Goal: Task Accomplishment & Management: Manage account settings

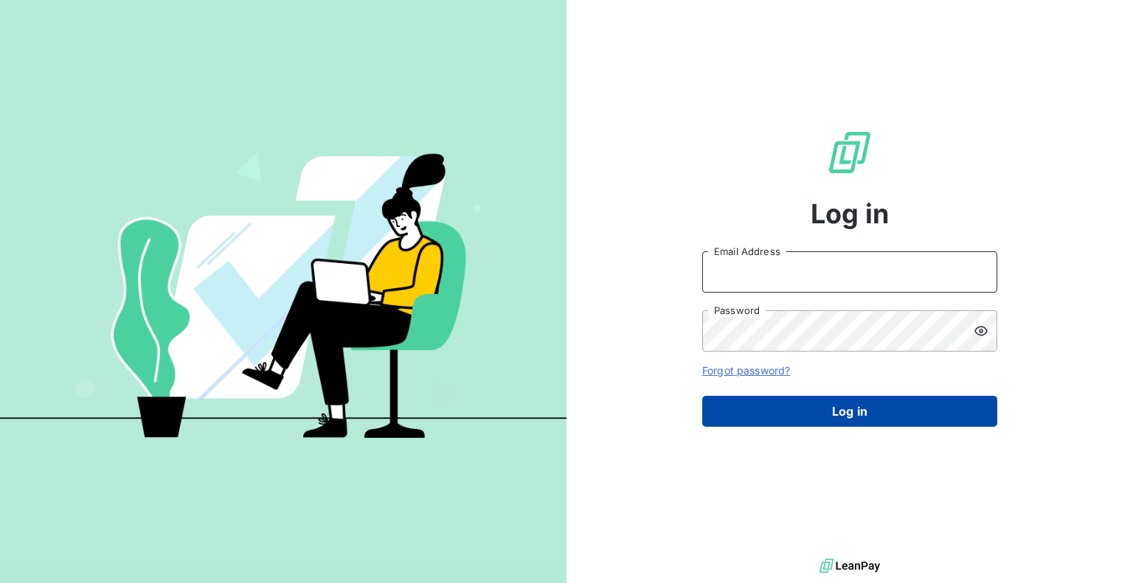
type input "[PERSON_NAME][EMAIL_ADDRESS][DOMAIN_NAME]"
click at [796, 406] on button "Log in" at bounding box center [849, 411] width 295 height 31
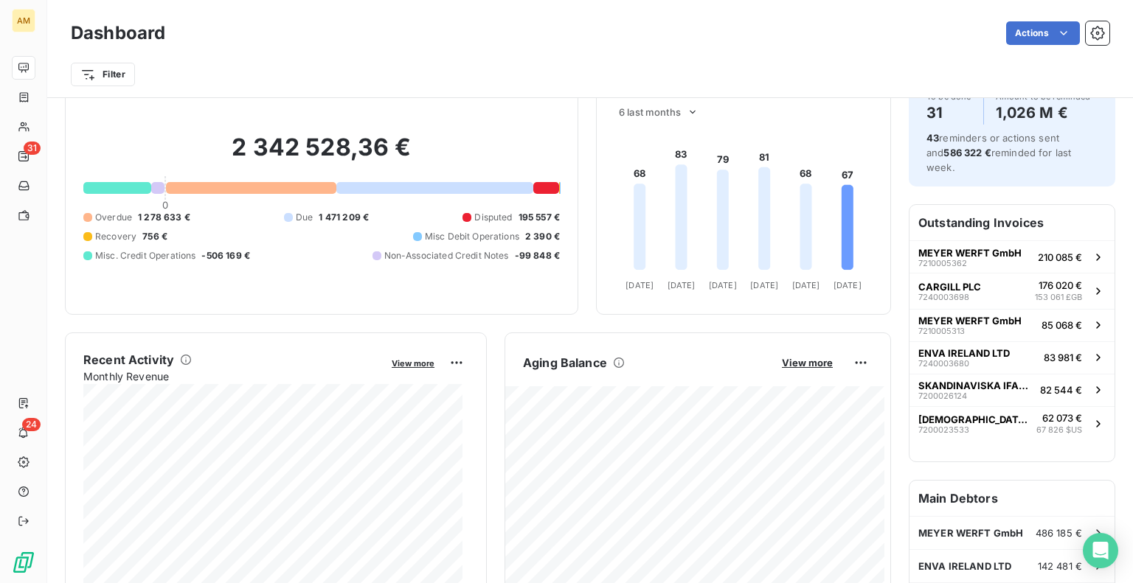
scroll to position [75, 0]
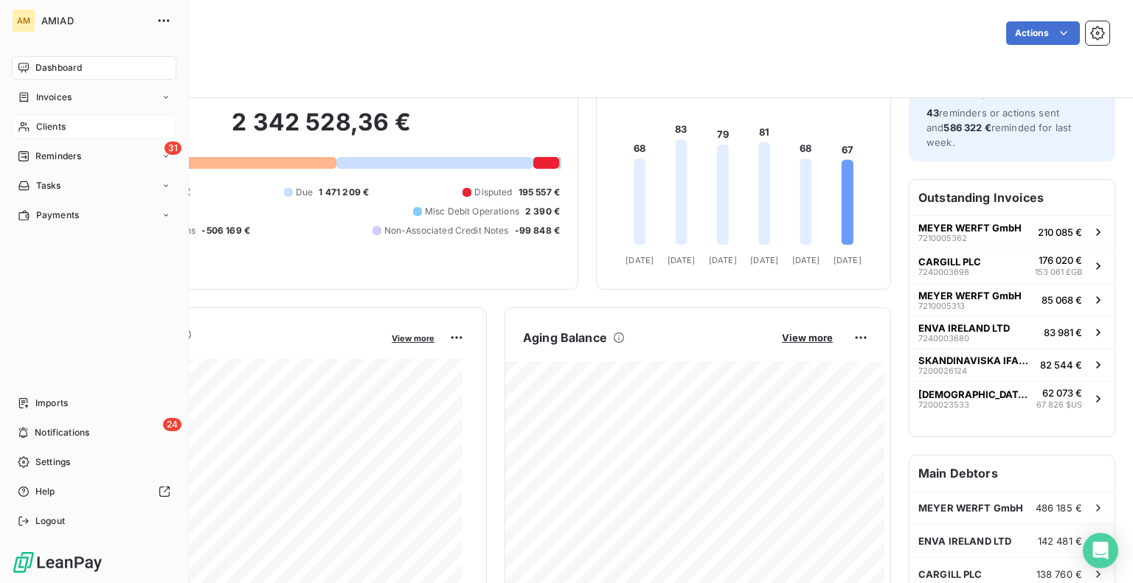
click at [50, 121] on span "Clients" at bounding box center [50, 126] width 29 height 13
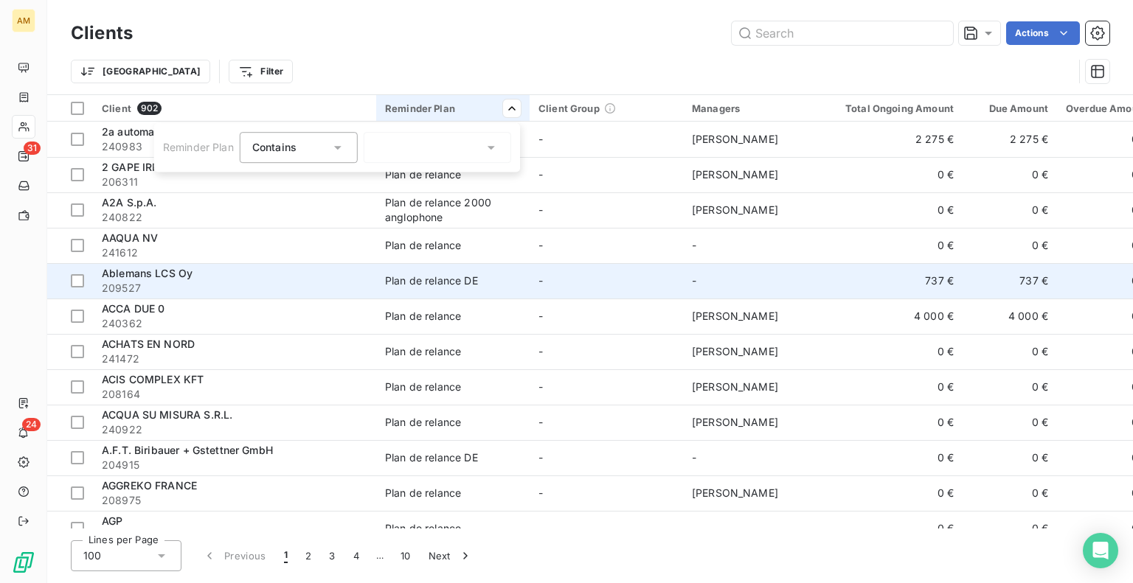
click at [350, 277] on html "AM 31 24 Clients Actions Trier Filter Client 902 Reminder Plan Client Group Man…" at bounding box center [566, 291] width 1133 height 583
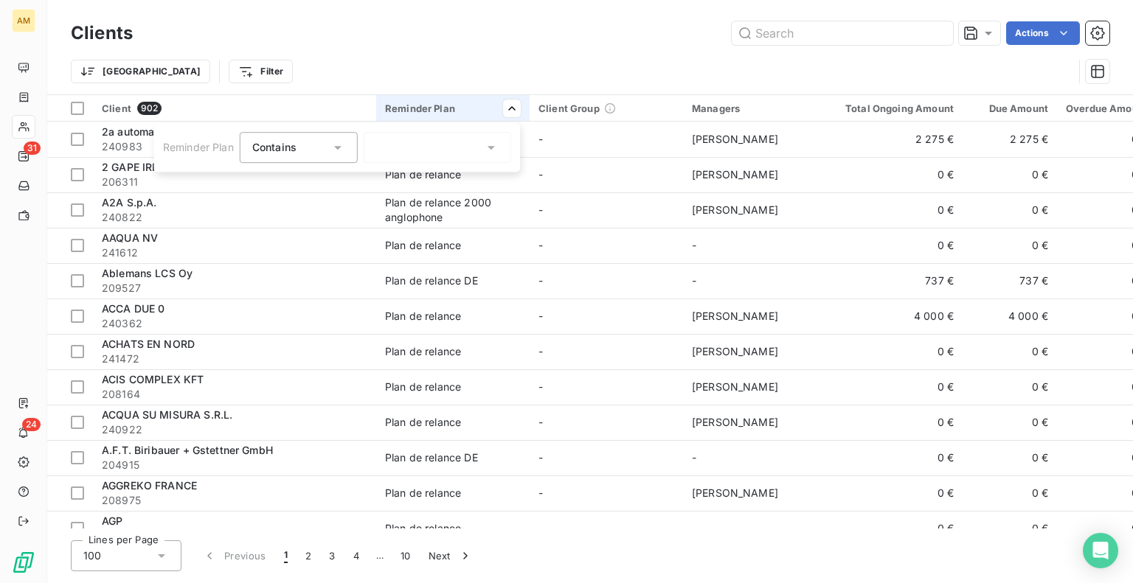
click at [260, 83] on html "AM 31 24 Clients Actions Trier Filter Client 902 Reminder Plan Client Group Man…" at bounding box center [566, 291] width 1133 height 583
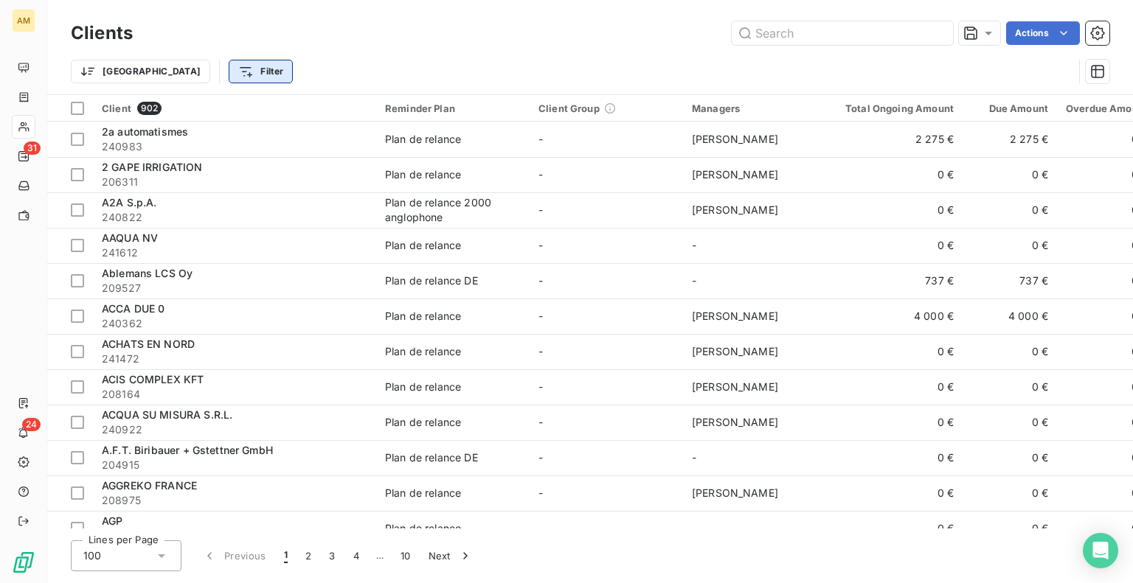
click at [189, 64] on html "AM 31 24 Clients Actions Trier Filter Client 902 Reminder Plan Client Group Man…" at bounding box center [566, 291] width 1133 height 583
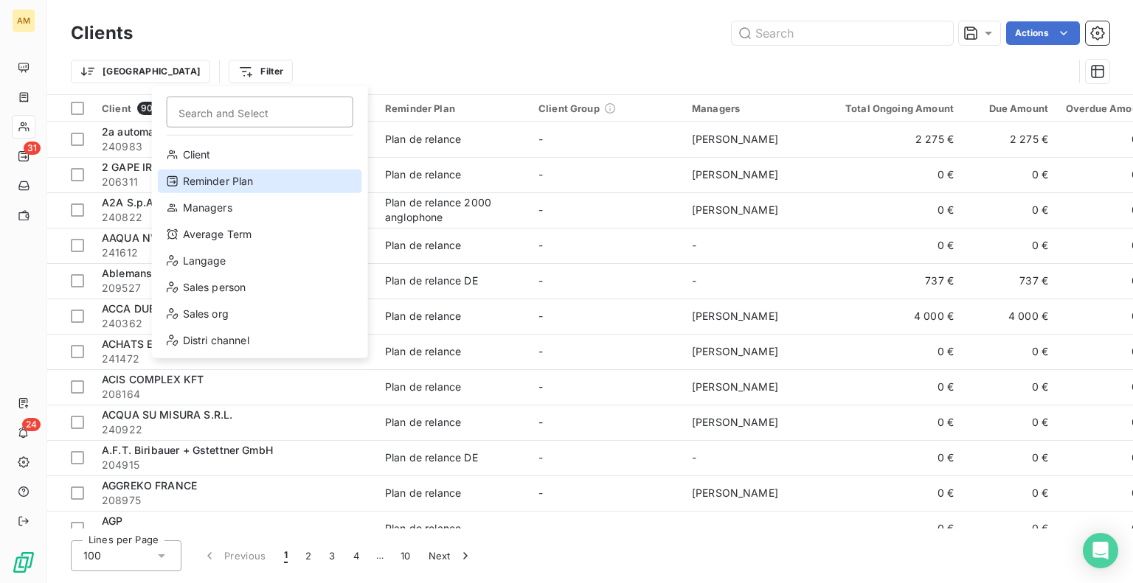
click at [212, 181] on div "Reminder Plan" at bounding box center [260, 182] width 204 height 24
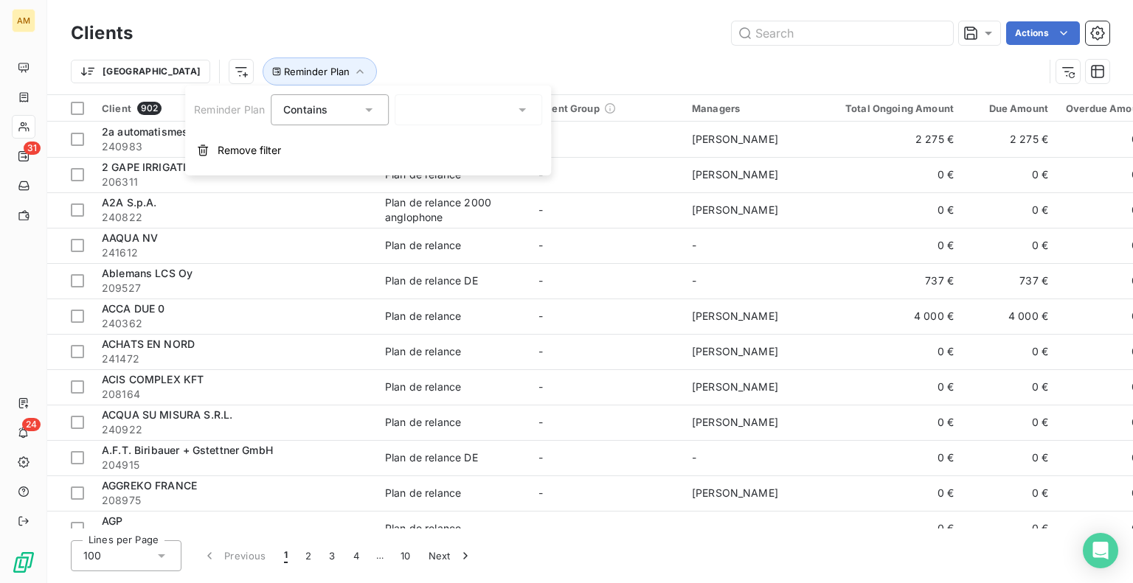
click at [347, 114] on div "Contains" at bounding box center [322, 110] width 78 height 21
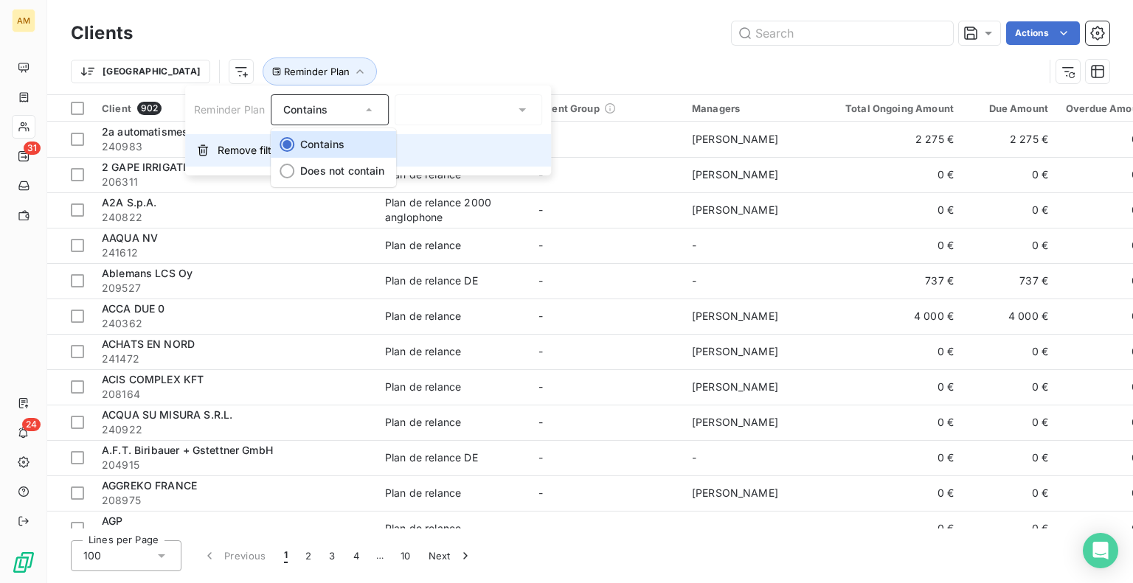
click at [438, 146] on button "Remove filter" at bounding box center [368, 150] width 366 height 32
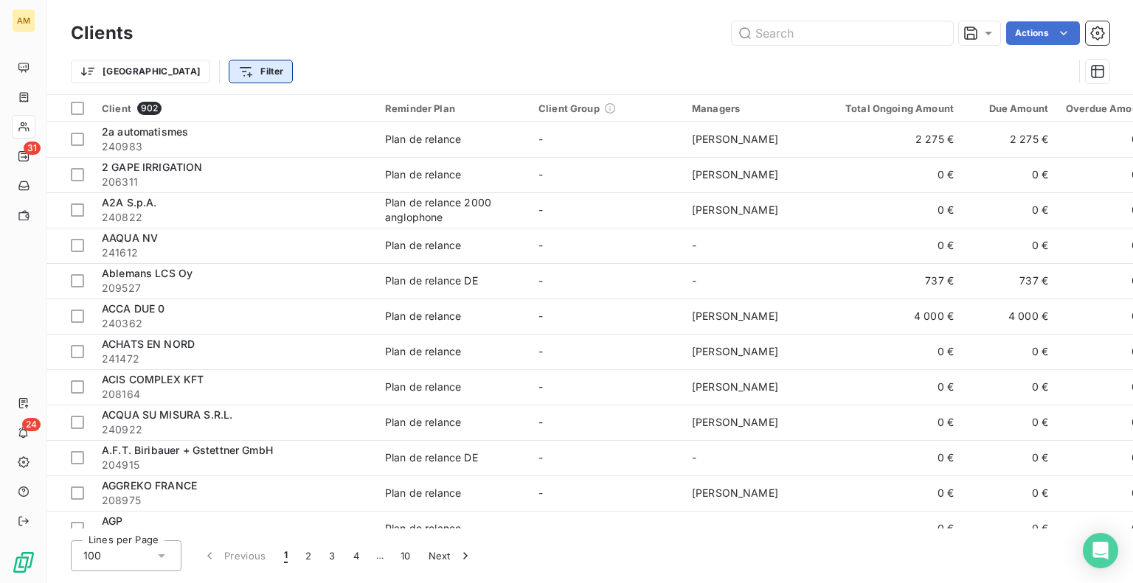
click at [181, 64] on html "AM 31 24 Clients Actions Trier Filter Client 902 Reminder Plan Client Group Man…" at bounding box center [566, 291] width 1133 height 583
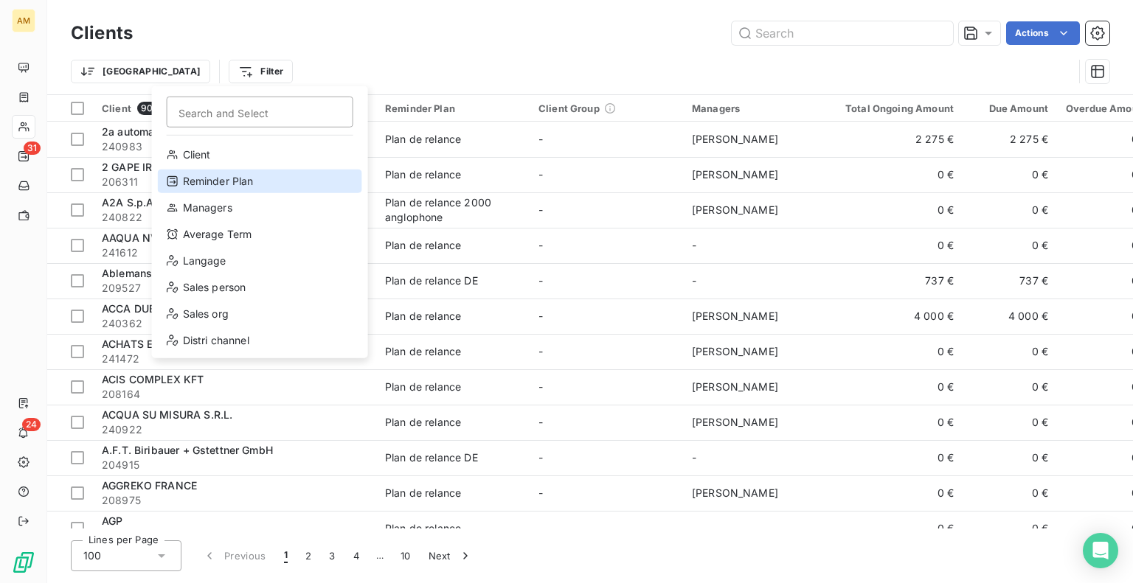
click at [215, 185] on div "Reminder Plan" at bounding box center [260, 182] width 204 height 24
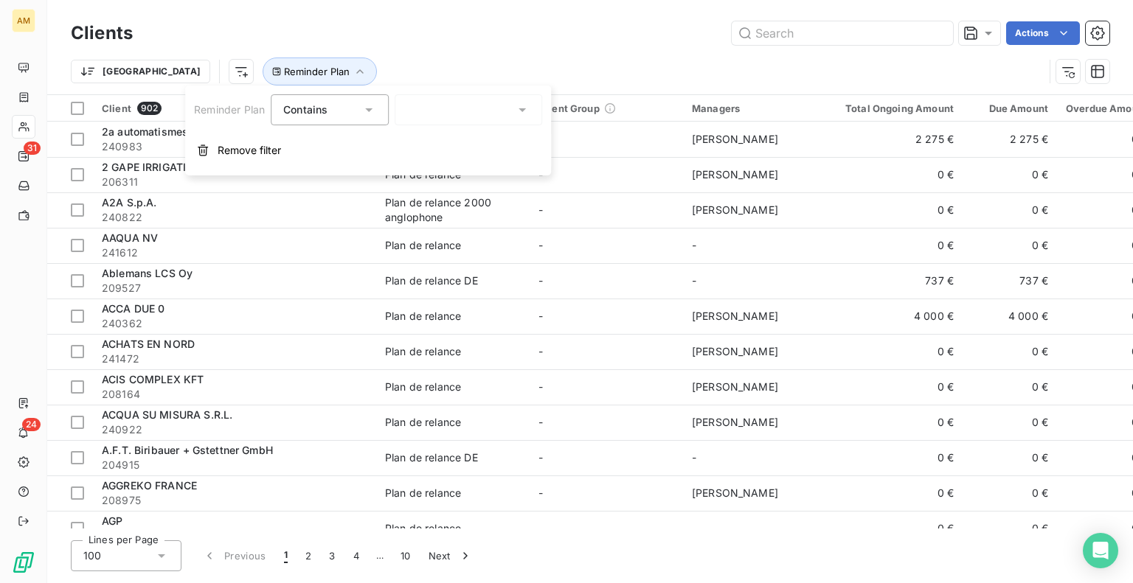
click at [456, 112] on div at bounding box center [468, 109] width 147 height 31
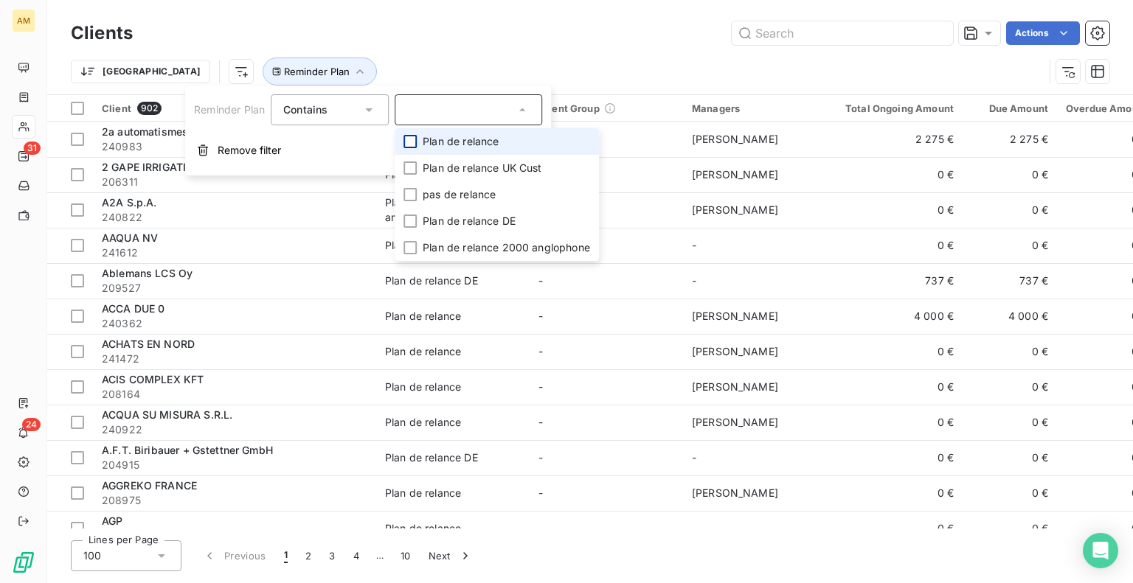
click at [411, 139] on div at bounding box center [409, 141] width 13 height 13
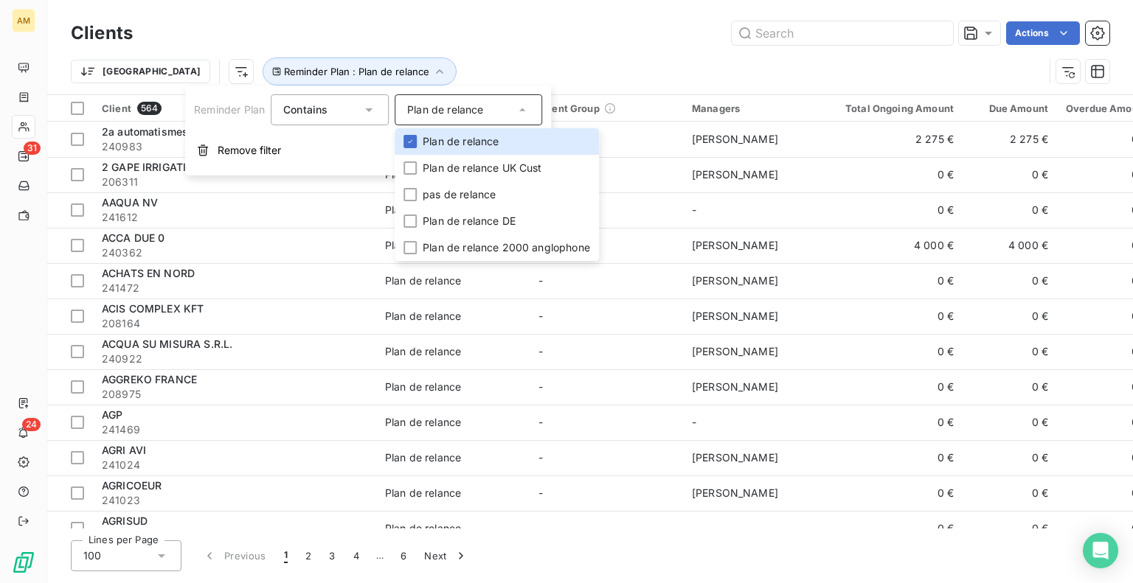
click at [695, 1] on div "Clients Actions Trier Reminder Plan : Plan de relance" at bounding box center [590, 47] width 1086 height 94
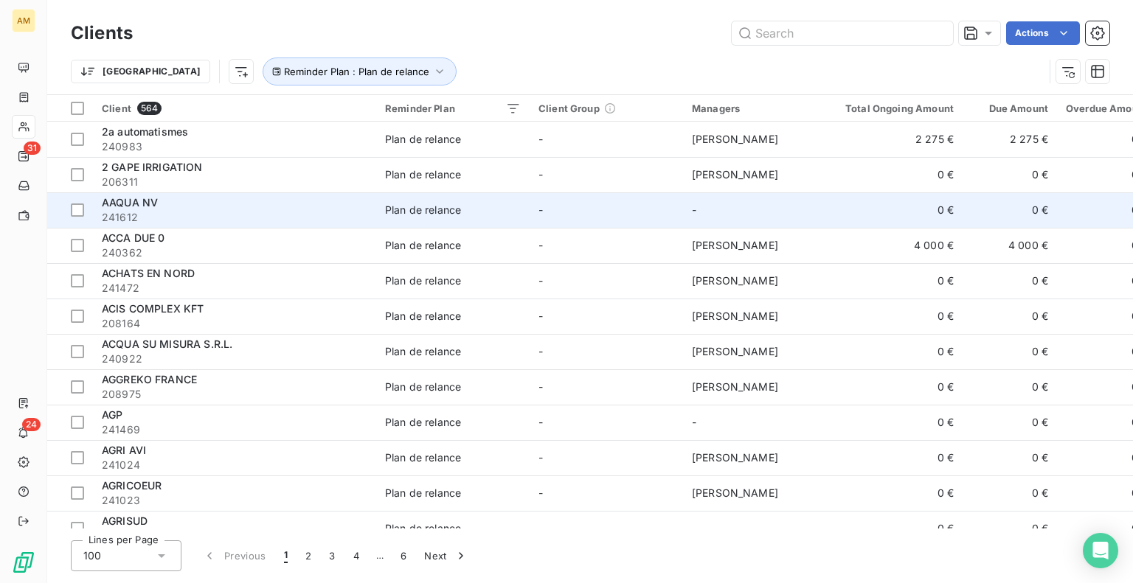
click at [119, 212] on span "241612" at bounding box center [234, 217] width 265 height 15
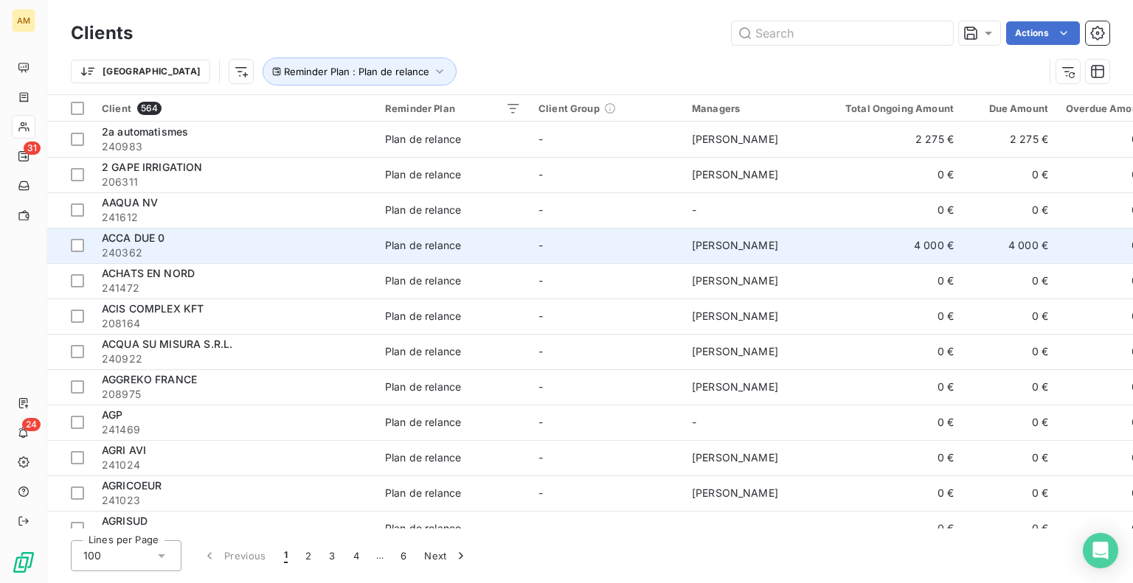
click at [154, 243] on span "ACCA DUE 0" at bounding box center [133, 238] width 63 height 13
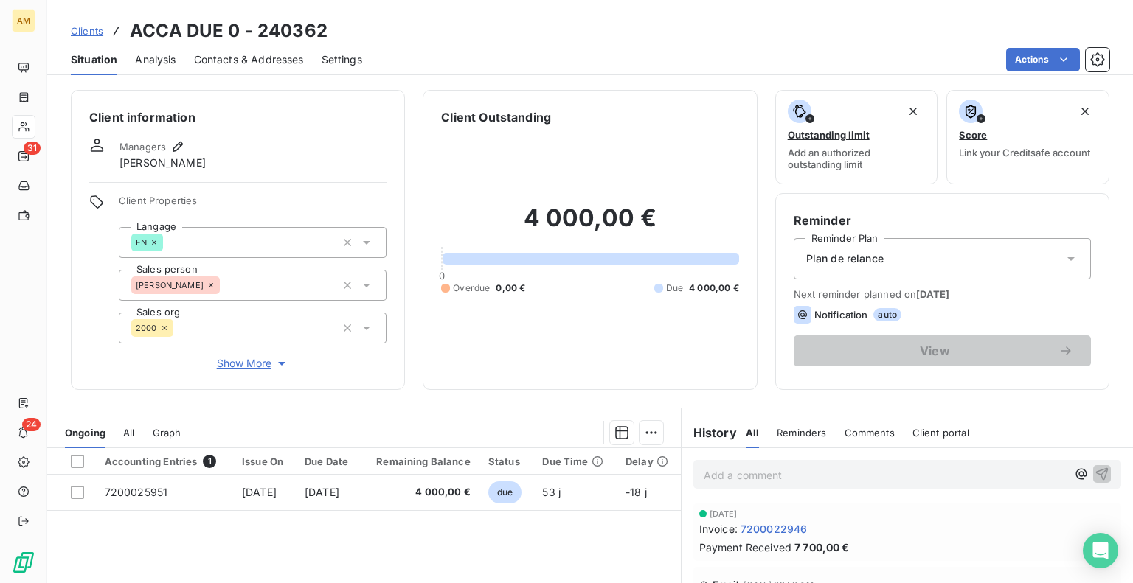
click at [863, 260] on span "Plan de relance" at bounding box center [844, 258] width 77 height 15
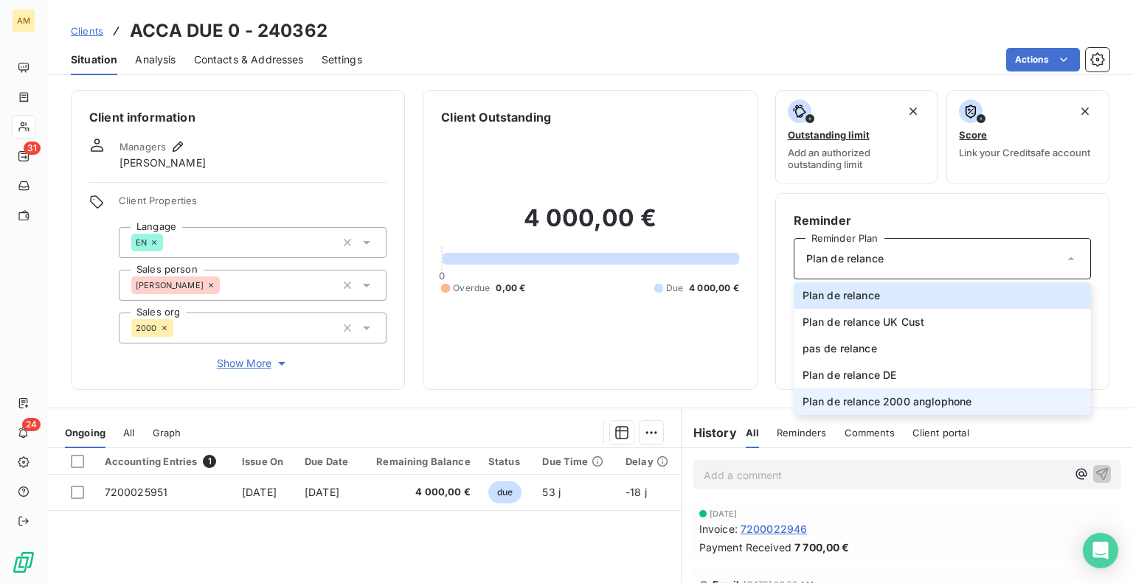
click at [841, 403] on span "Plan de relance 2000 anglophone" at bounding box center [887, 402] width 170 height 15
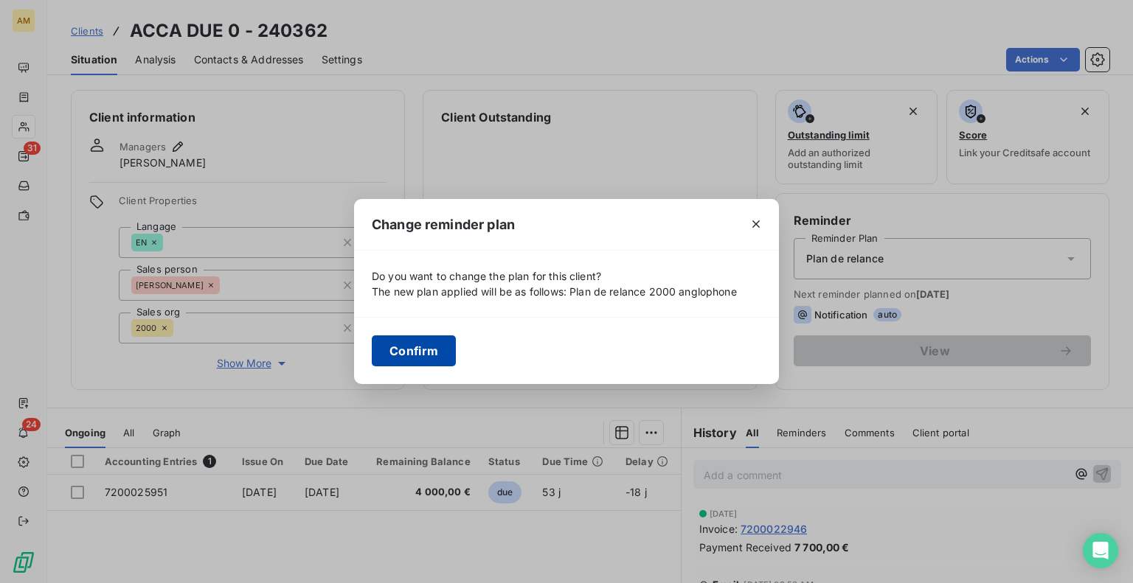
click at [411, 341] on button "Confirm" at bounding box center [414, 351] width 84 height 31
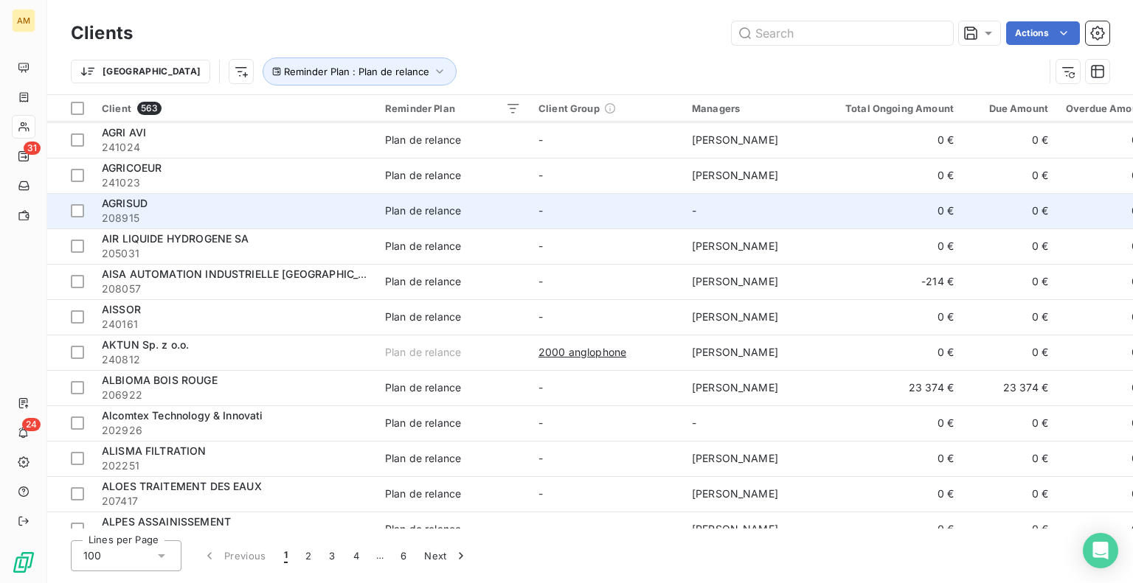
scroll to position [295, 0]
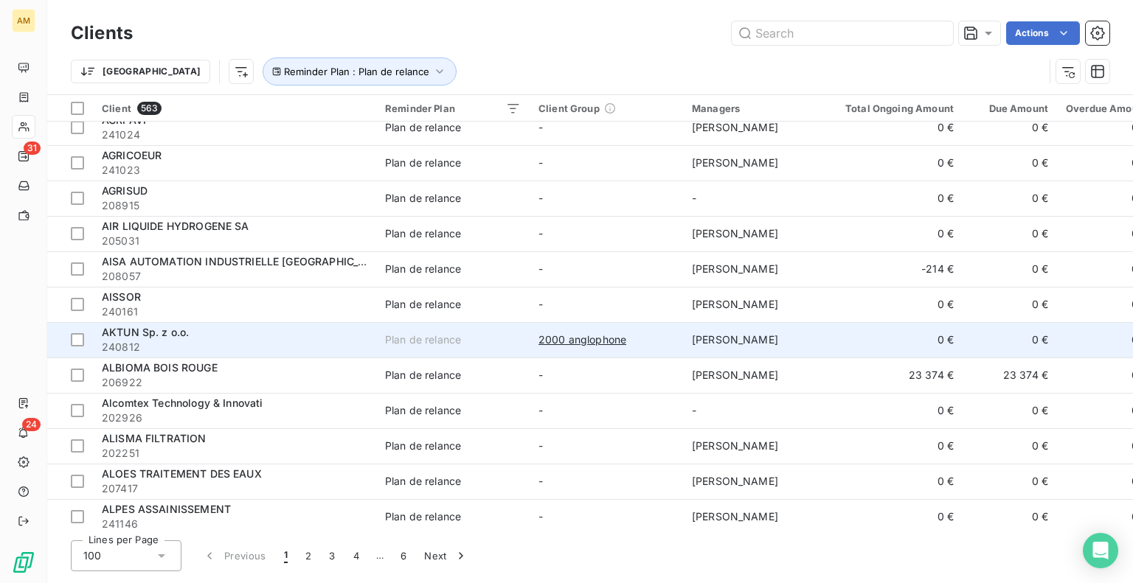
click at [404, 335] on div "Plan de relance" at bounding box center [423, 340] width 76 height 15
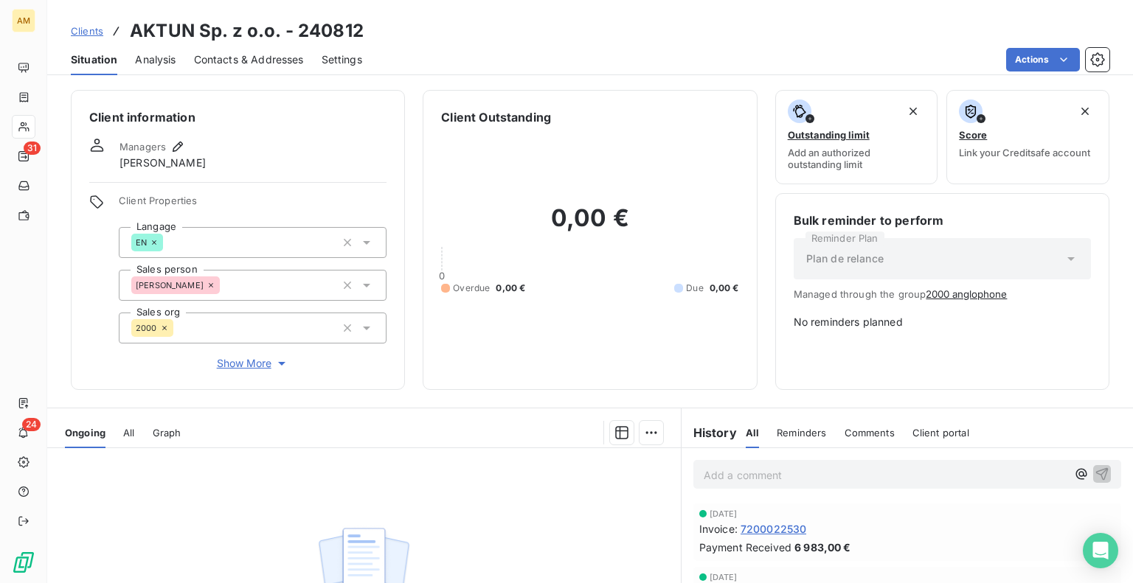
click at [895, 251] on div "Plan de relance" at bounding box center [941, 258] width 297 height 41
click at [910, 265] on div "Plan de relance" at bounding box center [941, 258] width 297 height 41
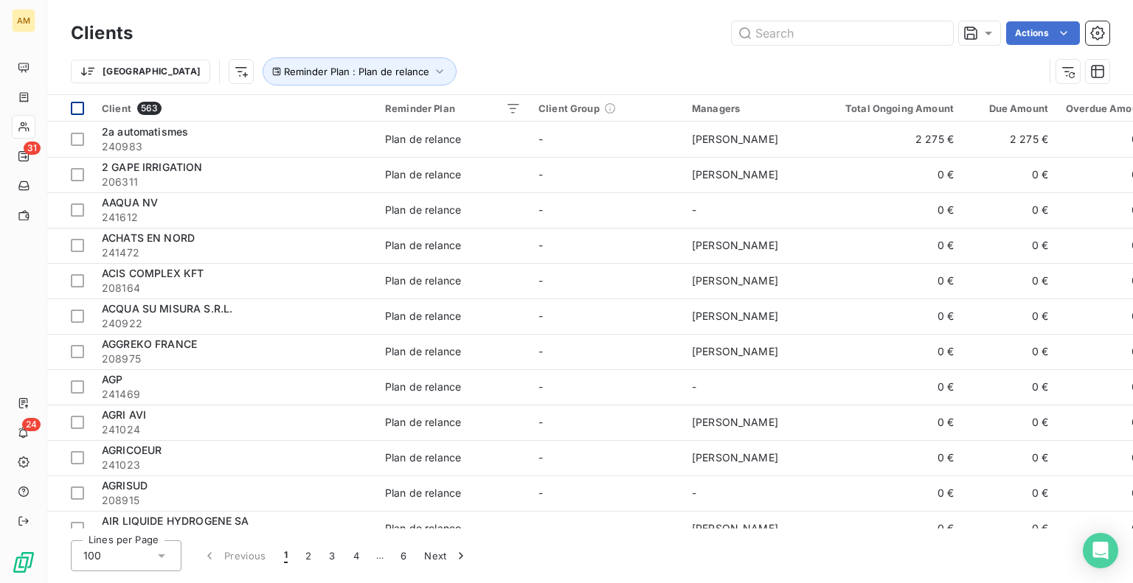
click at [78, 107] on div at bounding box center [77, 108] width 13 height 13
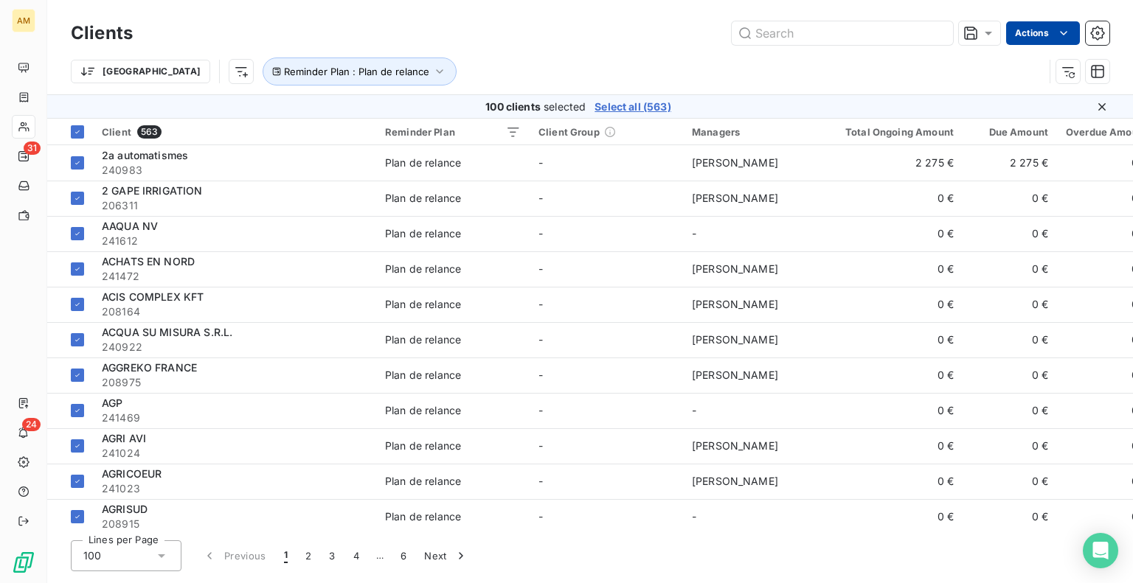
click at [1074, 32] on html "AM 31 24 Clients Actions Trier Reminder Plan : Plan de relance 100 clients sele…" at bounding box center [566, 291] width 1133 height 583
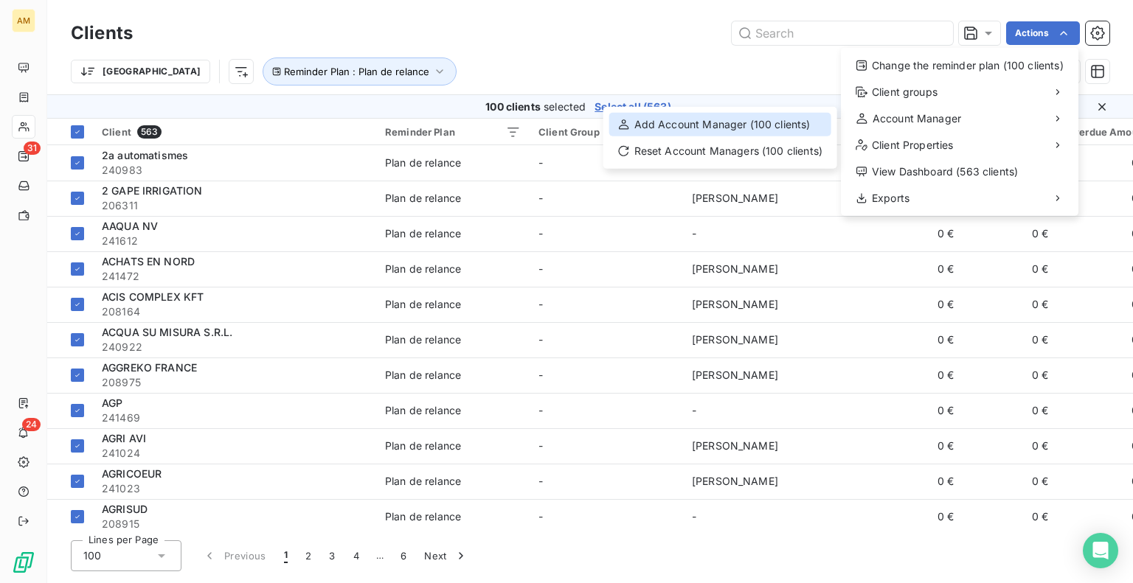
click at [770, 122] on div "Add Account Manager (100 clients)" at bounding box center [720, 125] width 222 height 24
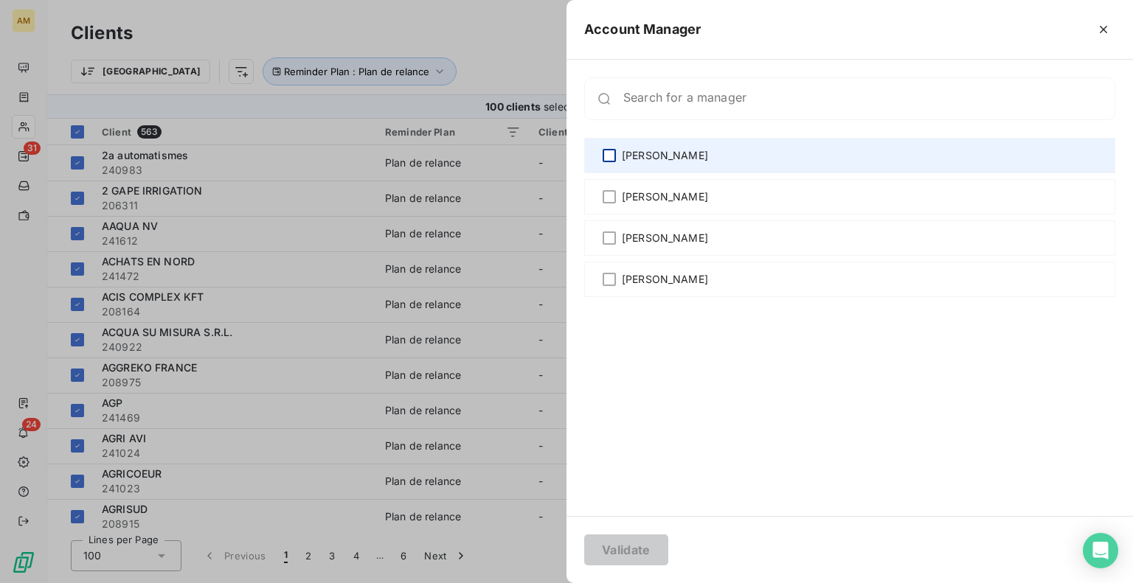
click at [614, 156] on div at bounding box center [608, 155] width 13 height 13
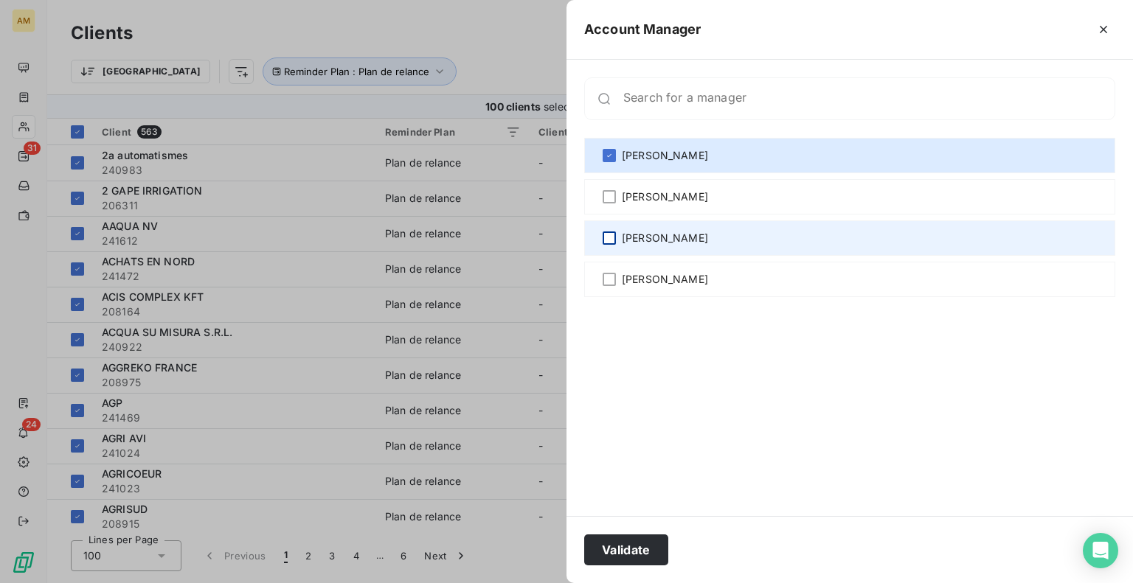
click at [608, 234] on div at bounding box center [608, 238] width 13 height 13
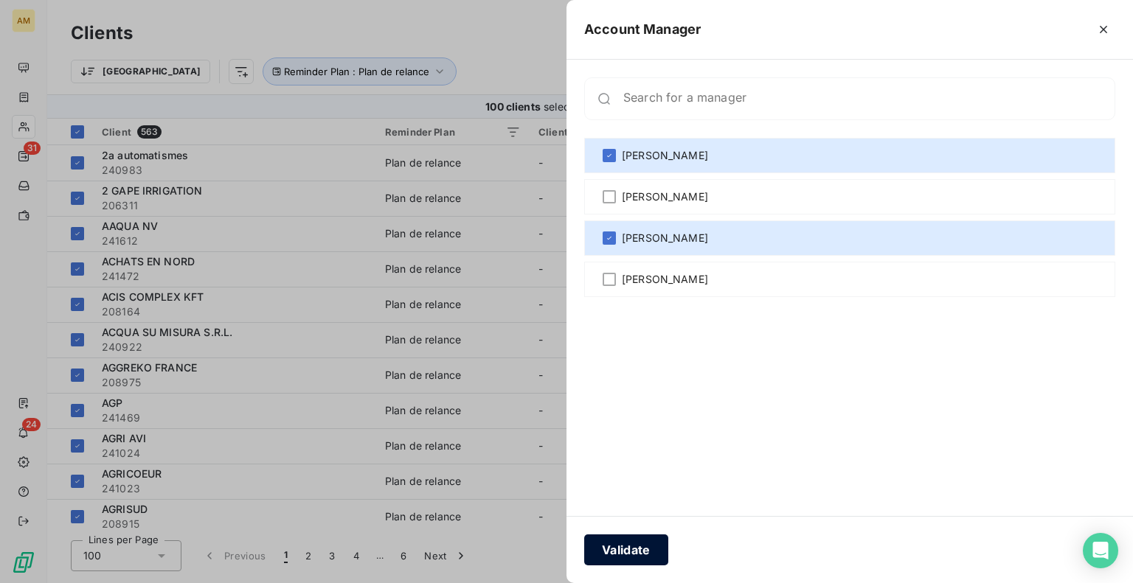
click at [633, 546] on button "Validate" at bounding box center [626, 550] width 84 height 31
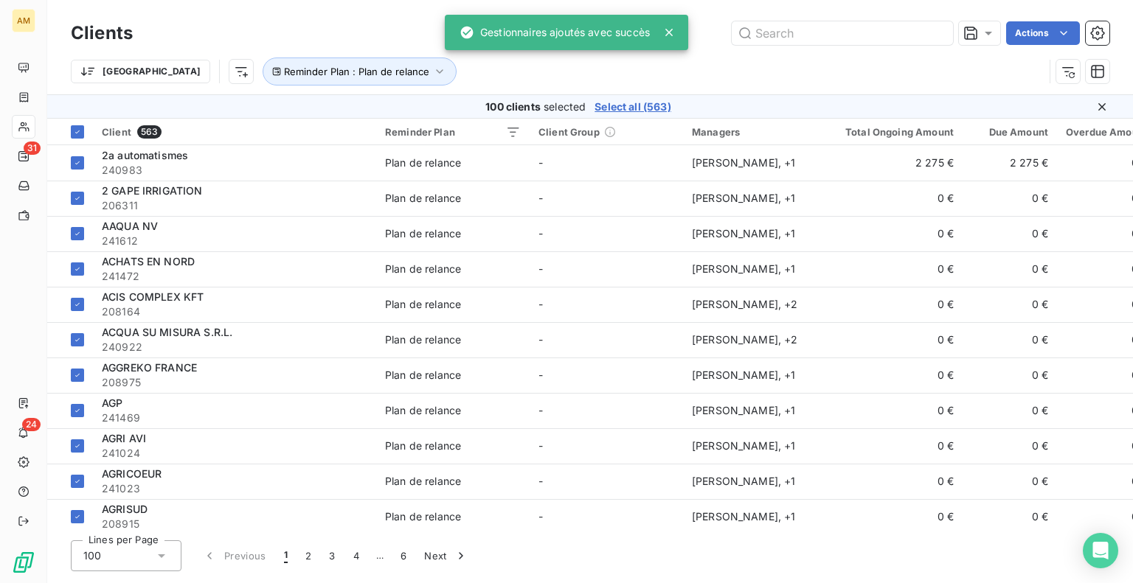
scroll to position [590, 0]
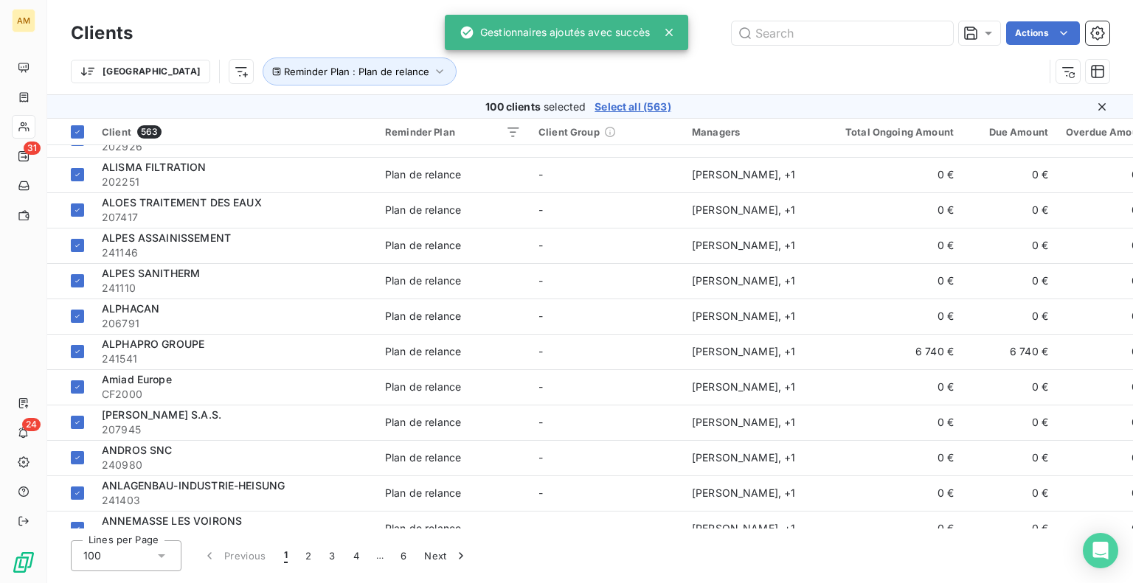
click at [150, 558] on div "100" at bounding box center [126, 556] width 111 height 31
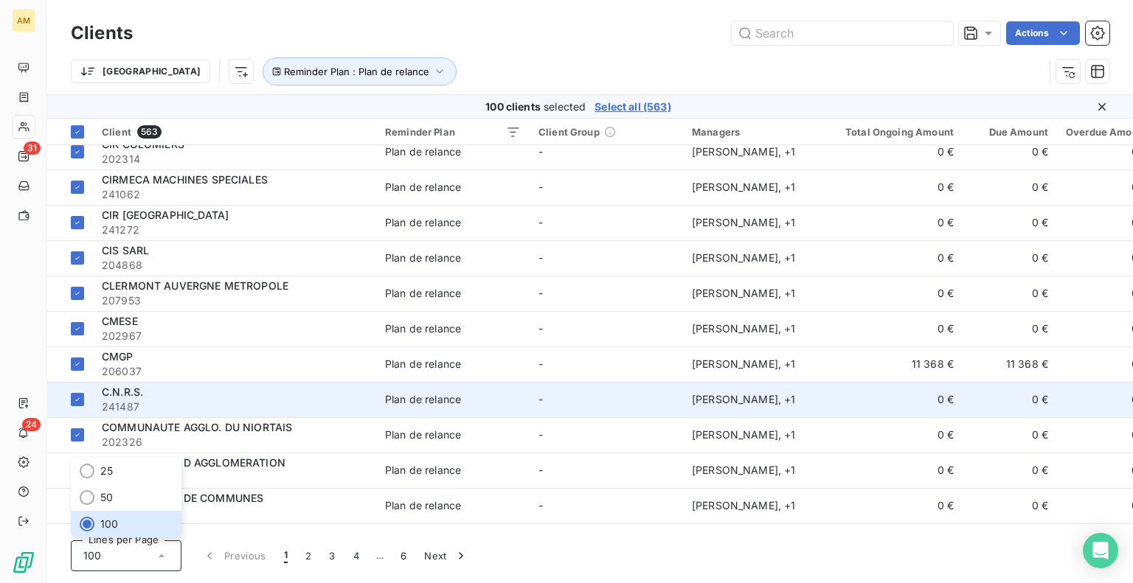
scroll to position [3162, 0]
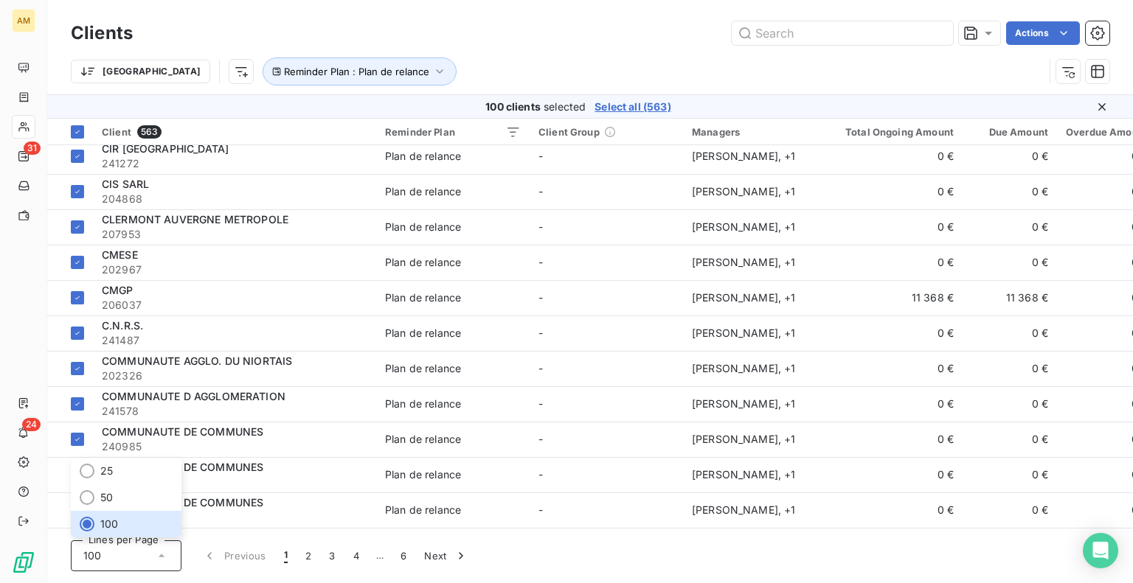
click at [512, 37] on div "Actions" at bounding box center [629, 33] width 959 height 24
click at [626, 102] on span "Select all (563)" at bounding box center [632, 107] width 76 height 15
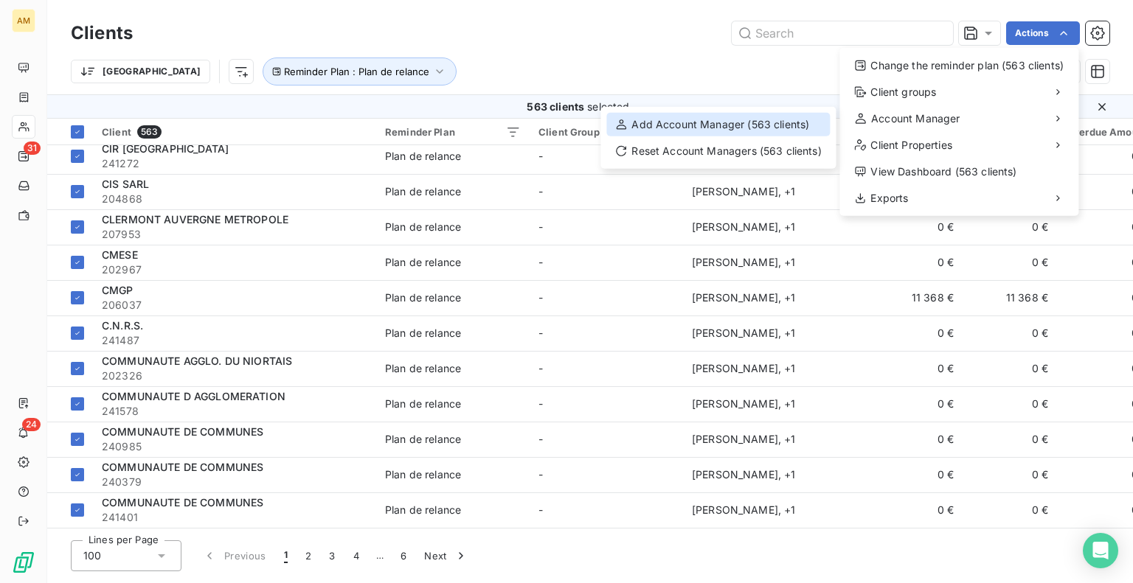
click at [776, 122] on div "Add Account Manager (563 clients)" at bounding box center [717, 125] width 223 height 24
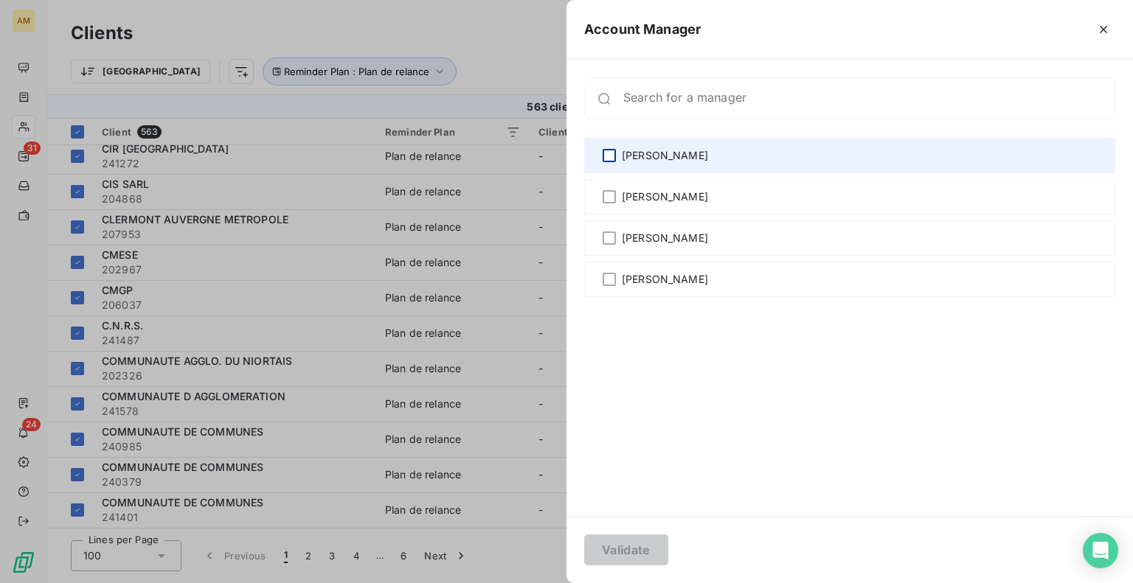
click at [611, 160] on div at bounding box center [608, 155] width 13 height 13
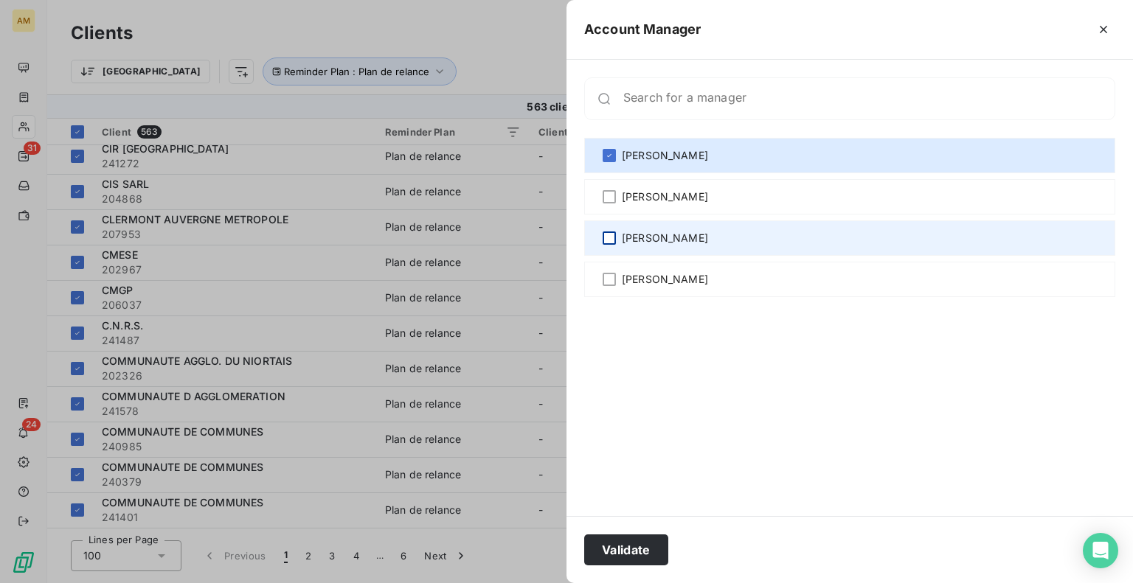
click at [602, 240] on div at bounding box center [608, 238] width 13 height 13
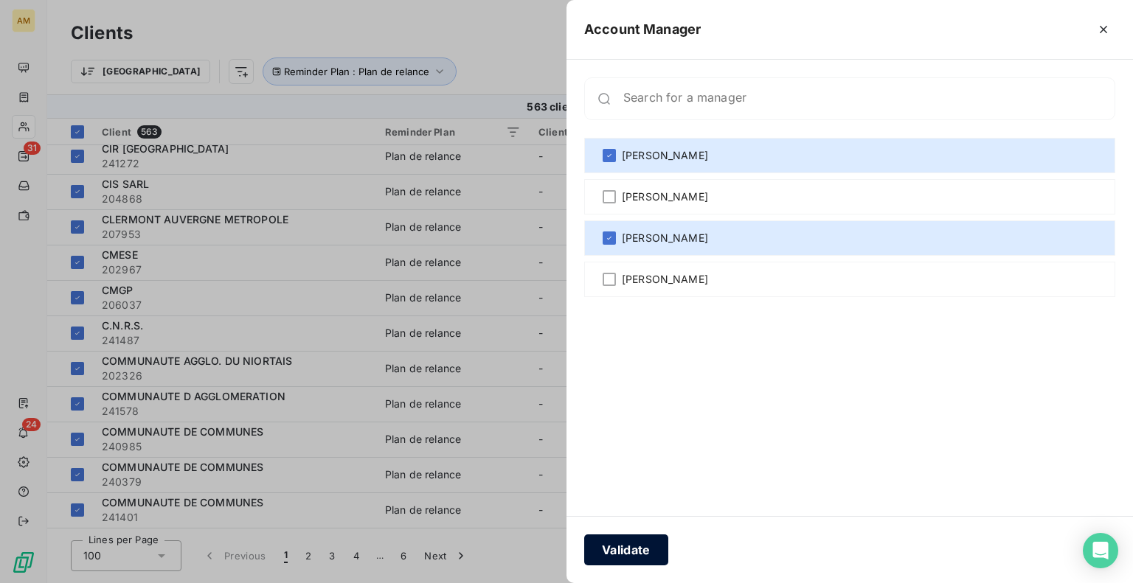
click at [631, 546] on button "Validate" at bounding box center [626, 550] width 84 height 31
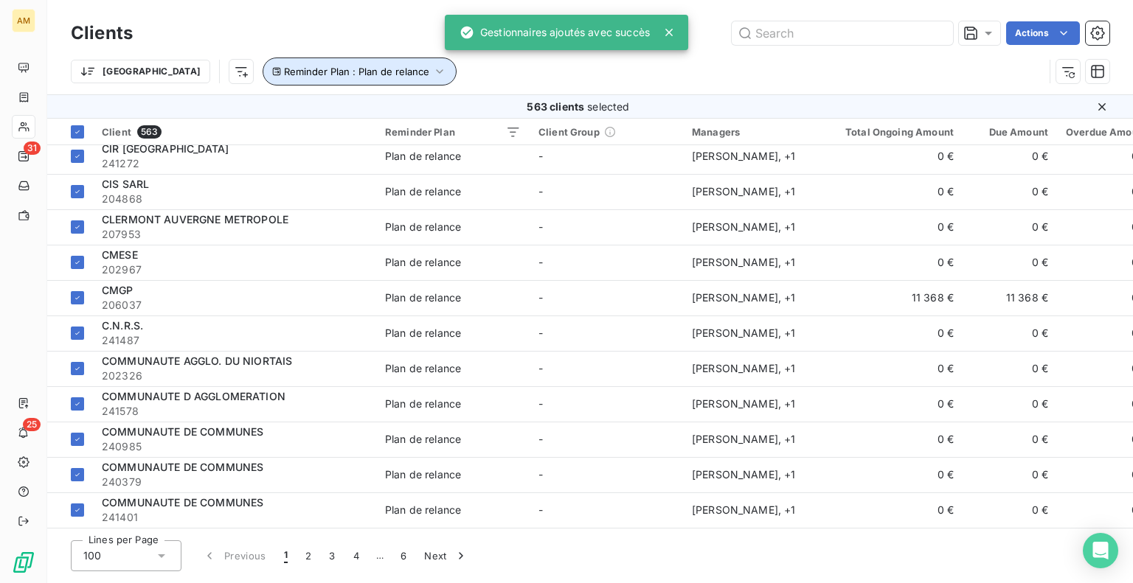
click at [263, 60] on button "Reminder Plan : Plan de relance" at bounding box center [360, 72] width 194 height 28
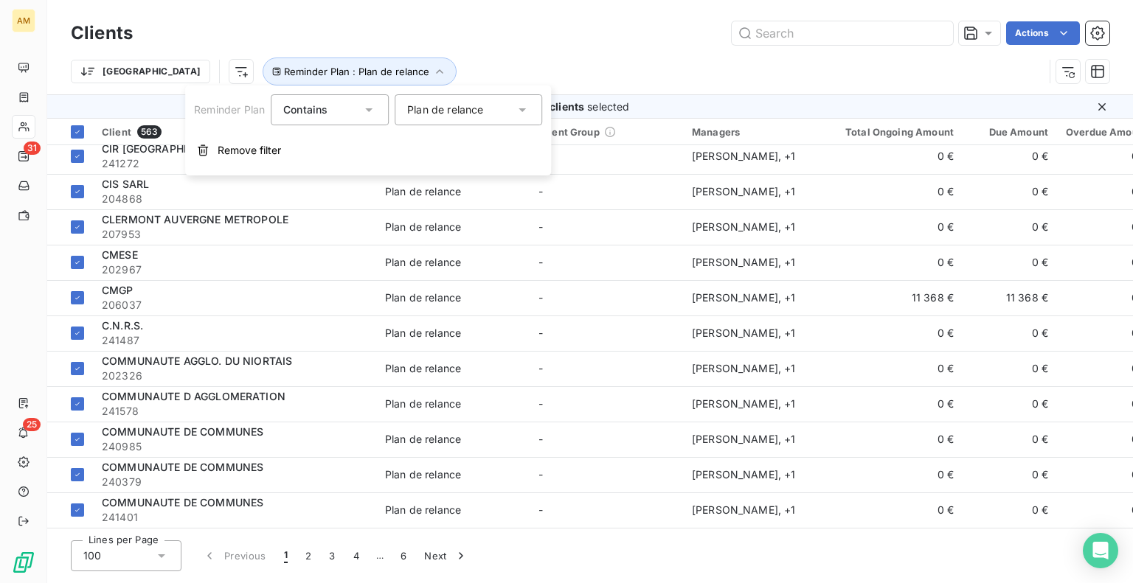
click at [434, 108] on div "Plan de relance" at bounding box center [445, 110] width 76 height 15
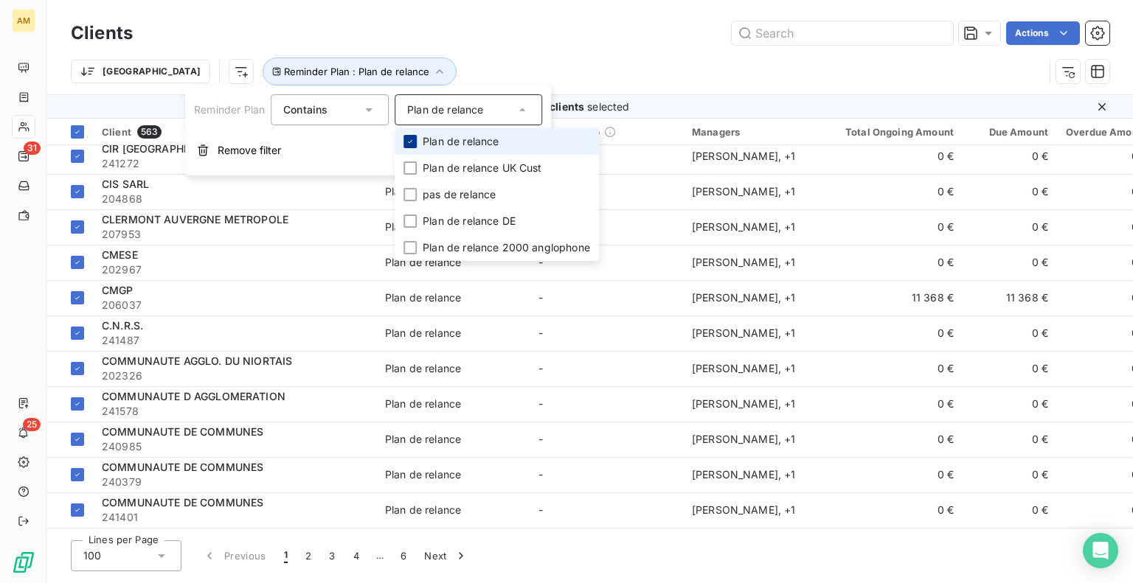
click at [412, 144] on icon at bounding box center [410, 141] width 9 height 9
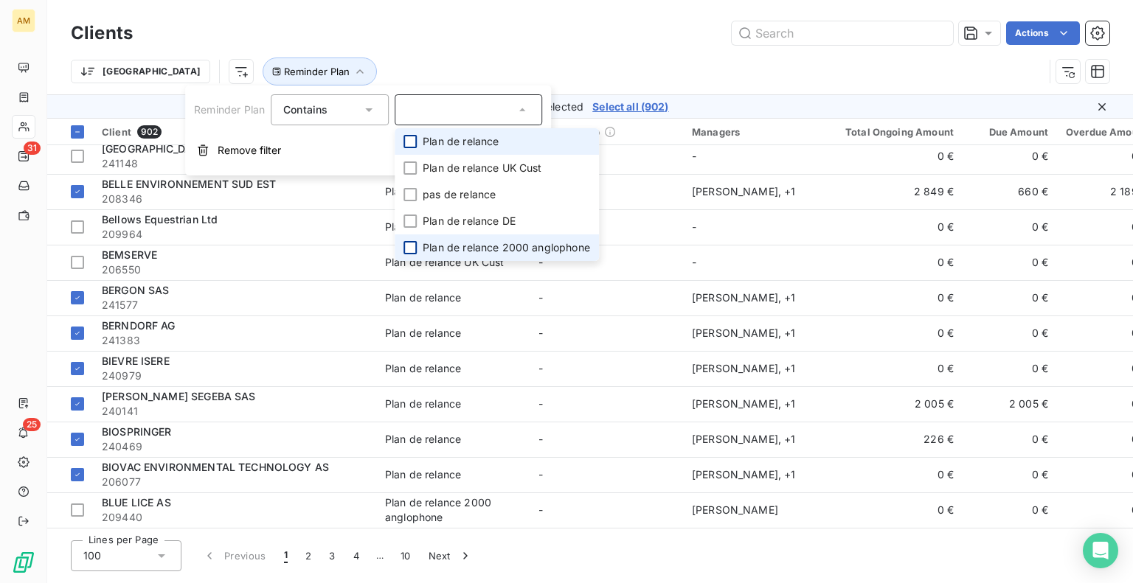
click at [414, 247] on div at bounding box center [409, 247] width 13 height 13
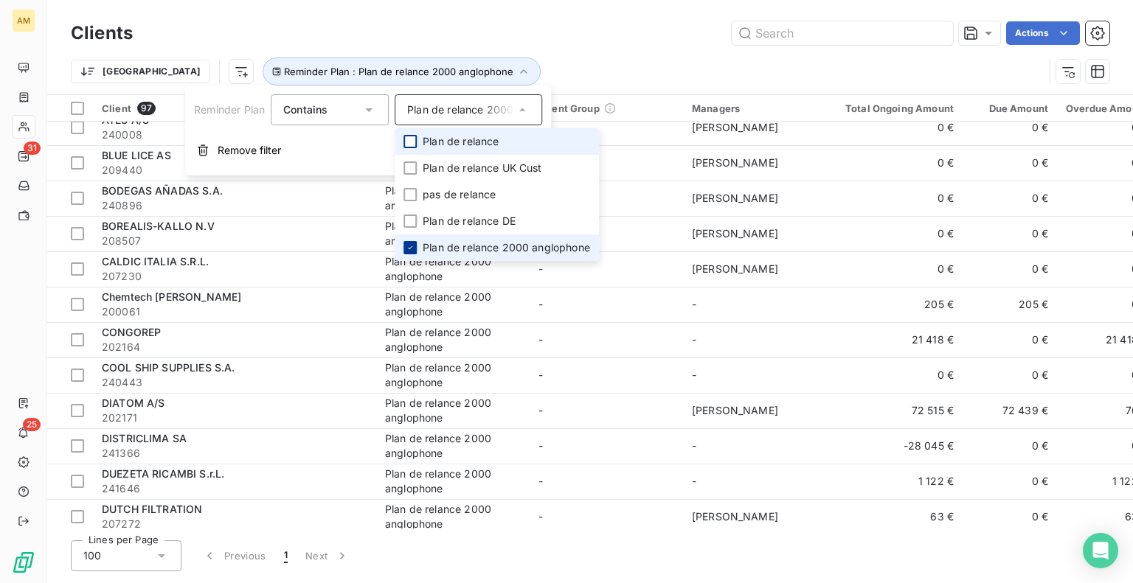
scroll to position [3032, 0]
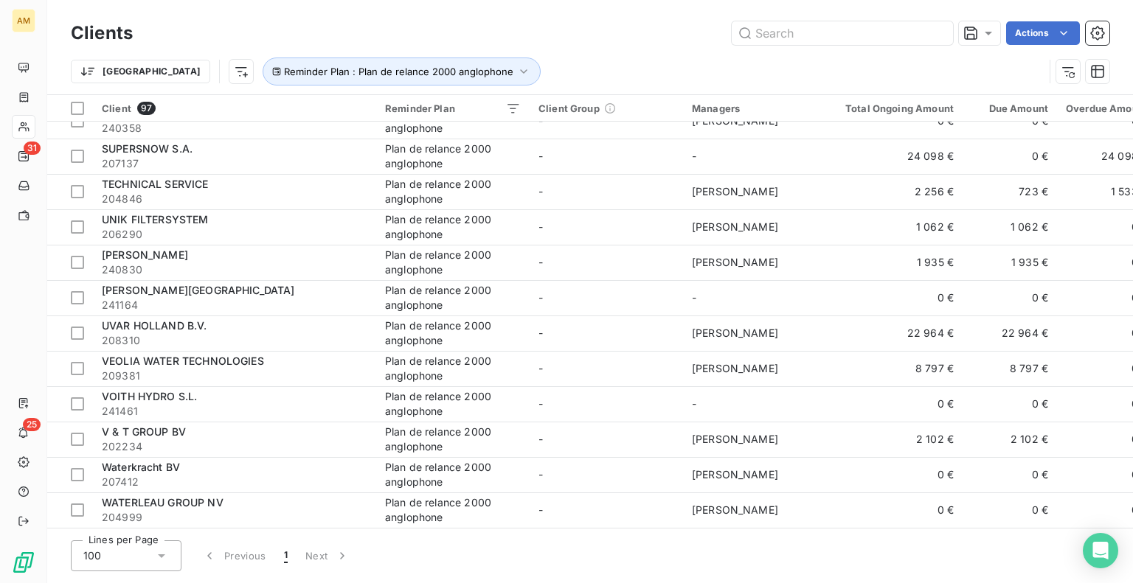
click at [672, 58] on div "Trier Reminder Plan : Plan de relance 2000 anglophone" at bounding box center [557, 72] width 973 height 28
click at [77, 108] on div at bounding box center [77, 108] width 13 height 13
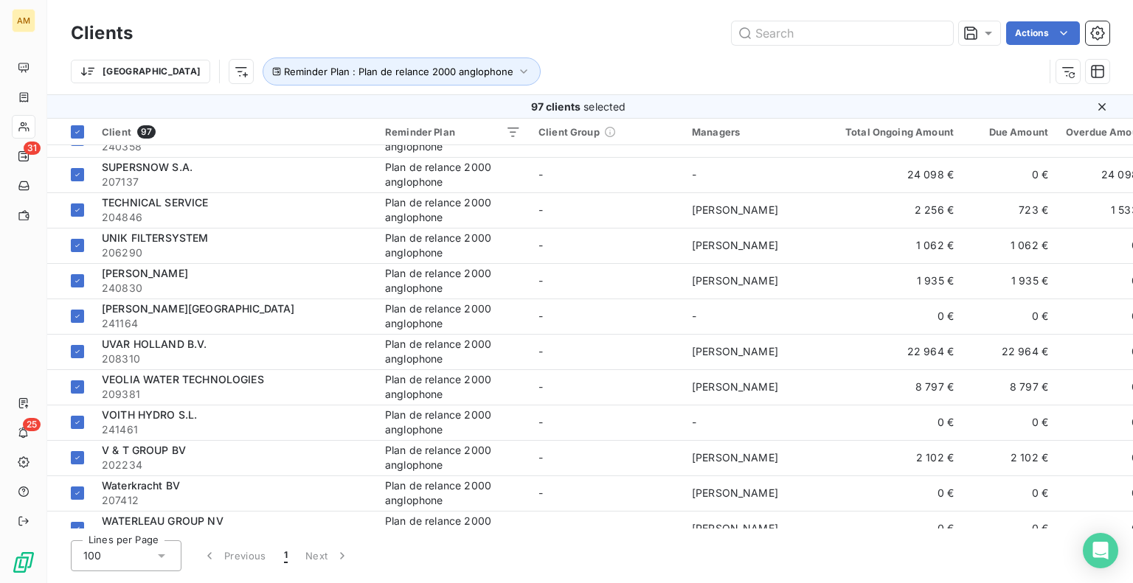
scroll to position [3056, 0]
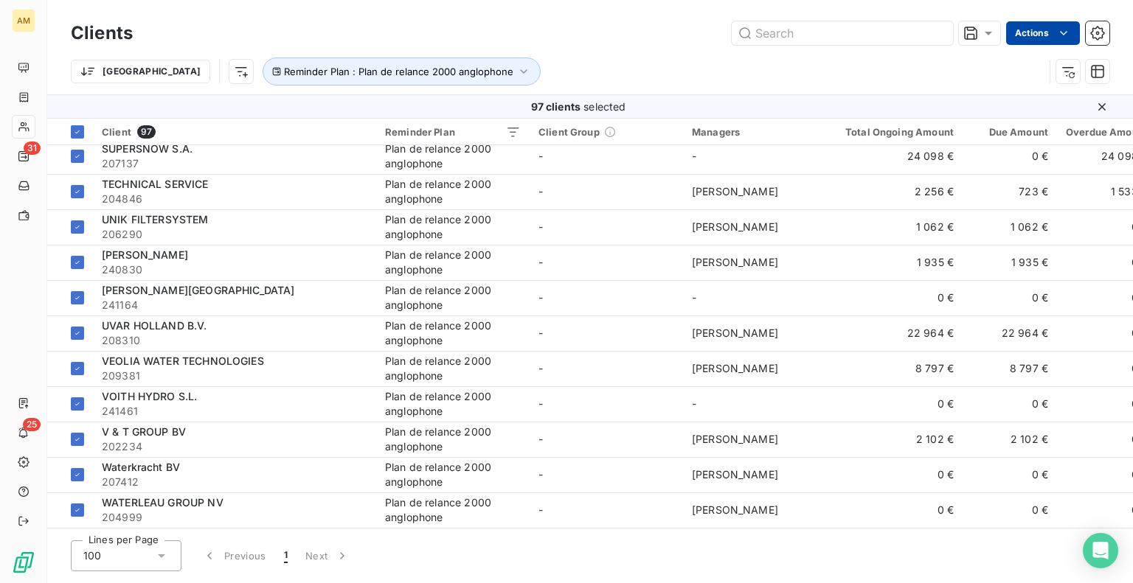
click at [1040, 35] on html "AM 31 25 Clients Actions Trier Reminder Plan : Plan de relance 2000 anglophone …" at bounding box center [566, 291] width 1133 height 583
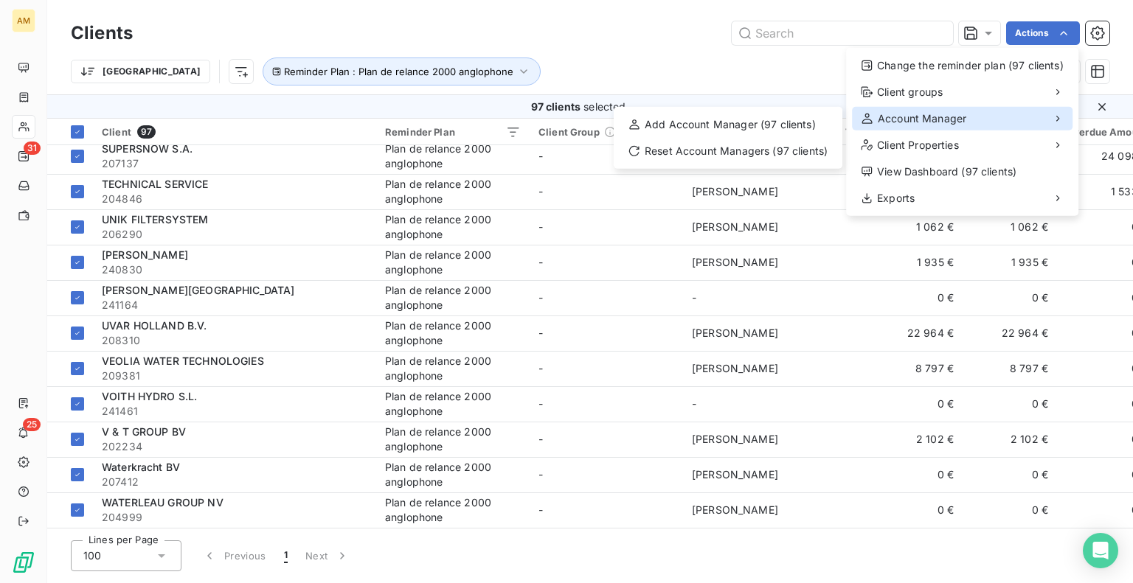
click at [906, 120] on span "Account Manager" at bounding box center [922, 118] width 88 height 15
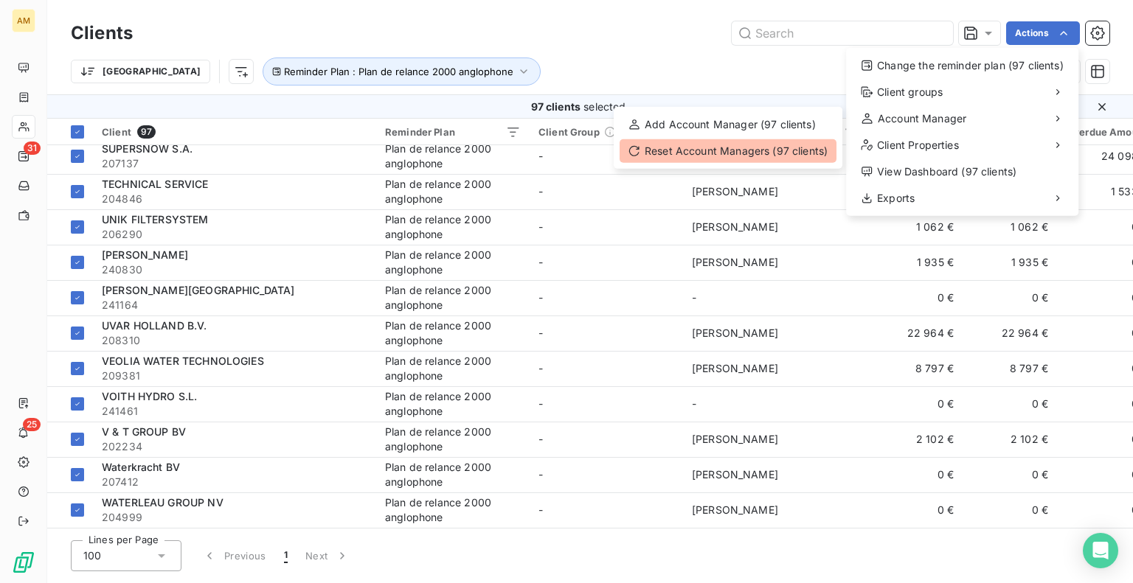
click at [751, 153] on div "Reset Account Managers (97 clients)" at bounding box center [727, 151] width 217 height 24
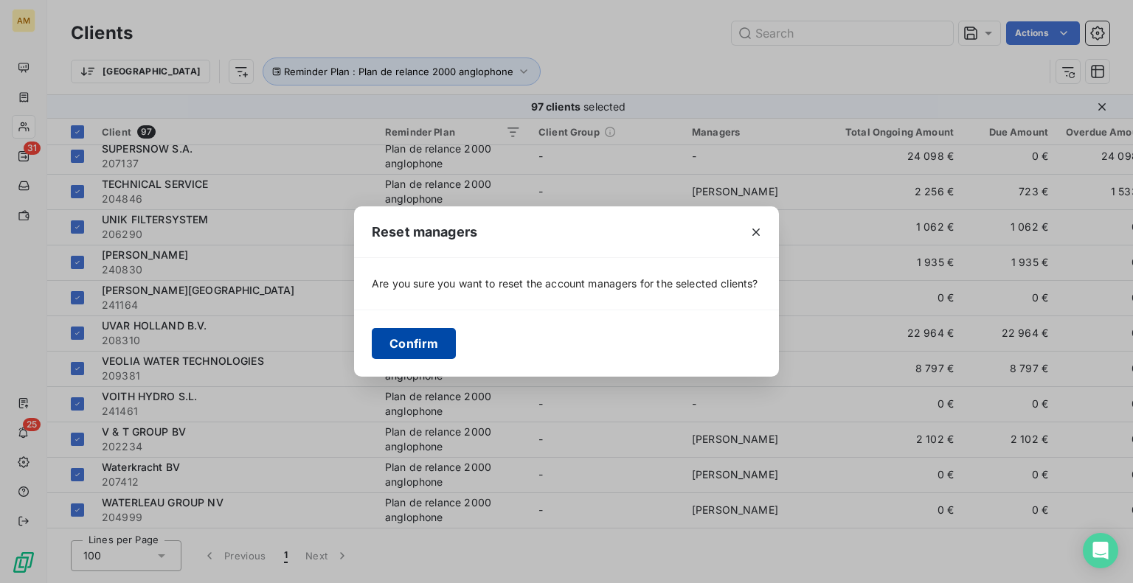
click at [409, 347] on button "Confirm" at bounding box center [414, 343] width 84 height 31
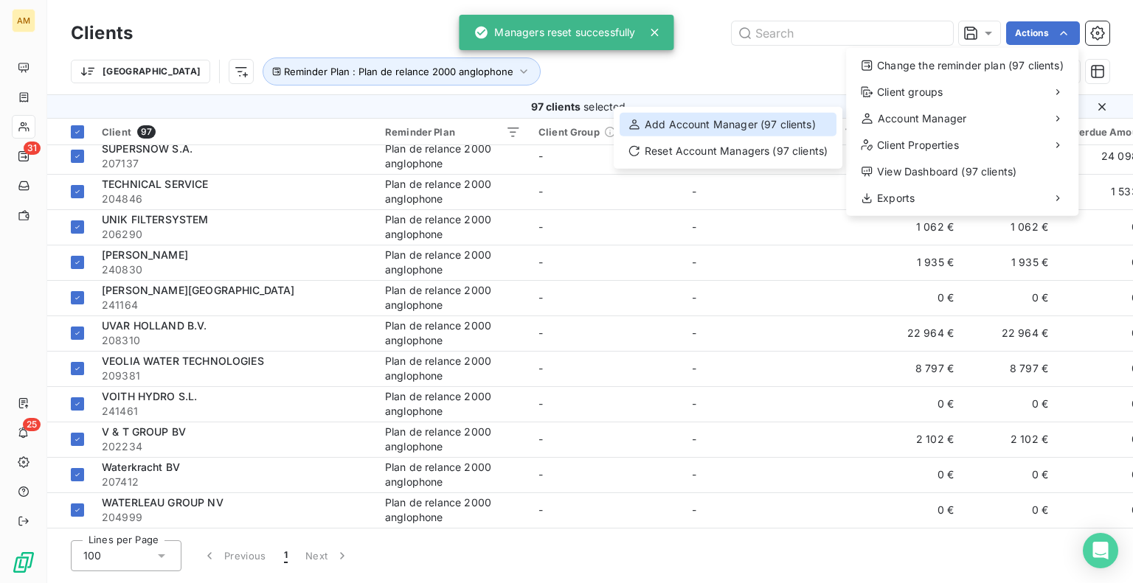
click at [821, 114] on div "Add Account Manager (97 clients)" at bounding box center [727, 125] width 217 height 24
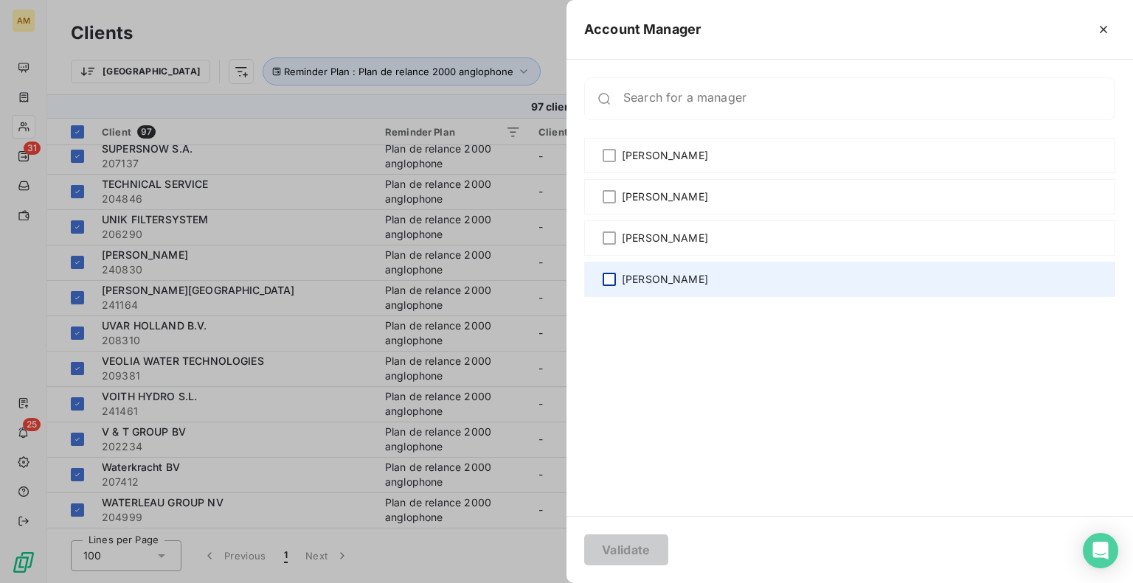
click at [602, 279] on div at bounding box center [608, 279] width 13 height 13
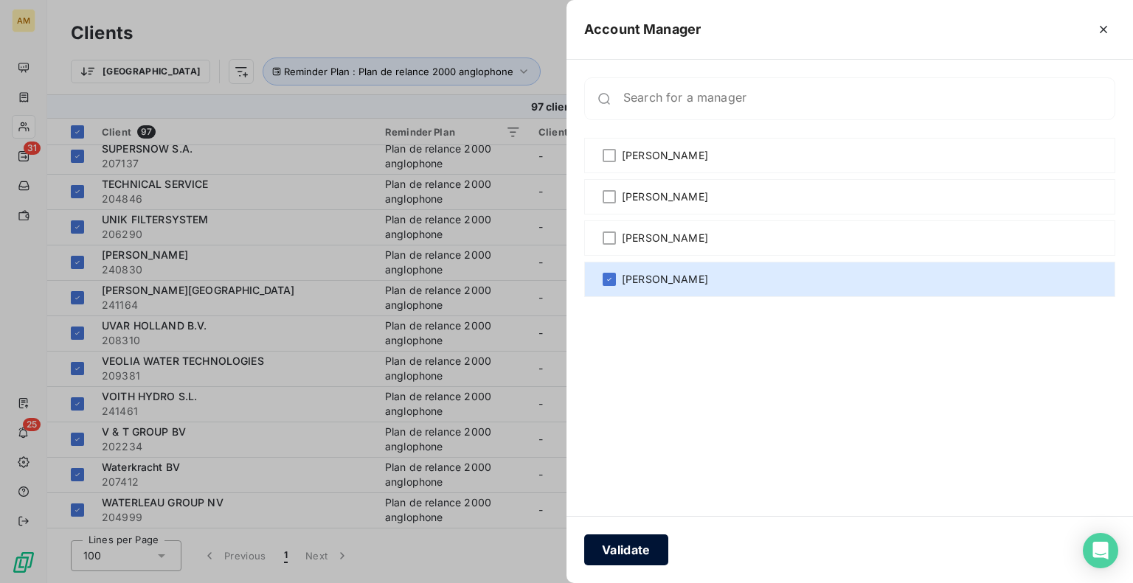
click at [628, 545] on button "Validate" at bounding box center [626, 550] width 84 height 31
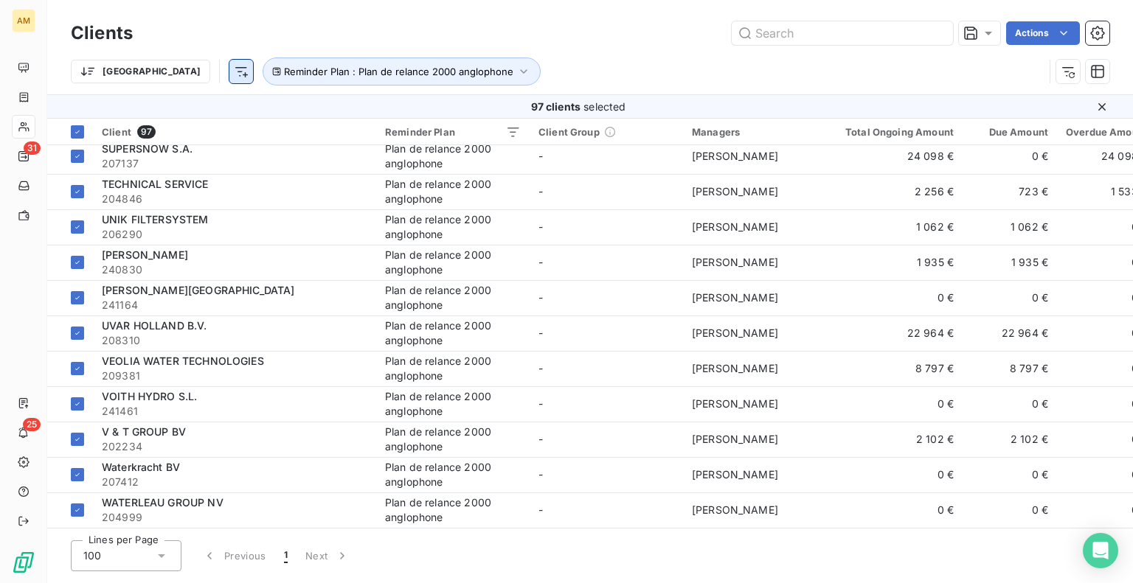
click at [166, 76] on html "AM 31 25 Clients Actions Trier Reminder Plan : Plan de relance 2000 anglophone …" at bounding box center [566, 291] width 1133 height 583
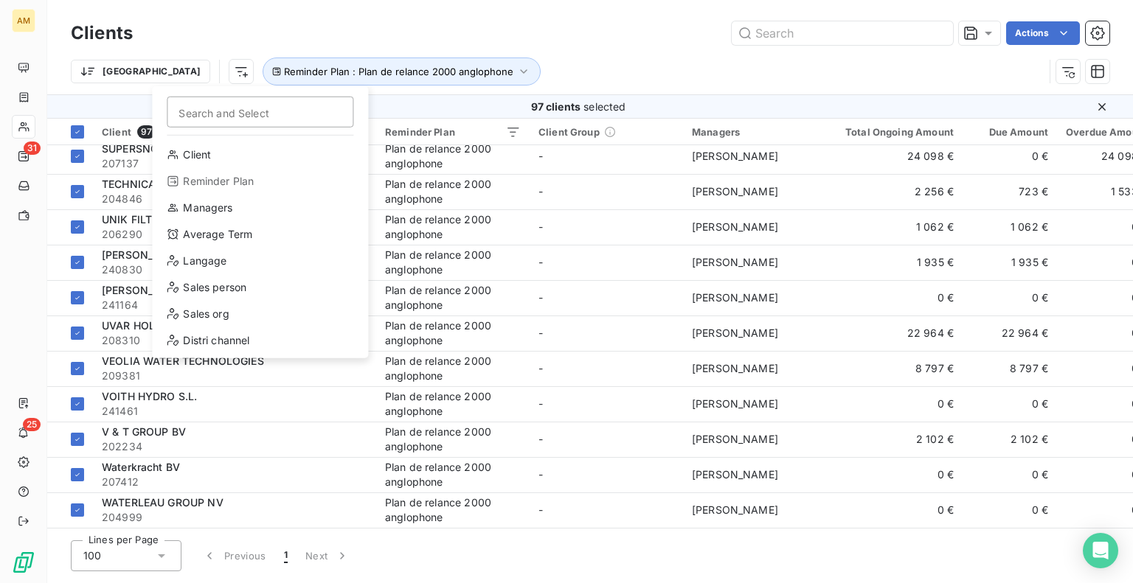
click at [208, 189] on div "Reminder Plan" at bounding box center [260, 182] width 204 height 24
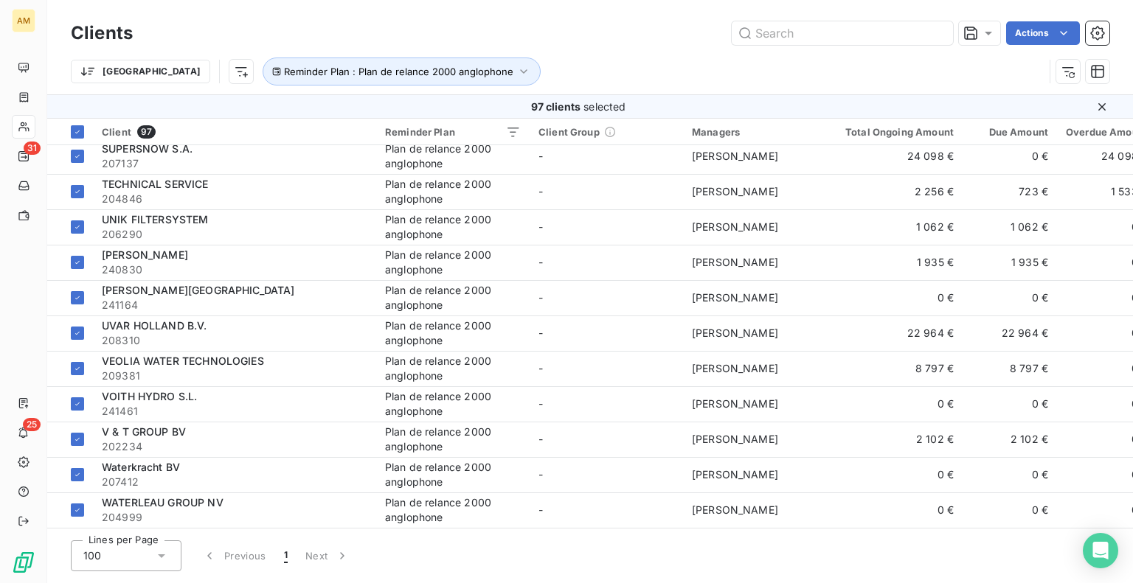
click at [654, 35] on div "Actions" at bounding box center [629, 33] width 959 height 24
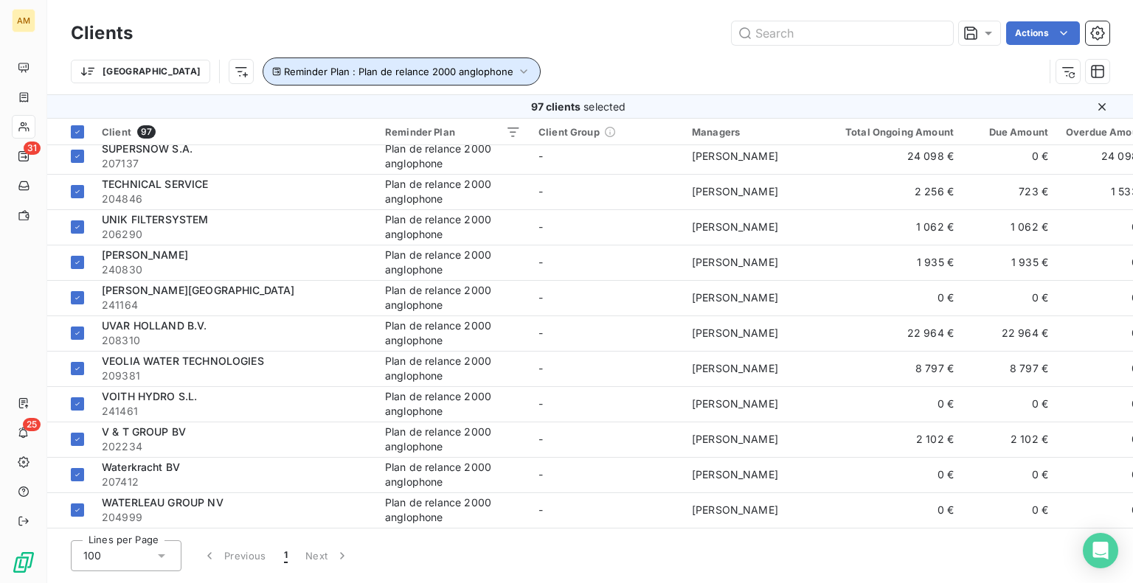
click at [401, 72] on span "Reminder Plan : Plan de relance 2000 anglophone" at bounding box center [398, 72] width 229 height 12
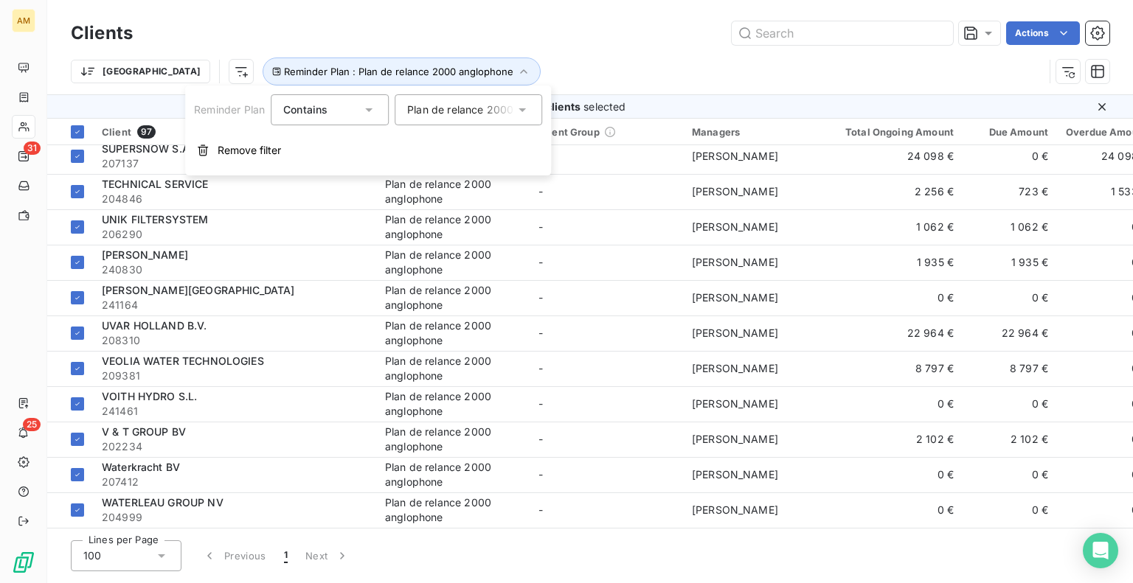
click at [445, 114] on div "Plan de relance 2000 anglophone" at bounding box center [461, 110] width 108 height 15
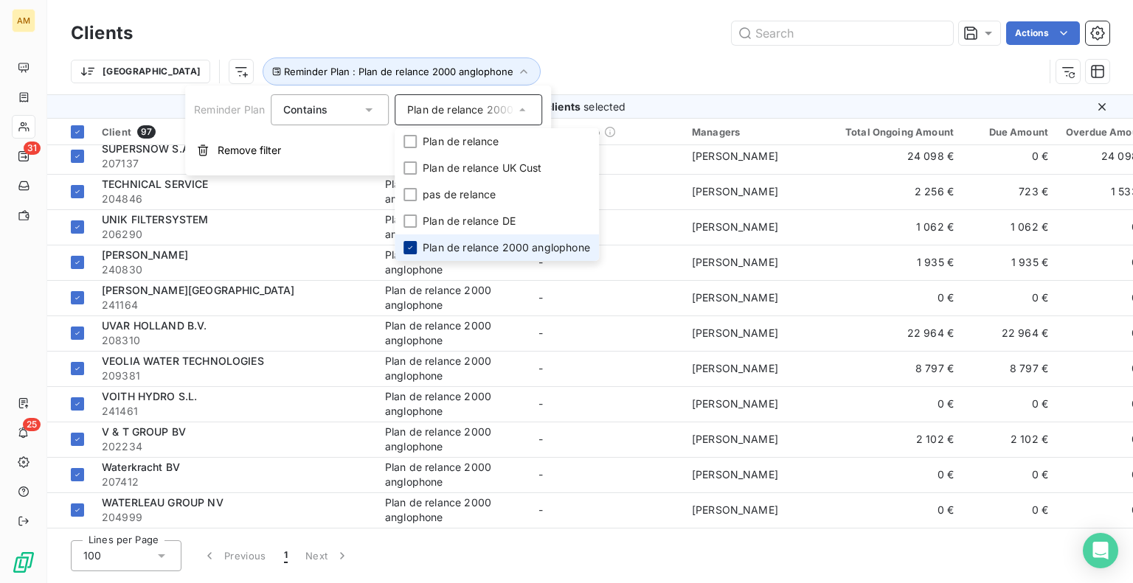
click at [409, 246] on icon at bounding box center [410, 247] width 9 height 9
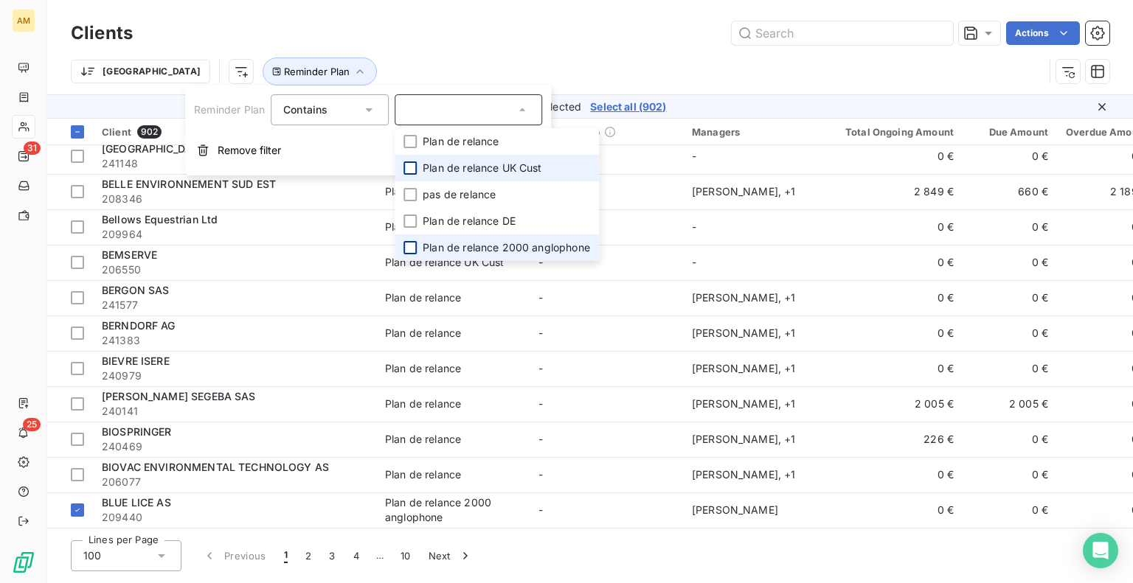
click at [410, 170] on div at bounding box center [409, 167] width 13 height 13
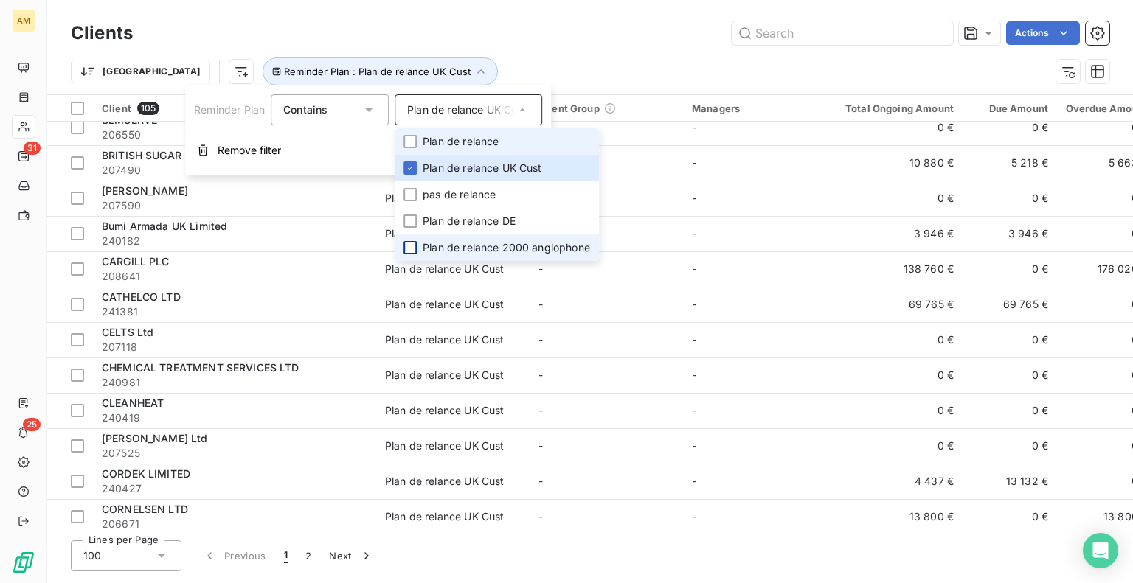
scroll to position [3139, 0]
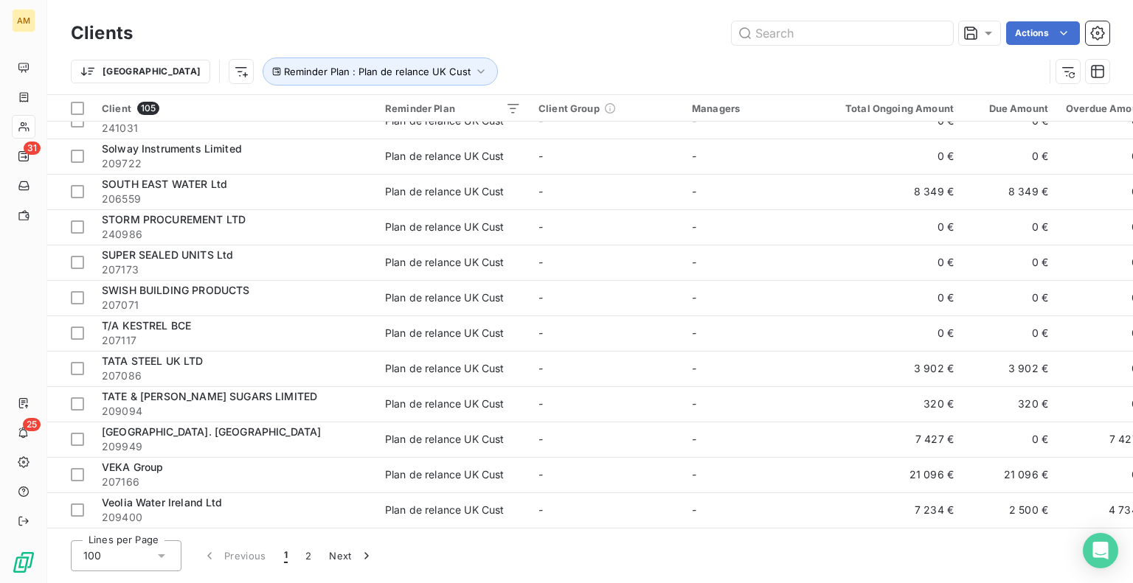
click at [644, 50] on div "Trier Reminder Plan : Plan de relance UK Cust" at bounding box center [590, 72] width 1038 height 46
click at [78, 105] on div at bounding box center [77, 108] width 13 height 13
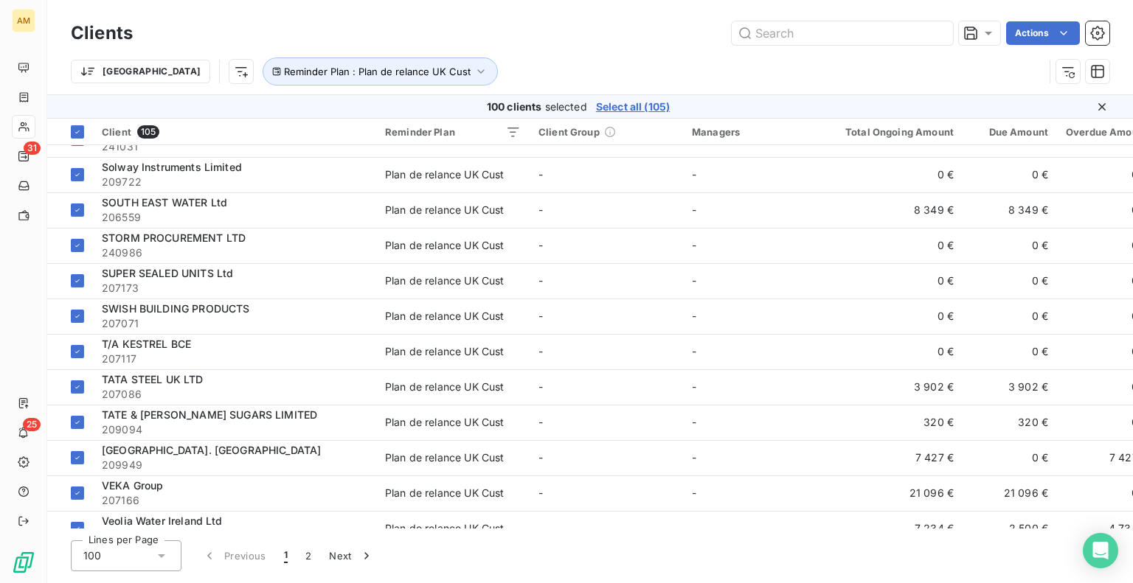
scroll to position [3162, 0]
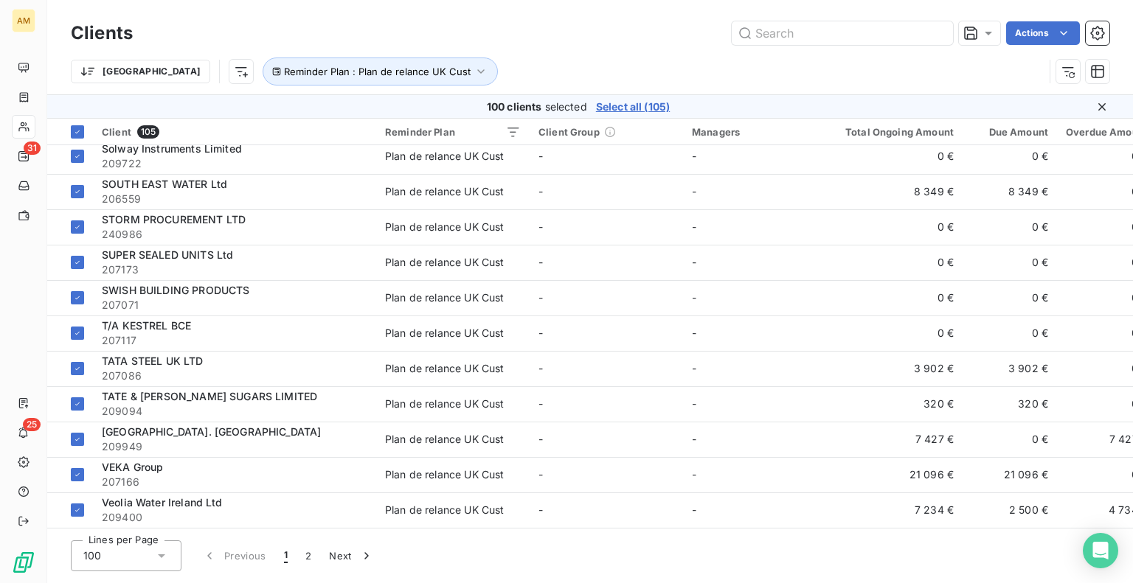
click at [652, 109] on span "Select all (105)" at bounding box center [633, 107] width 74 height 15
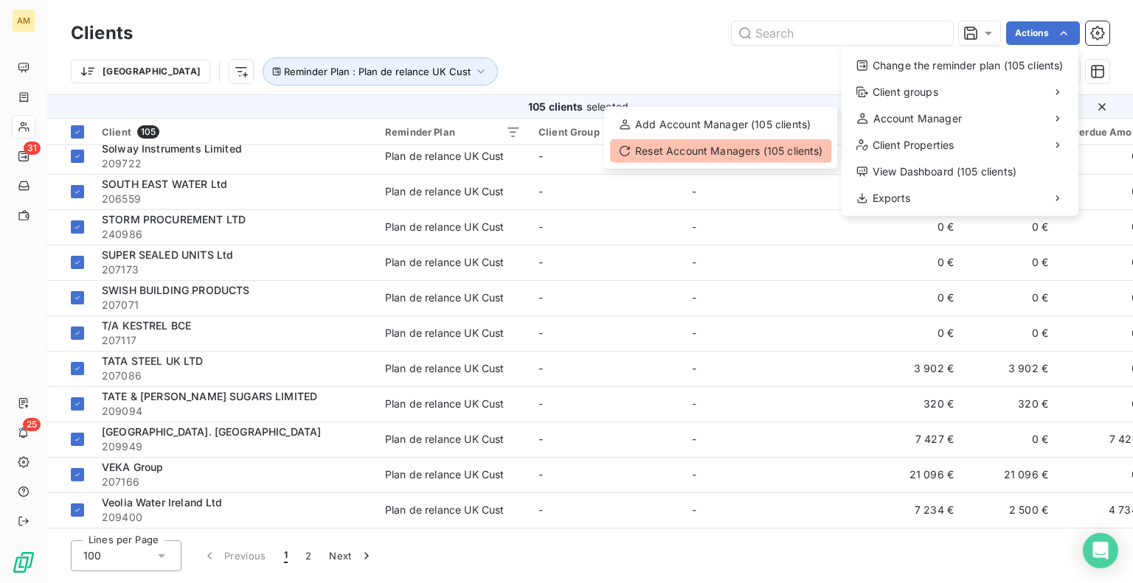
click at [771, 151] on div "Reset Account Managers (105 clients)" at bounding box center [720, 151] width 221 height 24
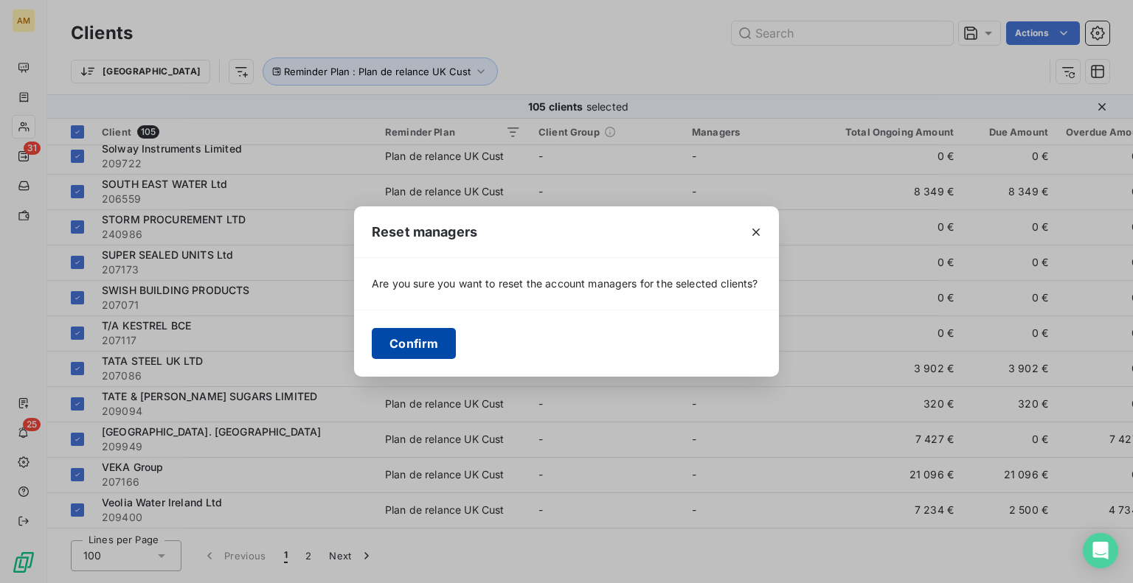
click at [404, 344] on button "Confirm" at bounding box center [414, 343] width 84 height 31
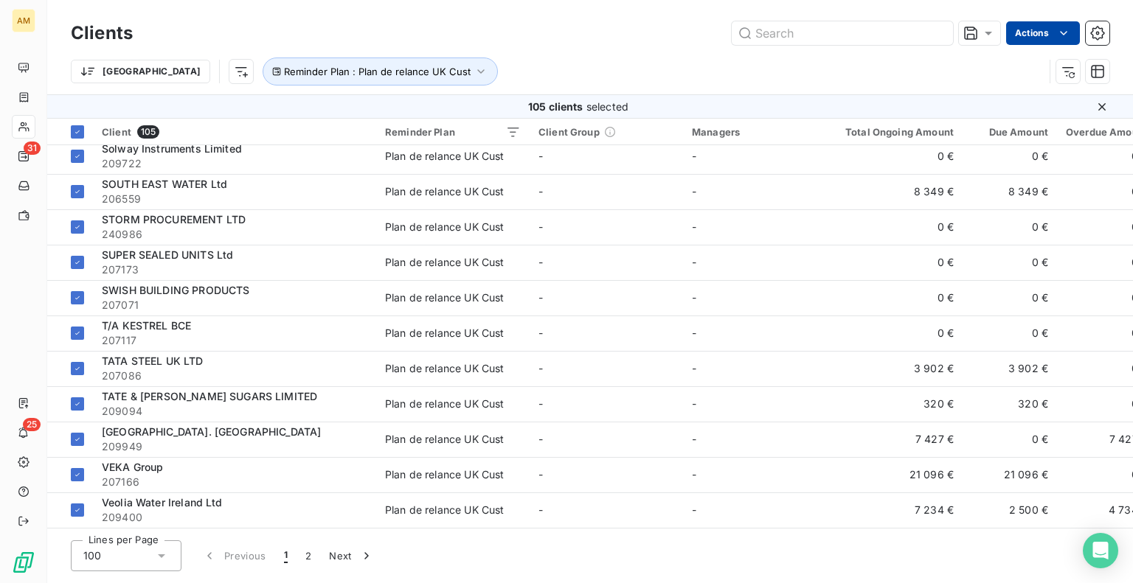
click at [1049, 29] on html "AM 31 25 Clients Actions [GEOGRAPHIC_DATA] Reminder Plan : Plan de relance UK C…" at bounding box center [566, 291] width 1133 height 583
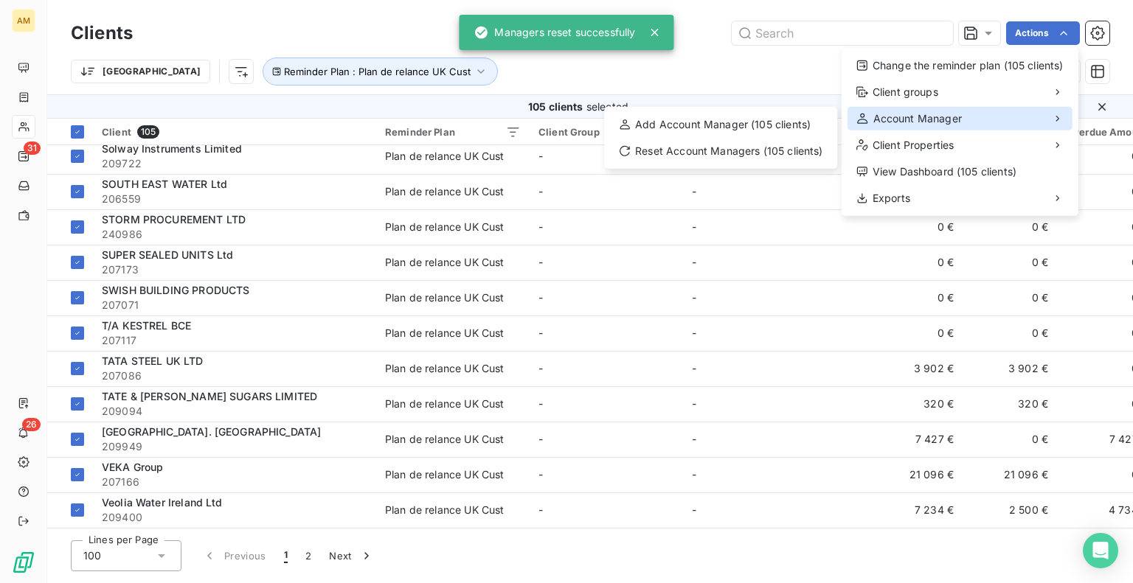
click at [899, 113] on span "Account Manager" at bounding box center [917, 118] width 88 height 15
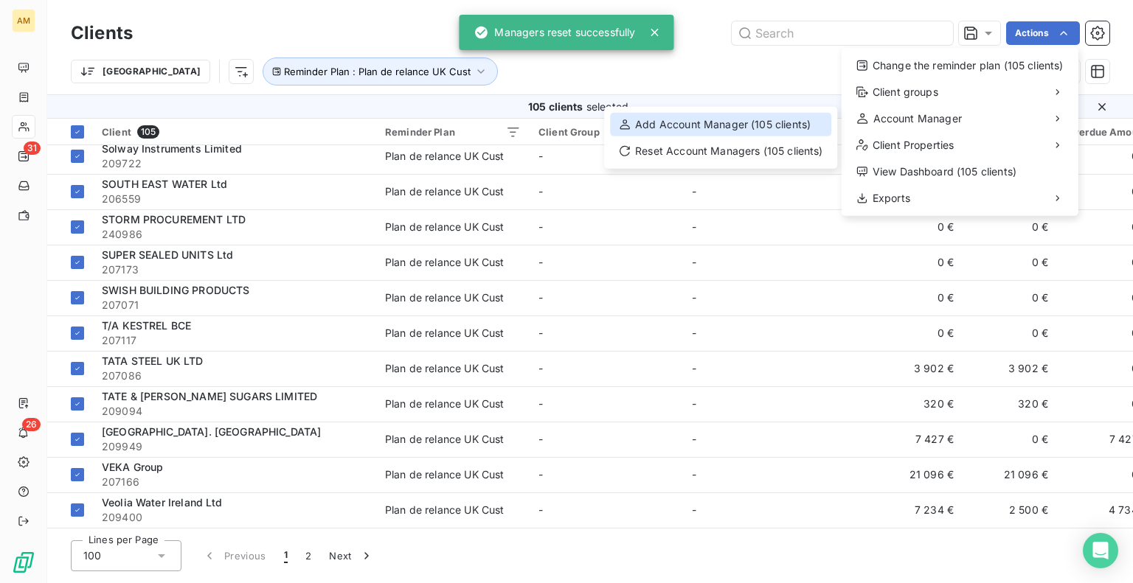
click at [802, 132] on div "Add Account Manager (105 clients)" at bounding box center [720, 125] width 221 height 24
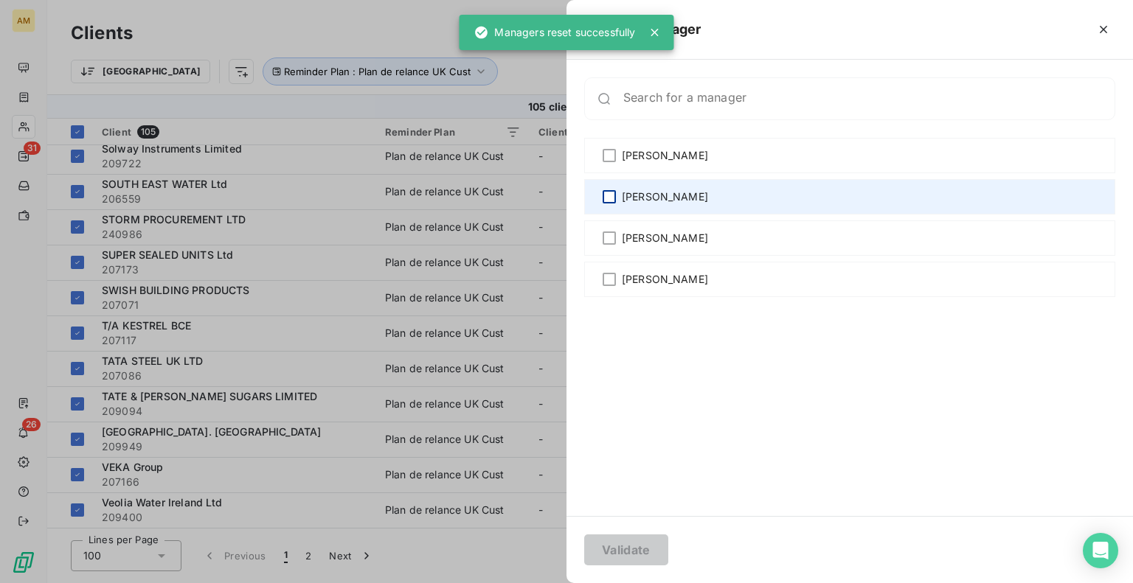
click at [613, 192] on div at bounding box center [608, 196] width 13 height 13
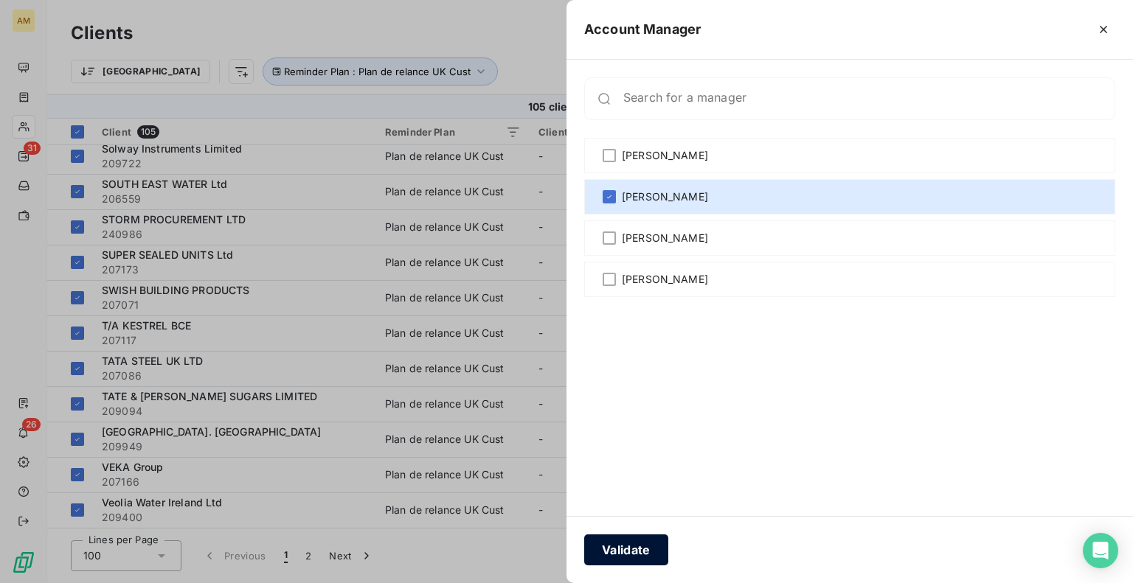
click at [637, 548] on button "Validate" at bounding box center [626, 550] width 84 height 31
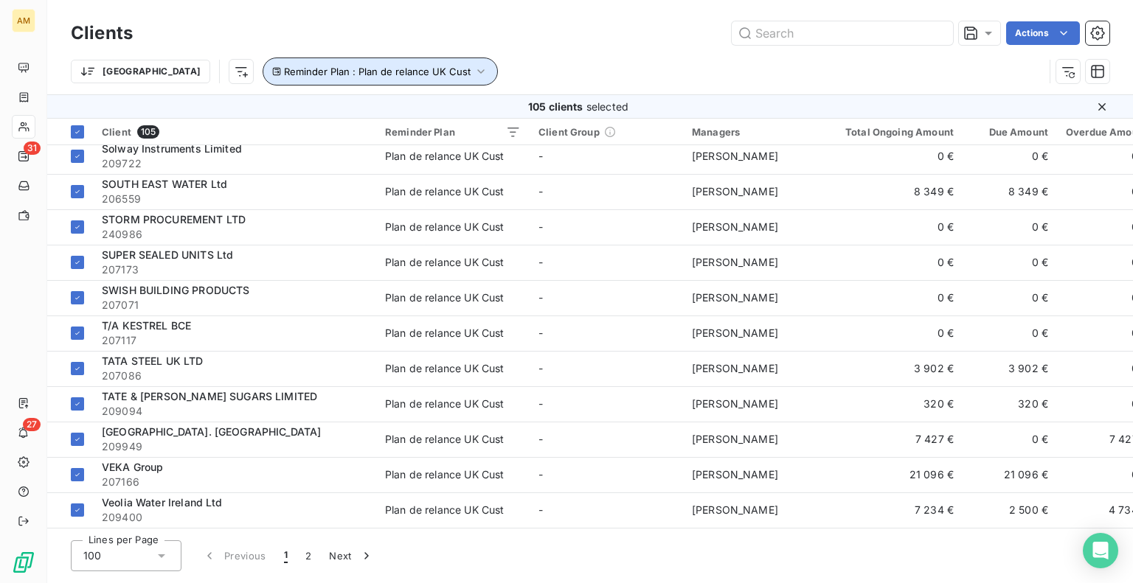
click at [473, 70] on icon "button" at bounding box center [480, 71] width 15 height 15
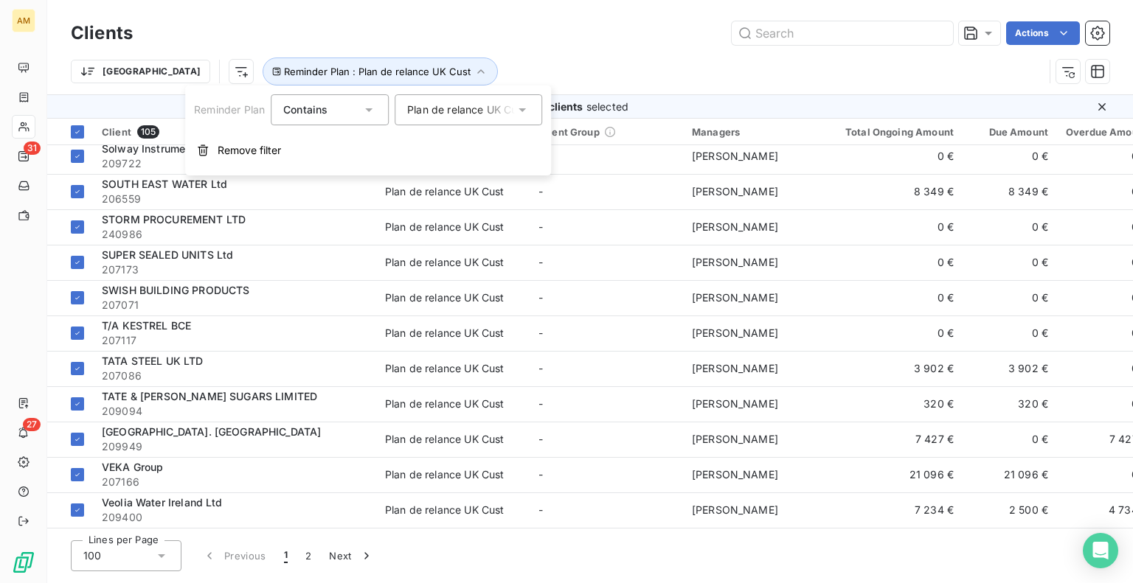
click at [427, 113] on div "Plan de relance UK Cust" at bounding box center [461, 110] width 108 height 15
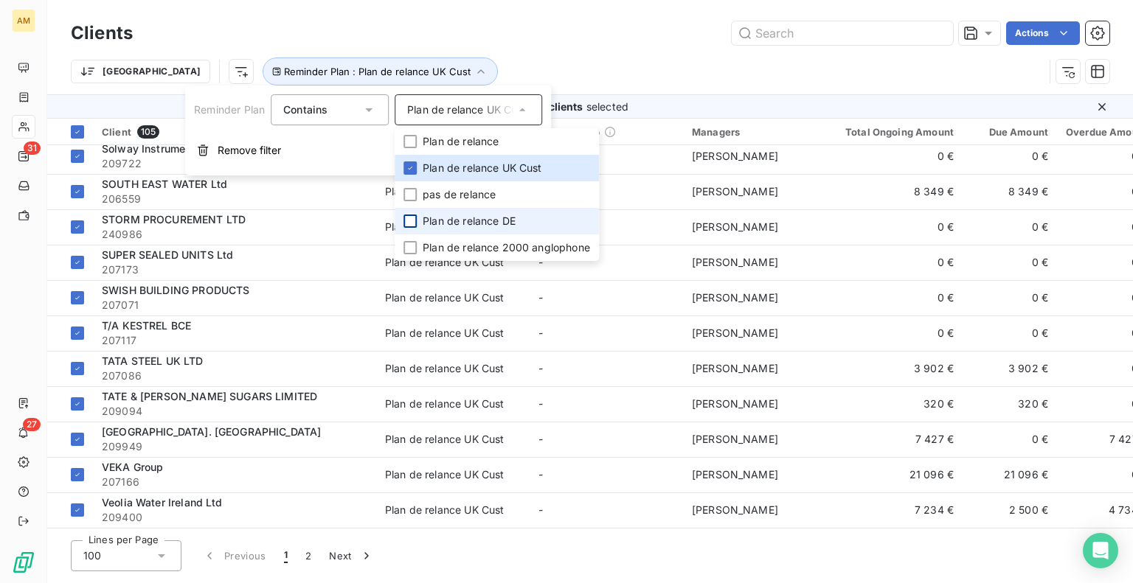
click at [413, 224] on div at bounding box center [409, 221] width 13 height 13
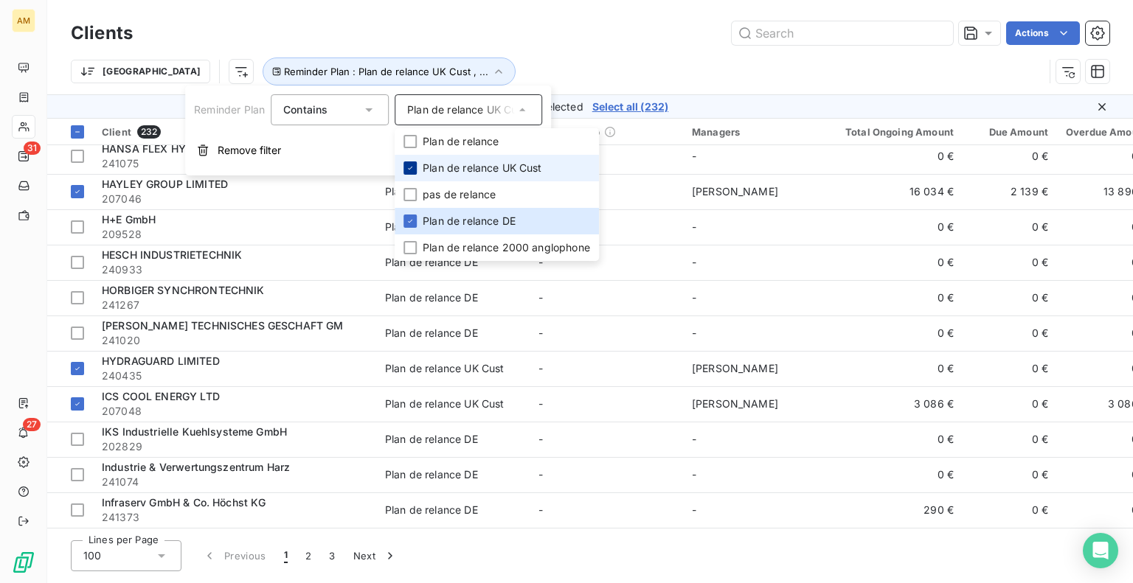
click at [411, 168] on icon at bounding box center [410, 168] width 9 height 9
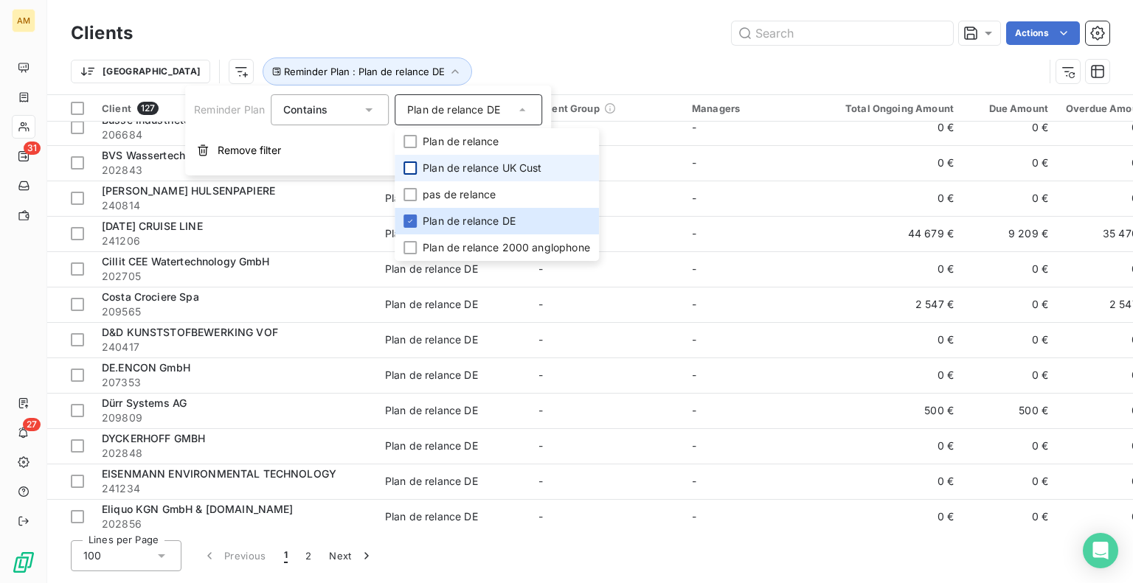
scroll to position [3139, 0]
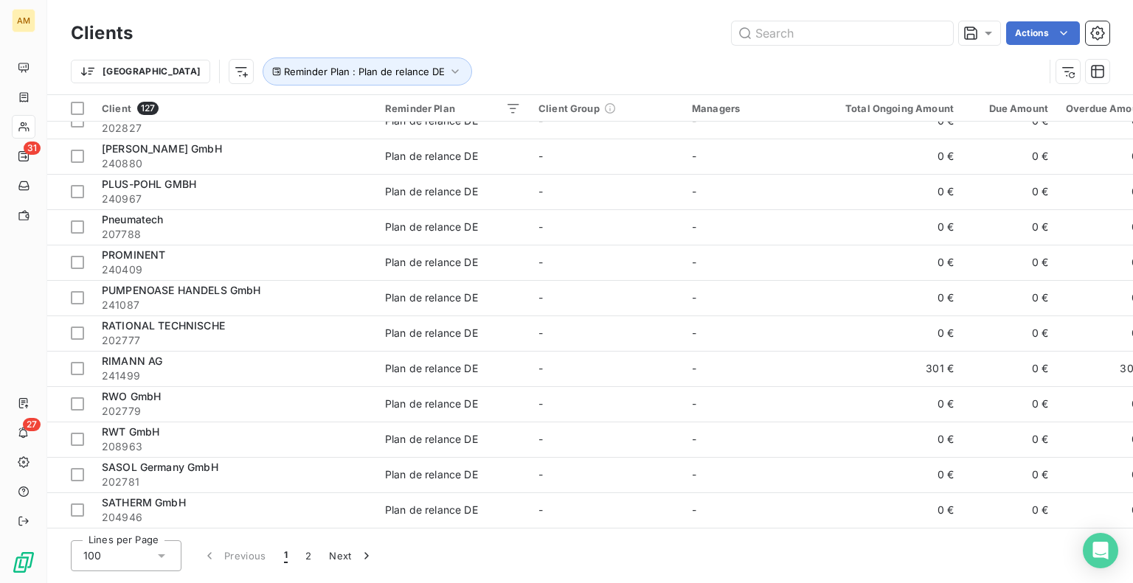
click at [619, 59] on div "Trier Reminder Plan : Plan de relance DE" at bounding box center [557, 72] width 973 height 28
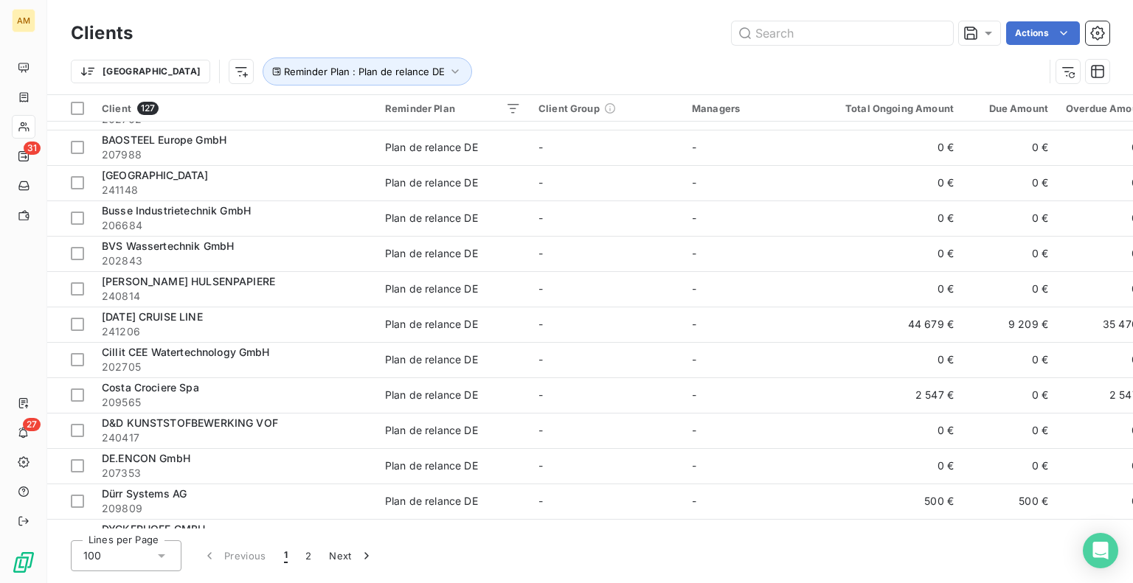
scroll to position [0, 0]
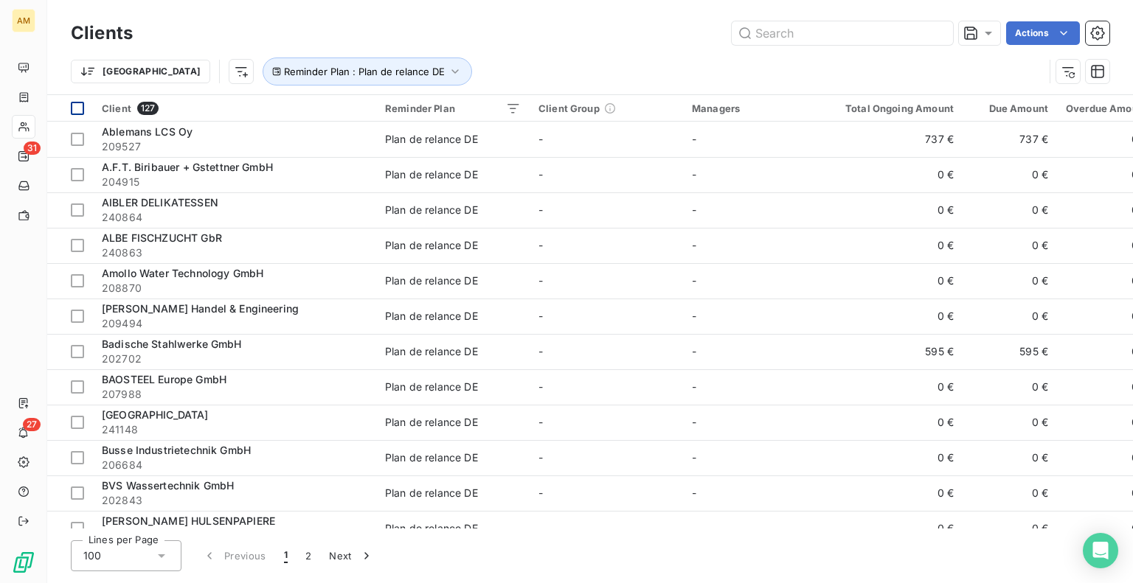
click at [77, 107] on div at bounding box center [77, 108] width 13 height 13
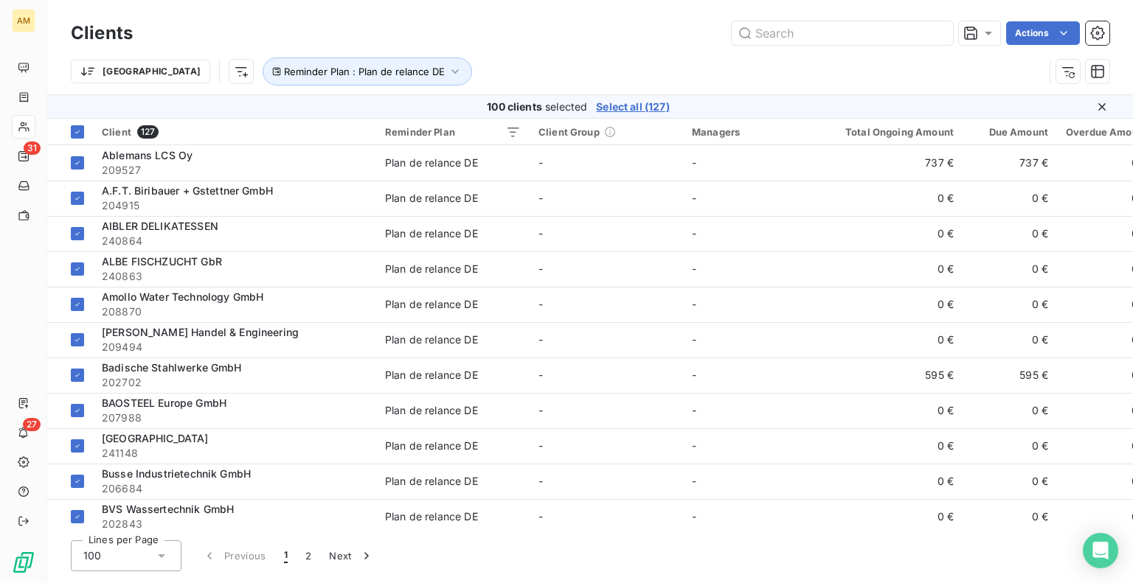
click at [652, 107] on span "Select all (127)" at bounding box center [632, 107] width 73 height 15
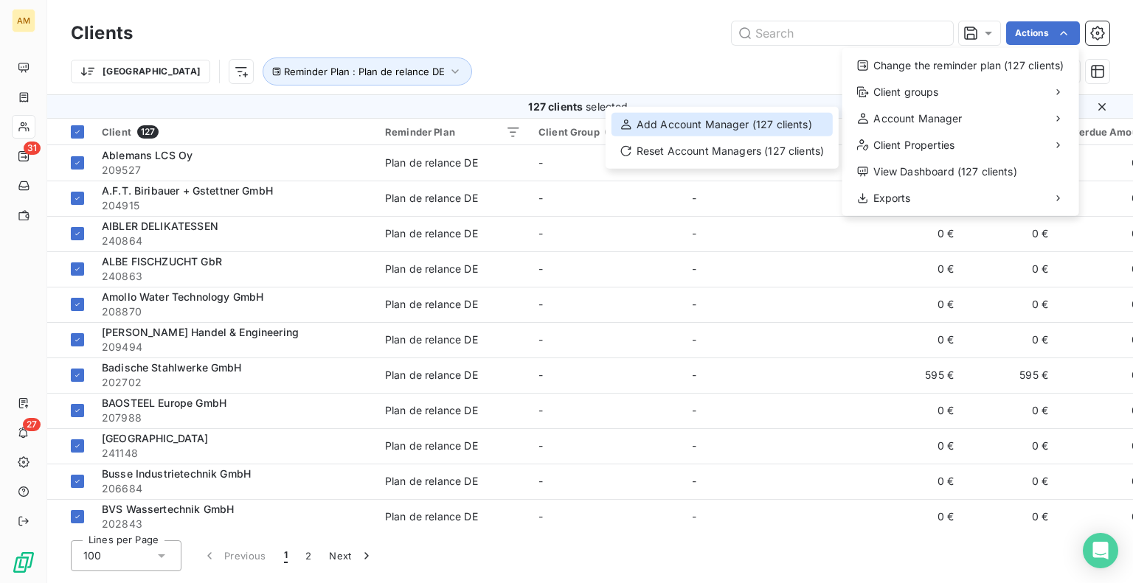
click at [791, 131] on div "Add Account Manager (127 clients)" at bounding box center [721, 125] width 221 height 24
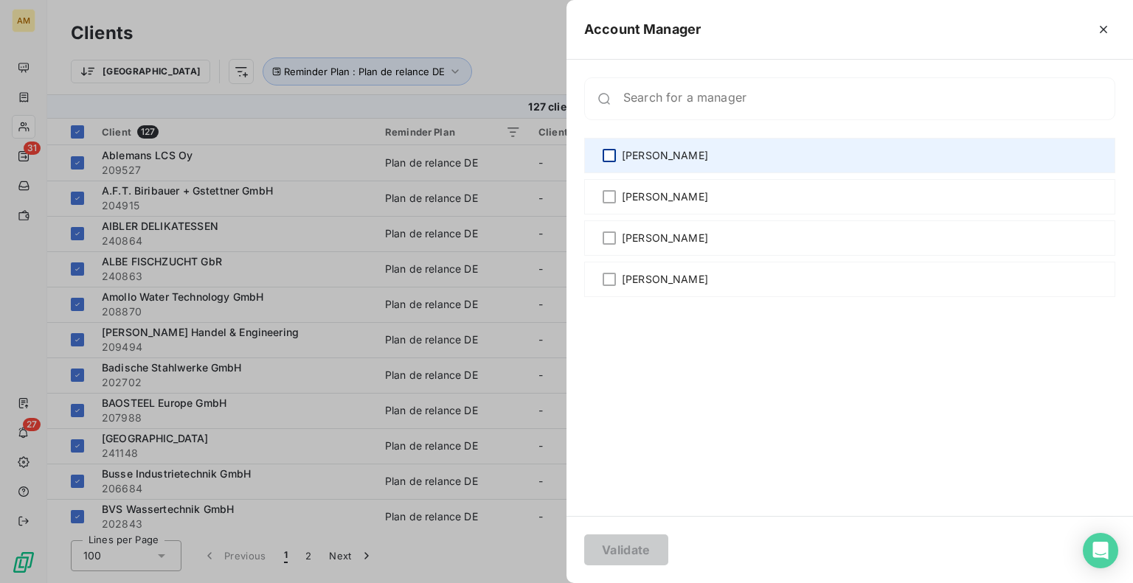
click at [613, 161] on div at bounding box center [608, 155] width 13 height 13
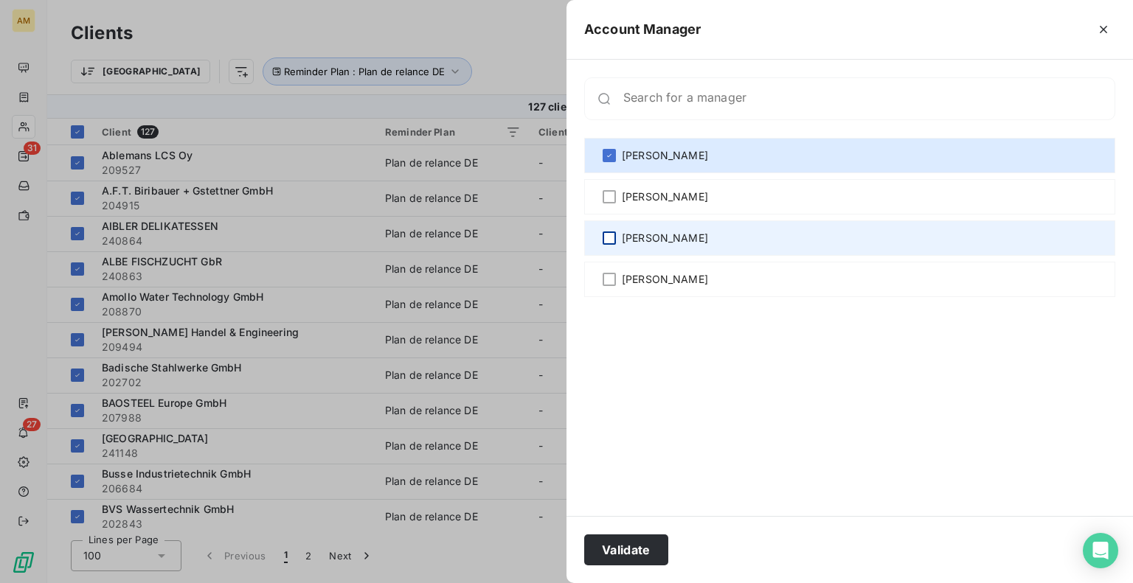
click at [610, 237] on div at bounding box center [608, 238] width 13 height 13
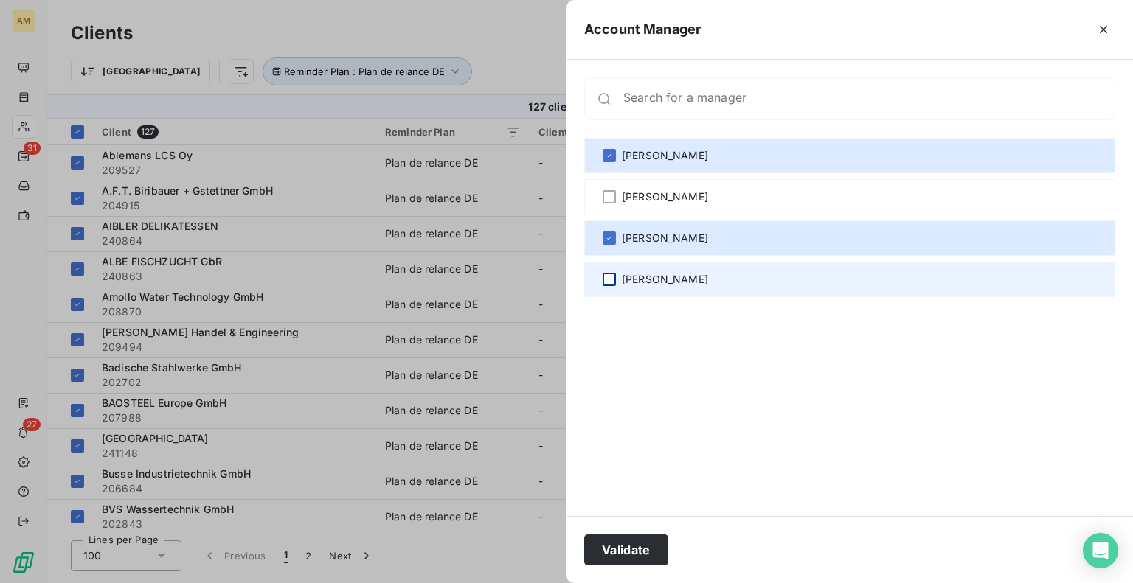
click at [608, 280] on div at bounding box center [608, 279] width 13 height 13
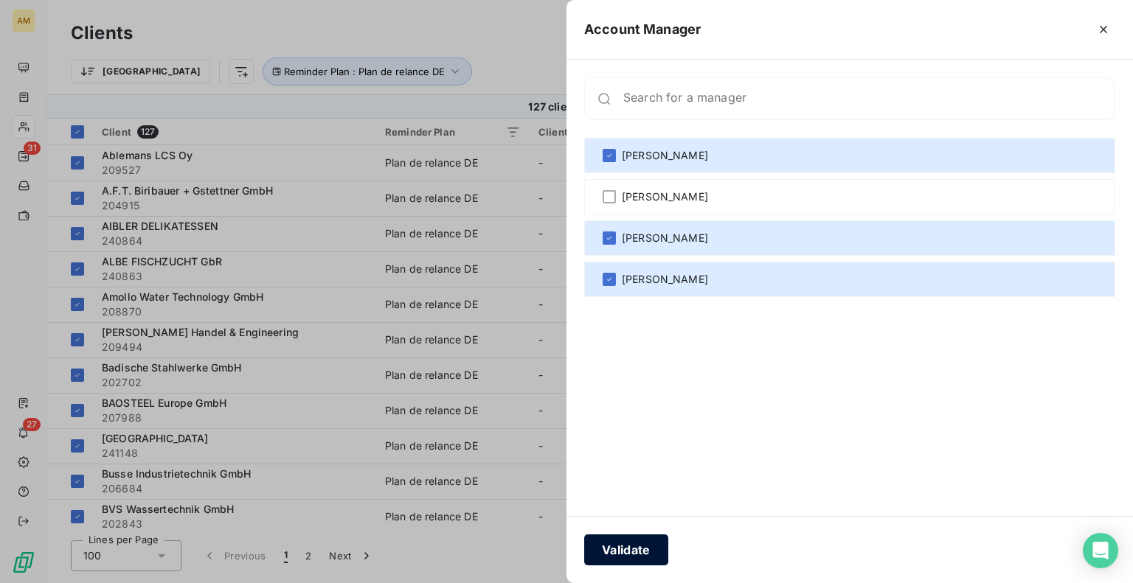
click at [636, 557] on button "Validate" at bounding box center [626, 550] width 84 height 31
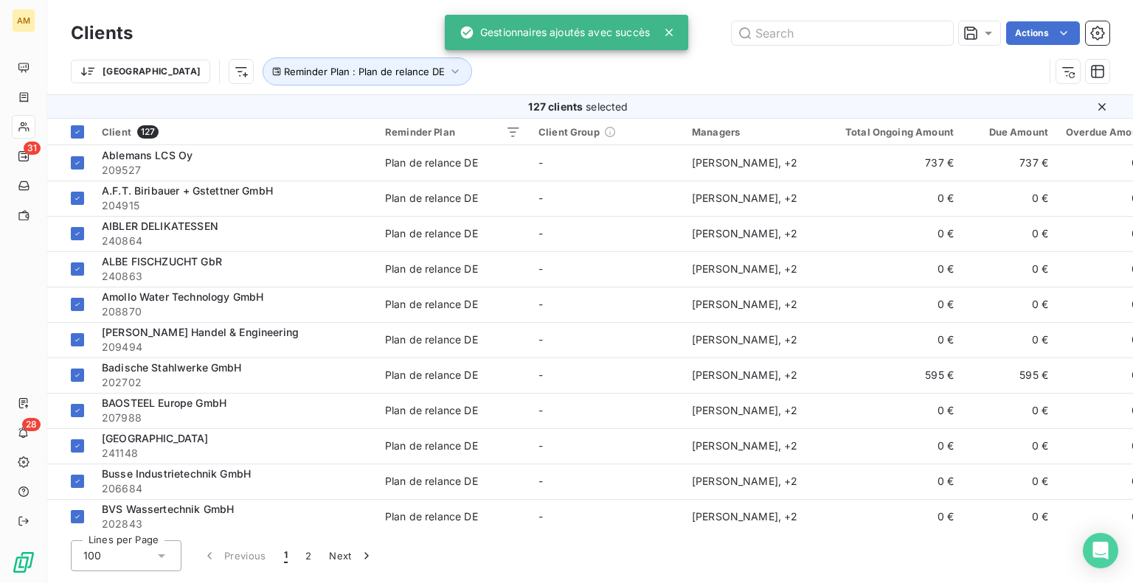
click at [443, 69] on div "Trier Reminder Plan : Plan de relance DE" at bounding box center [557, 72] width 973 height 28
click at [77, 126] on div at bounding box center [77, 131] width 13 height 13
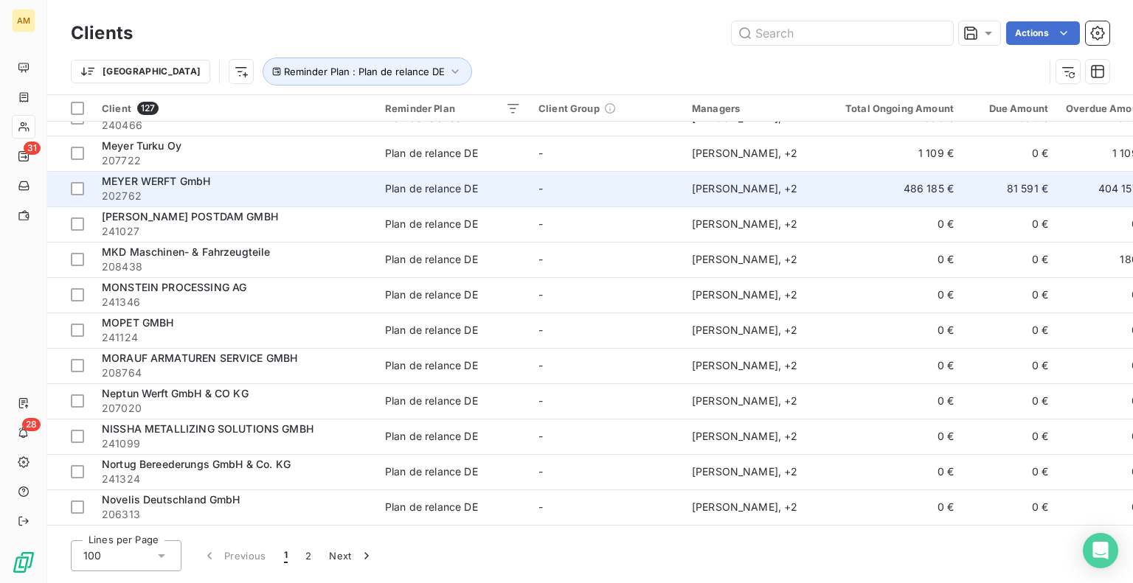
scroll to position [2581, 0]
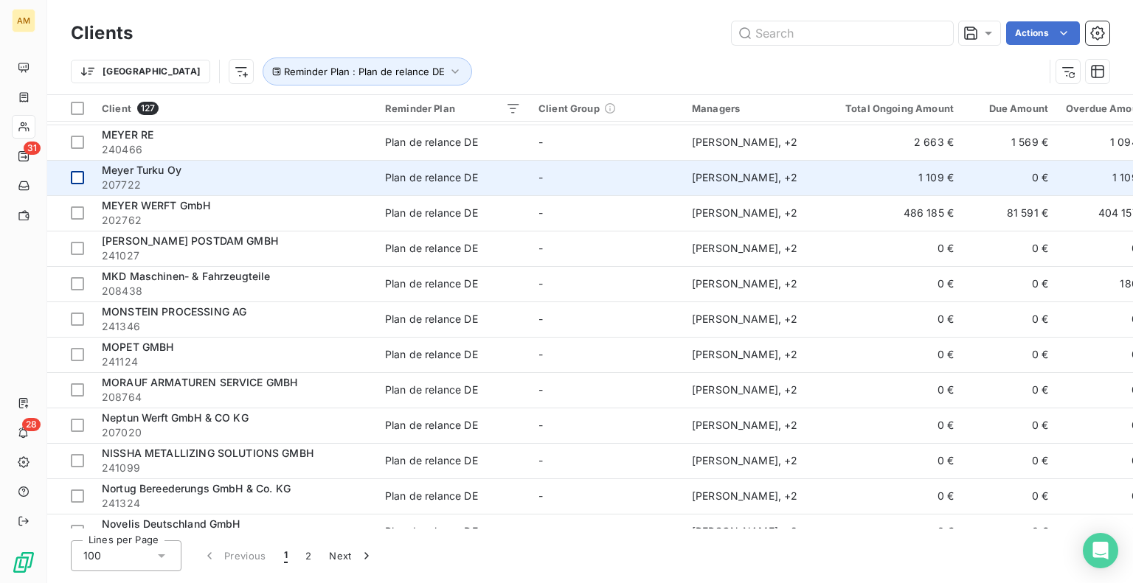
click at [82, 176] on div at bounding box center [77, 177] width 13 height 13
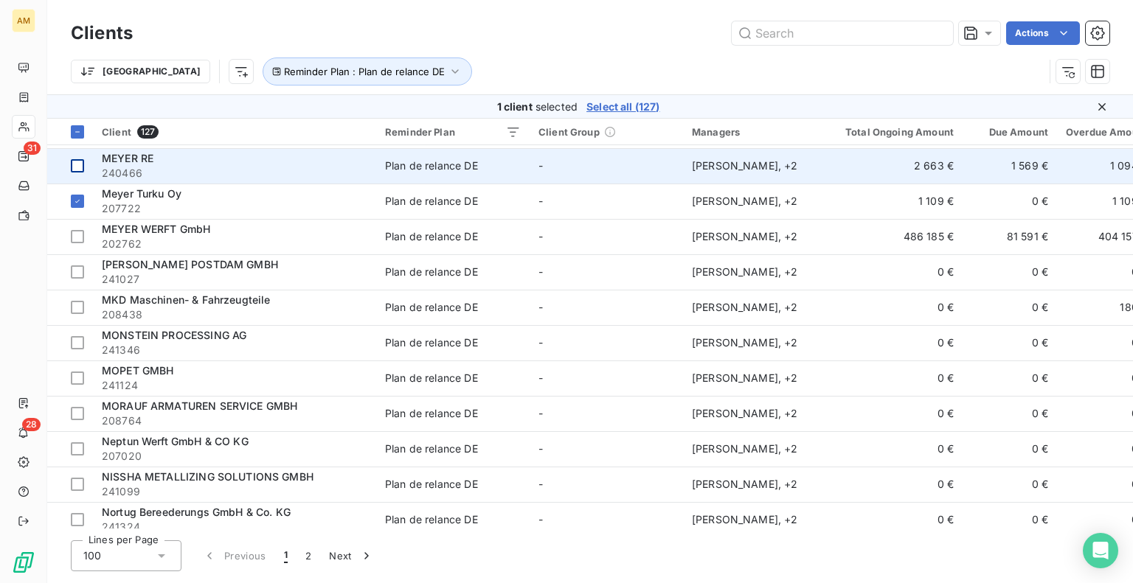
click at [80, 167] on div at bounding box center [77, 165] width 13 height 13
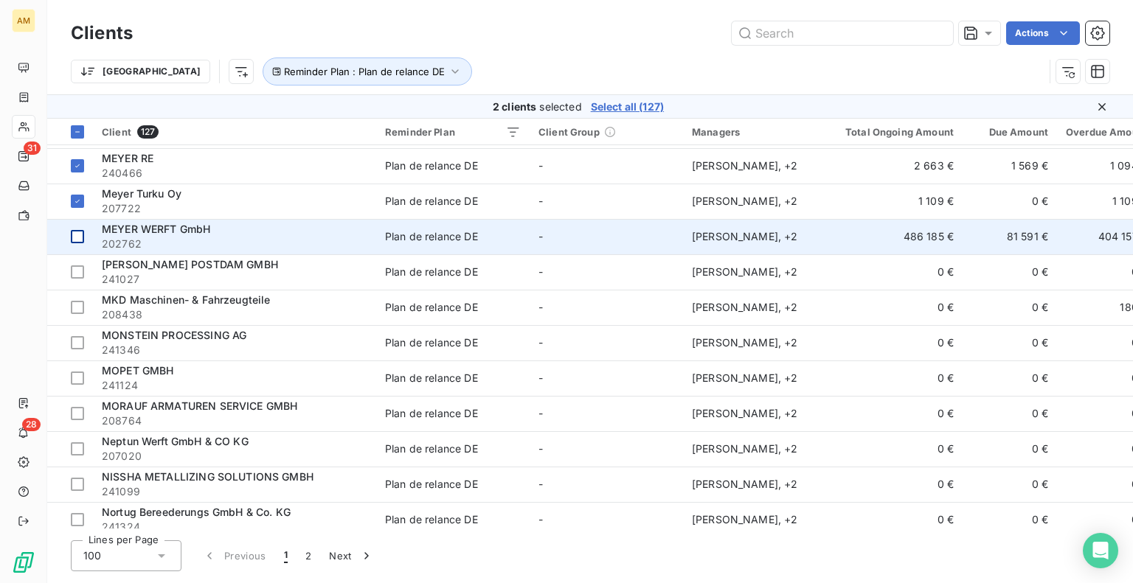
click at [80, 240] on div at bounding box center [77, 236] width 13 height 13
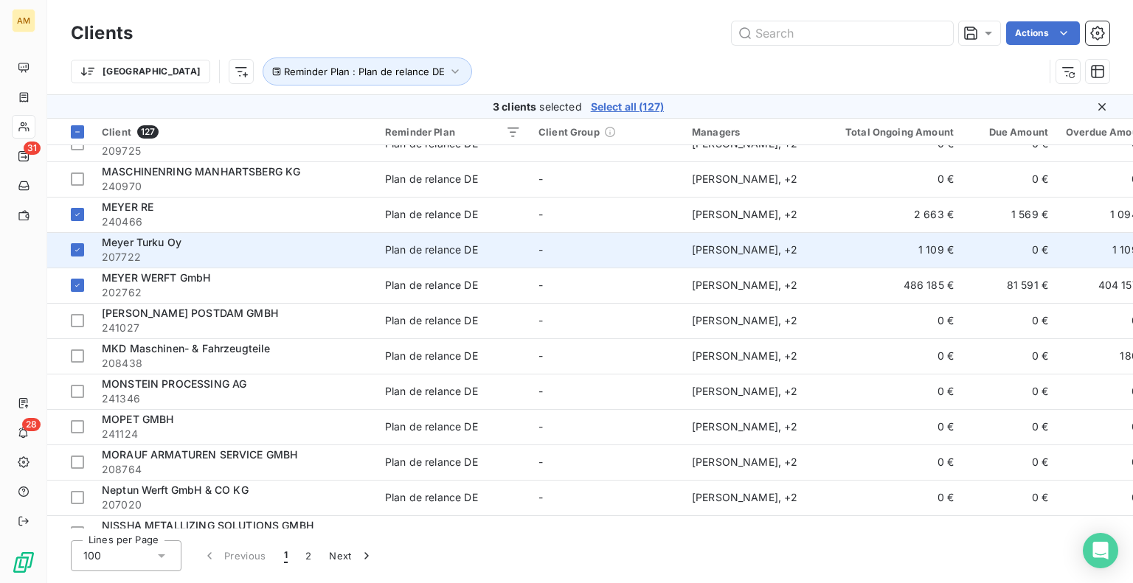
scroll to position [2507, 0]
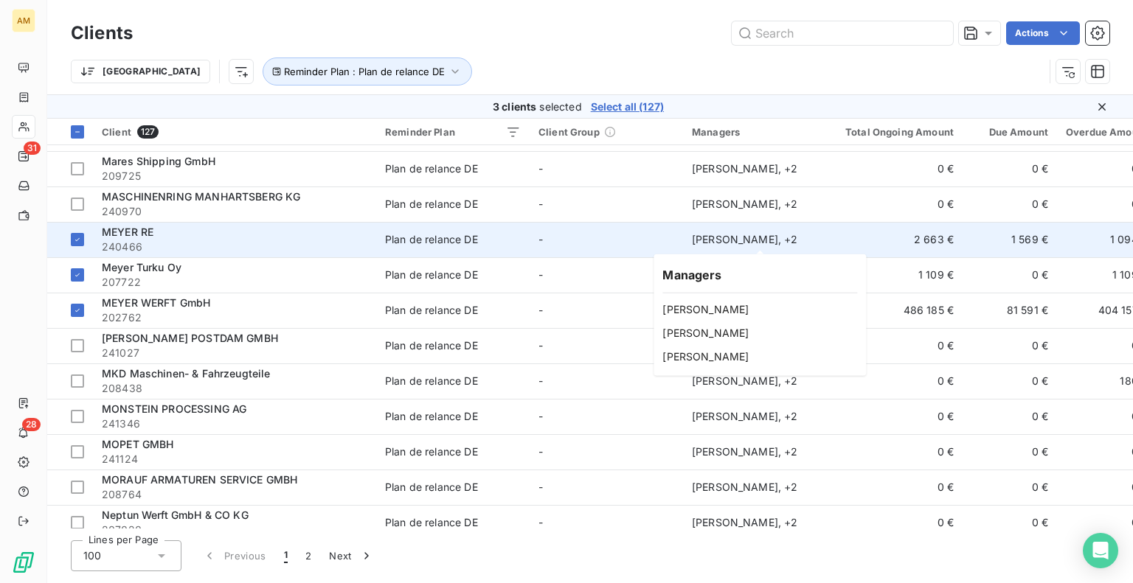
click at [761, 237] on div "[PERSON_NAME] , + 2" at bounding box center [760, 239] width 136 height 15
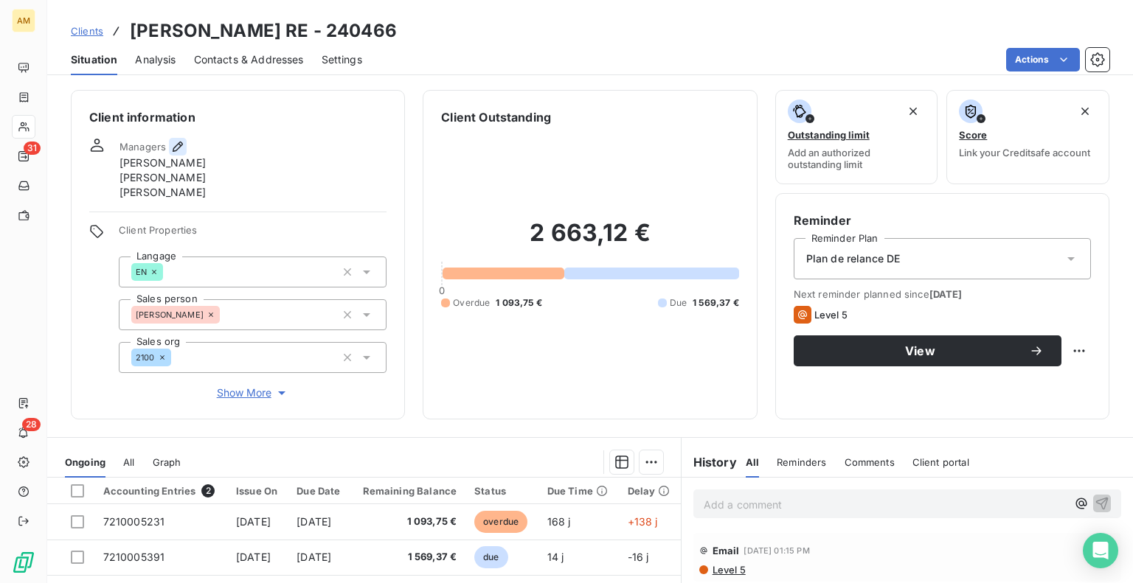
click at [180, 144] on icon "button" at bounding box center [177, 146] width 15 height 15
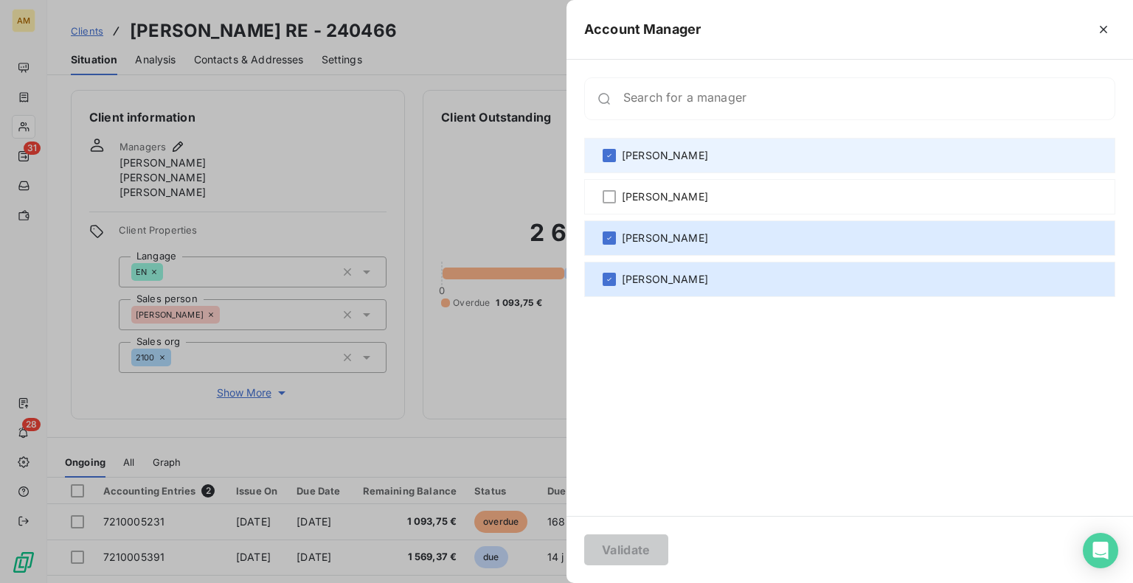
click at [606, 163] on div "[PERSON_NAME]" at bounding box center [849, 155] width 531 height 35
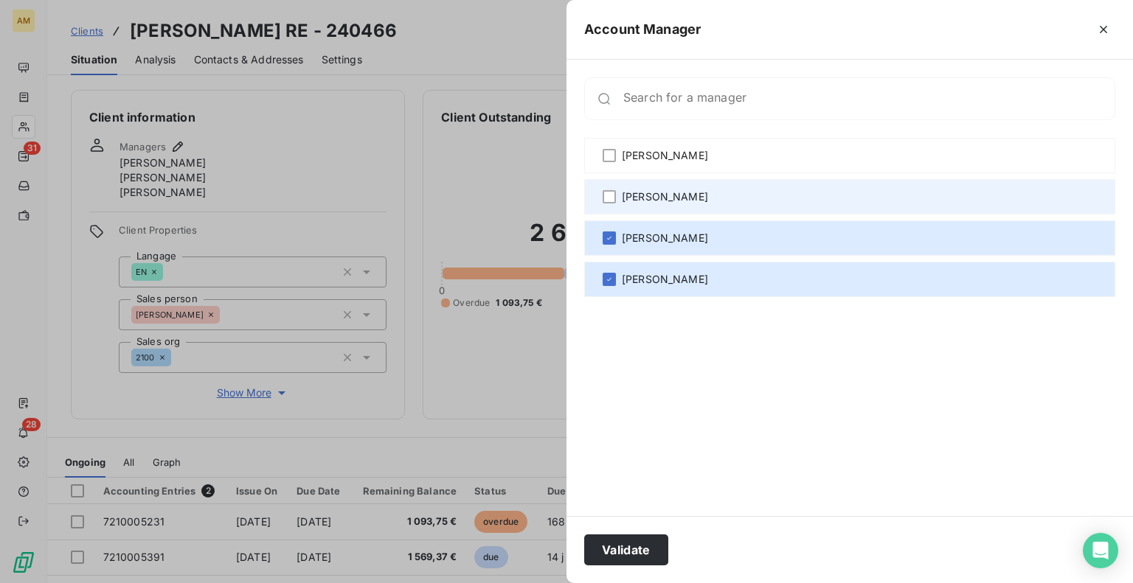
drag, startPoint x: 614, startPoint y: 192, endPoint x: 614, endPoint y: 209, distance: 17.0
click at [614, 193] on div at bounding box center [608, 196] width 13 height 13
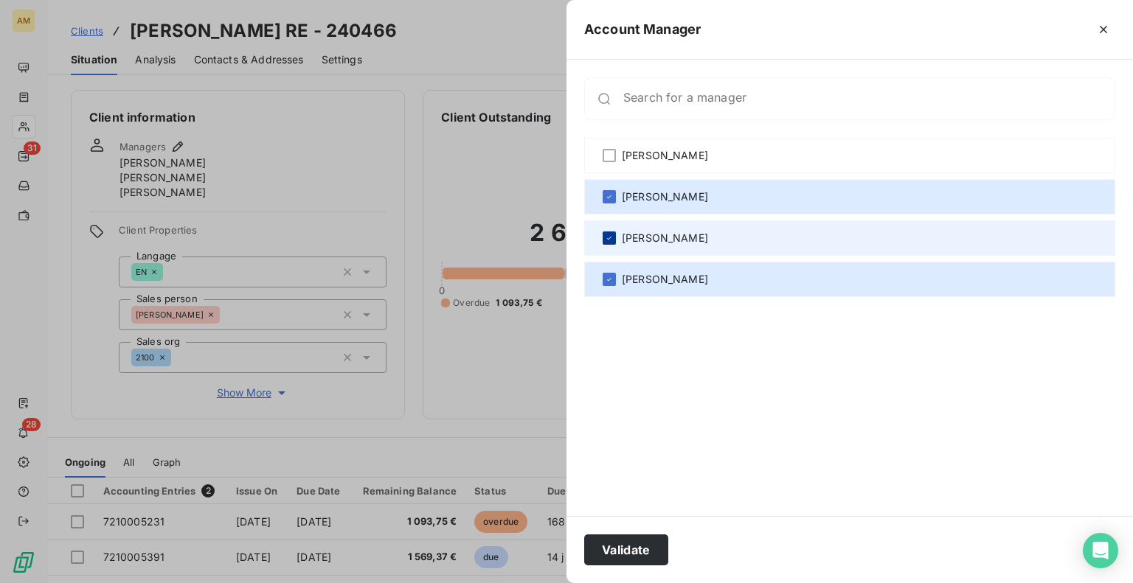
click at [607, 236] on icon at bounding box center [609, 238] width 9 height 9
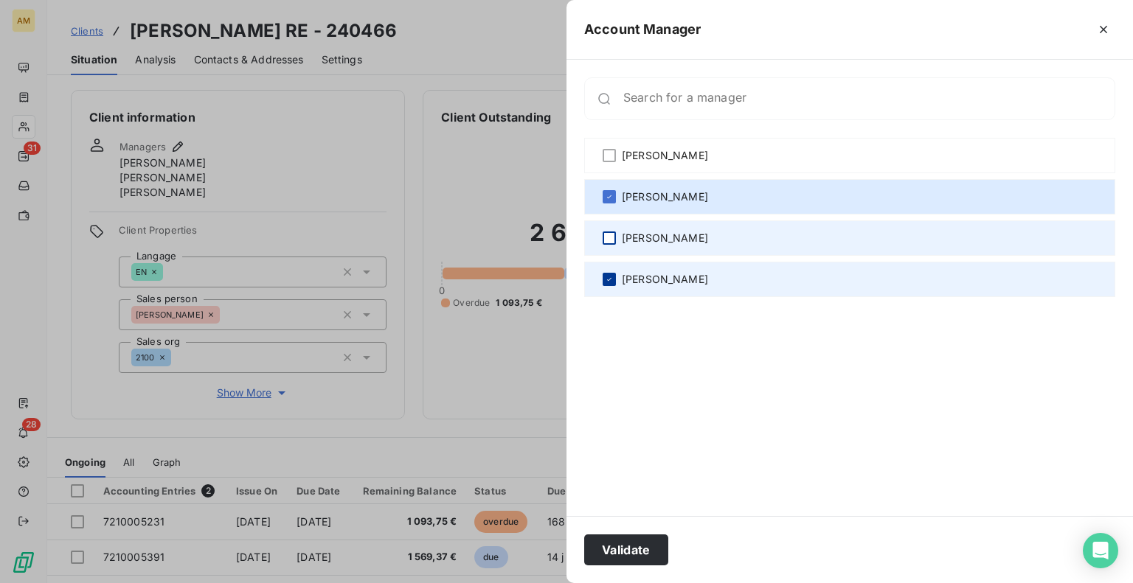
drag, startPoint x: 613, startPoint y: 276, endPoint x: 612, endPoint y: 285, distance: 9.6
click at [611, 277] on icon at bounding box center [609, 279] width 9 height 9
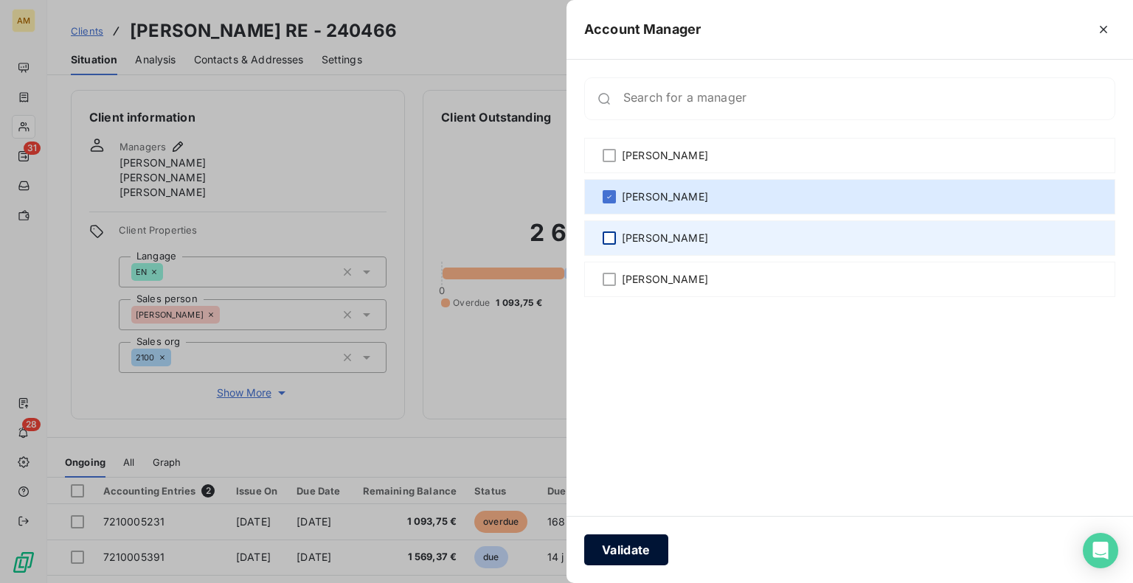
click at [640, 550] on button "Validate" at bounding box center [626, 550] width 84 height 31
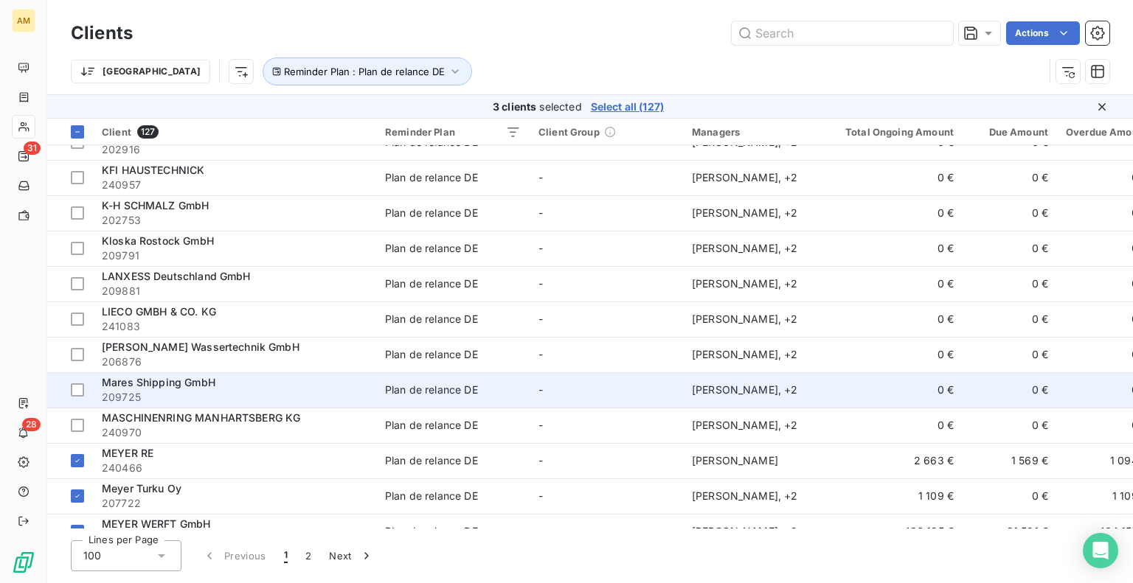
scroll to position [2360, 0]
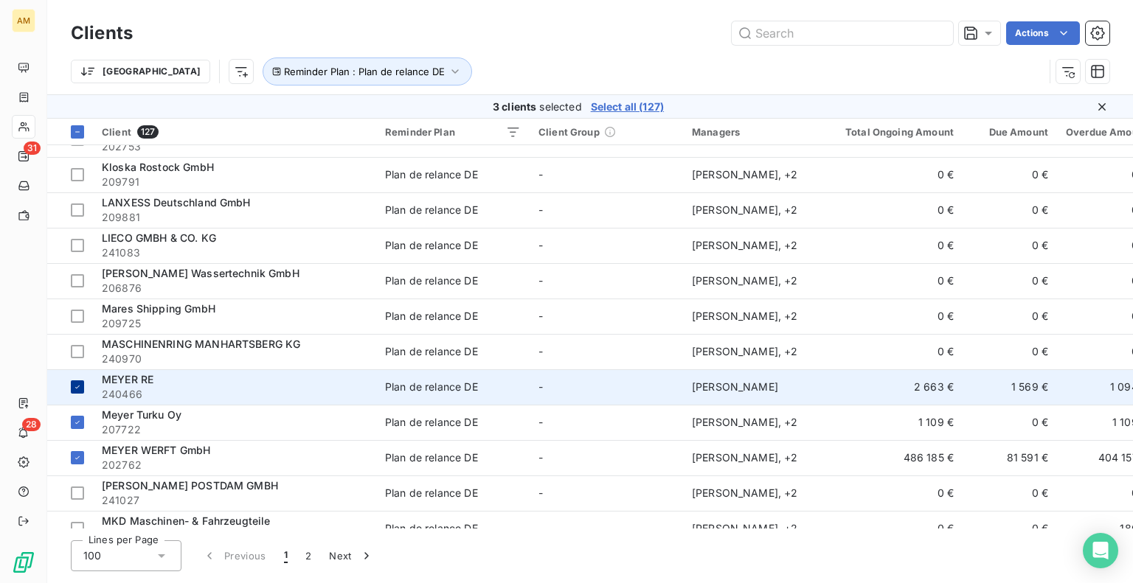
click at [79, 386] on icon at bounding box center [77, 387] width 4 height 3
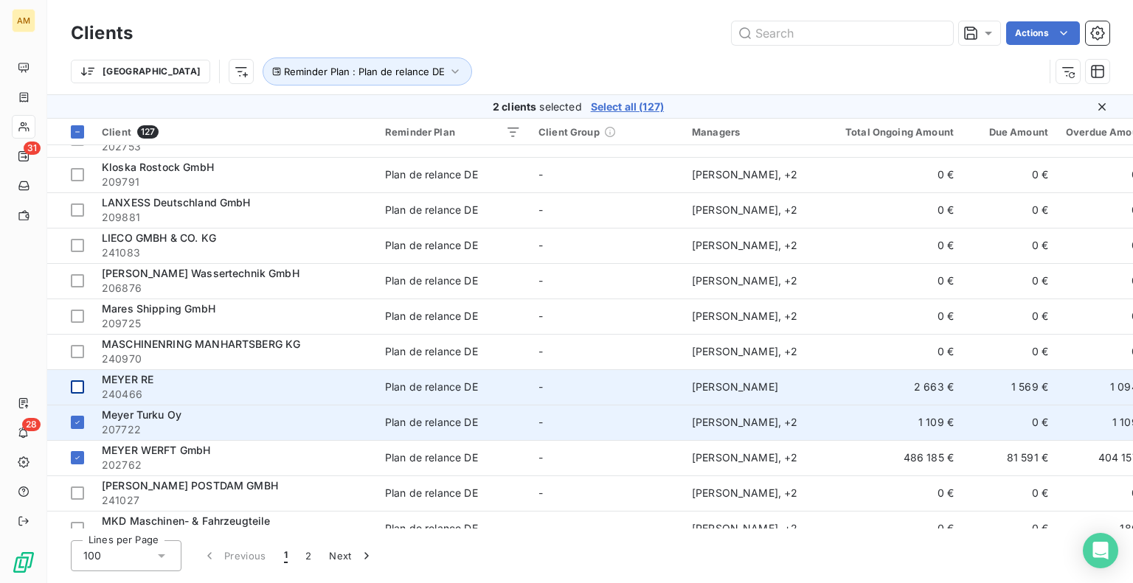
click at [130, 417] on span "Meyer Turku Oy" at bounding box center [142, 415] width 80 height 13
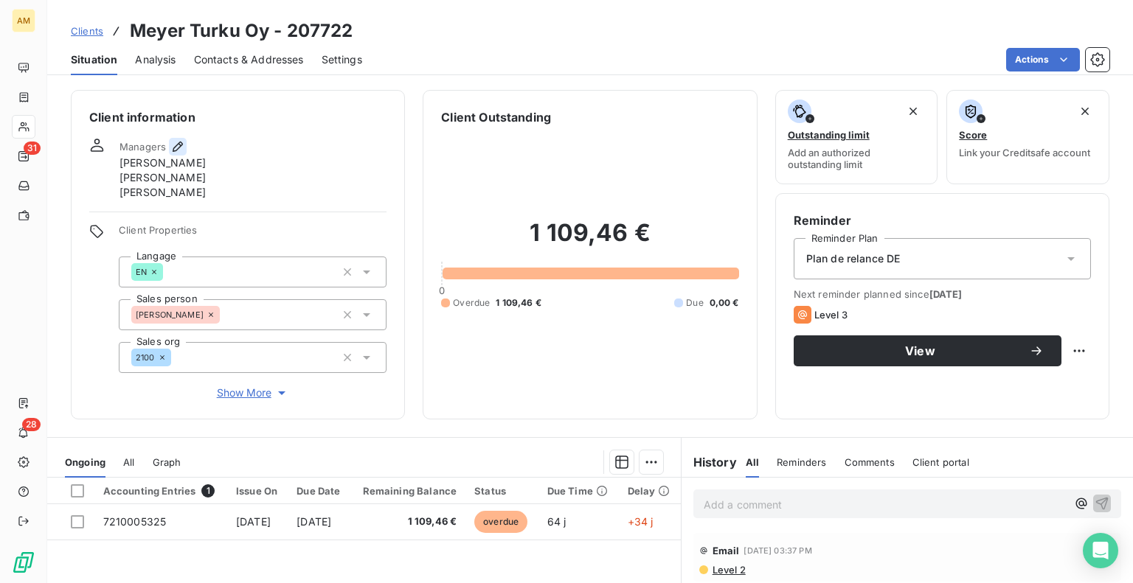
click at [174, 146] on icon "button" at bounding box center [177, 146] width 15 height 15
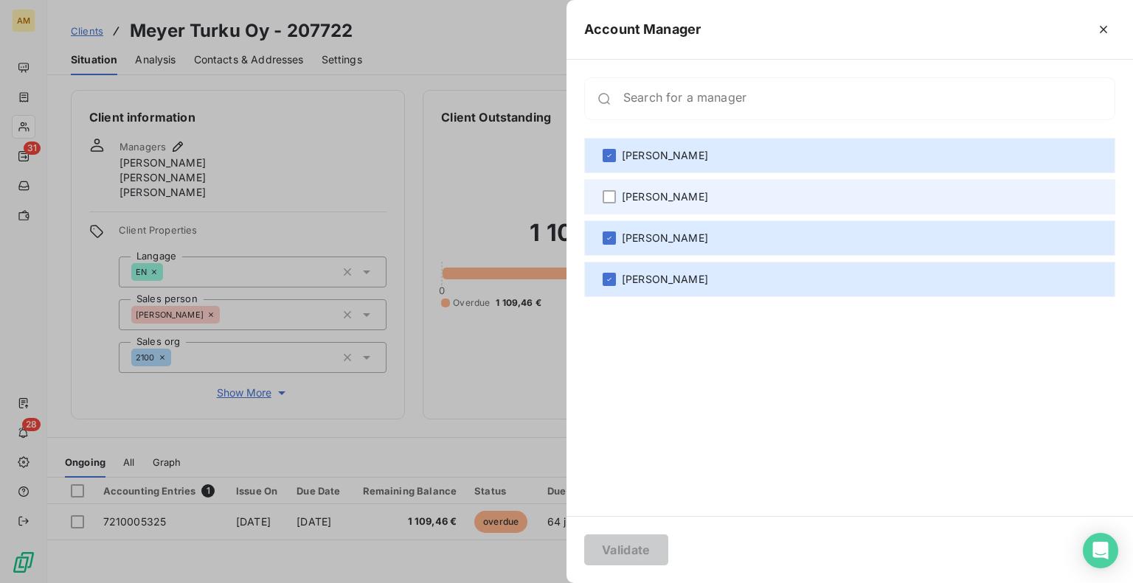
drag, startPoint x: 614, startPoint y: 153, endPoint x: 611, endPoint y: 178, distance: 26.0
click at [608, 154] on div at bounding box center [608, 155] width 13 height 13
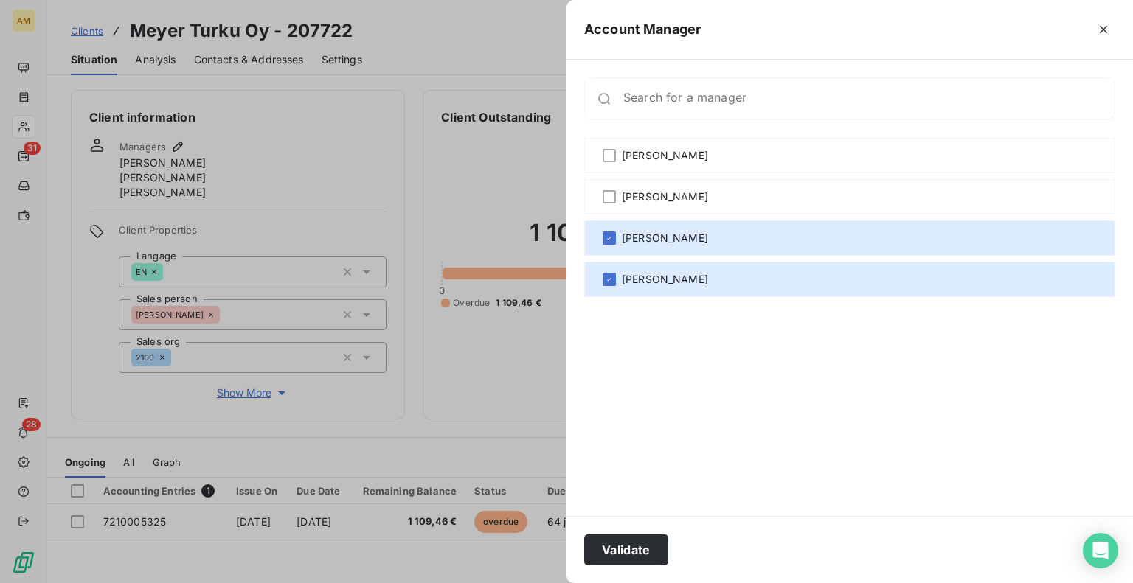
drag, startPoint x: 611, startPoint y: 198, endPoint x: 608, endPoint y: 218, distance: 20.1
click at [611, 199] on div at bounding box center [608, 196] width 13 height 13
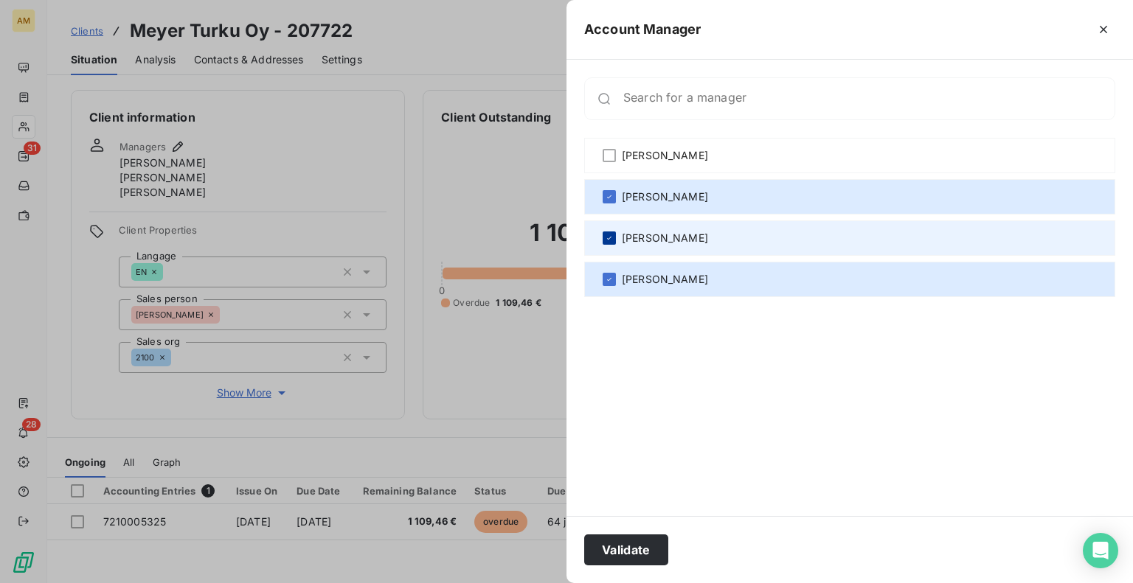
click at [608, 242] on icon at bounding box center [609, 238] width 9 height 9
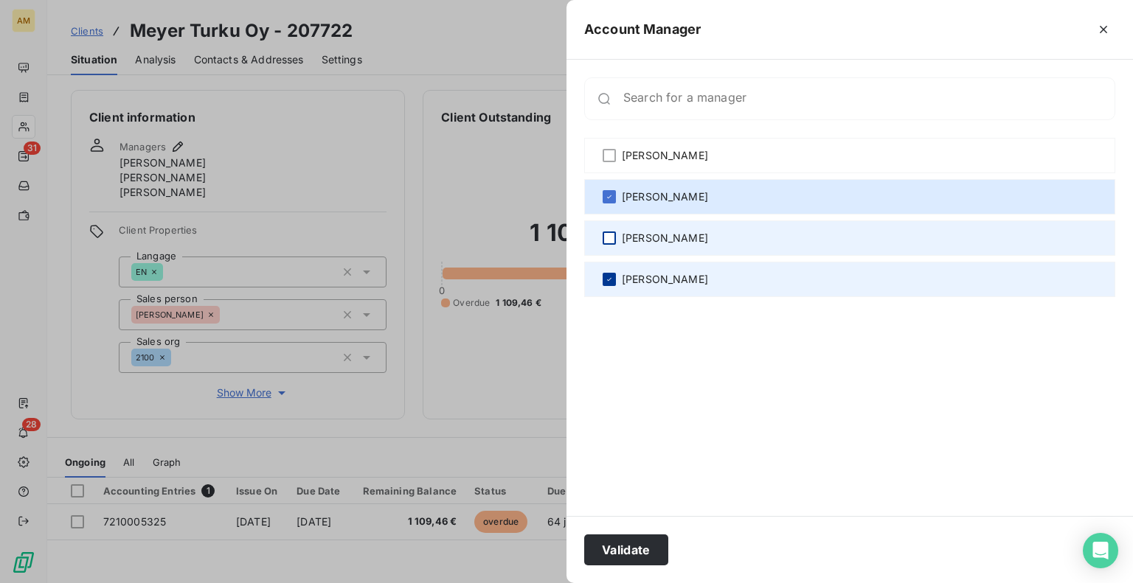
click at [610, 279] on icon at bounding box center [609, 279] width 9 height 9
click at [629, 552] on button "Validate" at bounding box center [626, 550] width 84 height 31
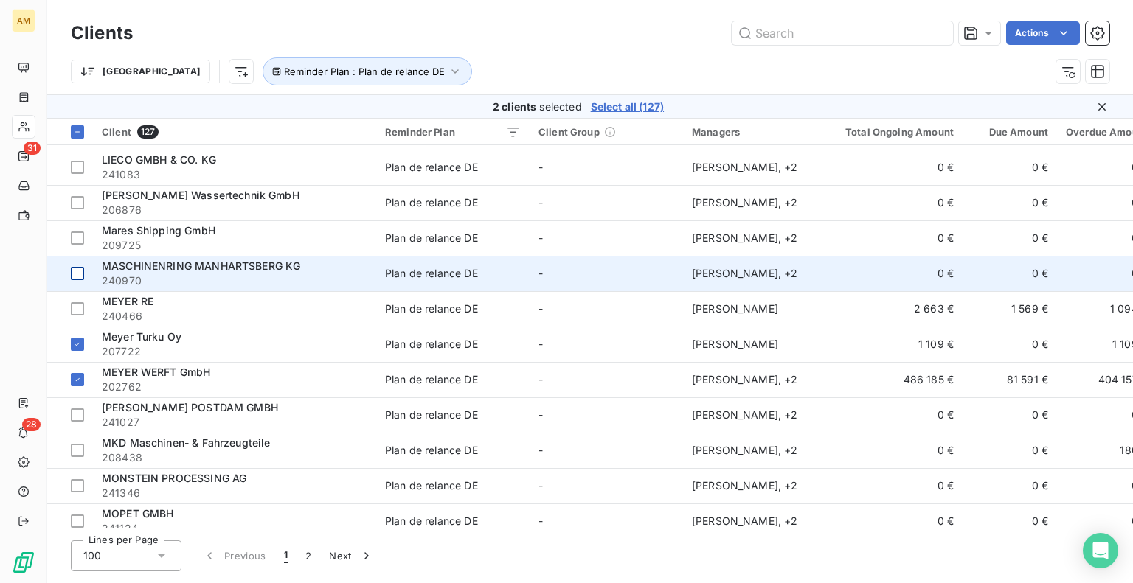
scroll to position [2434, 0]
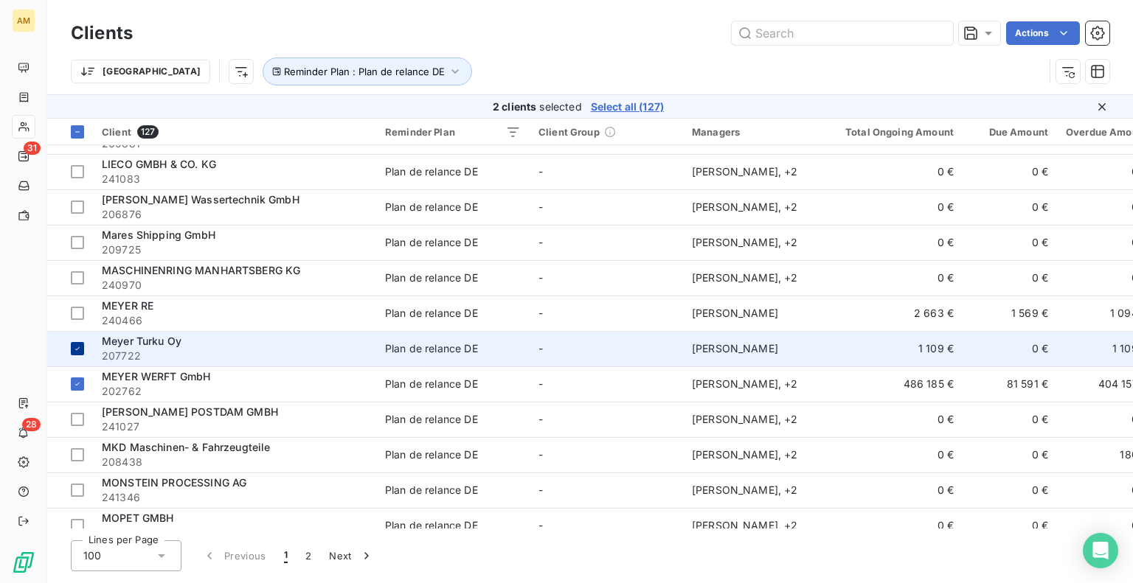
click at [75, 344] on icon at bounding box center [77, 348] width 9 height 9
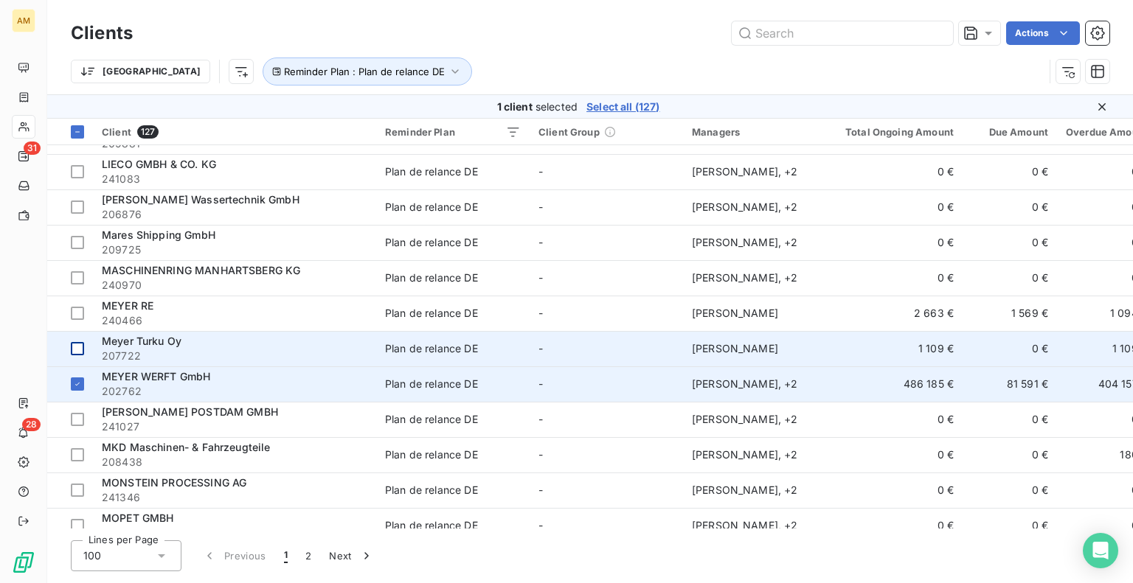
click at [122, 381] on span "MEYER WERFT GmbH" at bounding box center [156, 376] width 108 height 13
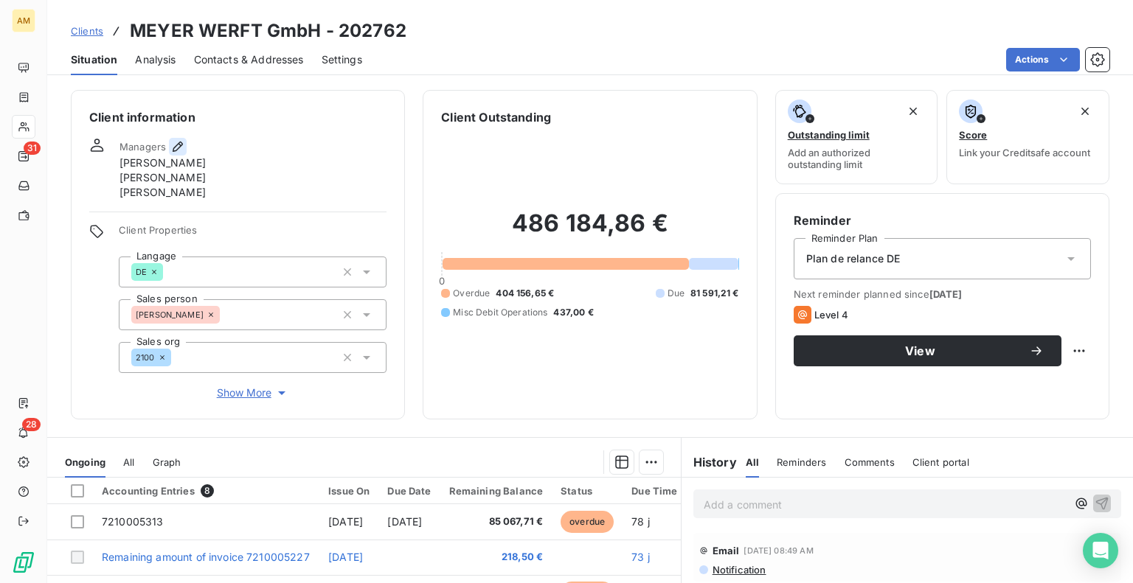
click at [175, 141] on icon "button" at bounding box center [177, 146] width 15 height 15
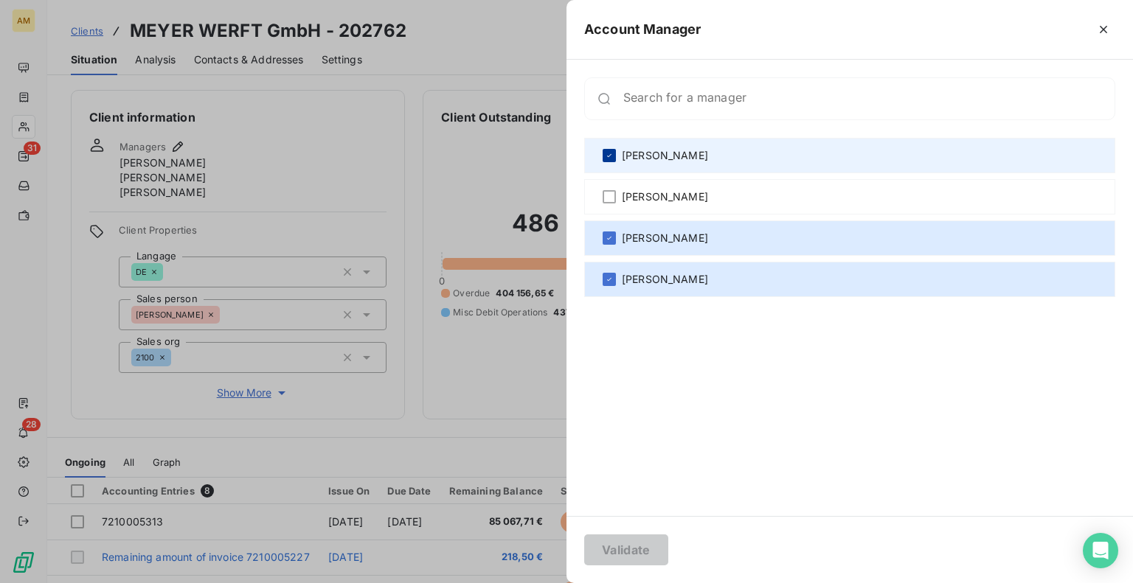
click at [611, 159] on icon at bounding box center [609, 155] width 9 height 9
drag, startPoint x: 611, startPoint y: 197, endPoint x: 613, endPoint y: 216, distance: 19.3
click at [610, 197] on div at bounding box center [608, 196] width 13 height 13
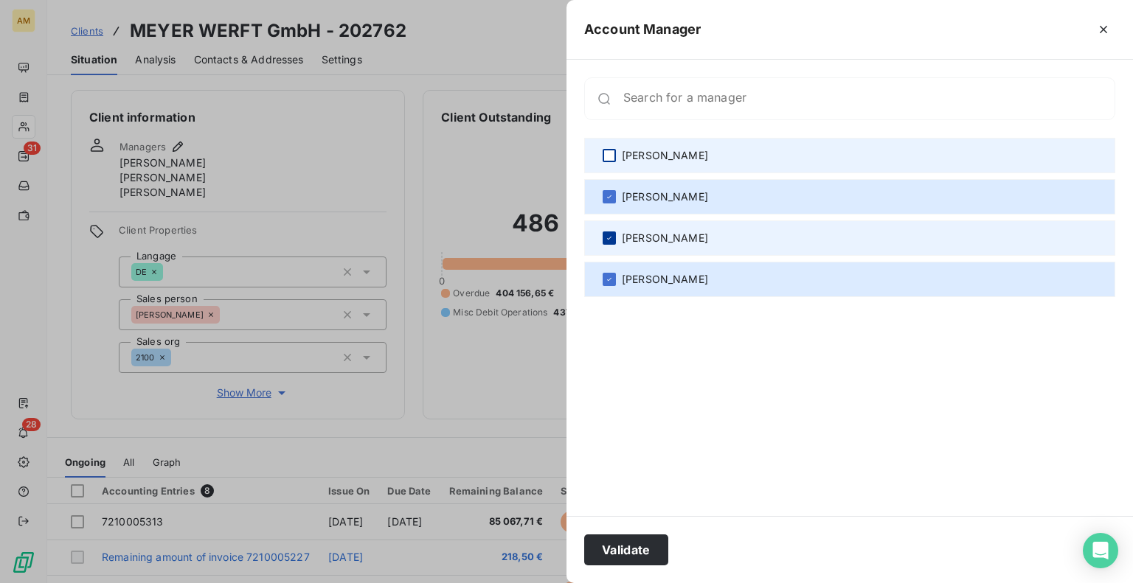
click at [608, 238] on icon at bounding box center [609, 238] width 4 height 3
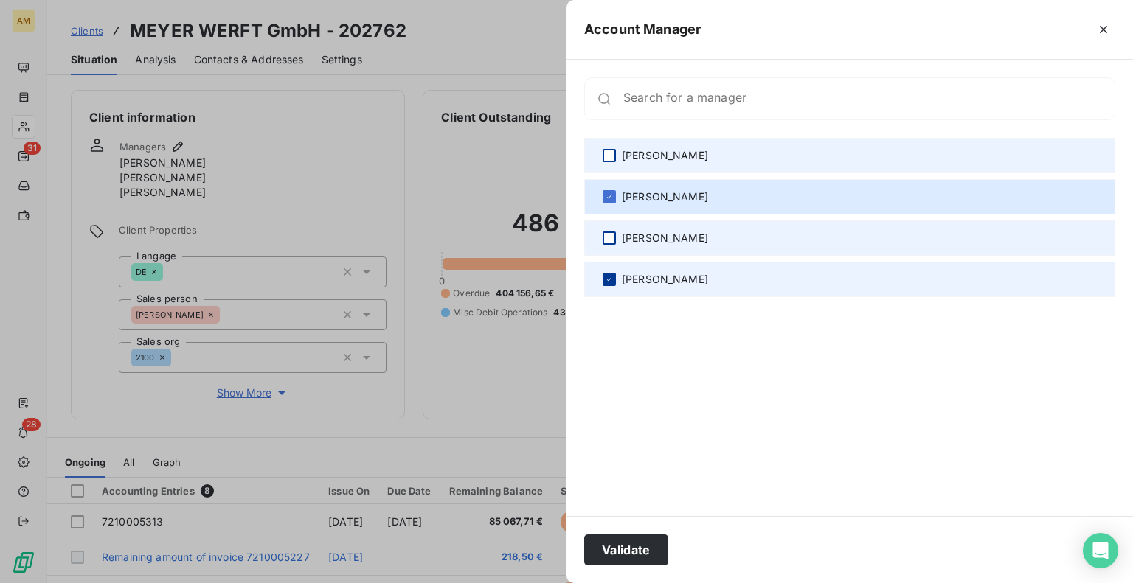
click at [605, 281] on icon at bounding box center [609, 279] width 9 height 9
click at [637, 543] on button "Validate" at bounding box center [626, 550] width 84 height 31
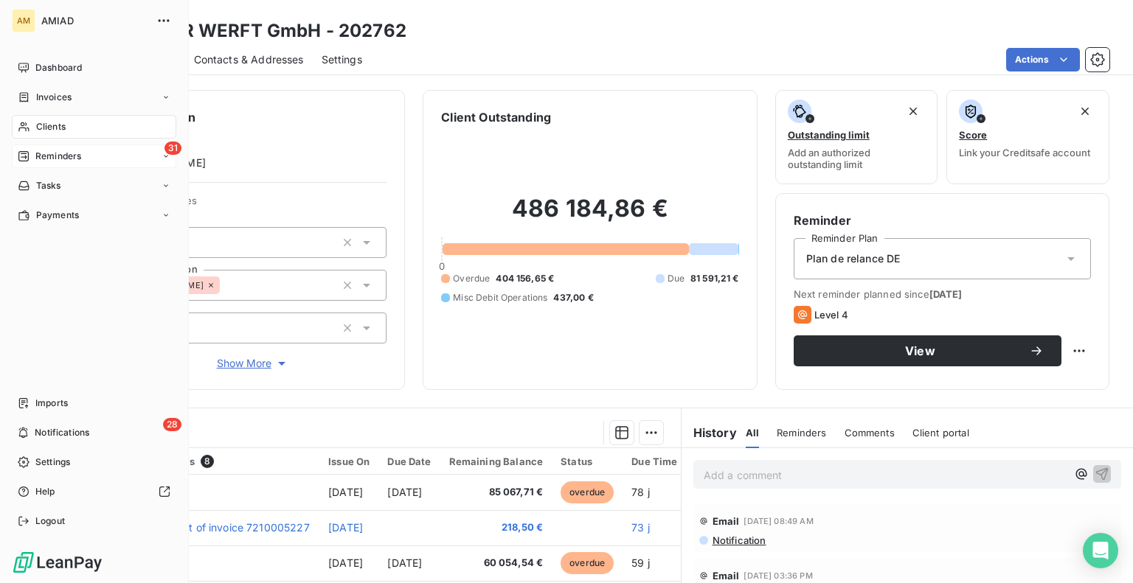
click at [43, 159] on span "Reminders" at bounding box center [58, 156] width 46 height 13
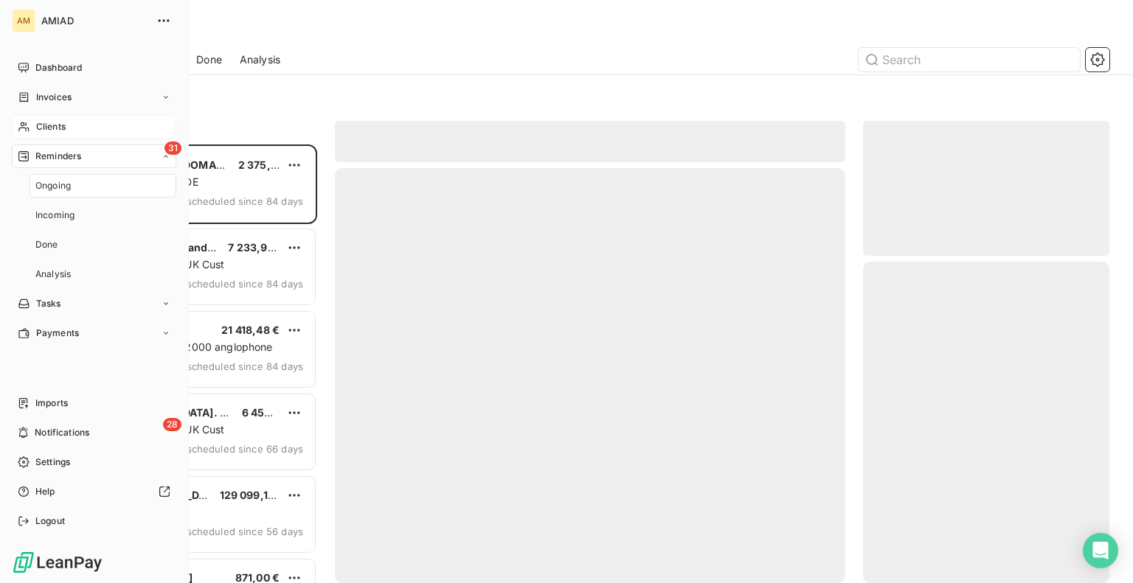
scroll to position [426, 233]
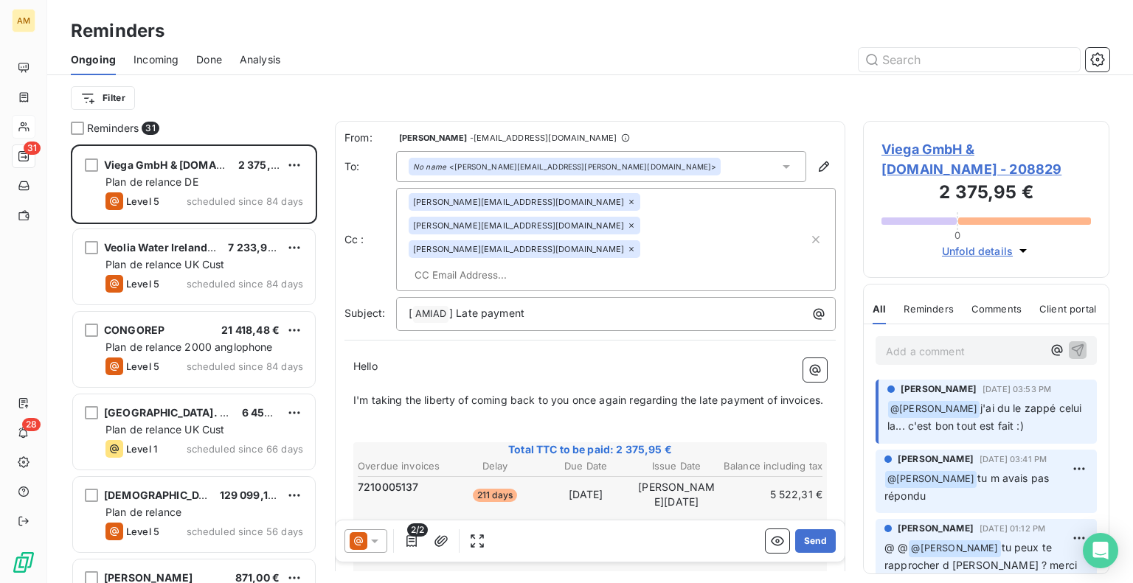
click at [699, 73] on div "Ongoing Incoming Done Analysis" at bounding box center [590, 59] width 1086 height 31
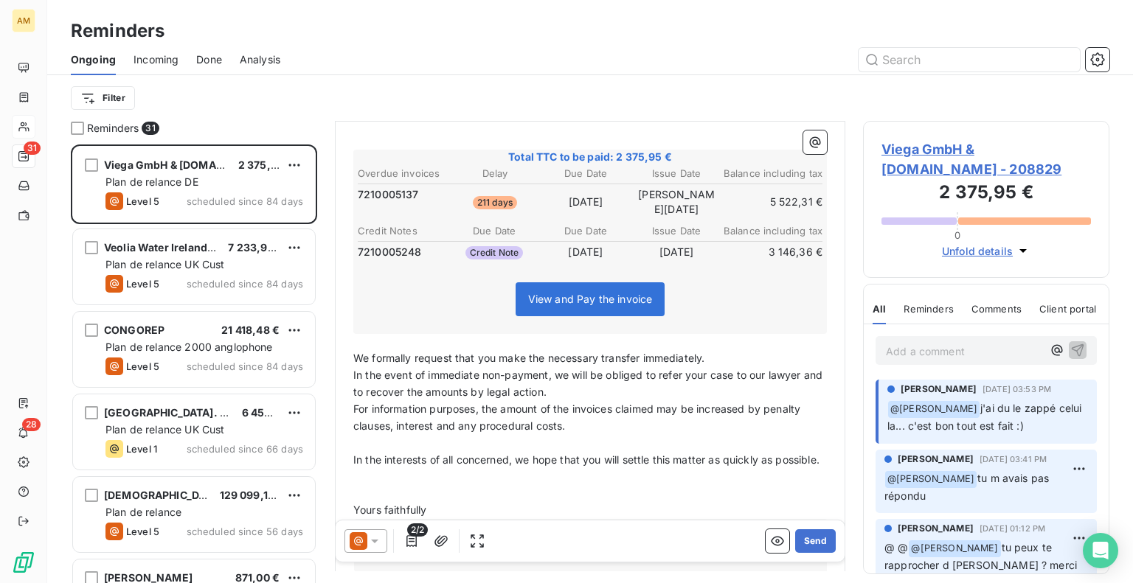
scroll to position [296, 0]
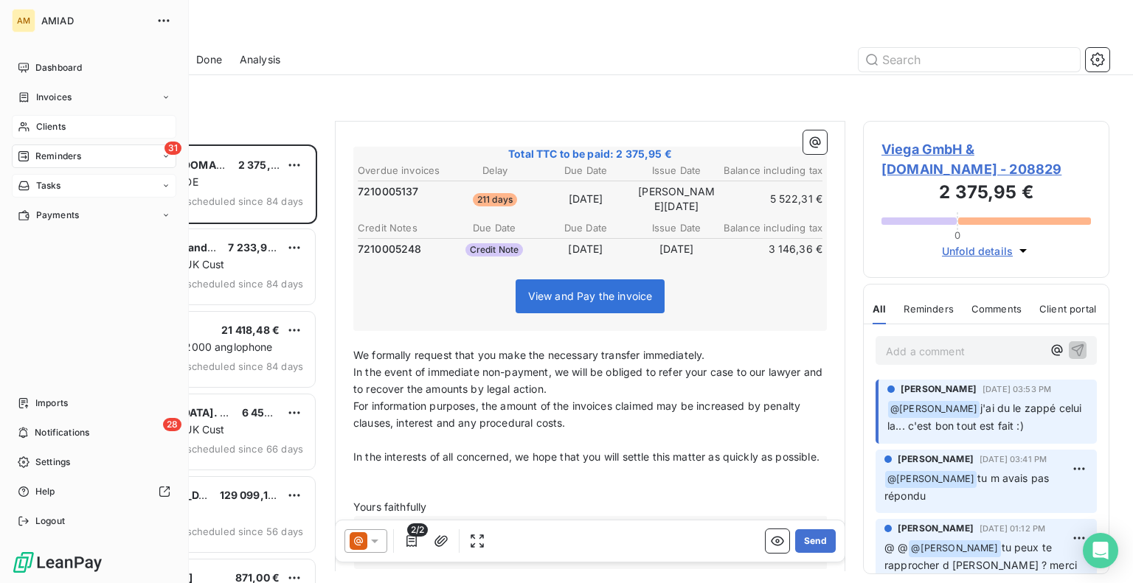
click at [46, 187] on span "Tasks" at bounding box center [48, 185] width 25 height 13
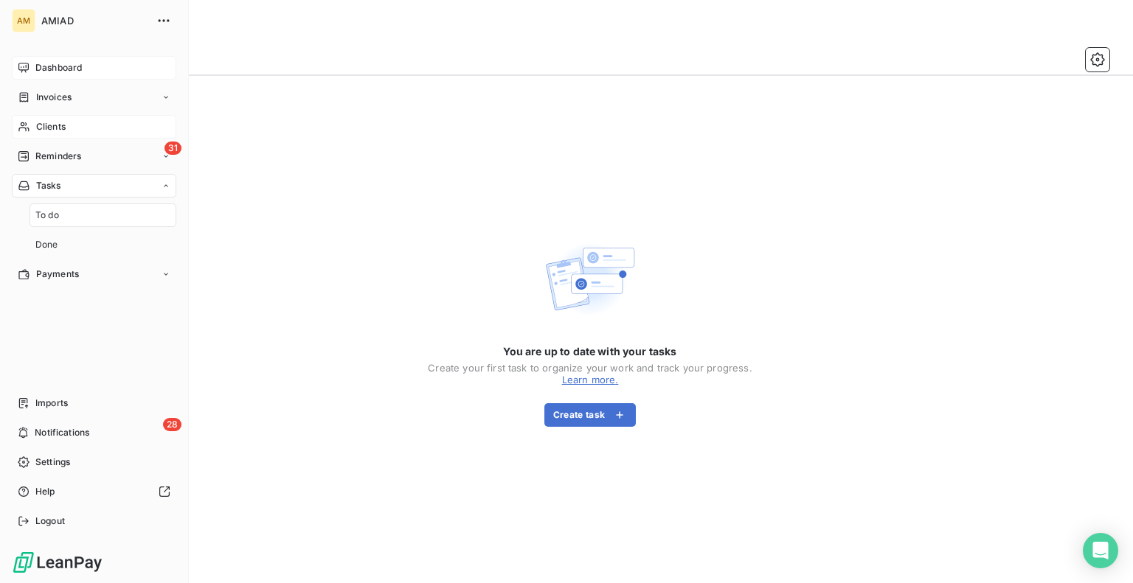
click at [65, 61] on span "Dashboard" at bounding box center [58, 67] width 46 height 13
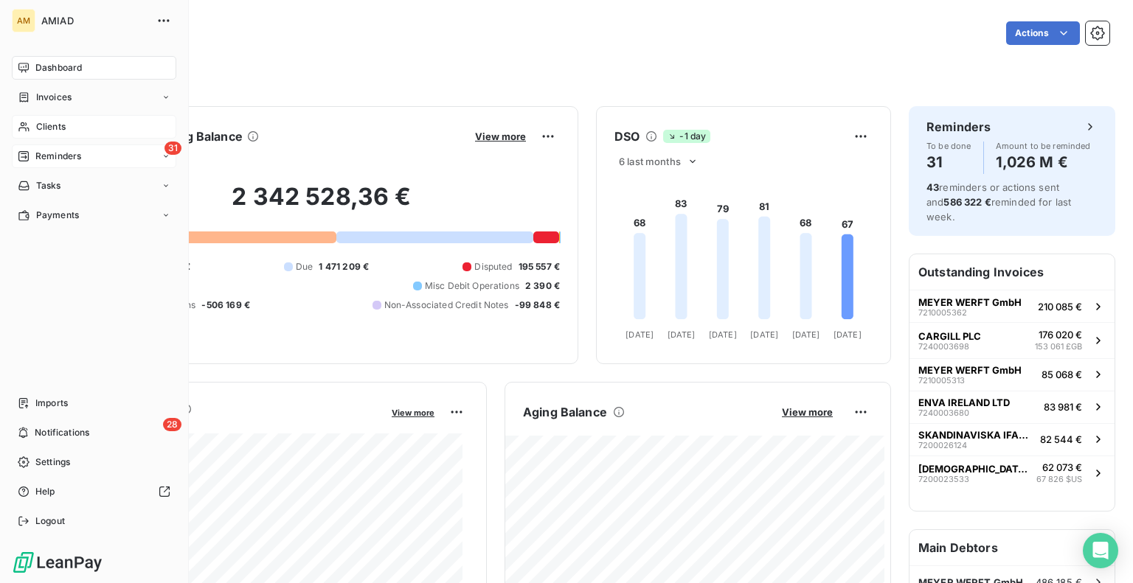
click at [46, 157] on span "Reminders" at bounding box center [58, 156] width 46 height 13
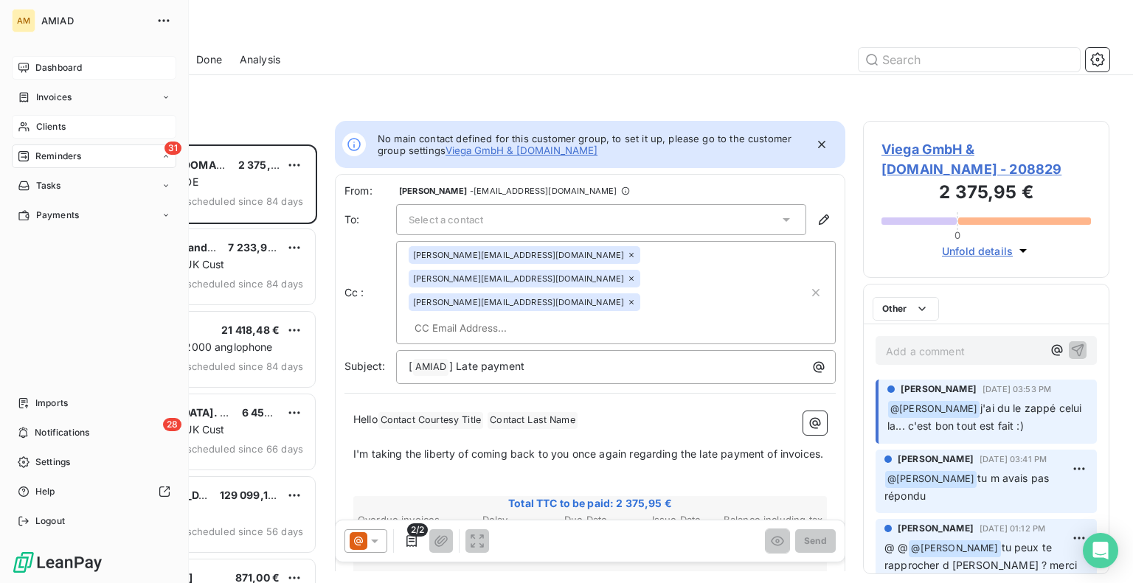
scroll to position [426, 233]
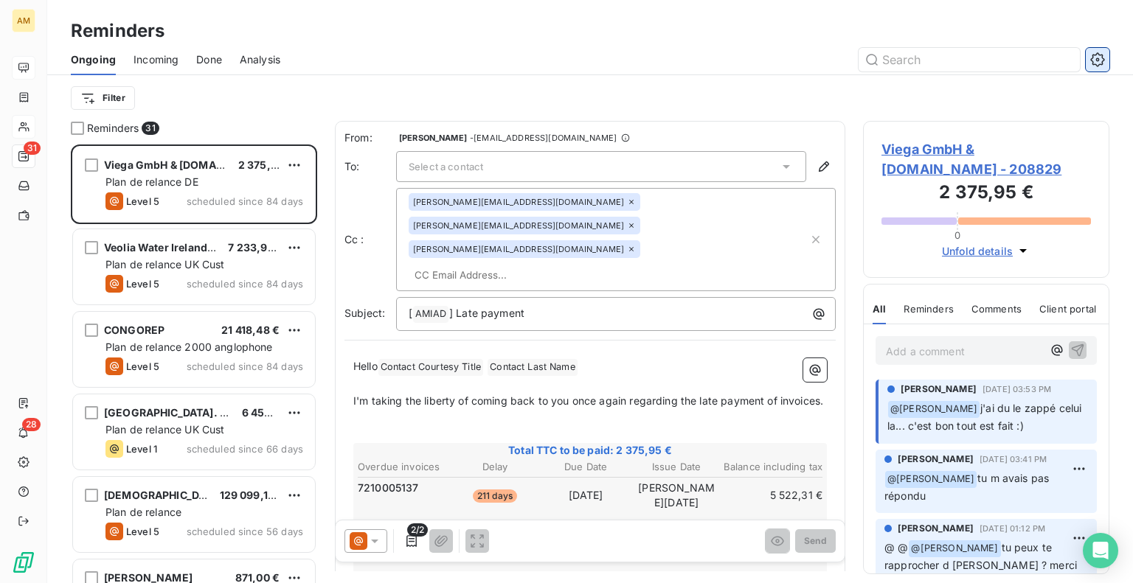
click at [1094, 61] on icon "button" at bounding box center [1097, 59] width 15 height 15
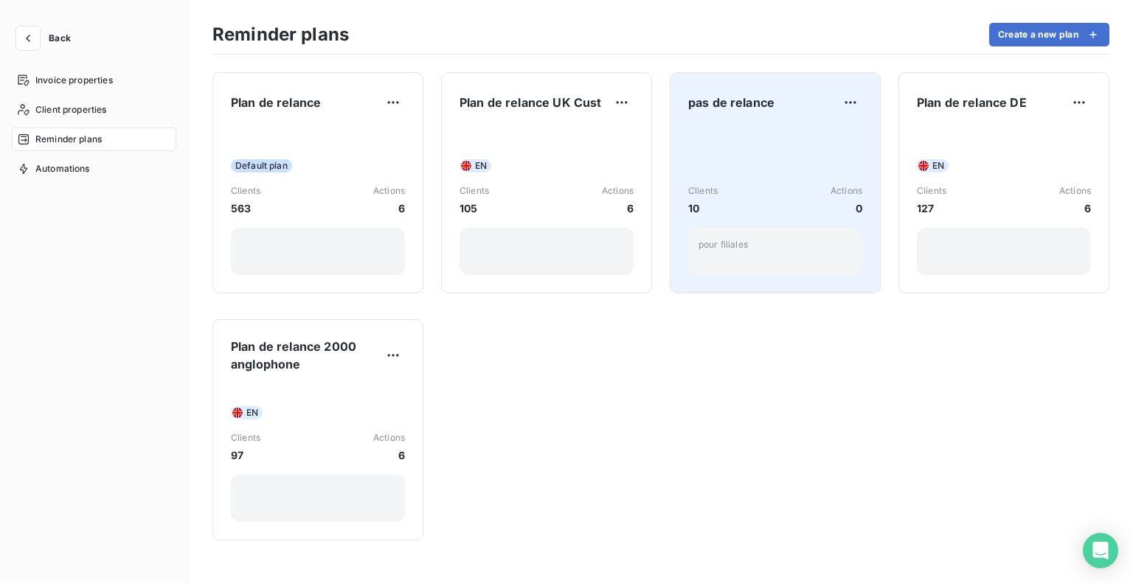
click at [762, 159] on div "Clients 10 Actions 0 pour filiales" at bounding box center [775, 200] width 174 height 149
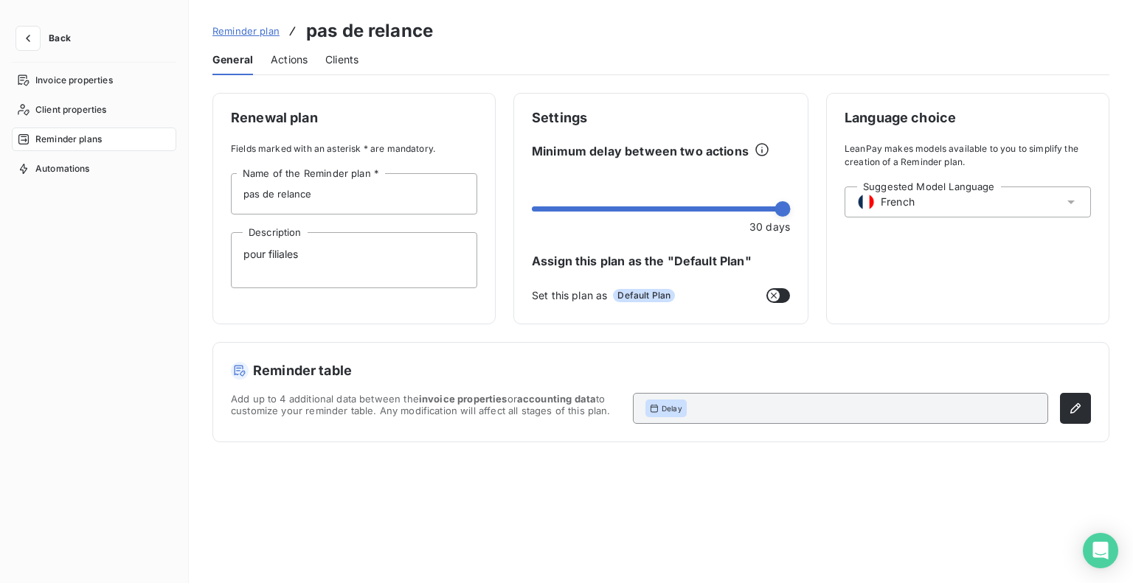
click at [333, 61] on span "Clients" at bounding box center [341, 59] width 33 height 15
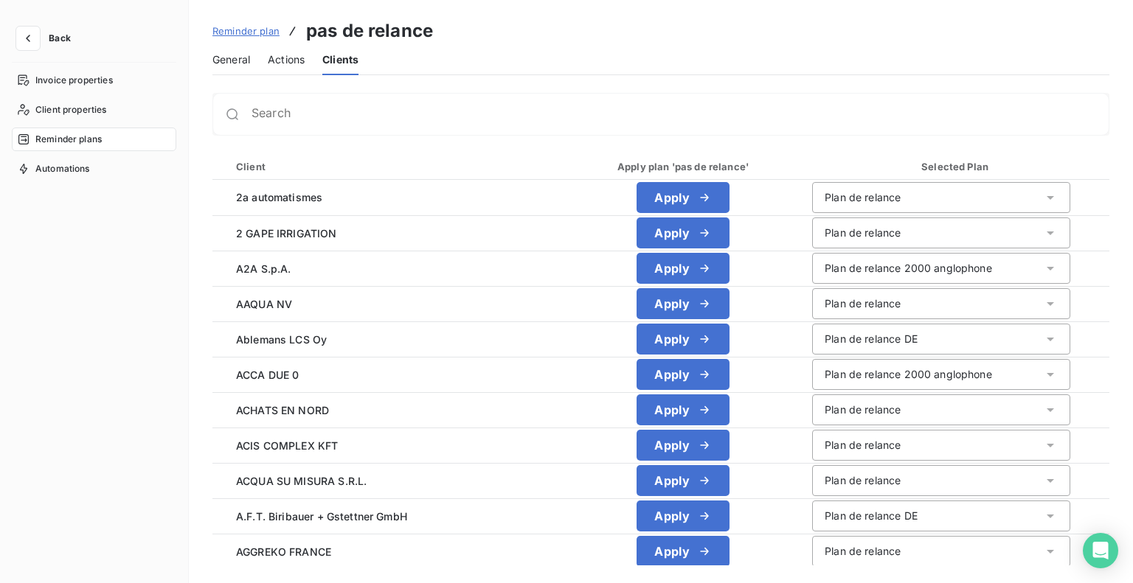
click at [292, 56] on span "Actions" at bounding box center [286, 59] width 37 height 15
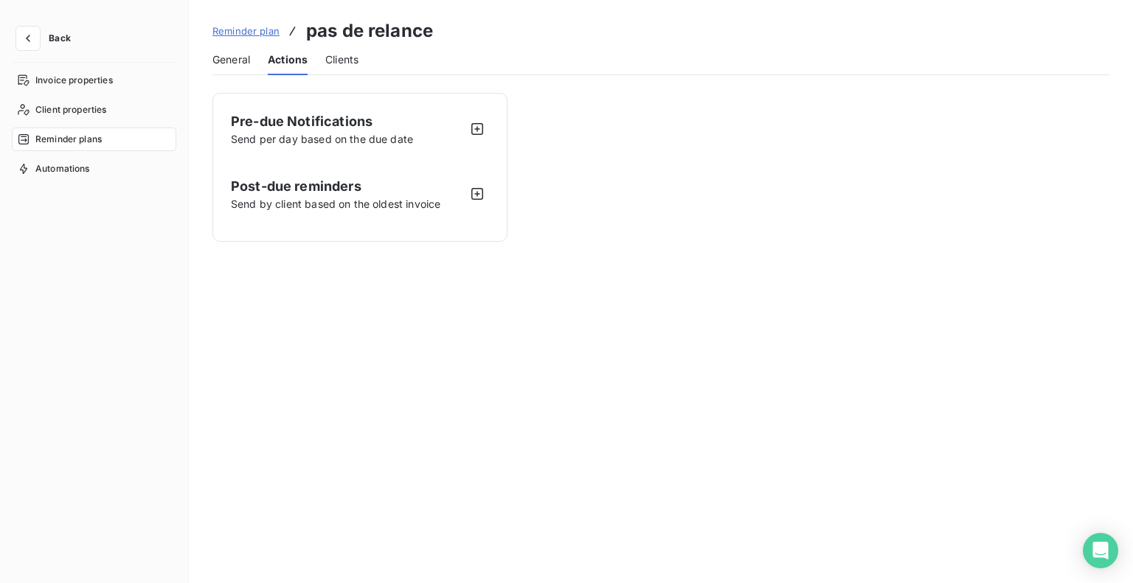
click at [236, 57] on span "General" at bounding box center [231, 59] width 38 height 15
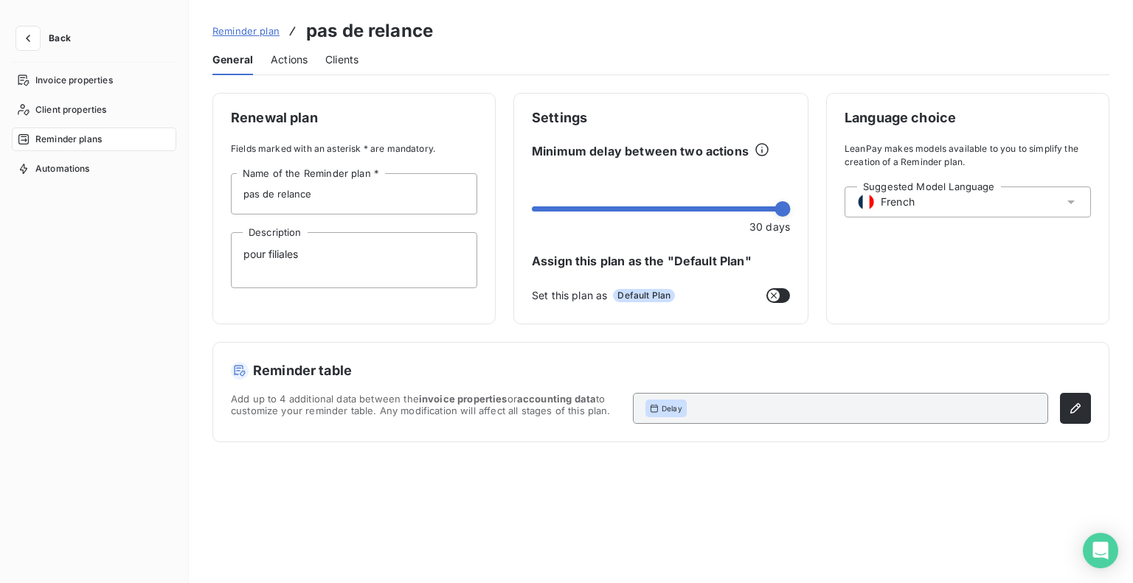
click at [234, 35] on span "Reminder plan" at bounding box center [245, 31] width 67 height 12
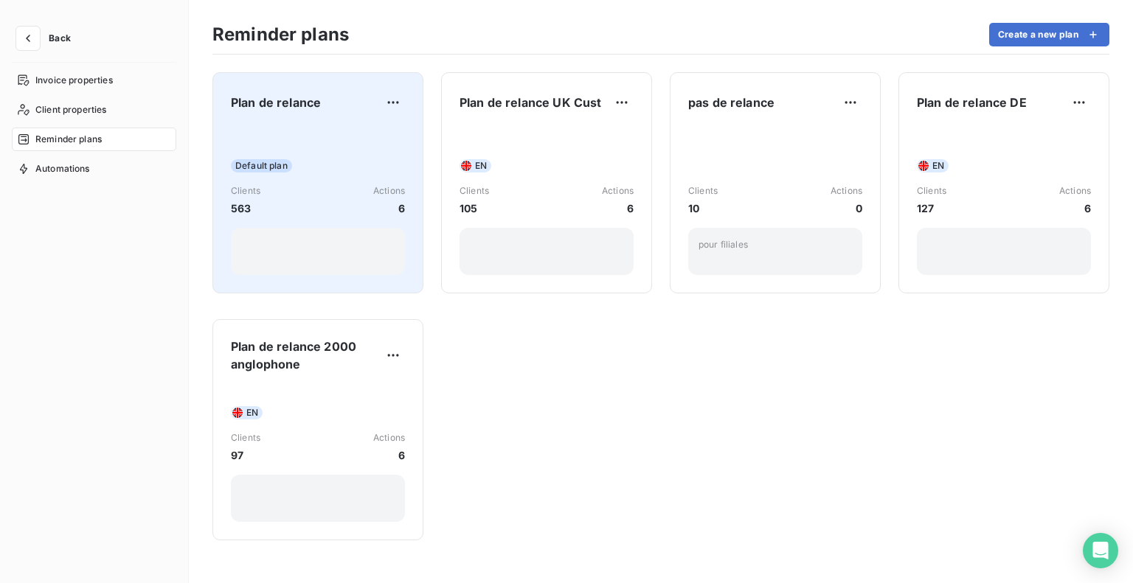
click at [333, 126] on div "Default plan Clients 563 Actions 6" at bounding box center [318, 200] width 174 height 149
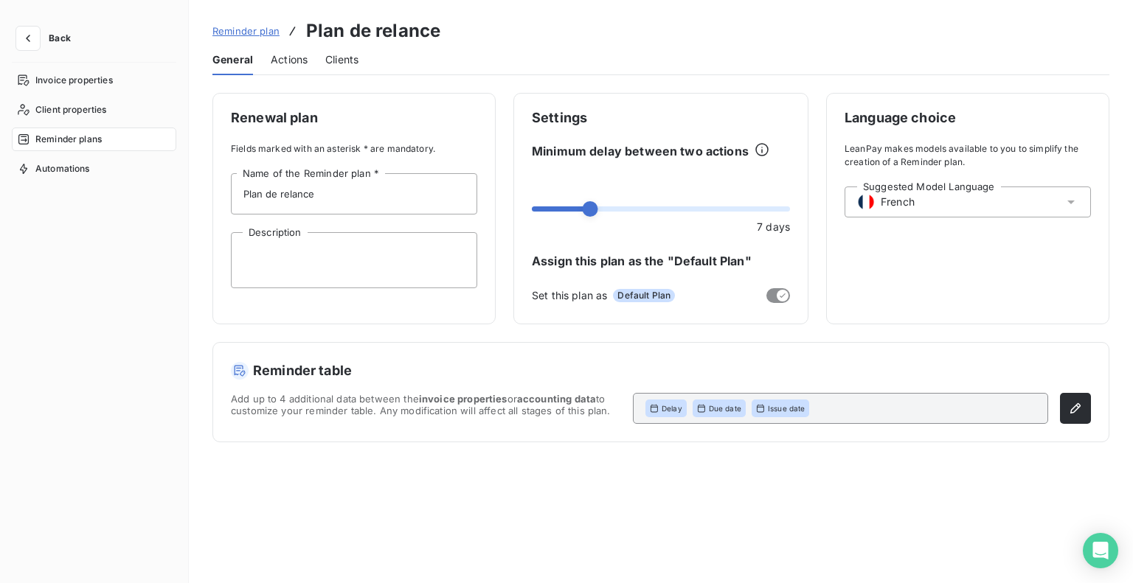
click at [681, 311] on div "Settings Minimum delay between two actions 7 days Assign this plan as the "Defa…" at bounding box center [660, 209] width 295 height 232
click at [346, 57] on span "Clients" at bounding box center [341, 59] width 33 height 15
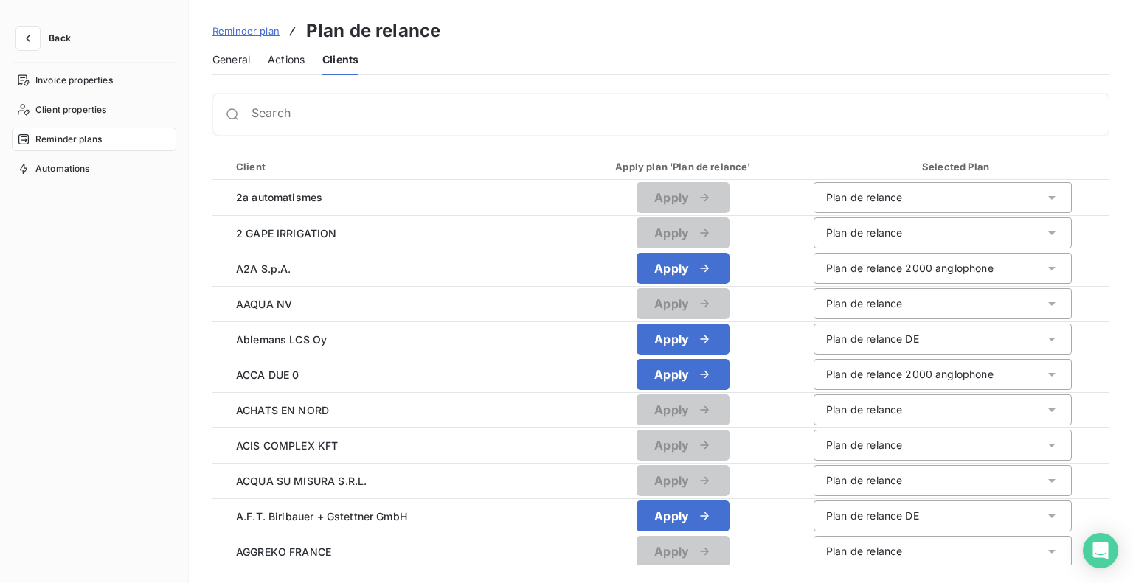
click at [265, 34] on span "Reminder plan" at bounding box center [245, 31] width 67 height 12
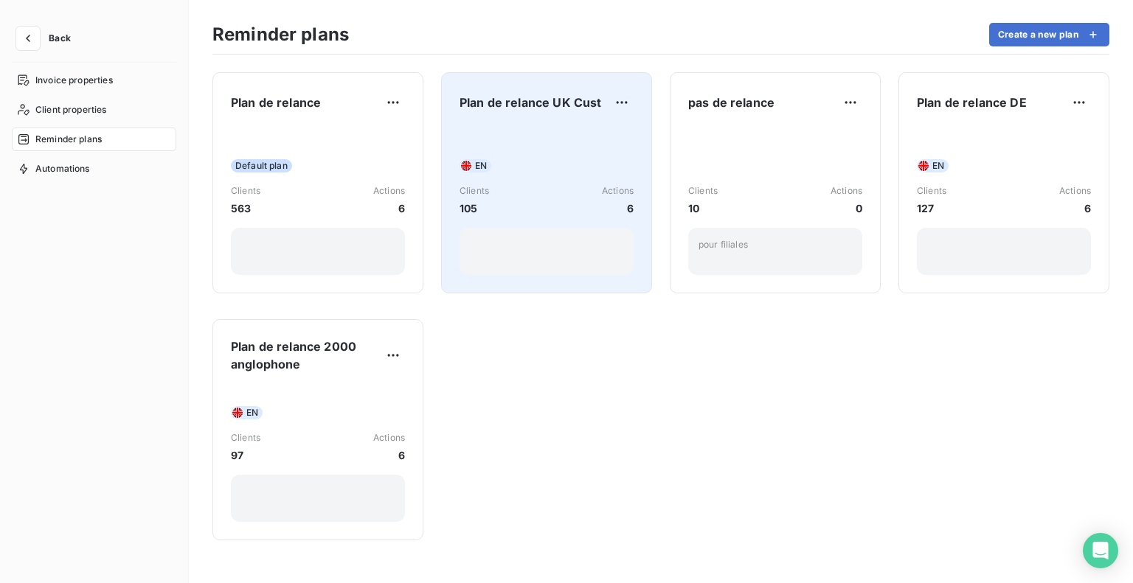
click at [547, 141] on div "EN Clients 105 Actions 6" at bounding box center [546, 200] width 174 height 149
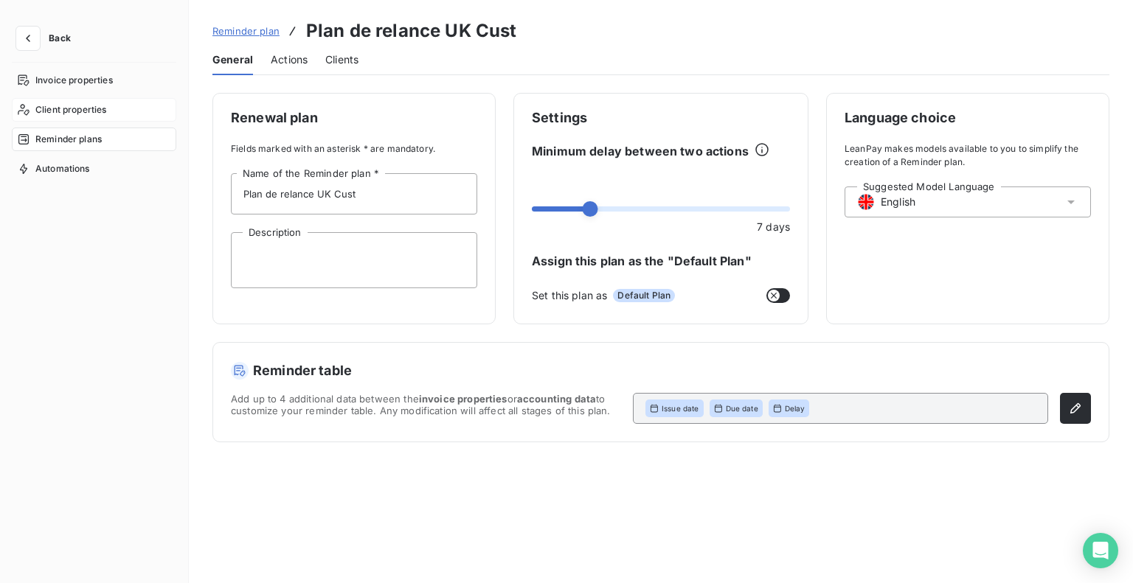
click at [69, 107] on span "Client properties" at bounding box center [71, 109] width 72 height 13
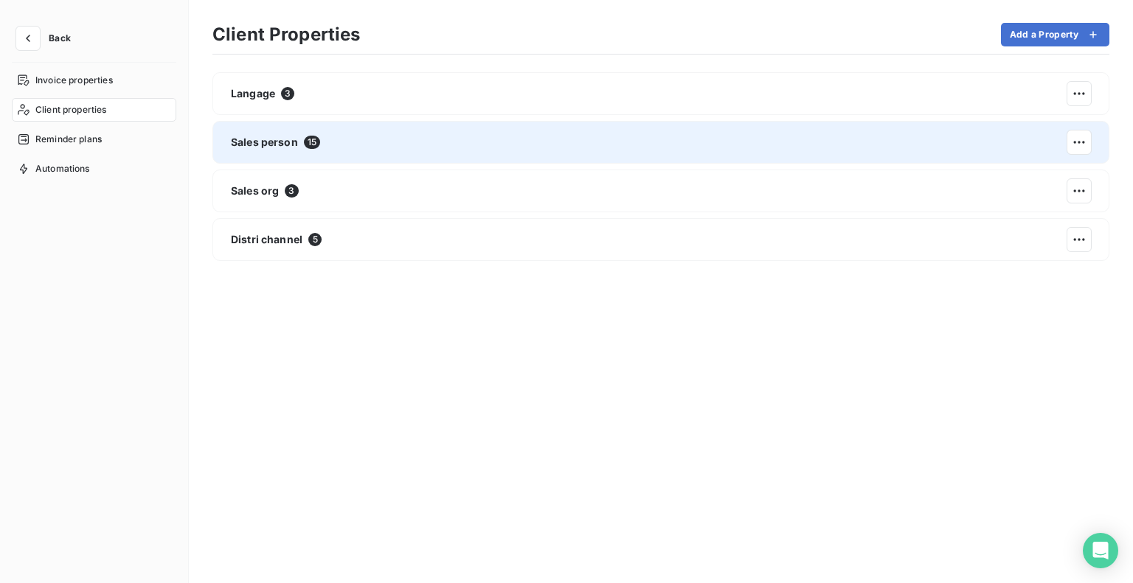
click at [255, 141] on span "Sales person" at bounding box center [264, 142] width 67 height 15
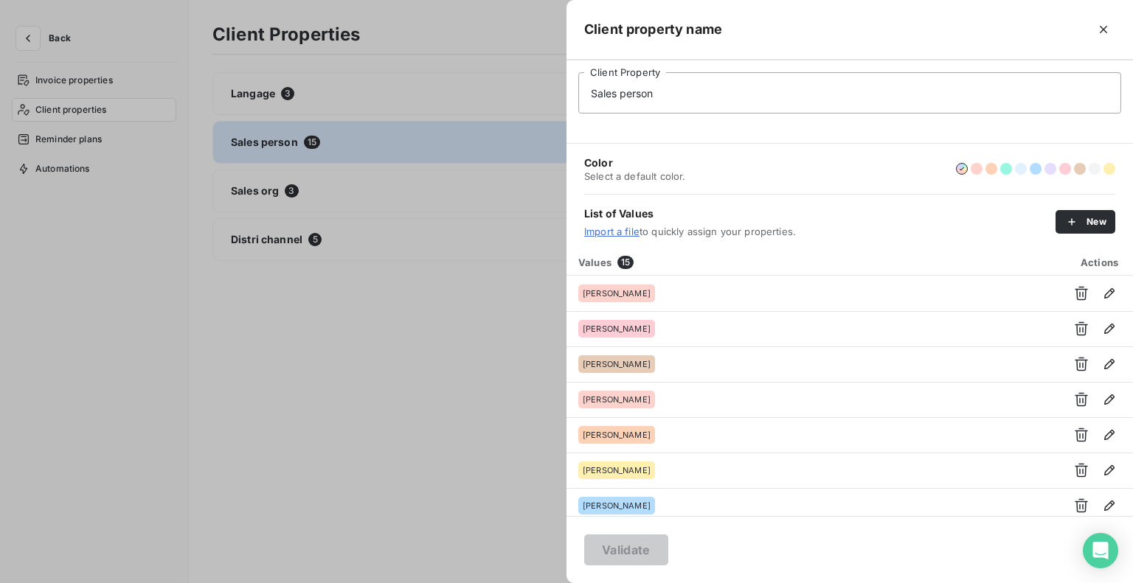
drag, startPoint x: 268, startPoint y: 324, endPoint x: 206, endPoint y: 234, distance: 108.8
click at [266, 319] on div at bounding box center [566, 291] width 1133 height 583
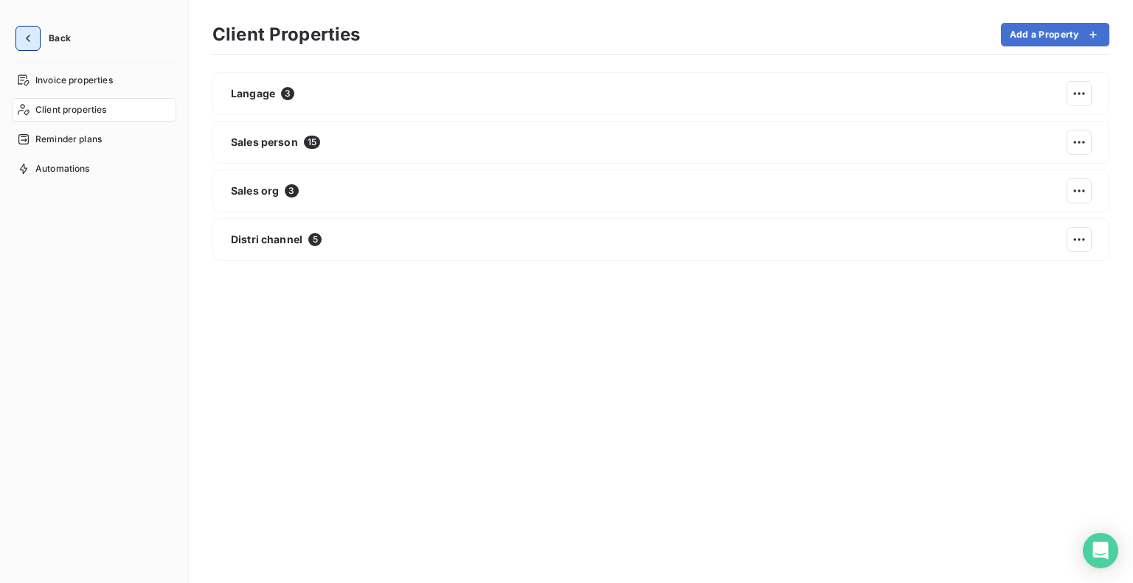
click at [38, 33] on button "button" at bounding box center [28, 39] width 24 height 24
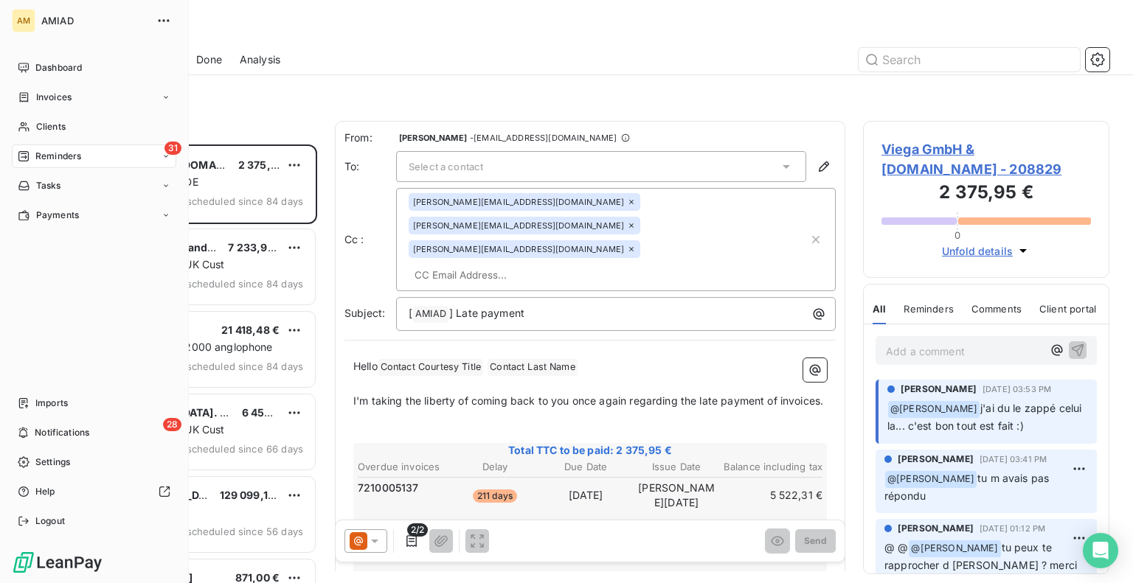
scroll to position [426, 233]
click at [68, 128] on div "Clients" at bounding box center [94, 127] width 164 height 24
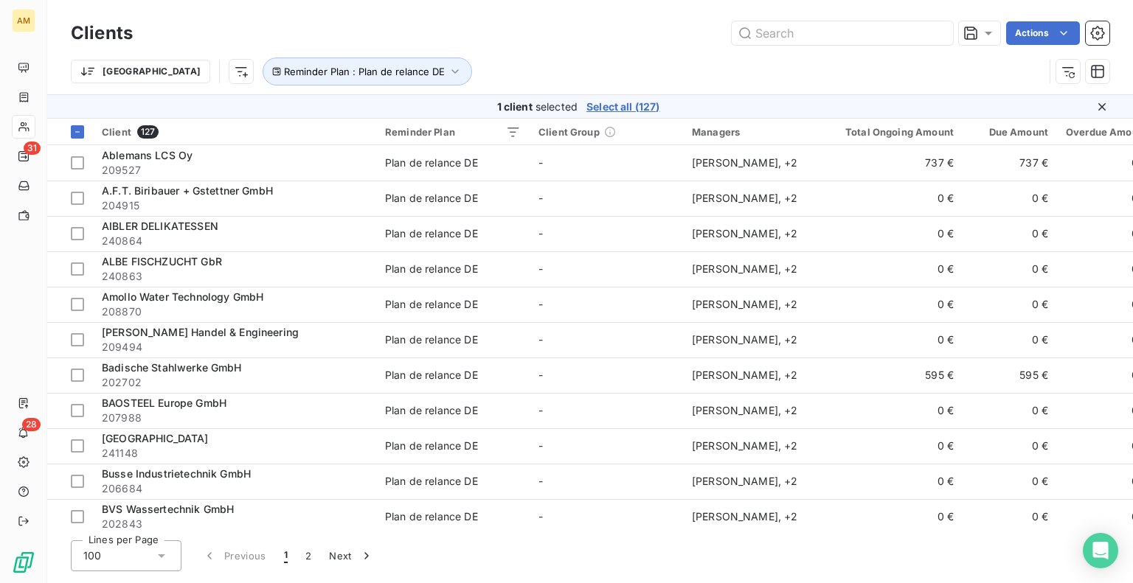
click at [552, 43] on div "Actions" at bounding box center [629, 33] width 959 height 24
click at [339, 67] on span "Reminder Plan : Plan de relance DE" at bounding box center [364, 72] width 161 height 12
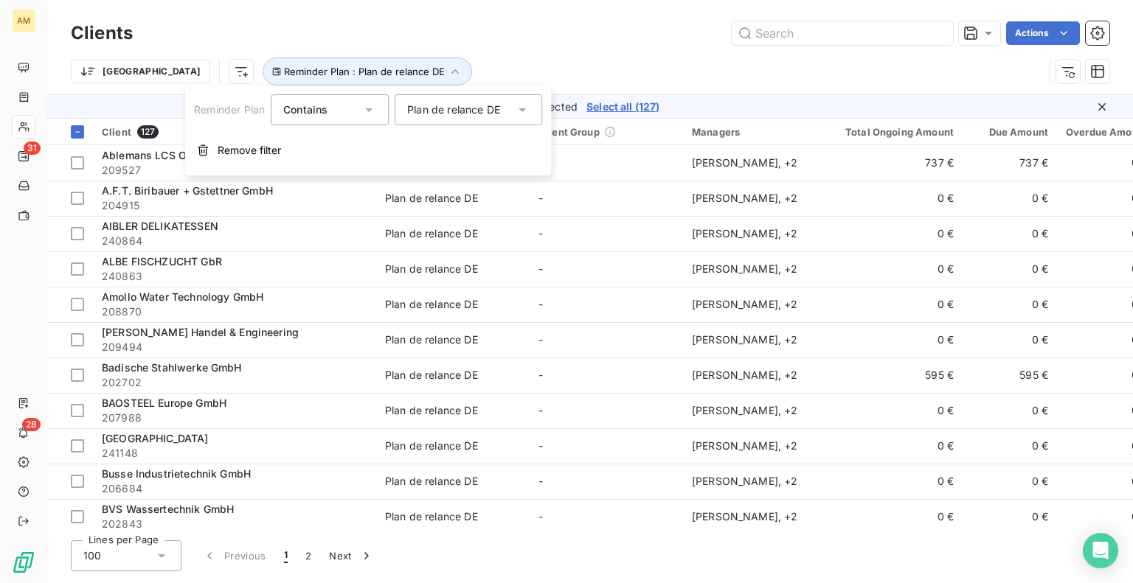
drag, startPoint x: 236, startPoint y: 156, endPoint x: 227, endPoint y: 131, distance: 25.9
click at [234, 153] on span "Remove filter" at bounding box center [249, 150] width 63 height 15
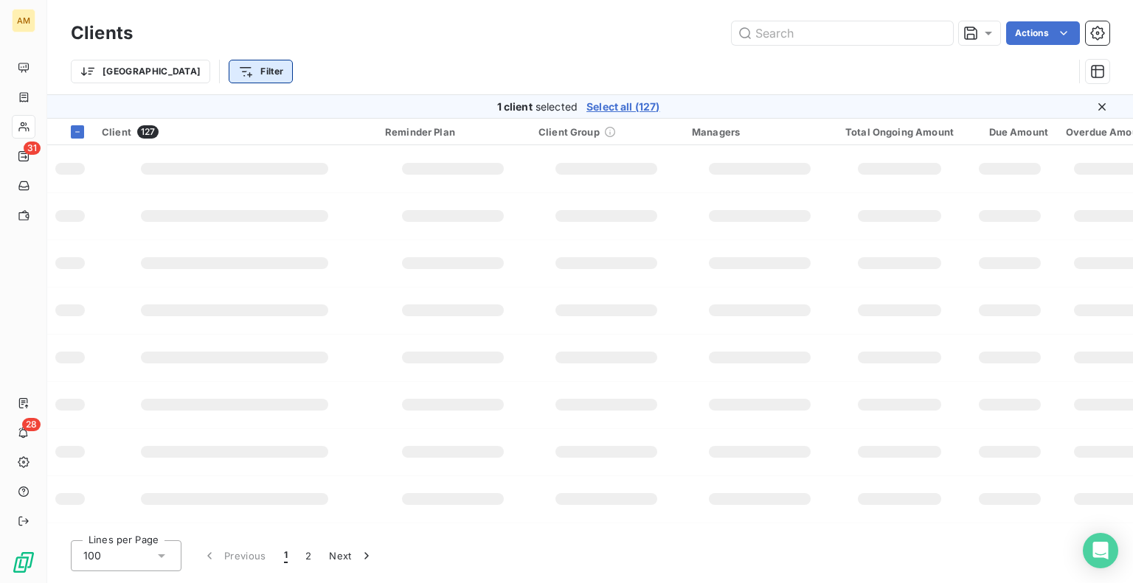
click at [187, 72] on html "AM 31 28 Clients Actions Trier Filter 1 client selected Select all (127) Client…" at bounding box center [566, 291] width 1133 height 583
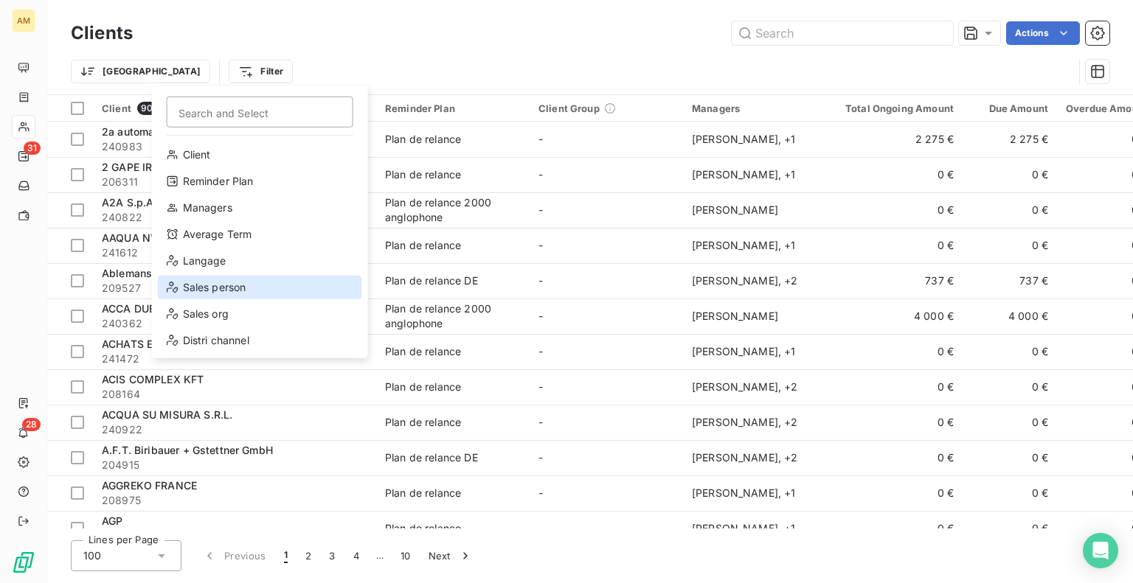
click at [226, 289] on div "Sales person" at bounding box center [260, 288] width 204 height 24
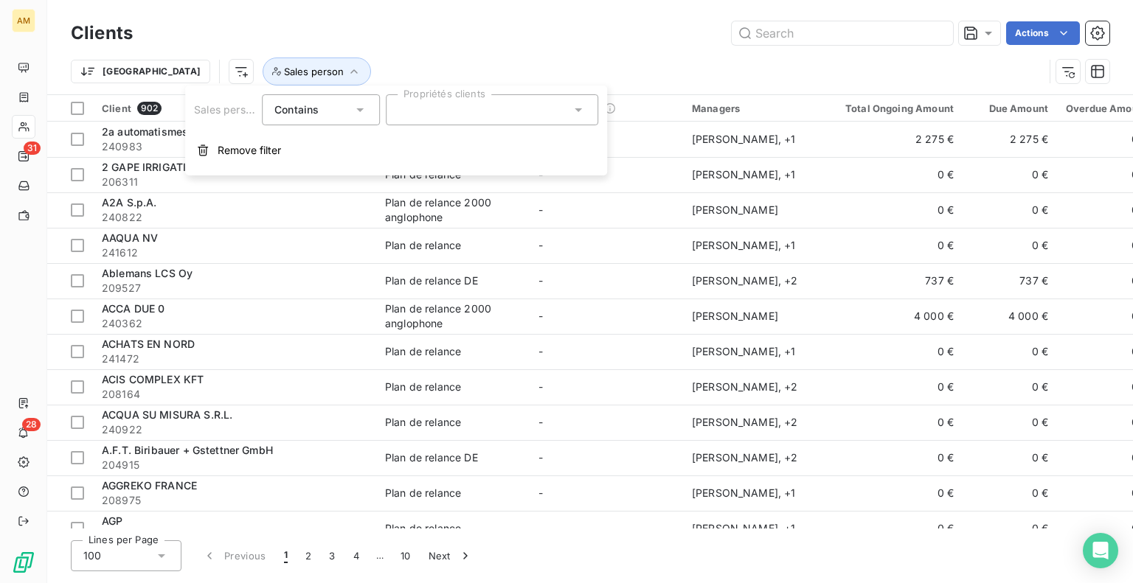
click at [426, 109] on div at bounding box center [492, 109] width 212 height 31
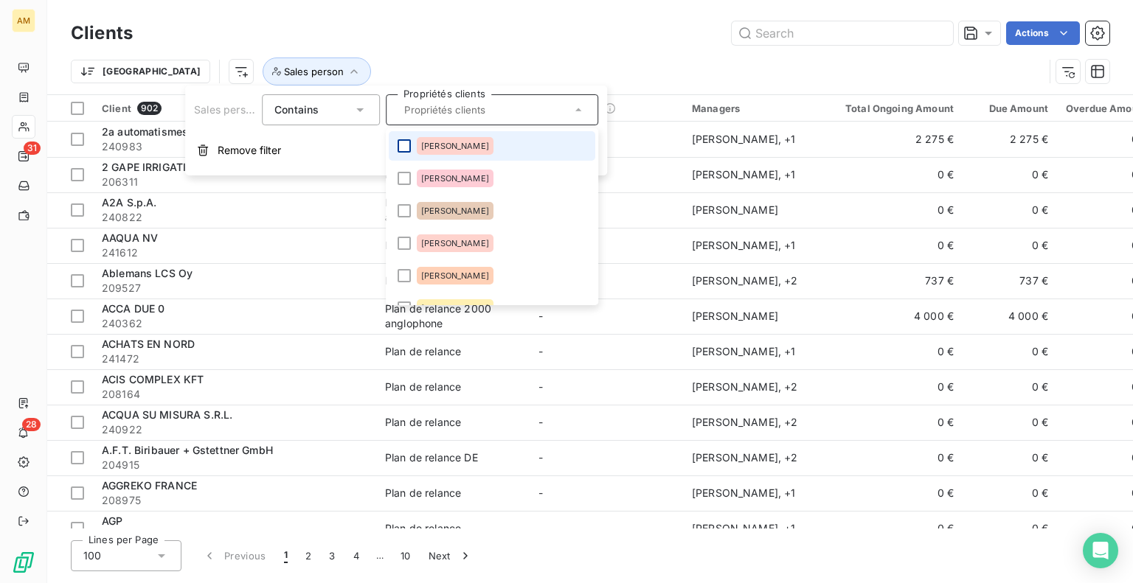
click at [402, 151] on div at bounding box center [403, 145] width 13 height 13
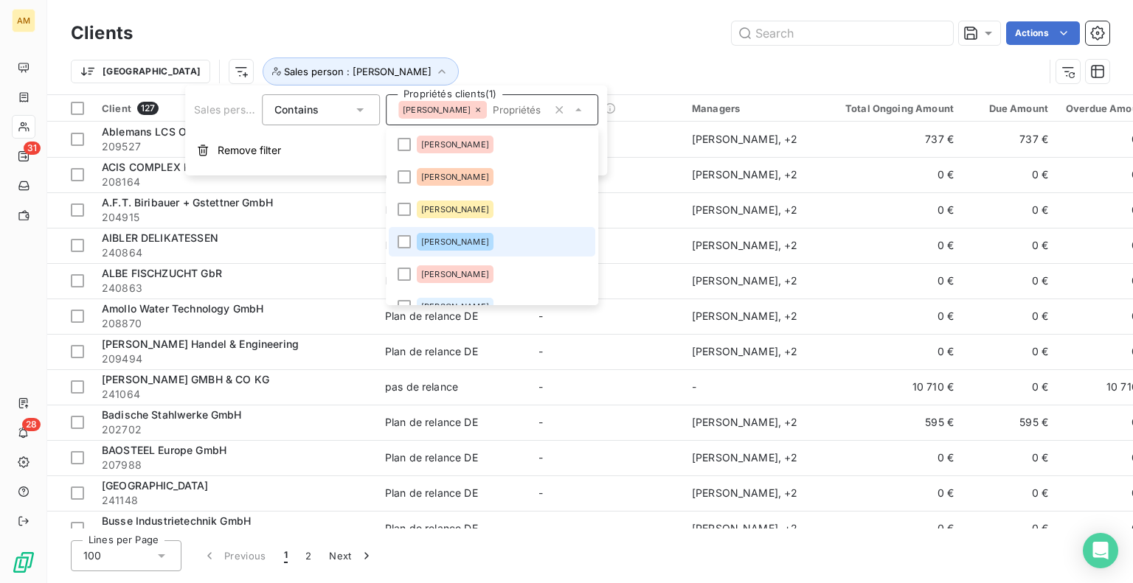
scroll to position [74, 0]
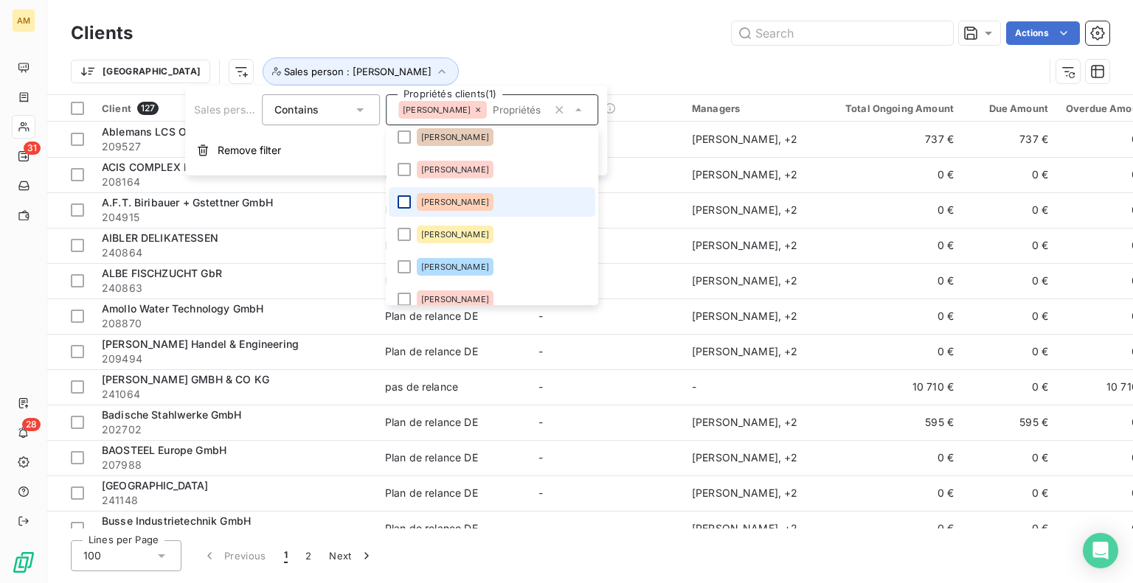
click at [403, 200] on div at bounding box center [403, 201] width 13 height 13
click at [612, 10] on div "Clients Actions Trier Sales person : [PERSON_NAME] , ..." at bounding box center [590, 47] width 1086 height 94
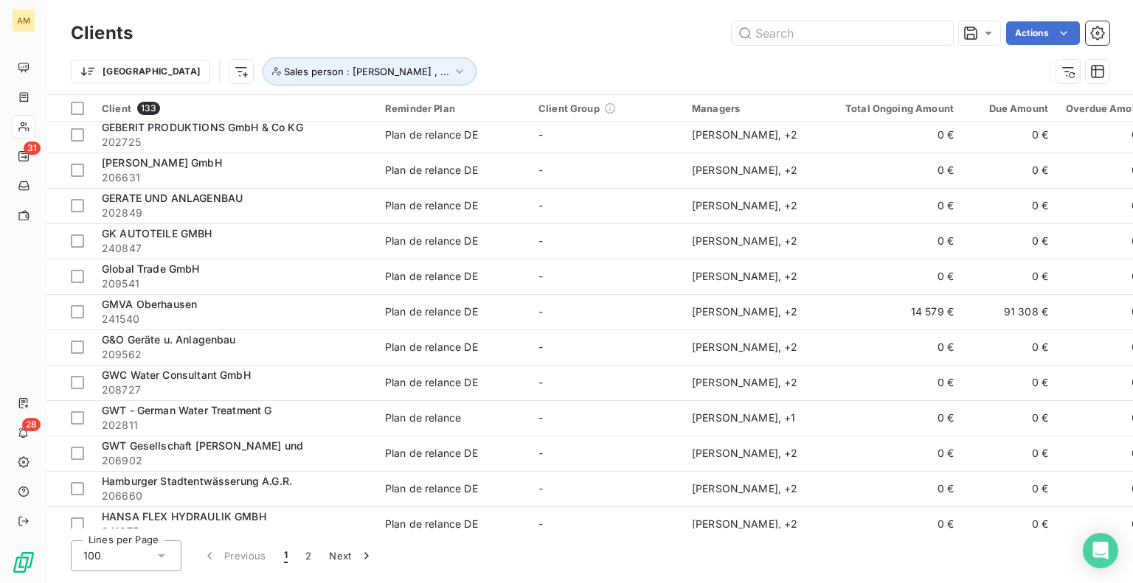
scroll to position [1475, 0]
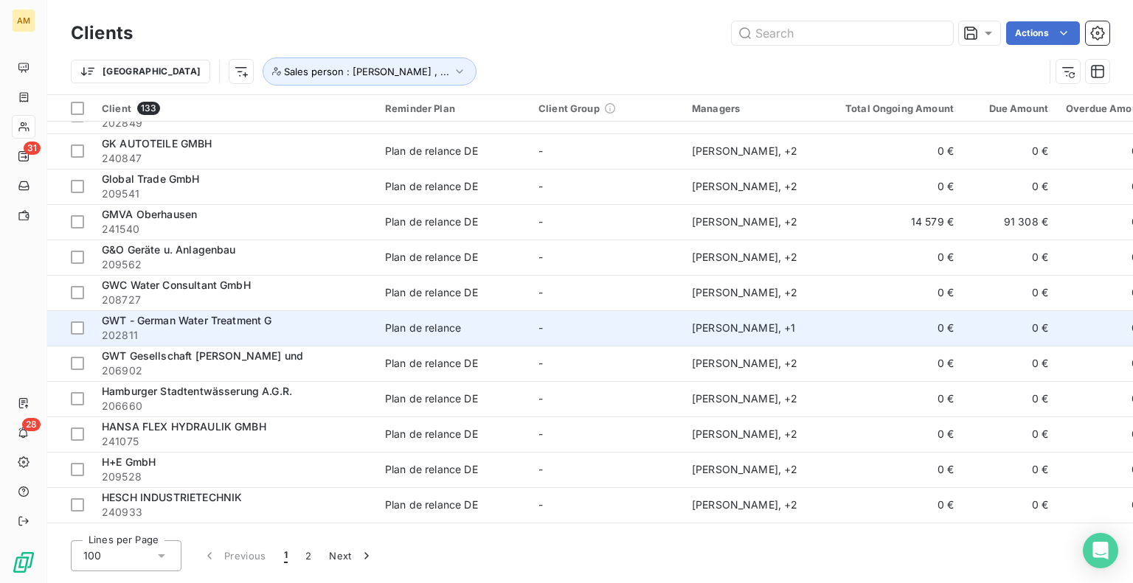
click at [437, 333] on div "Plan de relance" at bounding box center [423, 328] width 76 height 15
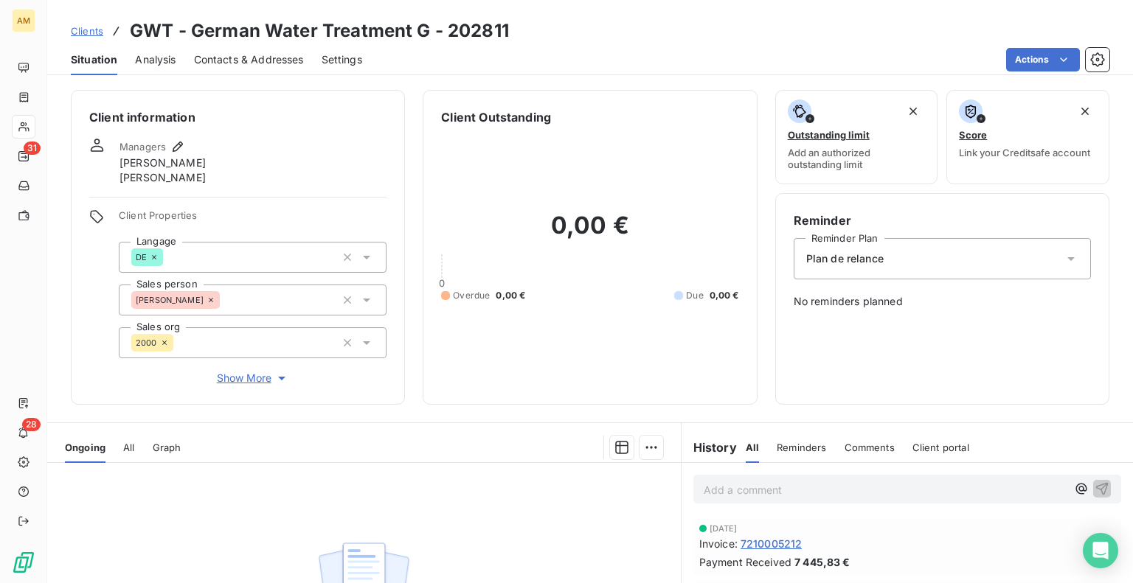
click at [873, 266] on div "Plan de relance" at bounding box center [941, 258] width 297 height 41
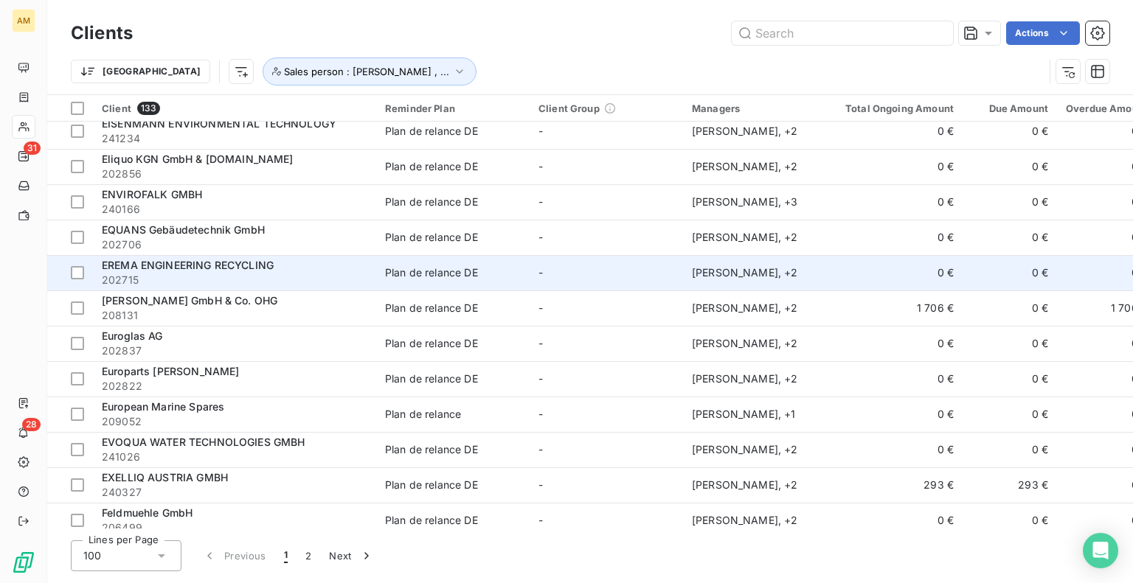
scroll to position [811, 0]
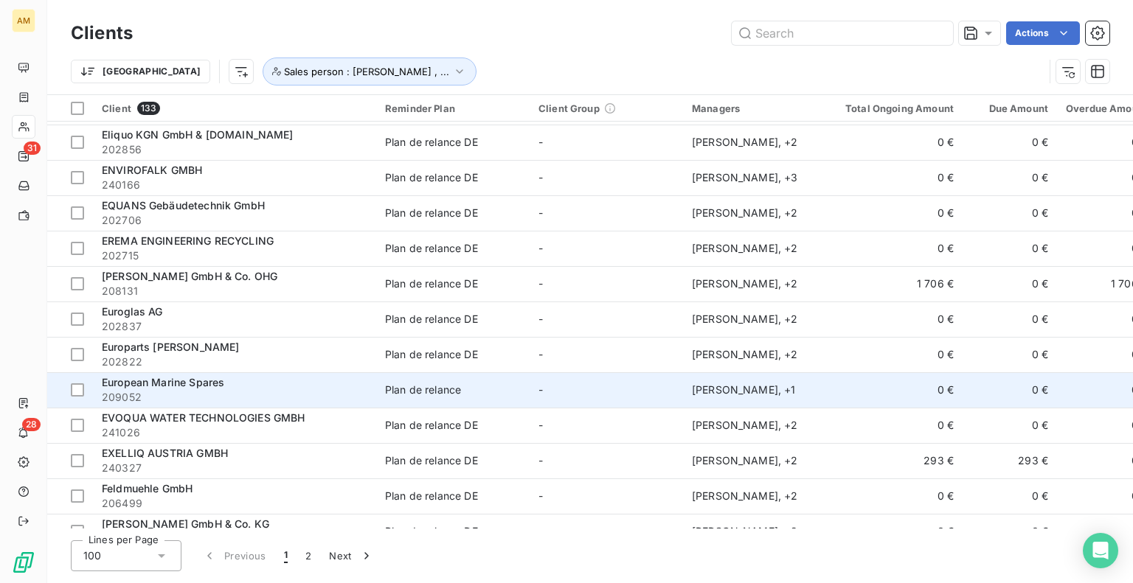
click at [430, 395] on div "Plan de relance" at bounding box center [423, 390] width 76 height 15
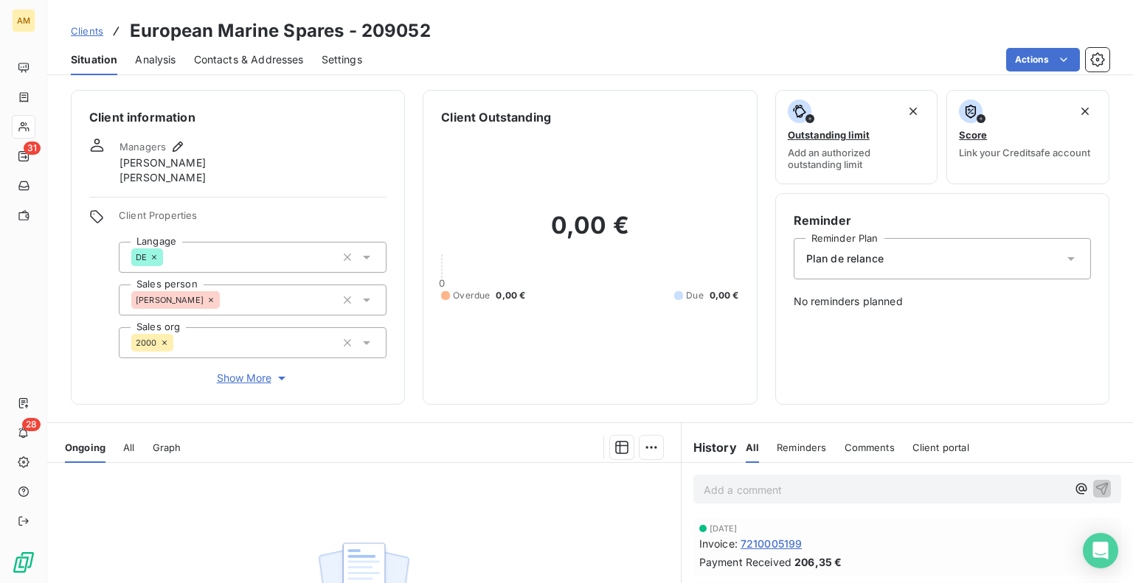
click at [160, 342] on icon at bounding box center [164, 342] width 9 height 9
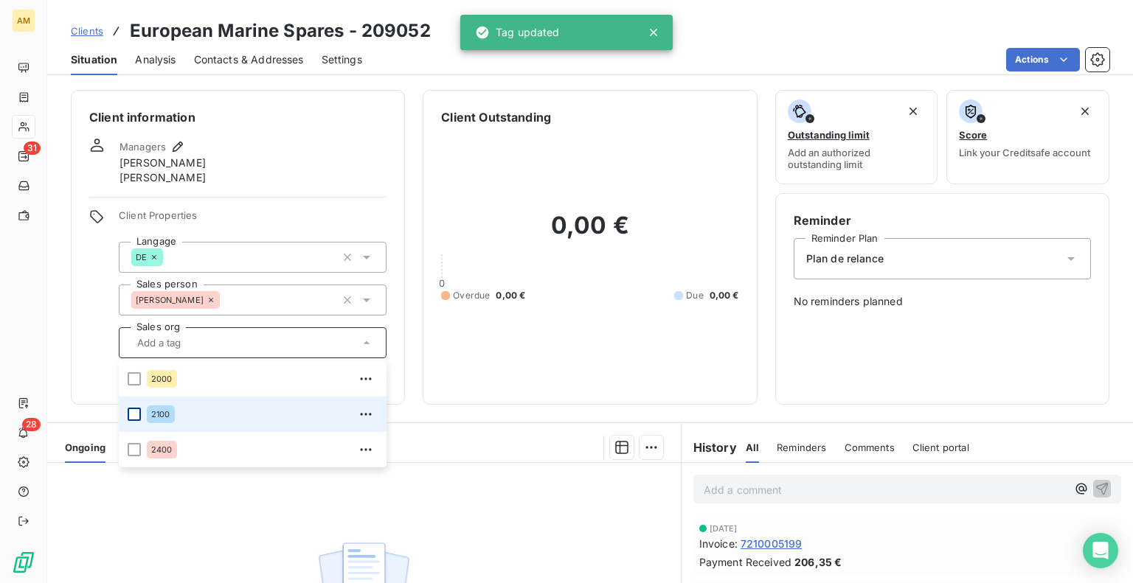
click at [133, 417] on div at bounding box center [134, 414] width 13 height 13
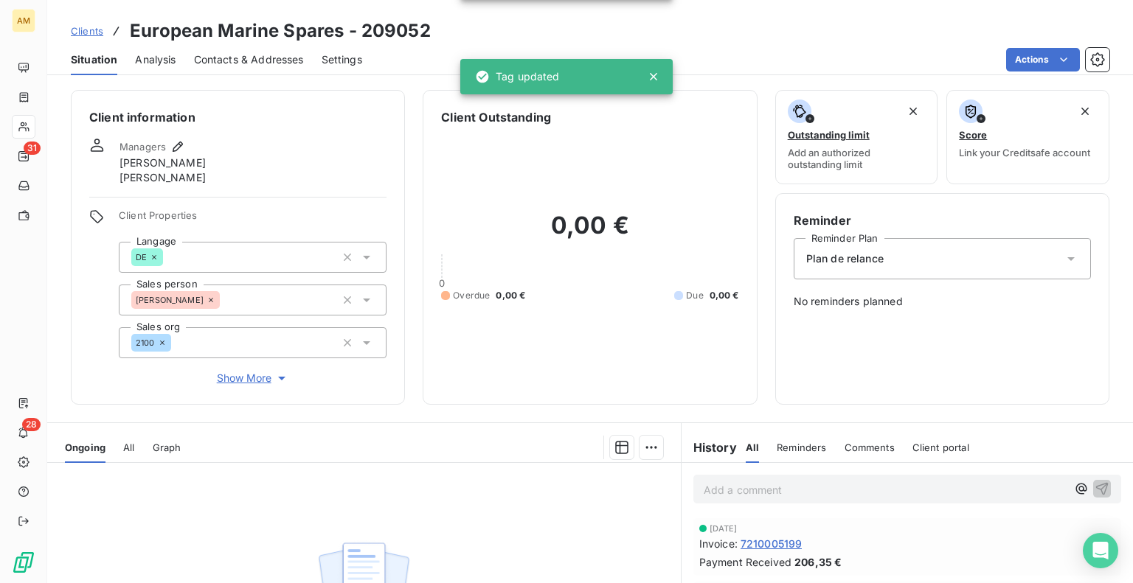
click at [869, 265] on span "Plan de relance" at bounding box center [844, 258] width 77 height 15
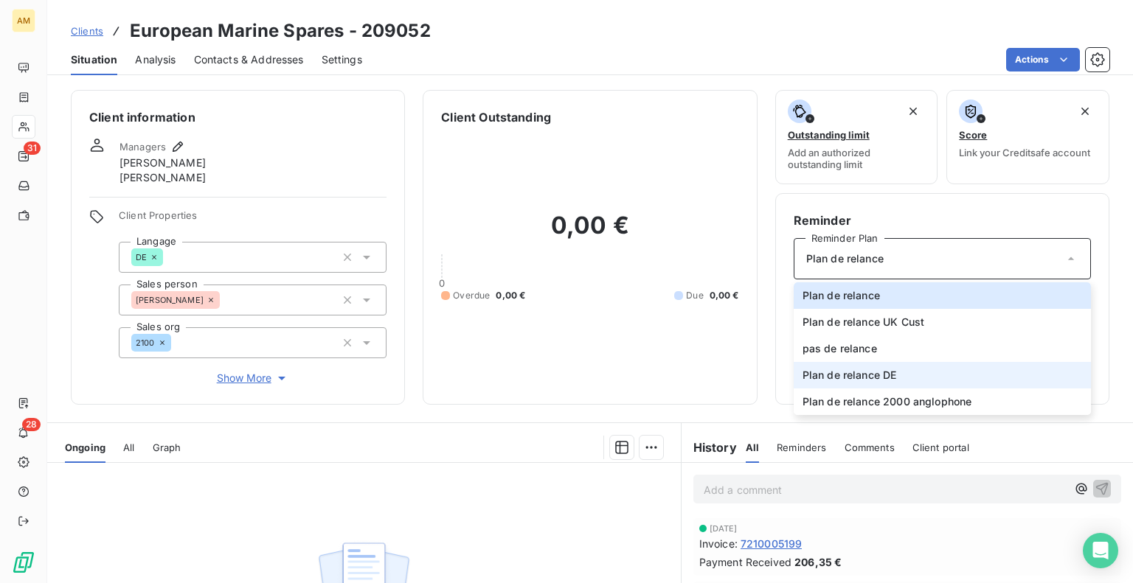
click at [858, 377] on span "Plan de relance DE" at bounding box center [849, 375] width 94 height 15
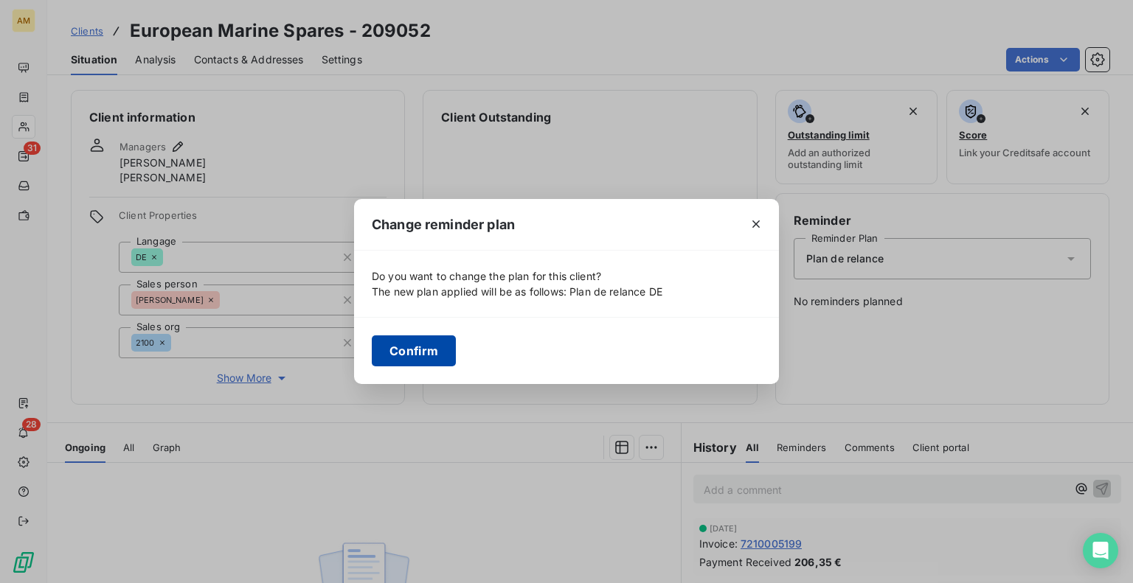
click at [419, 355] on button "Confirm" at bounding box center [414, 351] width 84 height 31
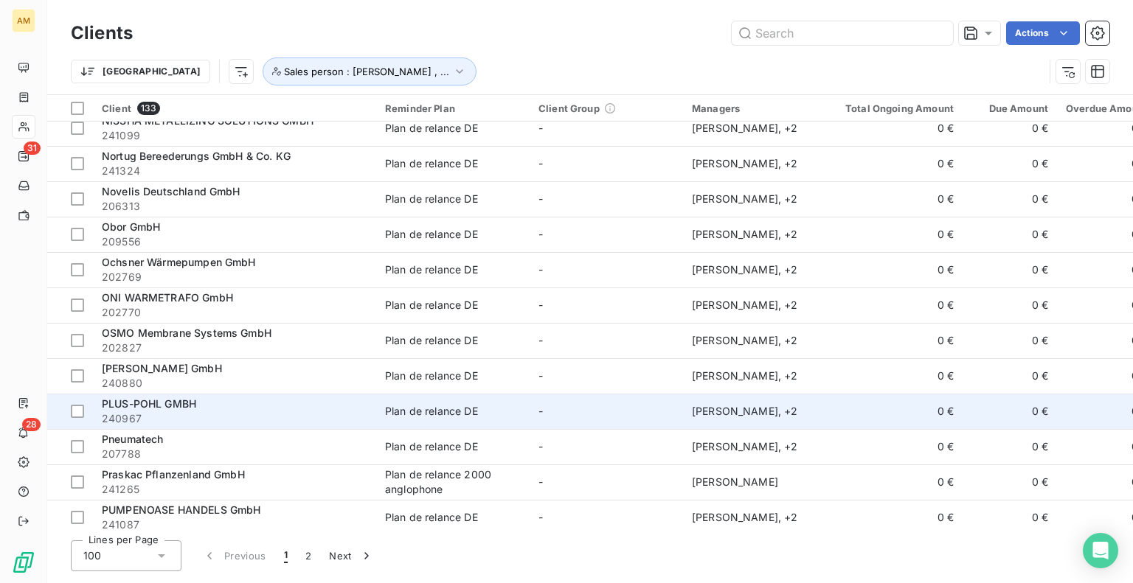
scroll to position [3139, 0]
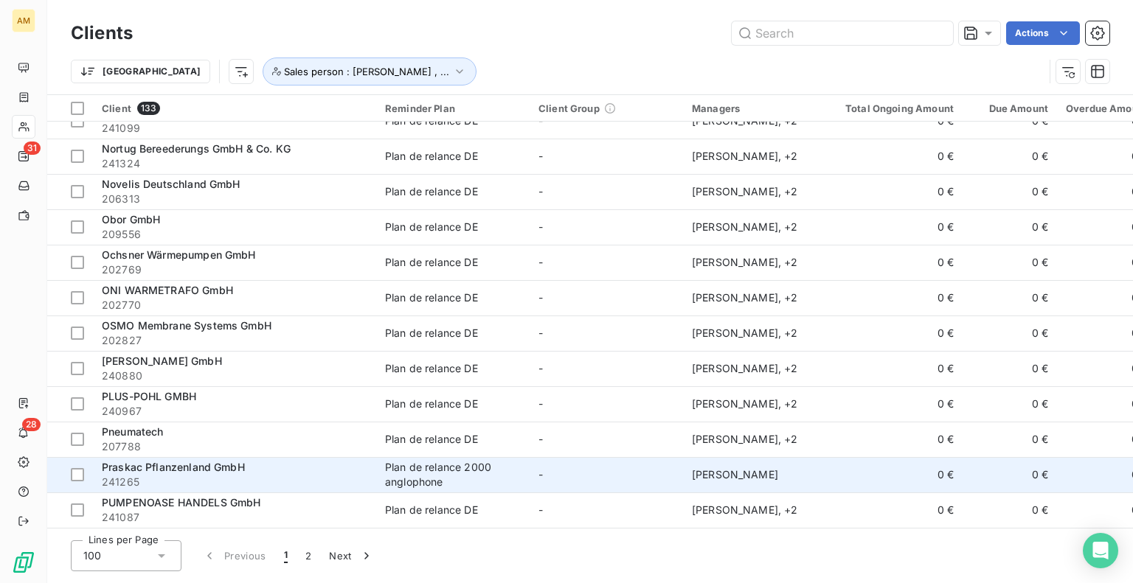
click at [442, 473] on div "Plan de relance 2000 anglophone" at bounding box center [453, 474] width 136 height 29
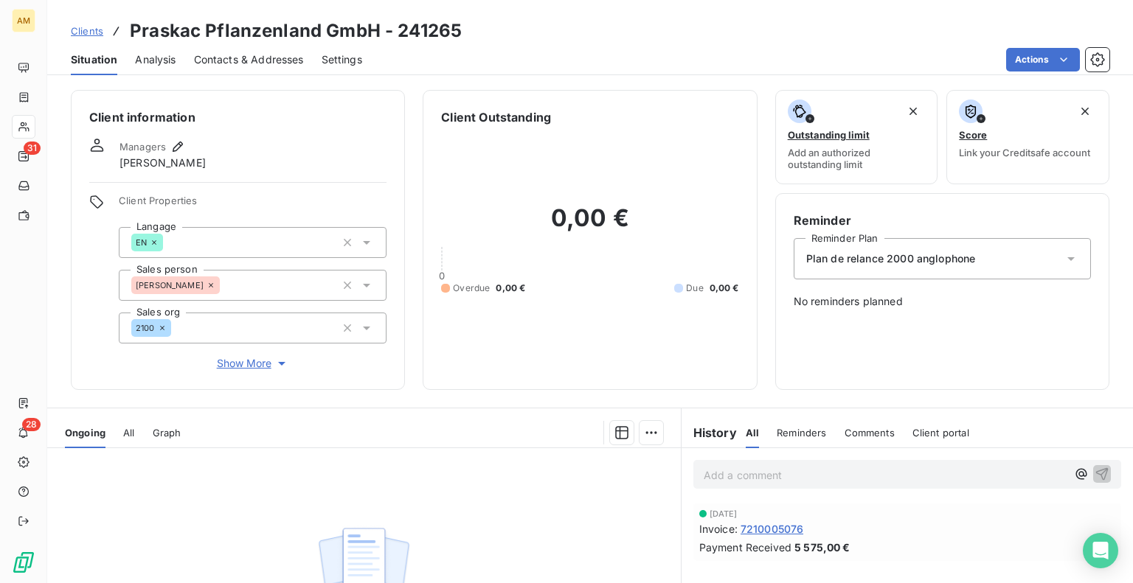
click at [901, 250] on div "Plan de relance 2000 anglophone" at bounding box center [941, 258] width 297 height 41
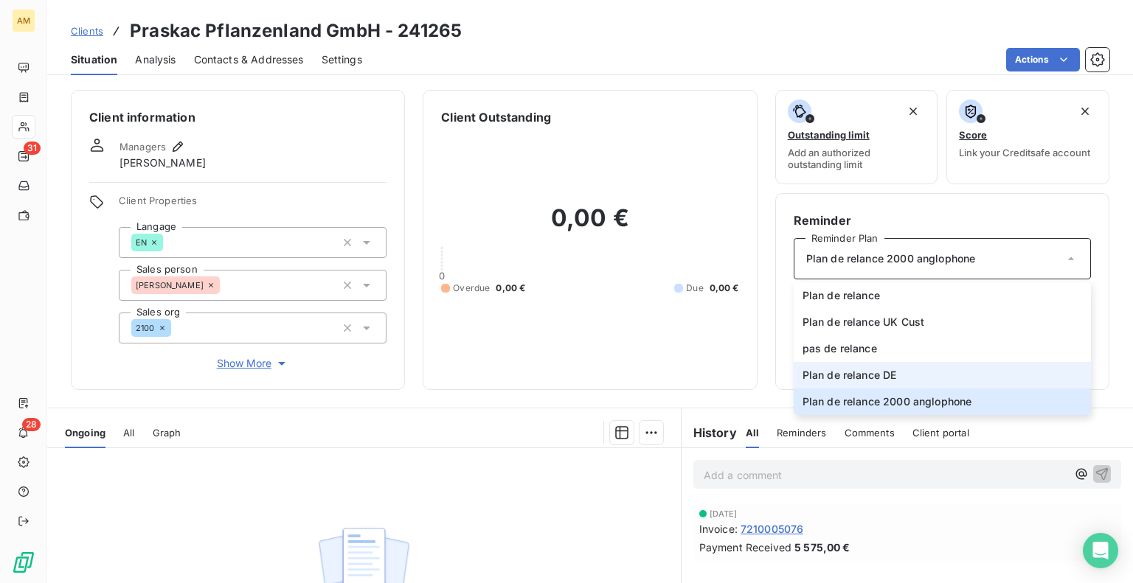
click at [889, 369] on li "Plan de relance DE" at bounding box center [941, 375] width 297 height 27
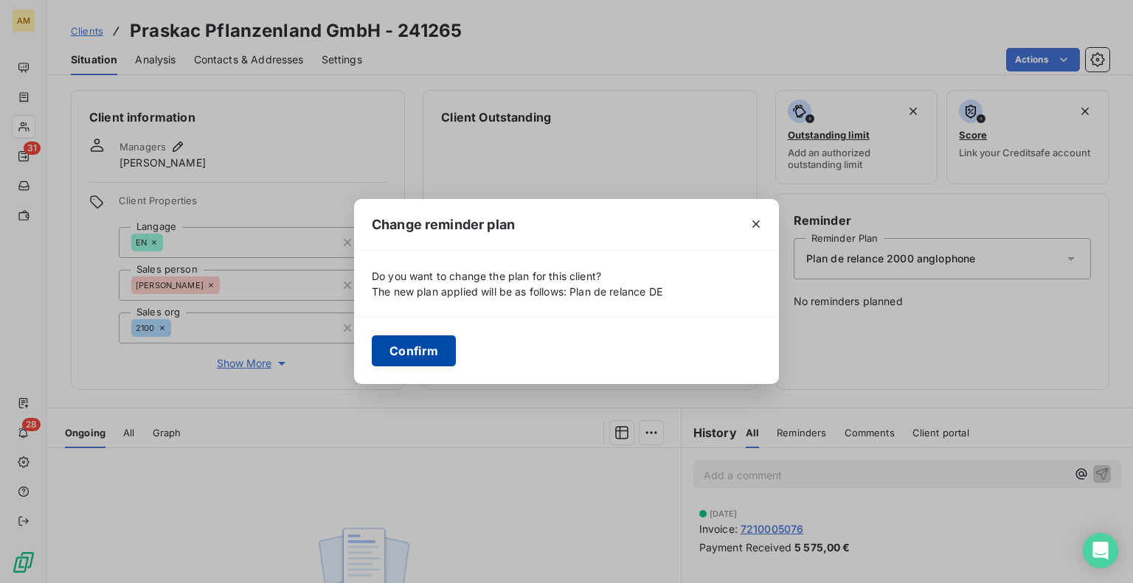
click at [441, 352] on button "Confirm" at bounding box center [414, 351] width 84 height 31
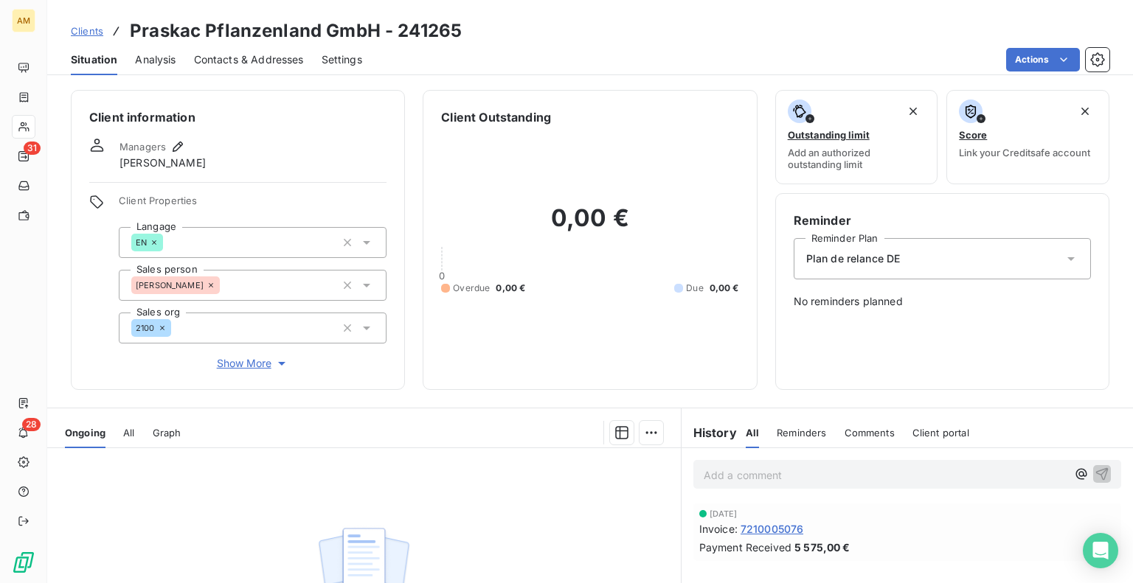
click at [89, 35] on span "Clients" at bounding box center [87, 31] width 32 height 12
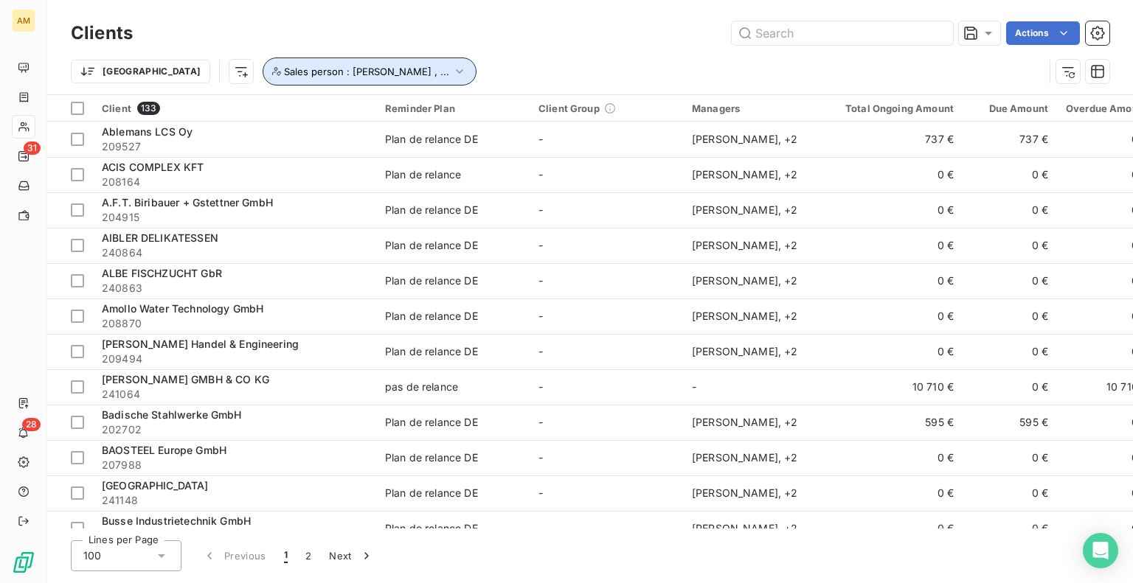
click at [452, 77] on icon "button" at bounding box center [459, 71] width 15 height 15
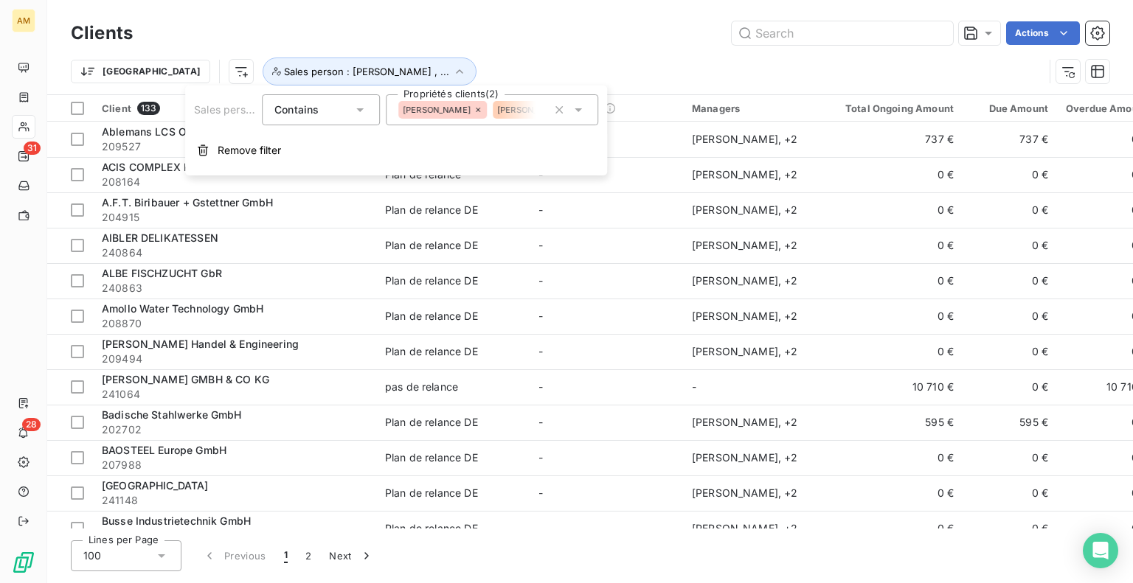
click at [456, 112] on span "[PERSON_NAME]" at bounding box center [437, 109] width 68 height 9
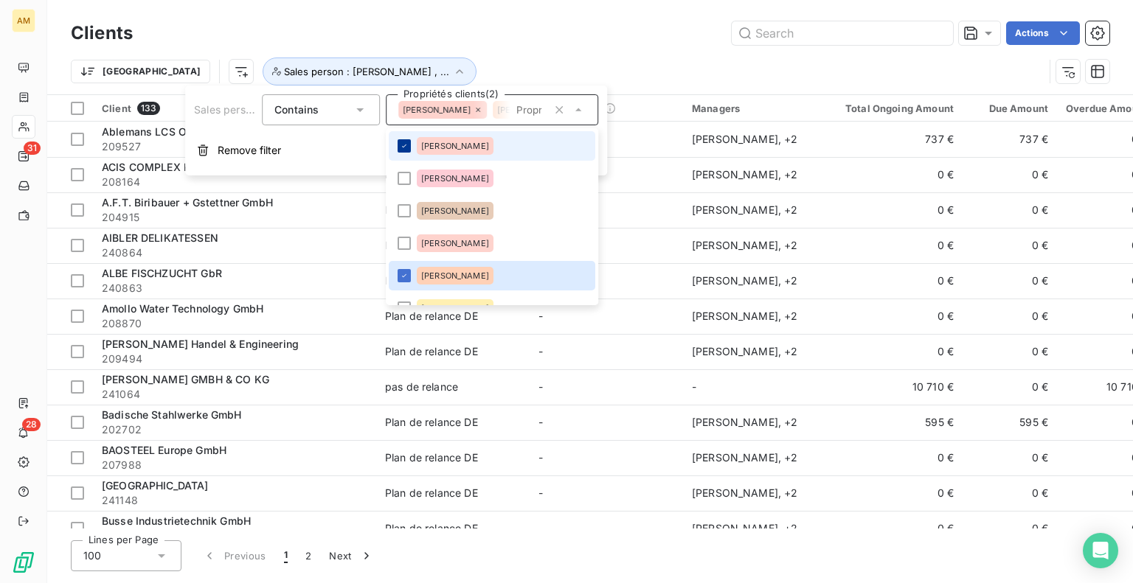
click at [400, 147] on icon at bounding box center [404, 146] width 9 height 9
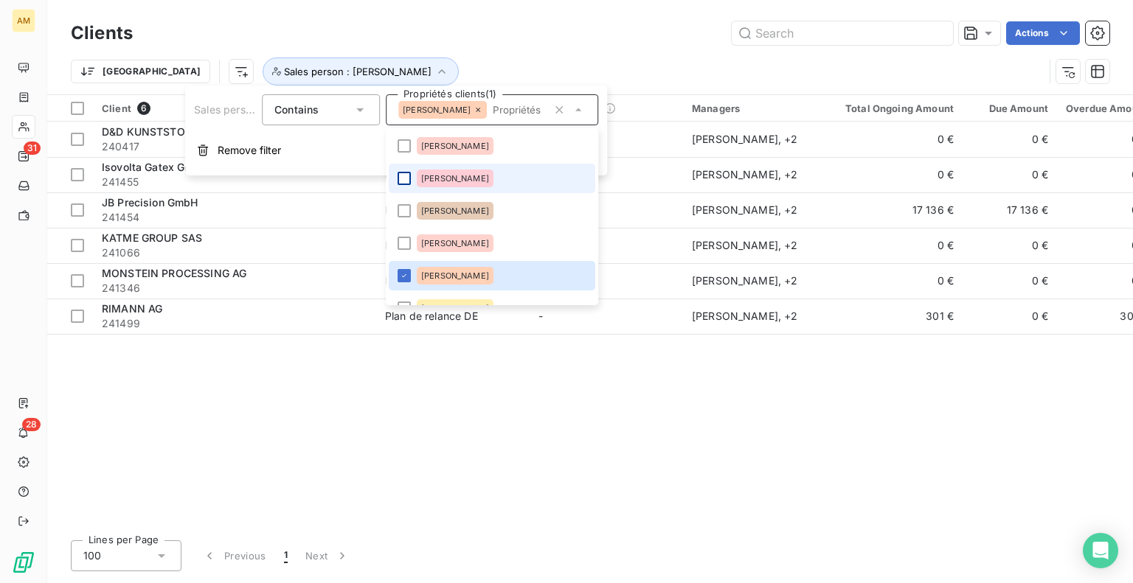
click at [404, 182] on div at bounding box center [403, 178] width 13 height 13
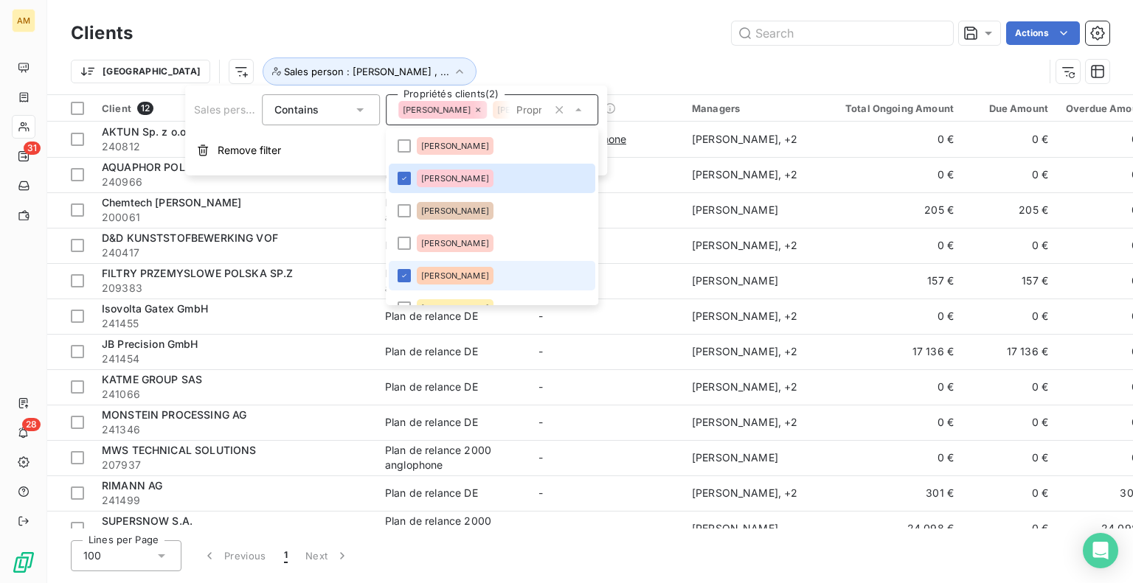
click at [403, 282] on li "[PERSON_NAME]" at bounding box center [492, 275] width 206 height 29
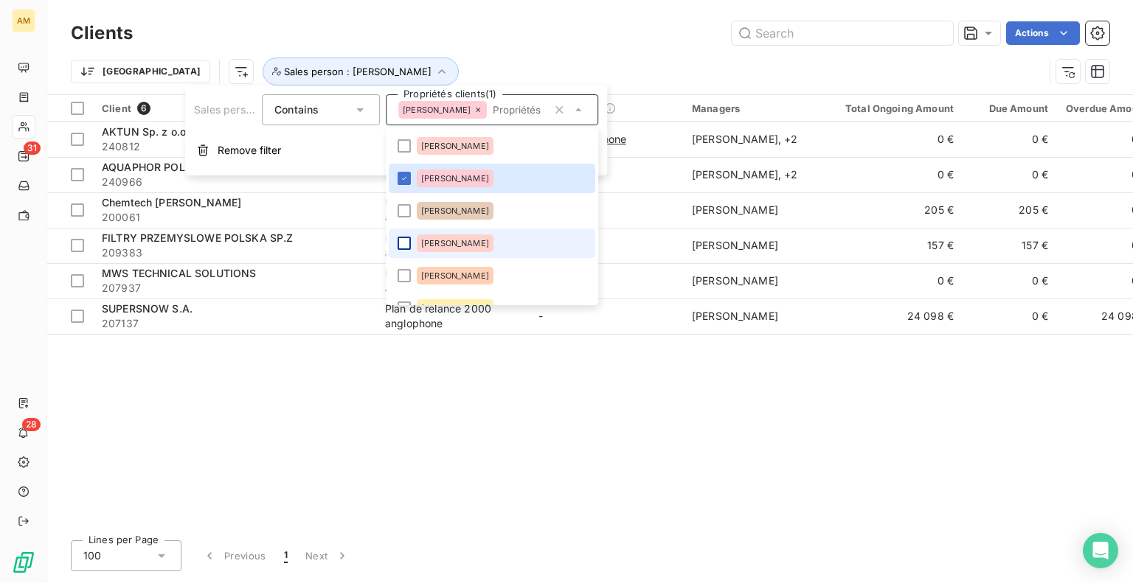
click at [401, 246] on div at bounding box center [403, 243] width 13 height 13
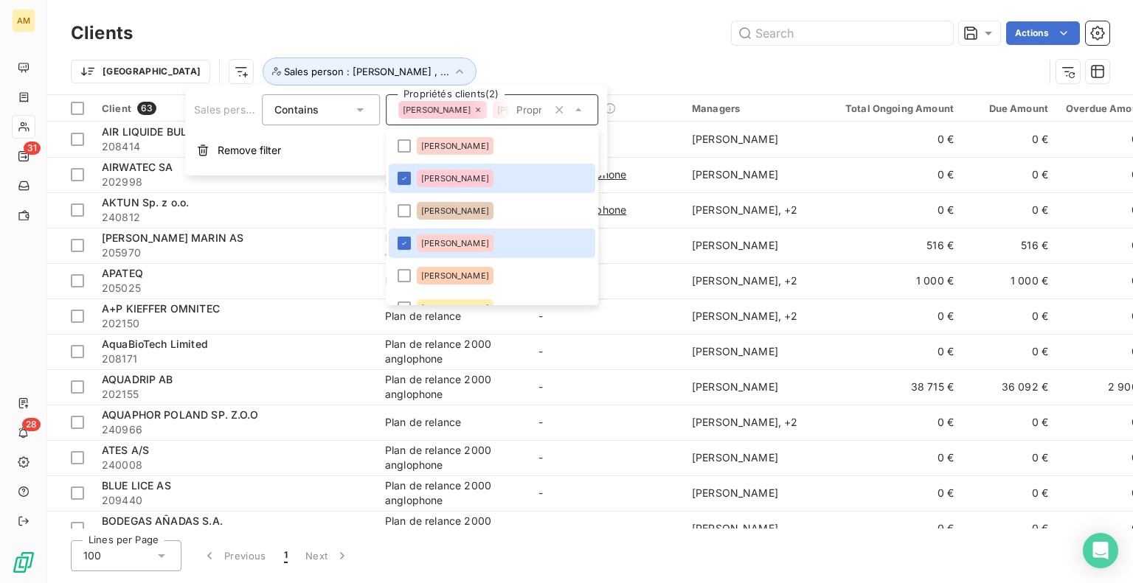
click at [634, 55] on div "Trier Sales person : [PERSON_NAME] , ..." at bounding box center [590, 72] width 1038 height 46
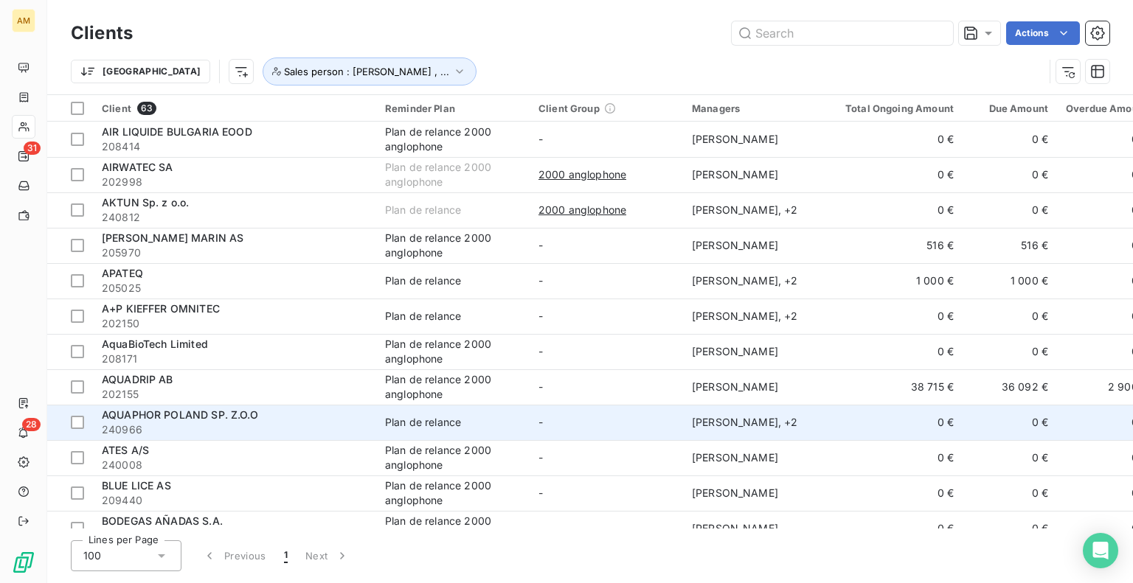
click at [428, 424] on div "Plan de relance" at bounding box center [423, 422] width 76 height 15
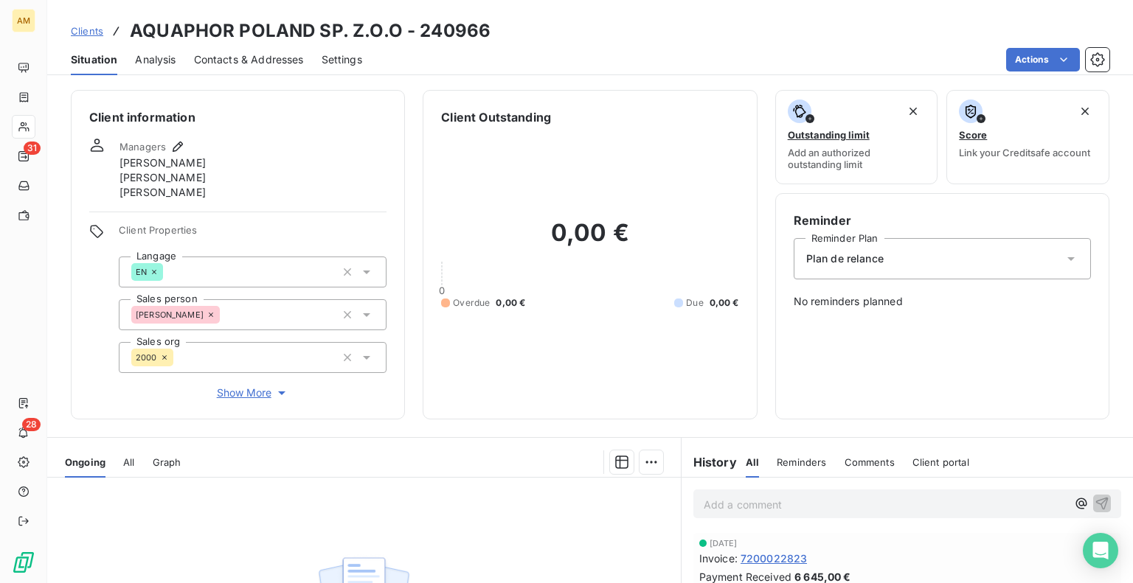
click at [844, 265] on span "Plan de relance" at bounding box center [844, 258] width 77 height 15
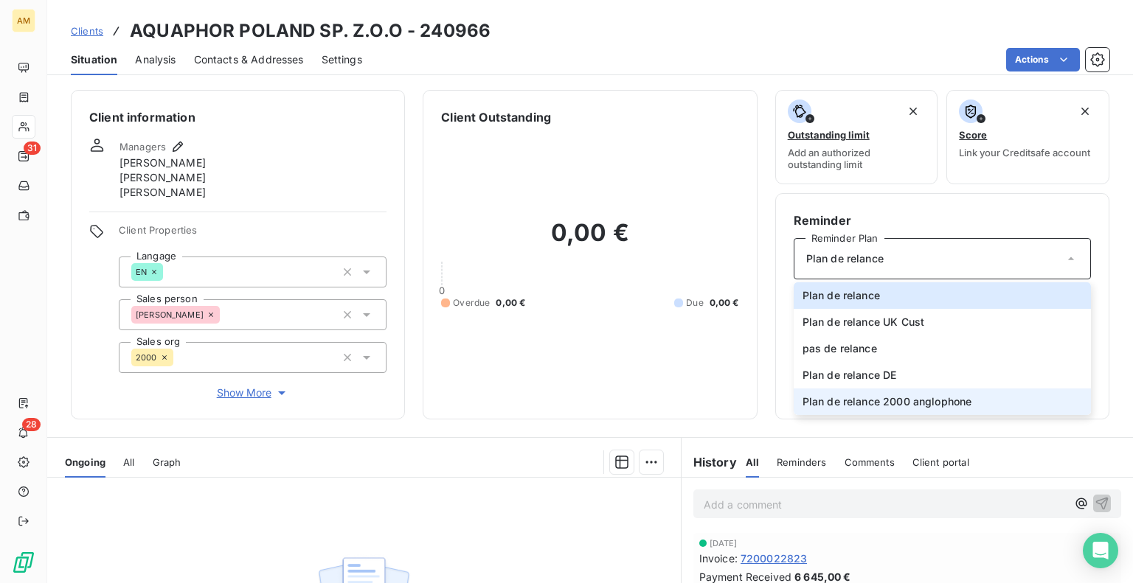
click at [861, 401] on span "Plan de relance 2000 anglophone" at bounding box center [887, 402] width 170 height 15
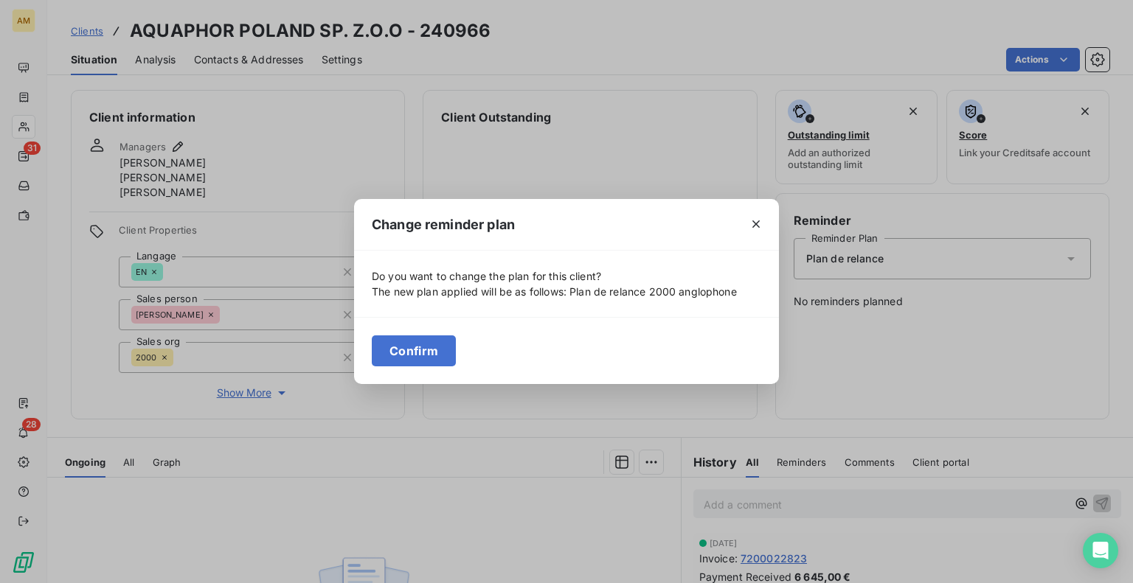
drag, startPoint x: 425, startPoint y: 348, endPoint x: 277, endPoint y: 215, distance: 198.9
click at [425, 347] on button "Confirm" at bounding box center [414, 351] width 84 height 31
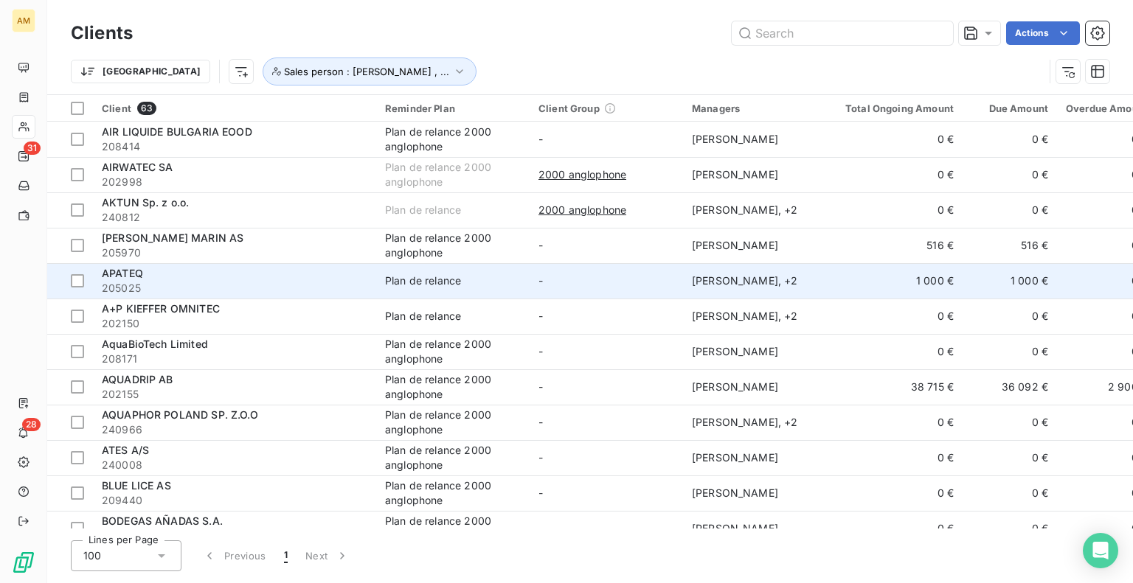
click at [436, 286] on div "Plan de relance" at bounding box center [423, 281] width 76 height 15
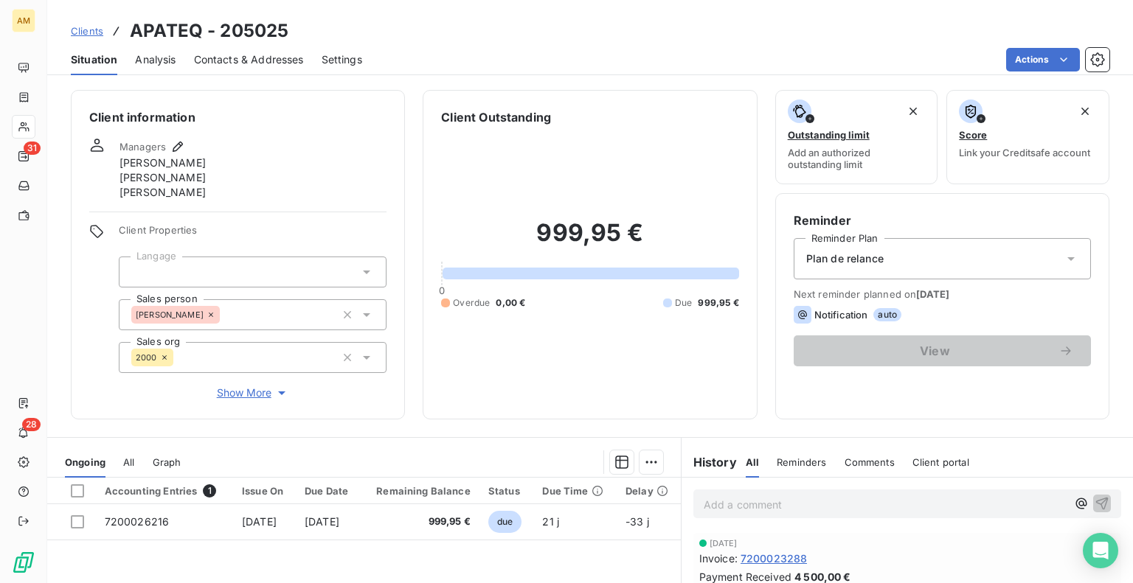
click at [316, 265] on div at bounding box center [253, 272] width 268 height 31
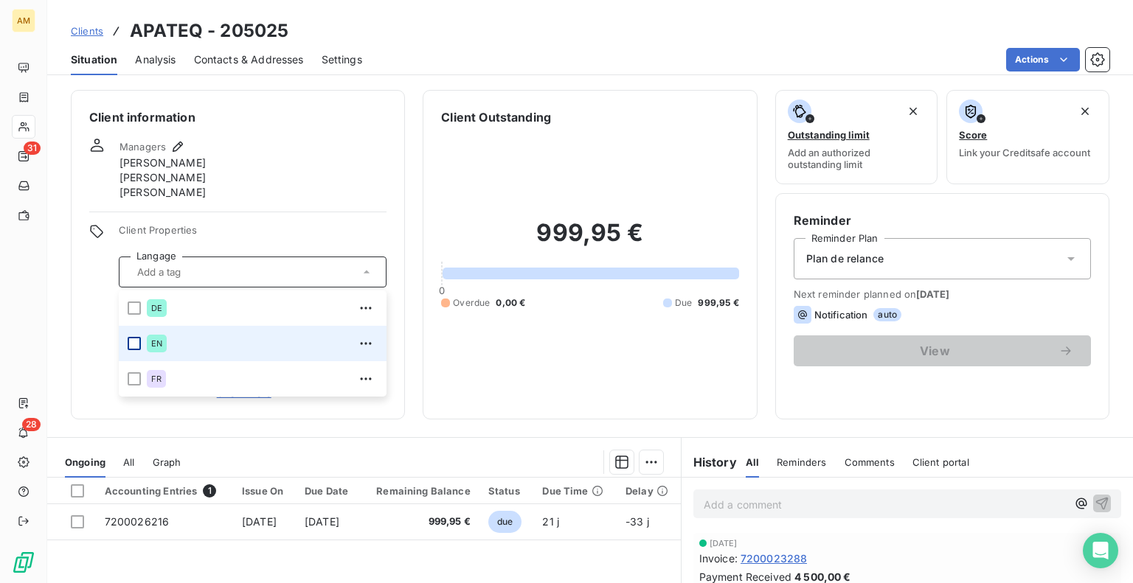
click at [138, 338] on div at bounding box center [134, 343] width 13 height 13
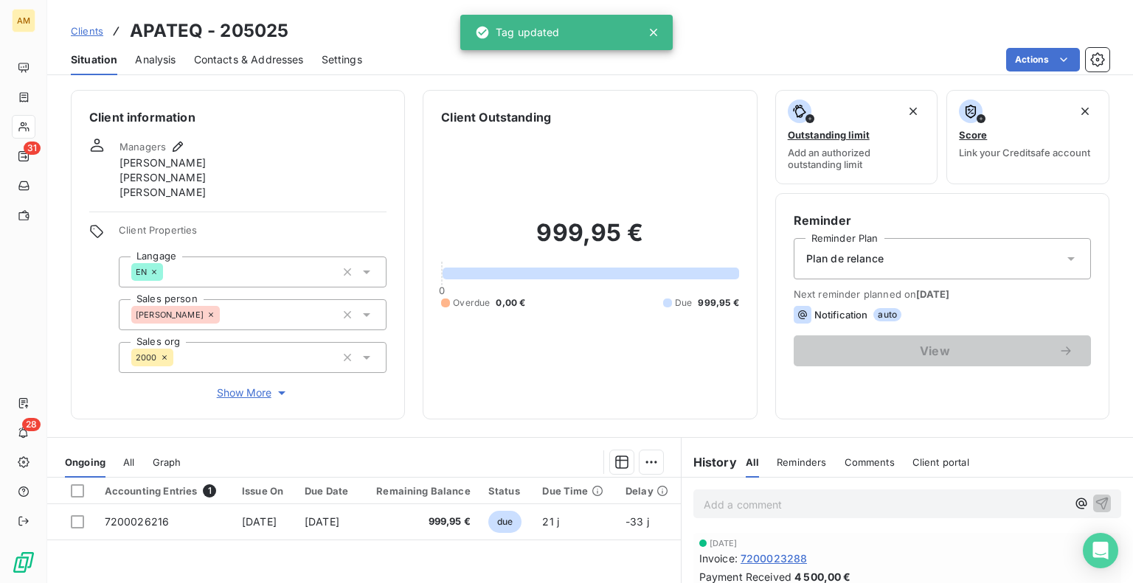
click at [860, 275] on div "Plan de relance" at bounding box center [941, 258] width 297 height 41
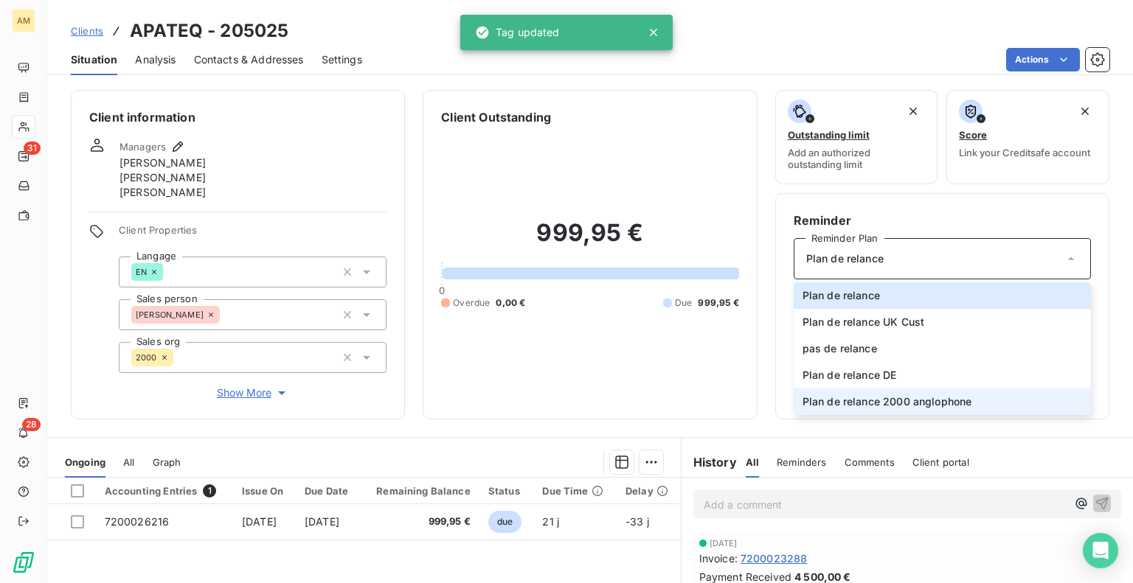
click at [891, 403] on span "Plan de relance 2000 anglophone" at bounding box center [887, 402] width 170 height 15
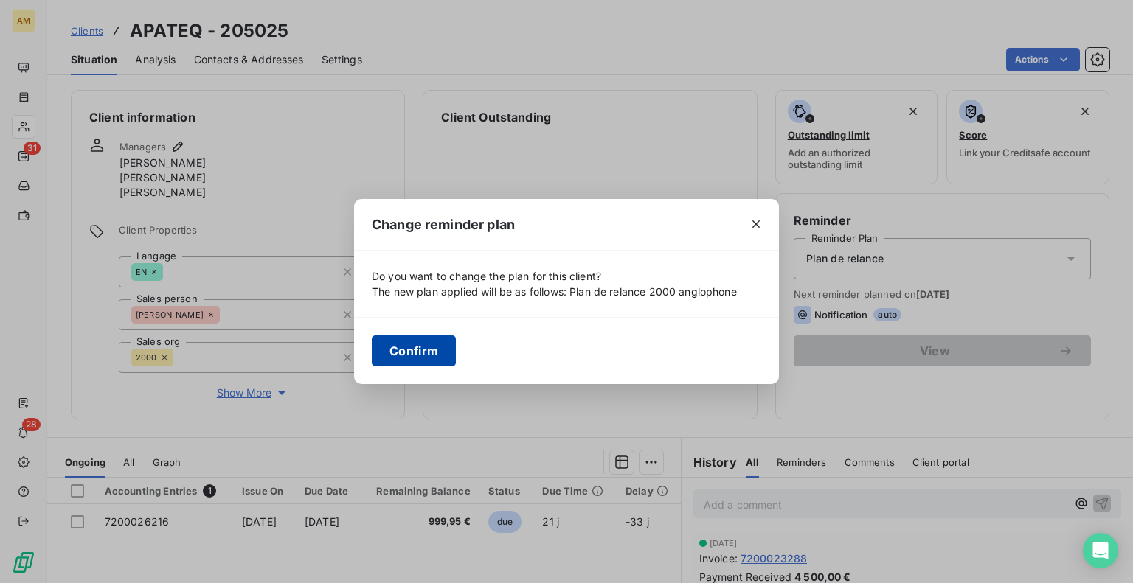
click at [403, 356] on button "Confirm" at bounding box center [414, 351] width 84 height 31
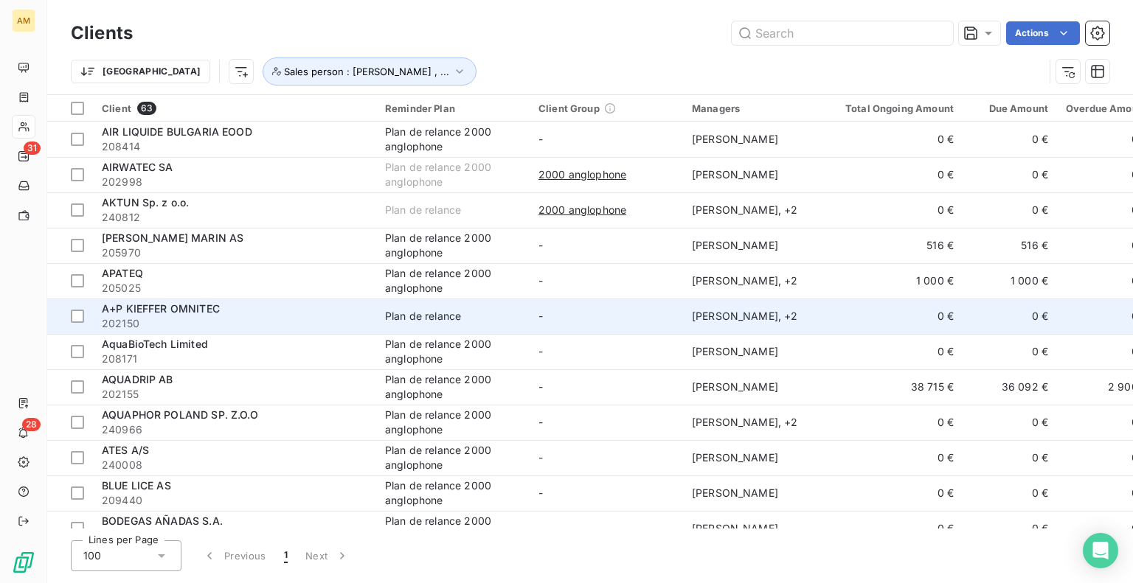
click at [379, 316] on td "Plan de relance" at bounding box center [452, 316] width 153 height 35
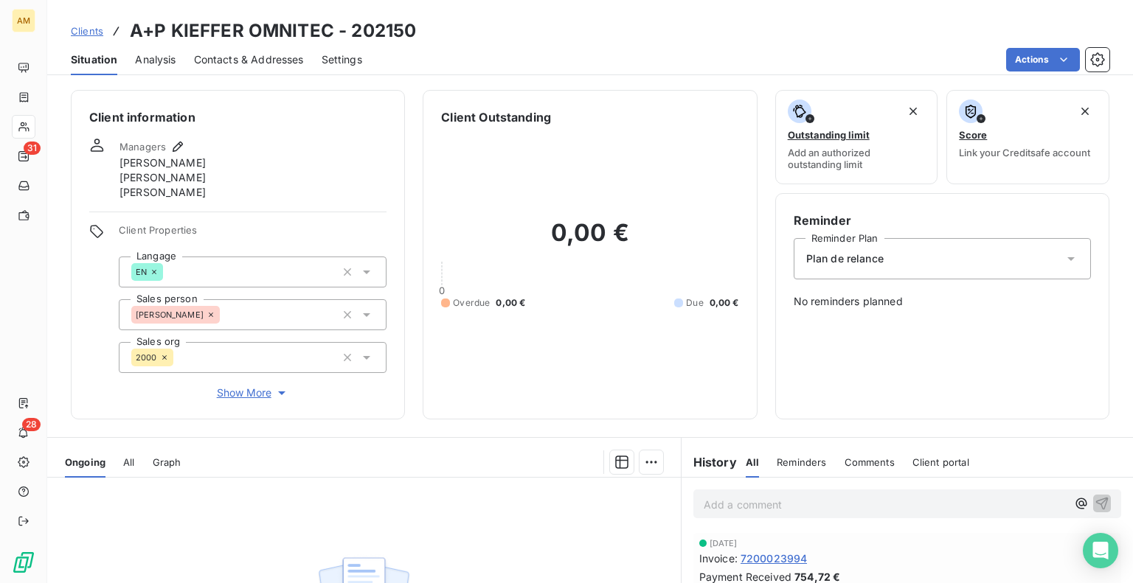
click at [861, 243] on div "Plan de relance" at bounding box center [941, 258] width 297 height 41
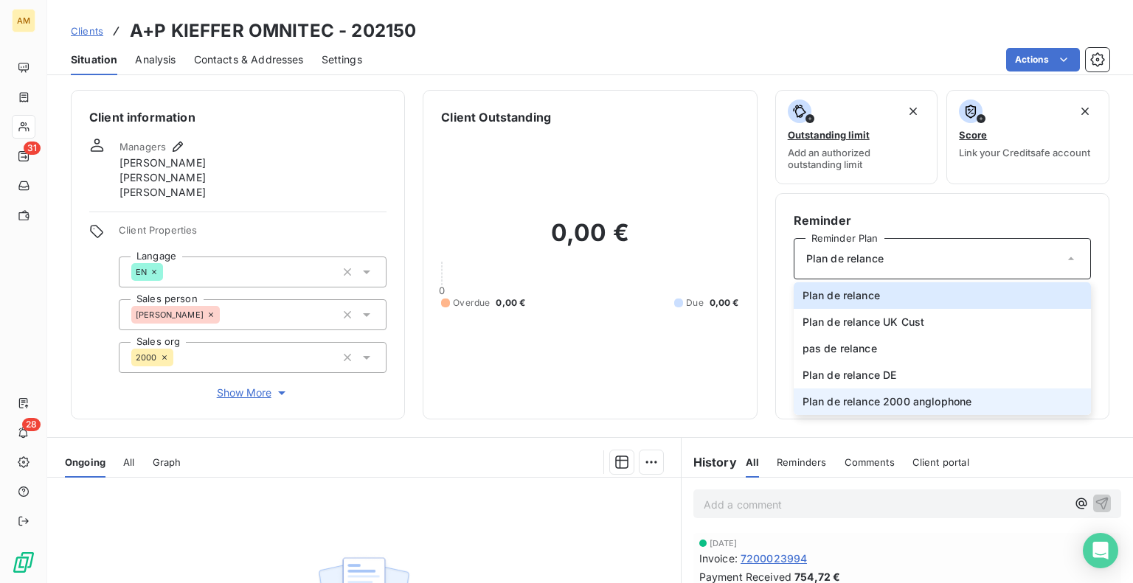
click at [858, 409] on li "Plan de relance 2000 anglophone" at bounding box center [941, 402] width 297 height 27
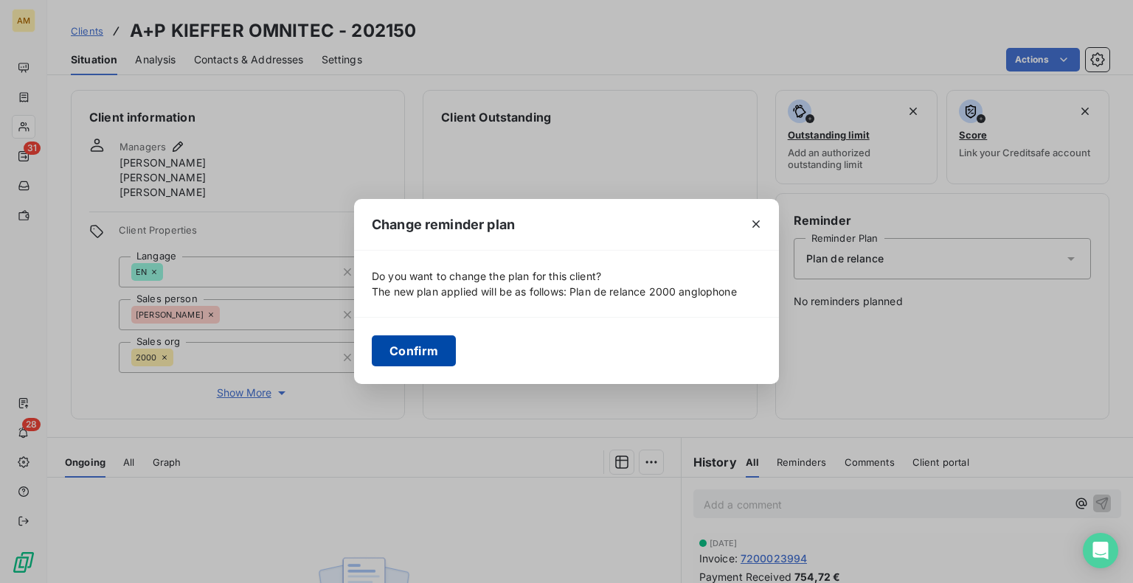
click at [416, 350] on button "Confirm" at bounding box center [414, 351] width 84 height 31
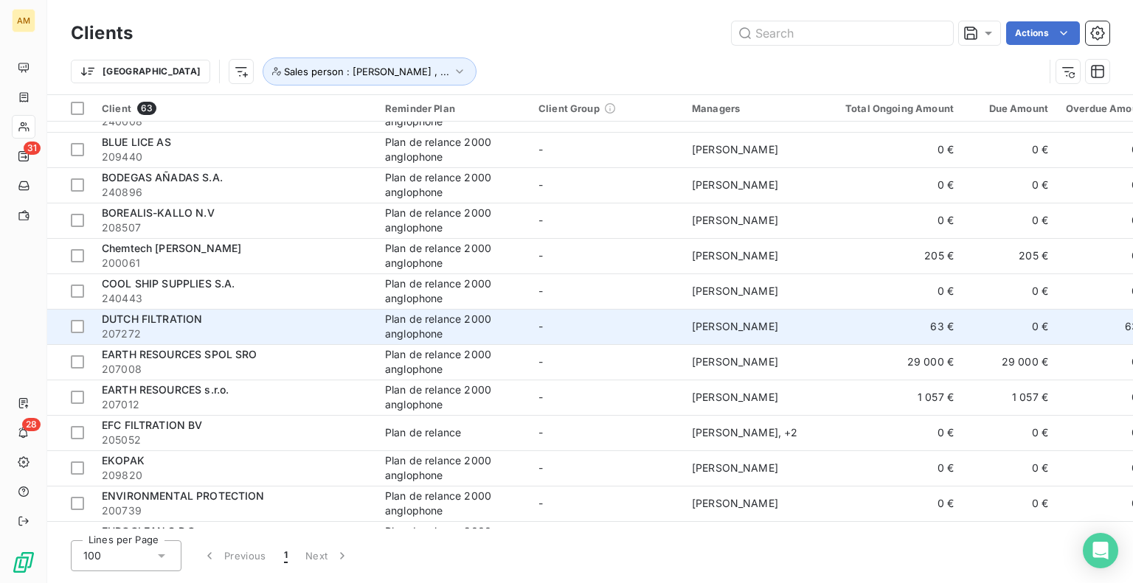
scroll to position [442, 0]
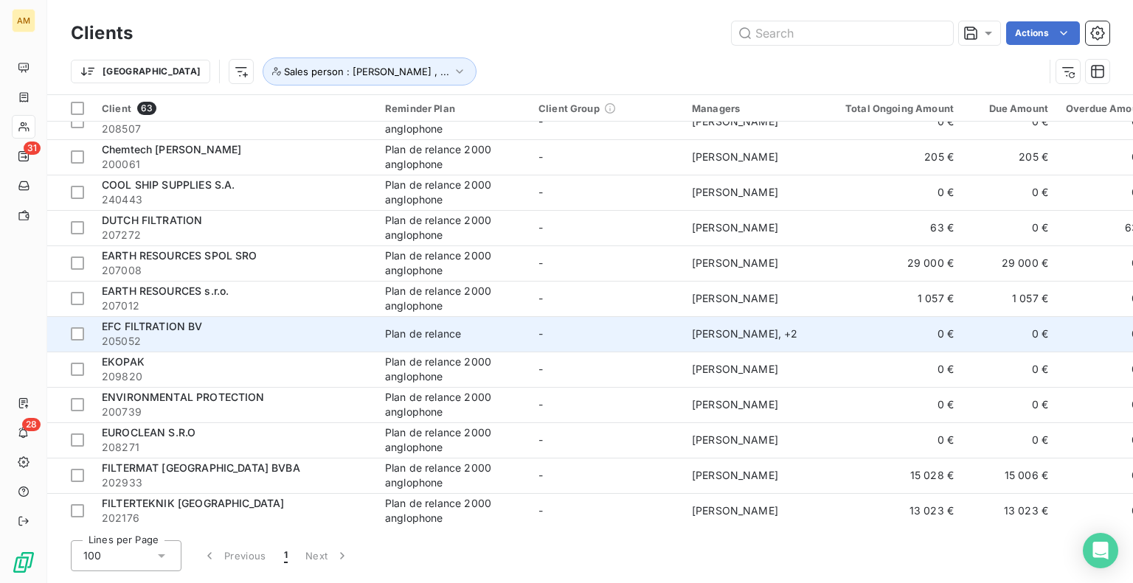
click at [451, 330] on div "Plan de relance" at bounding box center [423, 334] width 76 height 15
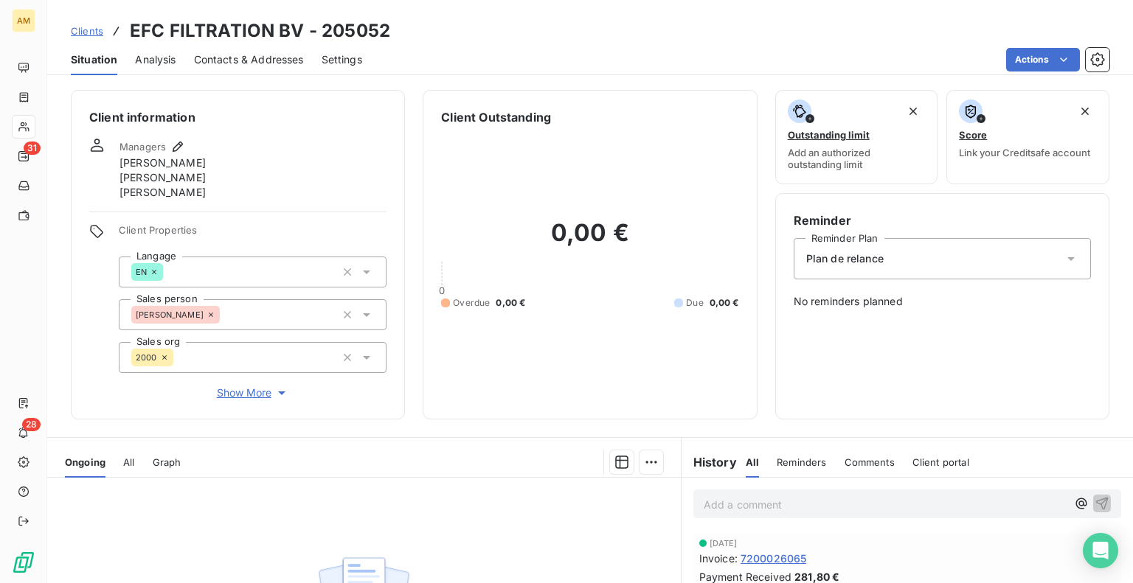
click at [878, 263] on div "Plan de relance" at bounding box center [941, 258] width 297 height 41
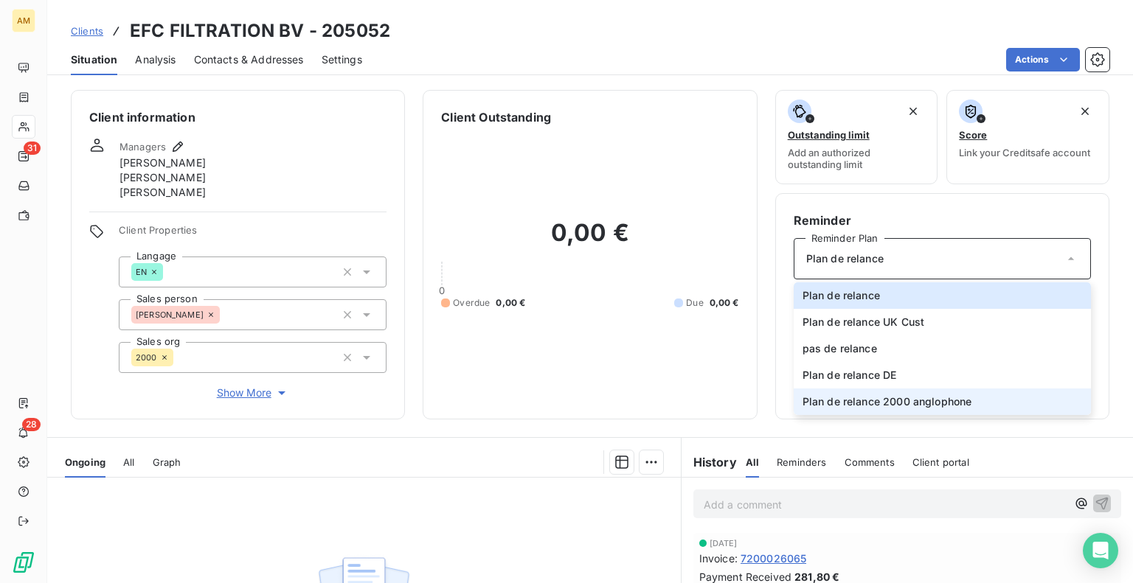
click at [869, 400] on span "Plan de relance 2000 anglophone" at bounding box center [887, 402] width 170 height 15
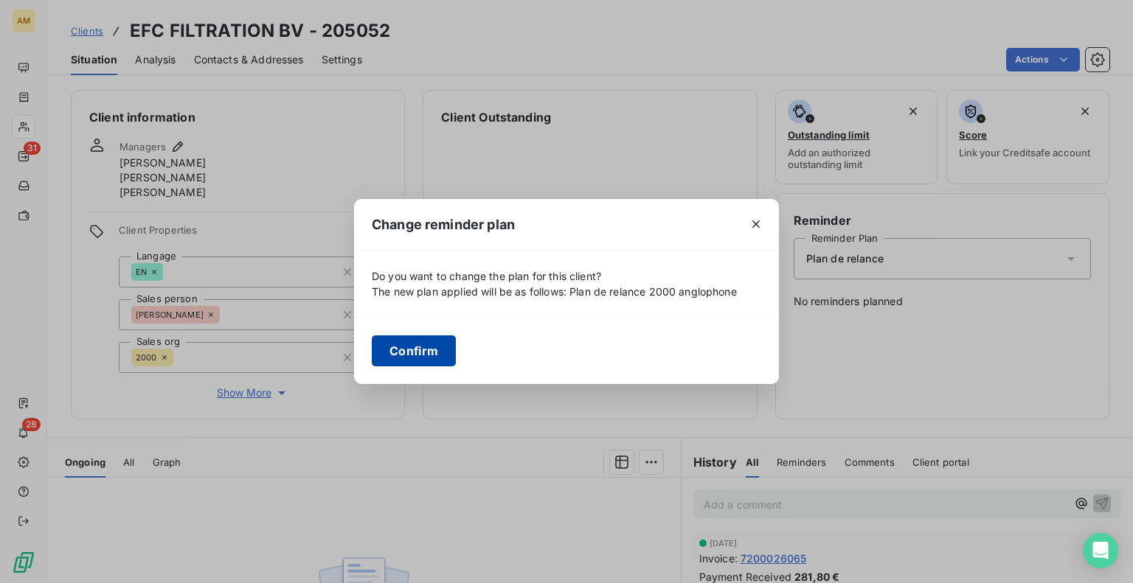
click at [403, 360] on button "Confirm" at bounding box center [414, 351] width 84 height 31
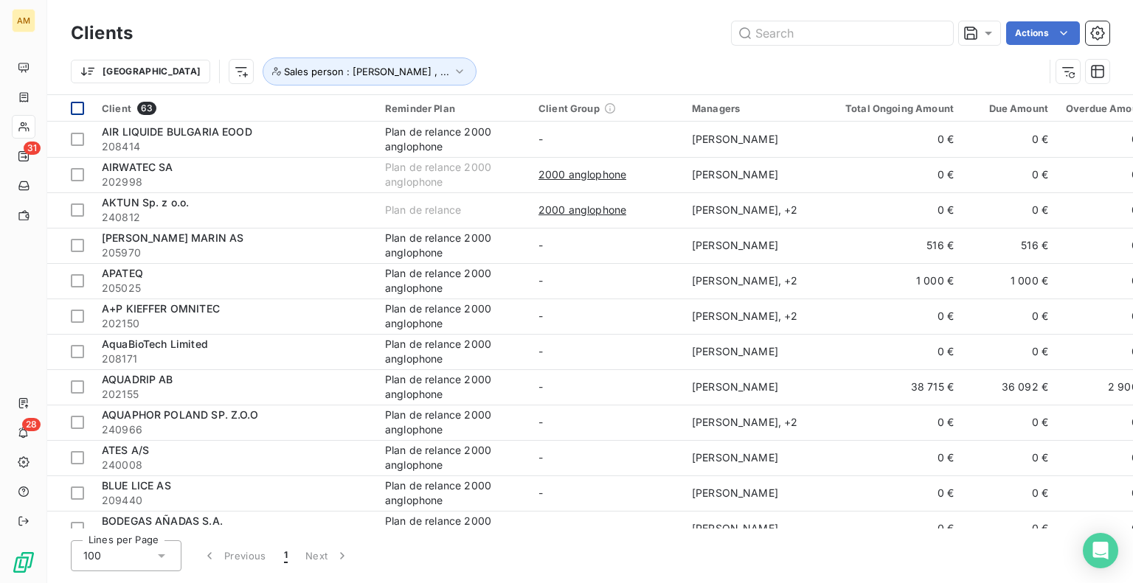
click at [80, 107] on div at bounding box center [77, 108] width 13 height 13
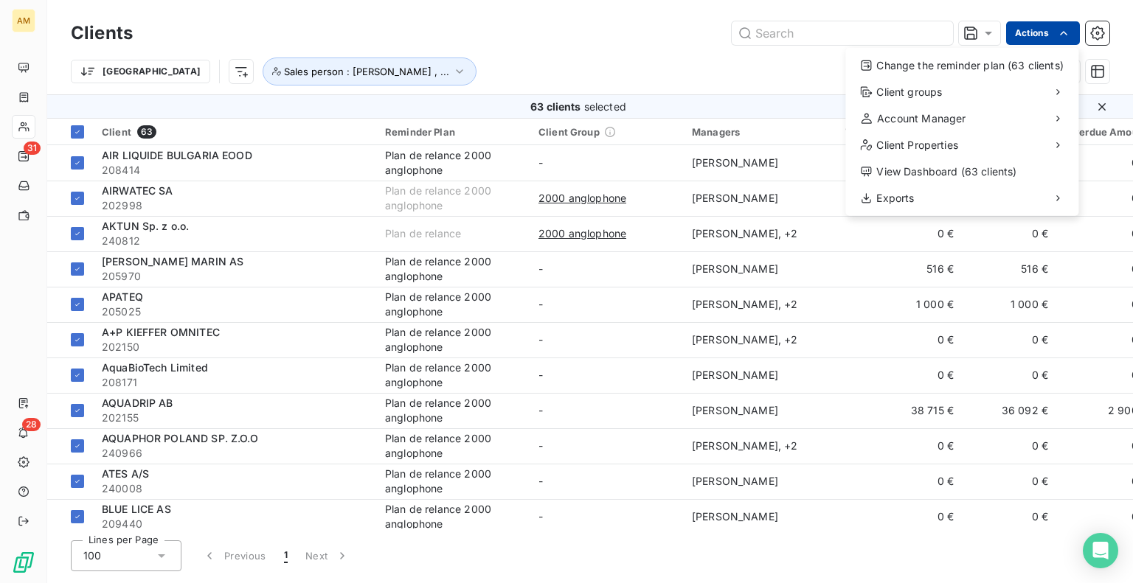
click at [1041, 32] on html "AM 31 28 Clients Actions Change the reminder plan (63 clients) Client groups Ac…" at bounding box center [566, 291] width 1133 height 583
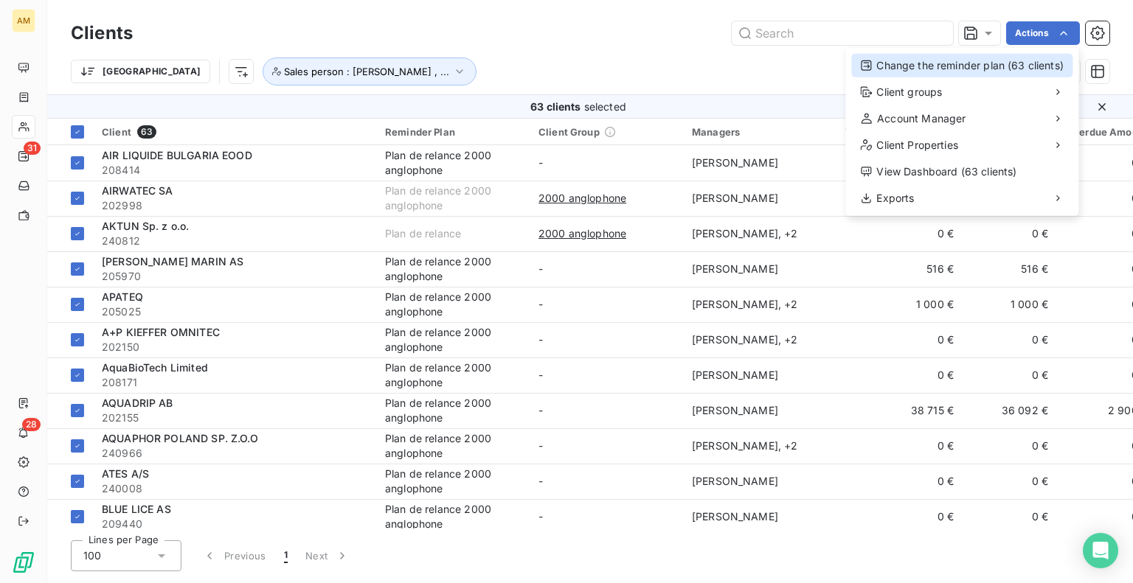
click at [992, 66] on div "Change the reminder plan (63 clients)" at bounding box center [961, 66] width 221 height 24
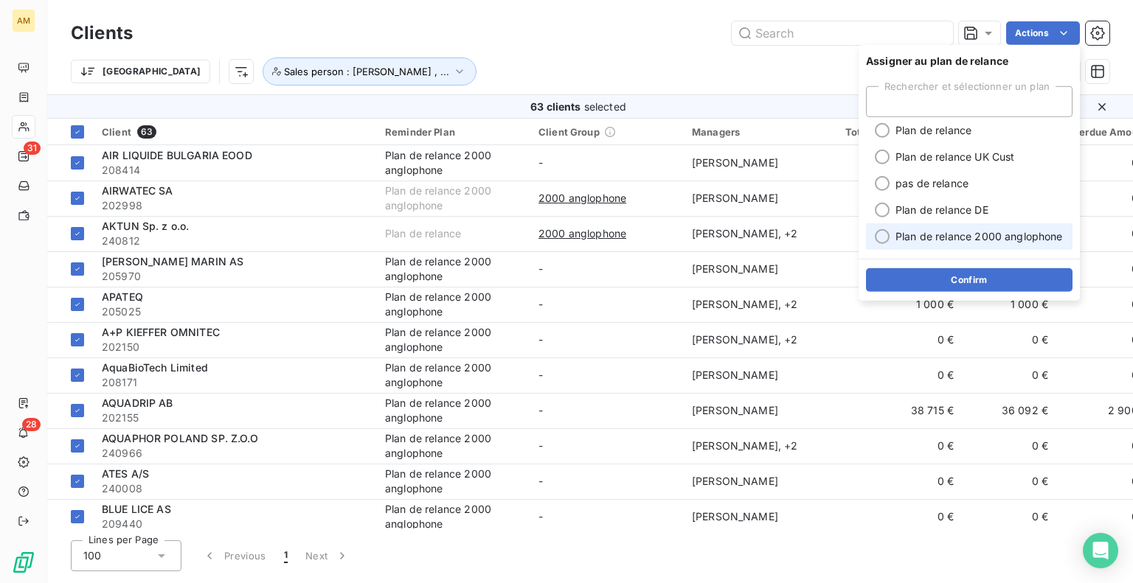
click at [983, 240] on span "Plan de relance 2000 anglophone" at bounding box center [978, 236] width 167 height 15
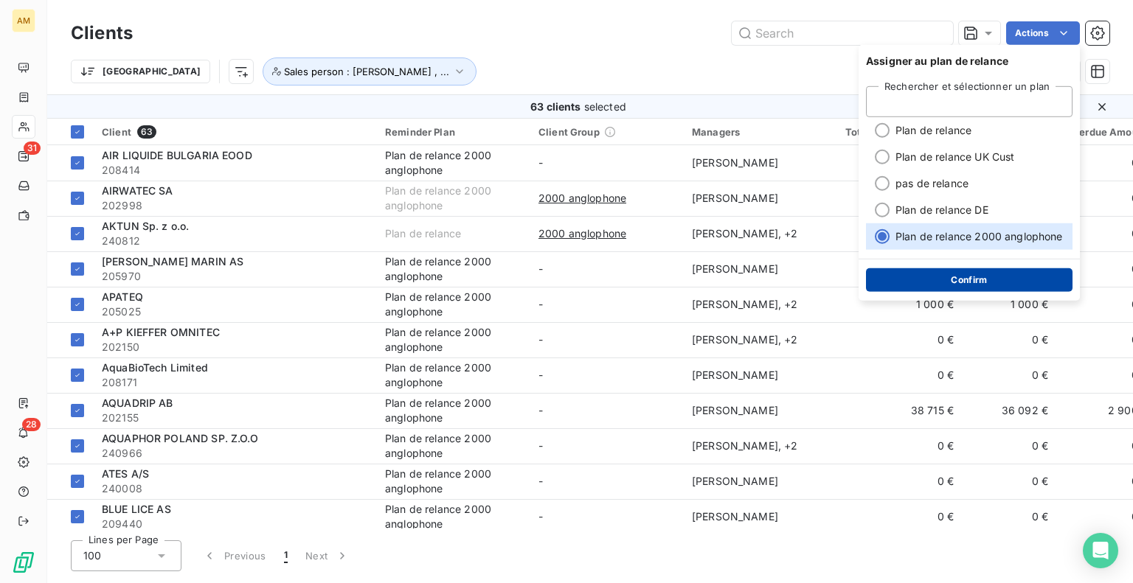
click at [973, 281] on button "Confirm" at bounding box center [969, 280] width 206 height 24
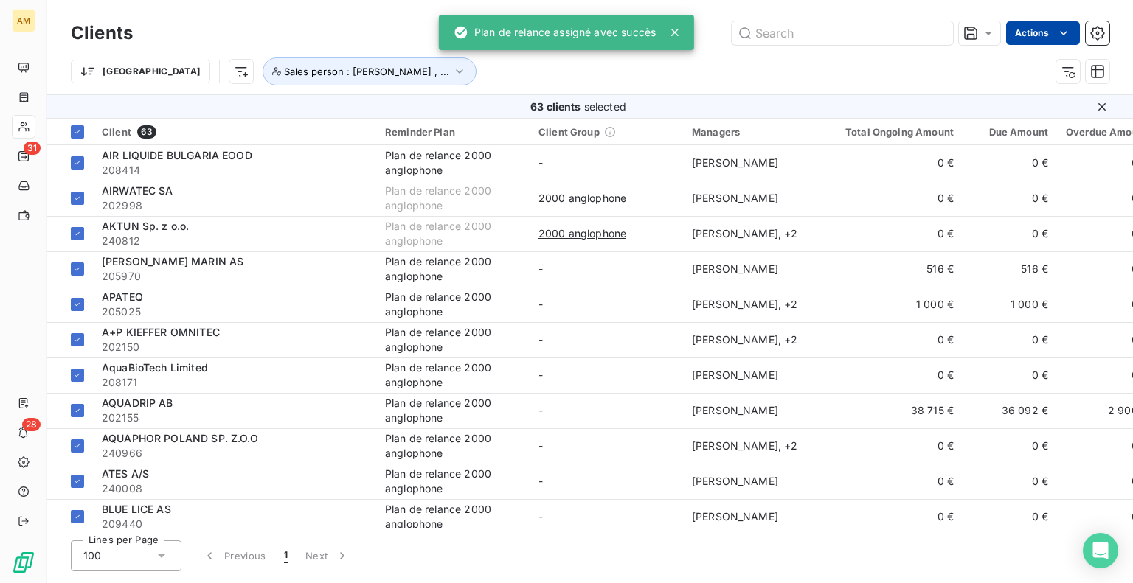
click at [1027, 37] on html "AM 31 28 Clients Actions Trier Sales person : [PERSON_NAME] , ... 63 clients se…" at bounding box center [566, 291] width 1133 height 583
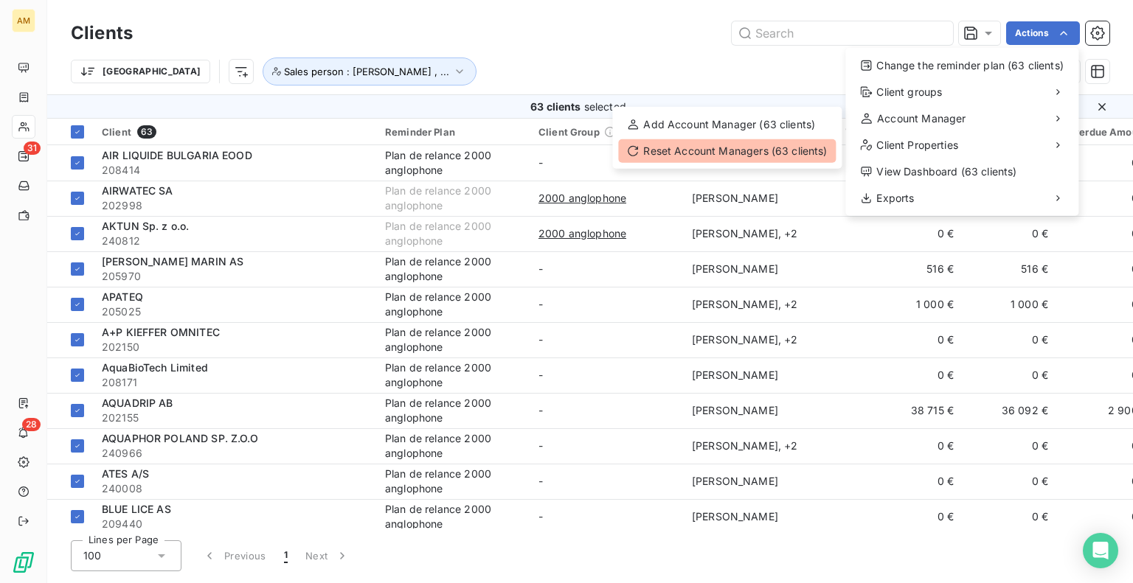
click at [760, 155] on div "Reset Account Managers (63 clients)" at bounding box center [727, 151] width 218 height 24
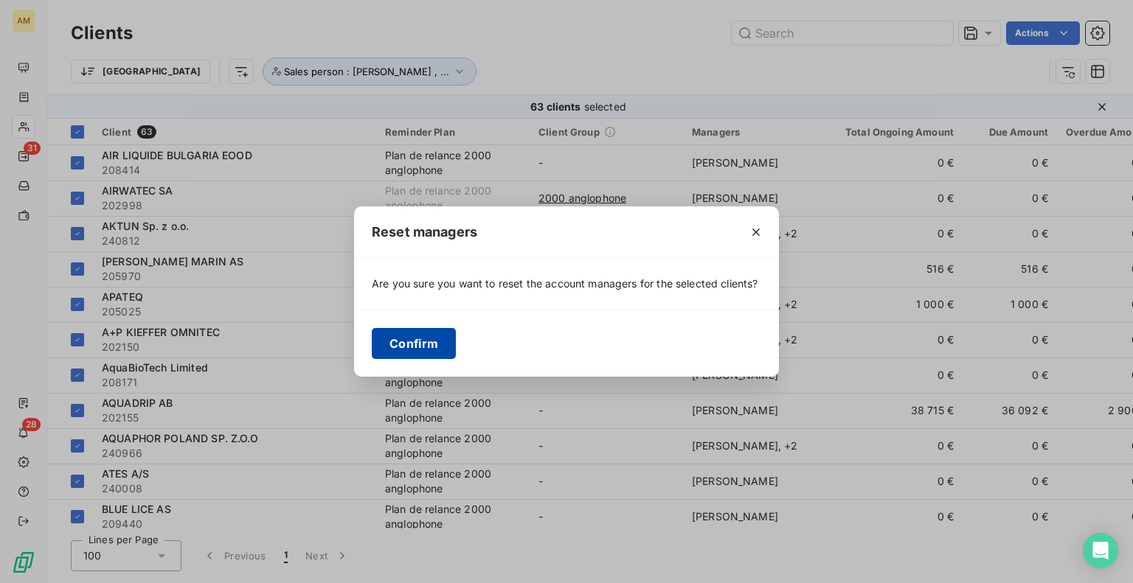
click at [425, 338] on button "Confirm" at bounding box center [414, 343] width 84 height 31
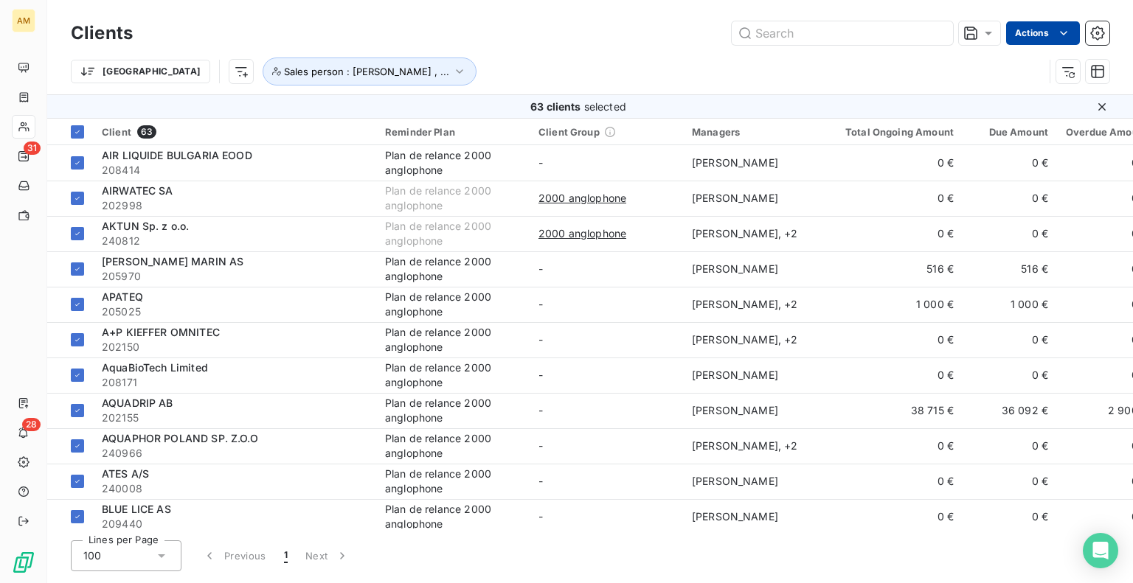
click at [1052, 32] on html "AM 31 28 Clients Actions Trier Sales person : [PERSON_NAME] , ... 63 clients se…" at bounding box center [566, 291] width 1133 height 583
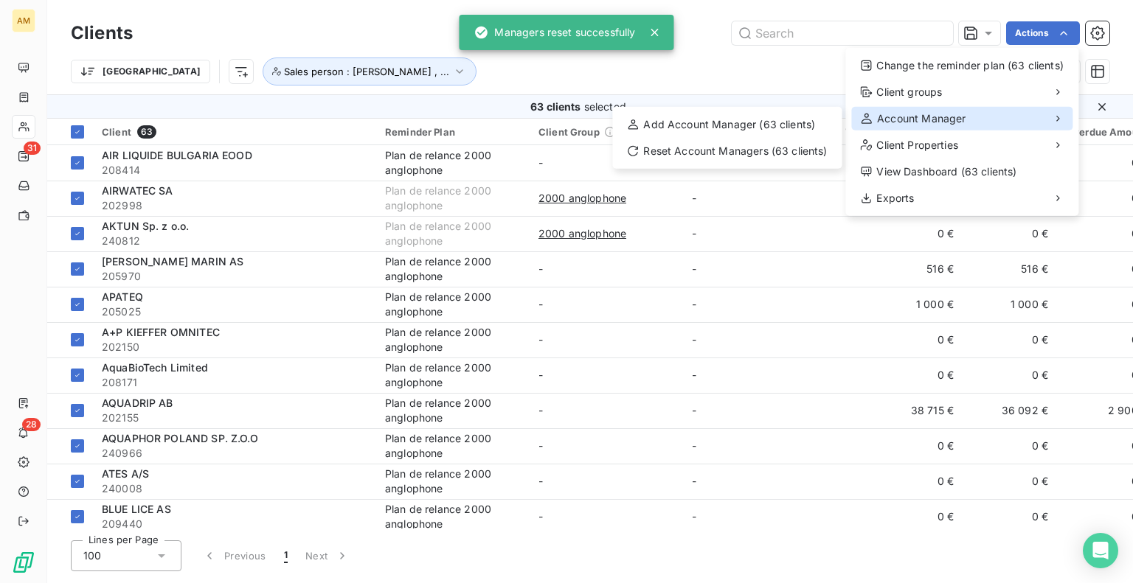
click at [912, 118] on span "Account Manager" at bounding box center [921, 118] width 88 height 15
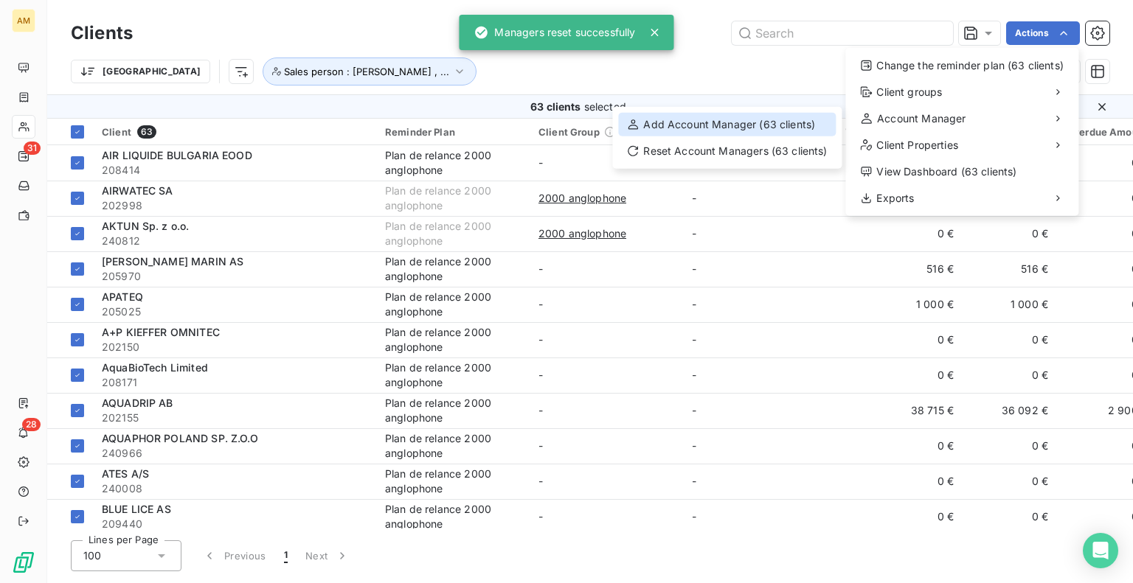
click at [748, 131] on div "Add Account Manager (63 clients)" at bounding box center [727, 125] width 218 height 24
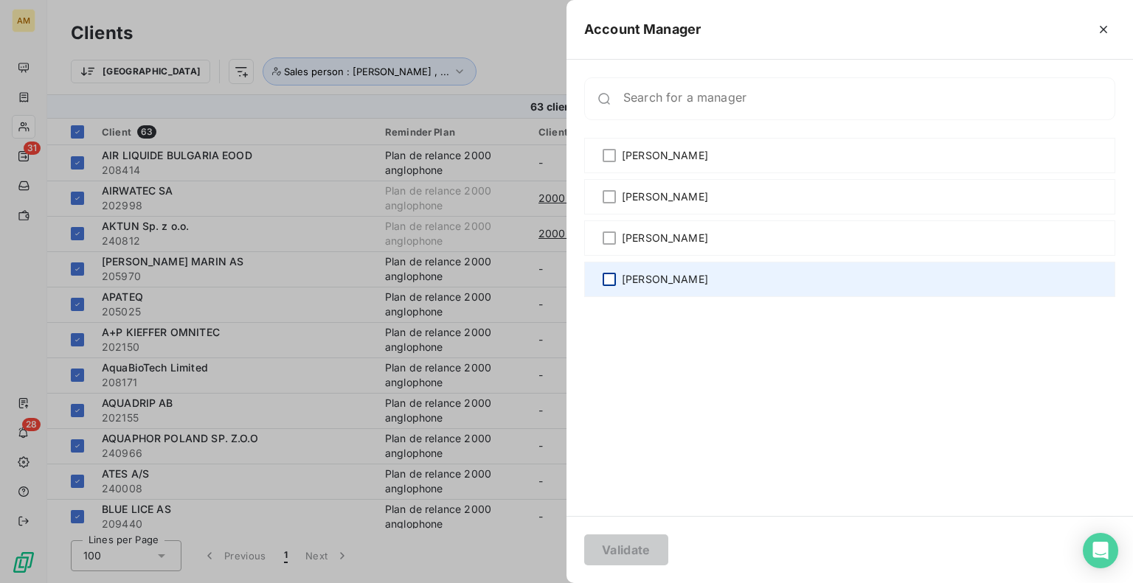
click at [608, 276] on div at bounding box center [608, 279] width 13 height 13
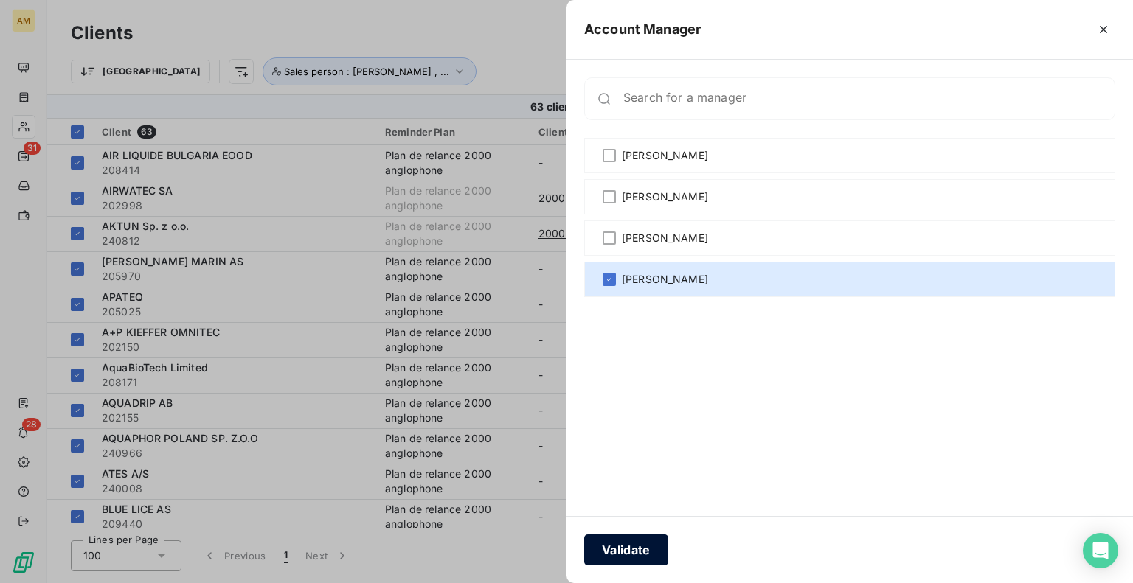
click at [628, 553] on button "Validate" at bounding box center [626, 550] width 84 height 31
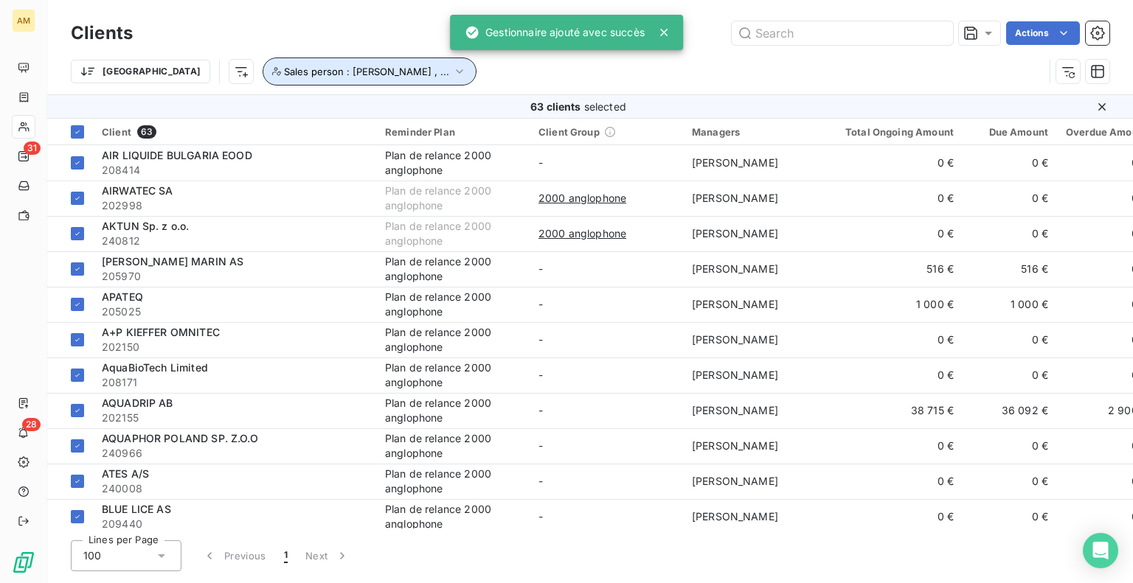
click at [316, 66] on span "Sales person : [PERSON_NAME] , ..." at bounding box center [366, 72] width 165 height 12
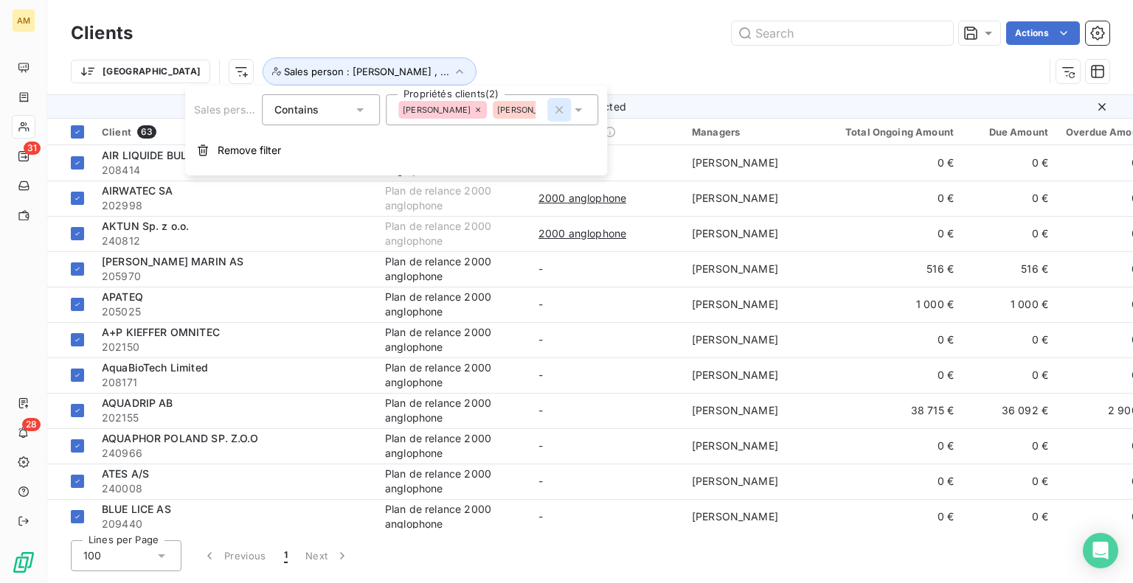
click at [556, 110] on icon "button" at bounding box center [559, 110] width 15 height 15
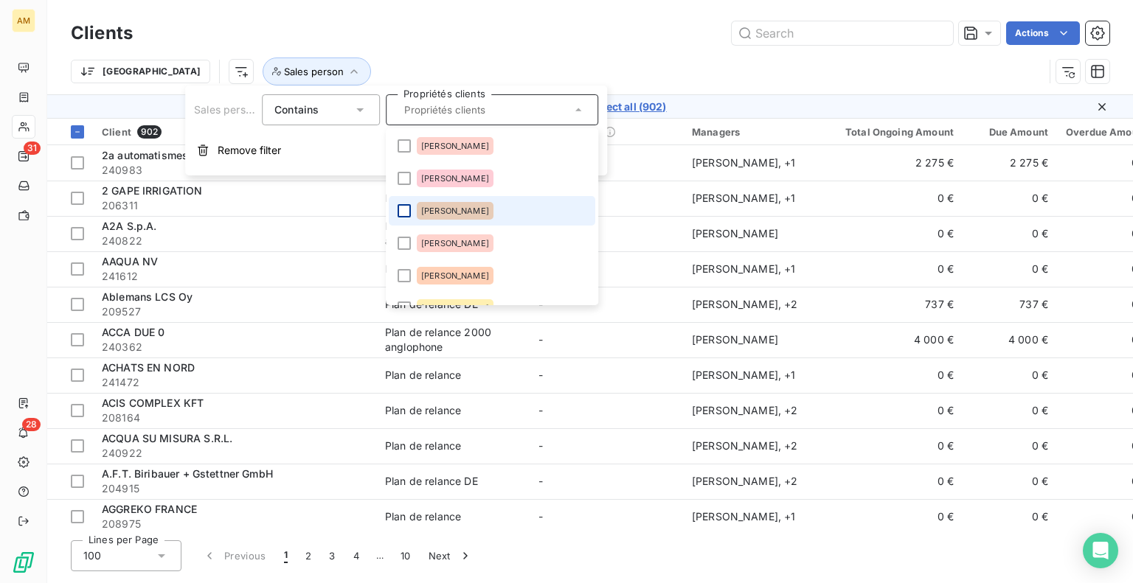
click at [404, 212] on div at bounding box center [403, 210] width 13 height 13
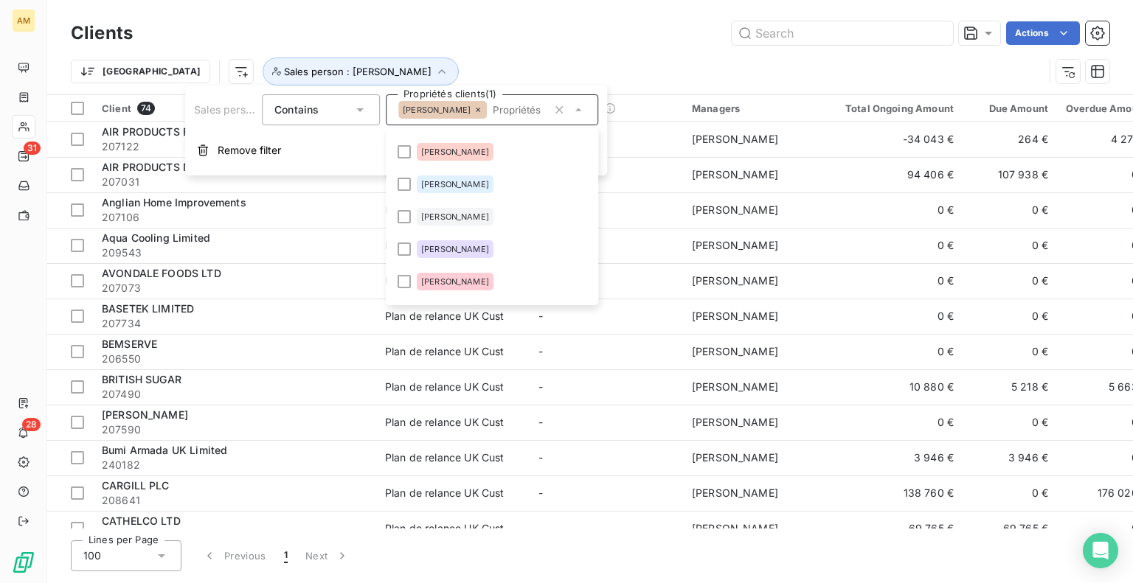
scroll to position [295, 0]
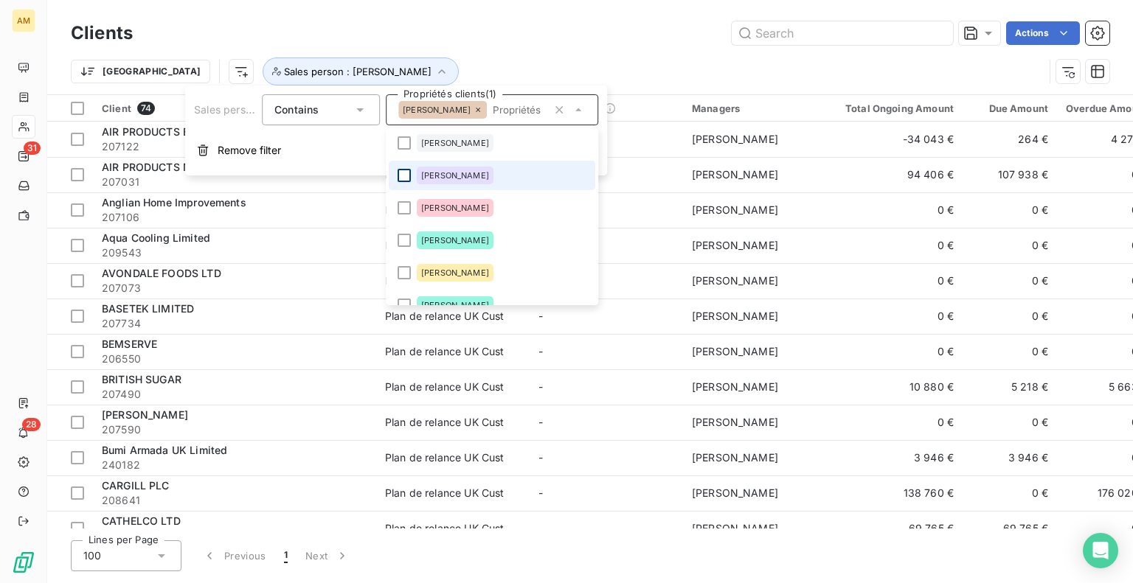
click at [399, 174] on div at bounding box center [403, 175] width 13 height 13
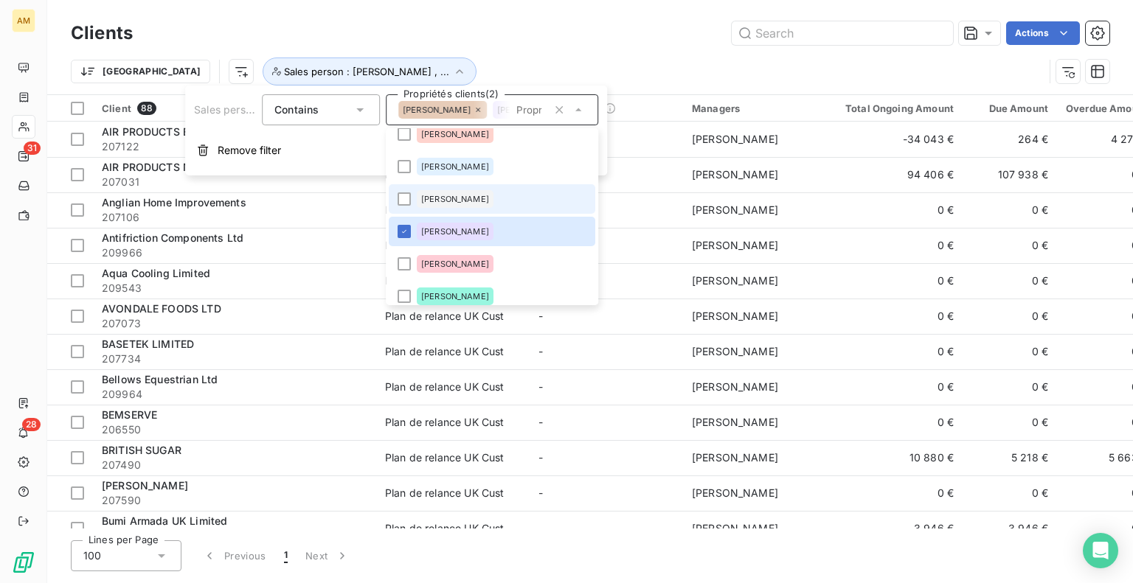
scroll to position [165, 0]
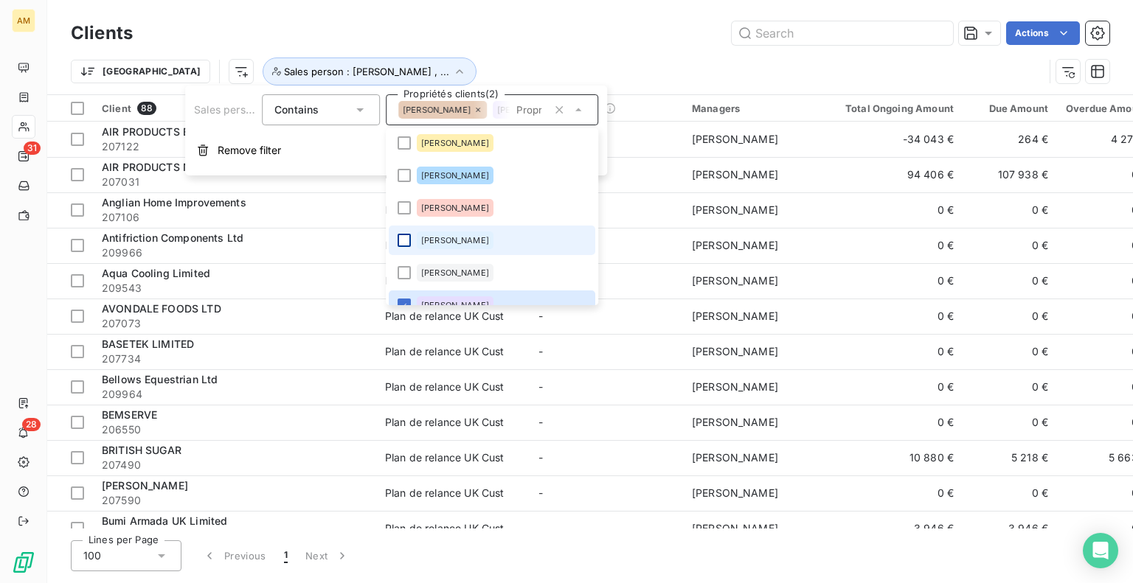
click at [402, 238] on div at bounding box center [403, 240] width 13 height 13
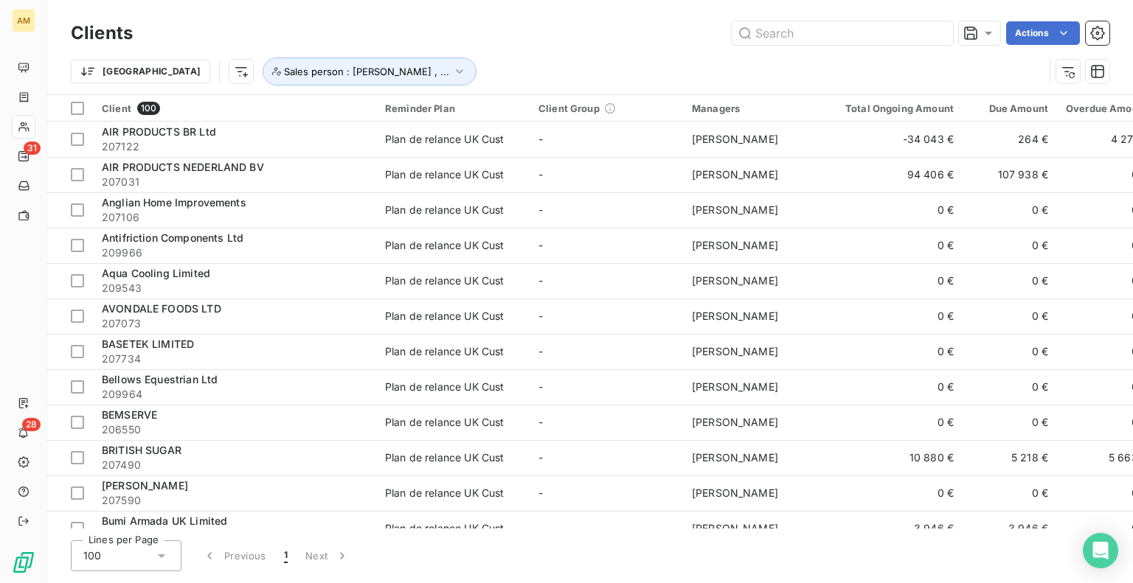
click at [616, 38] on div "Actions" at bounding box center [629, 33] width 959 height 24
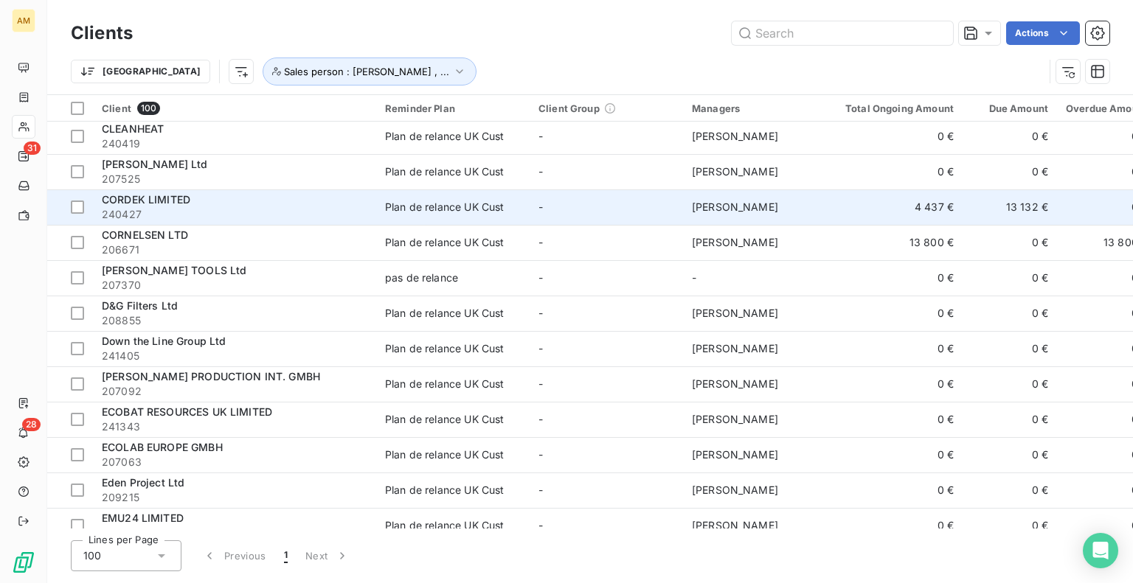
scroll to position [410, 0]
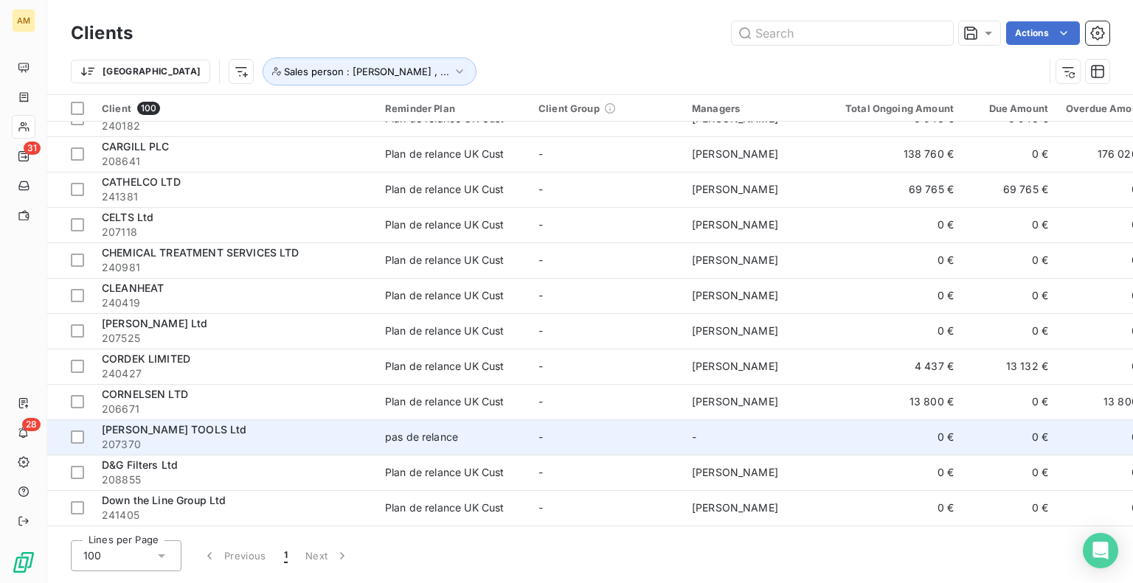
click at [422, 437] on div "pas de relance" at bounding box center [421, 437] width 73 height 15
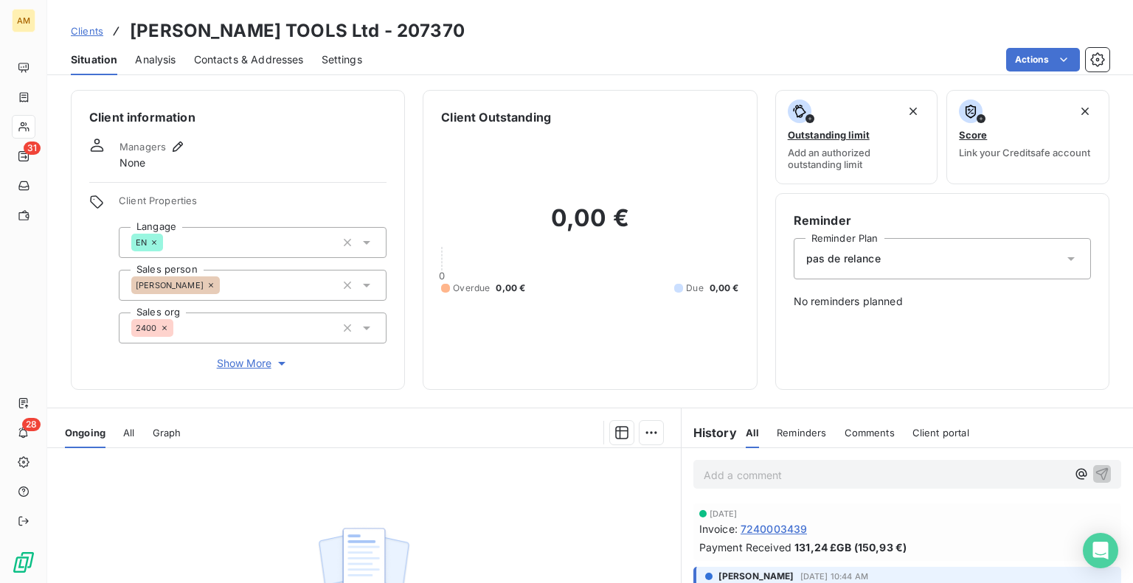
click at [852, 258] on span "pas de relance" at bounding box center [843, 258] width 74 height 15
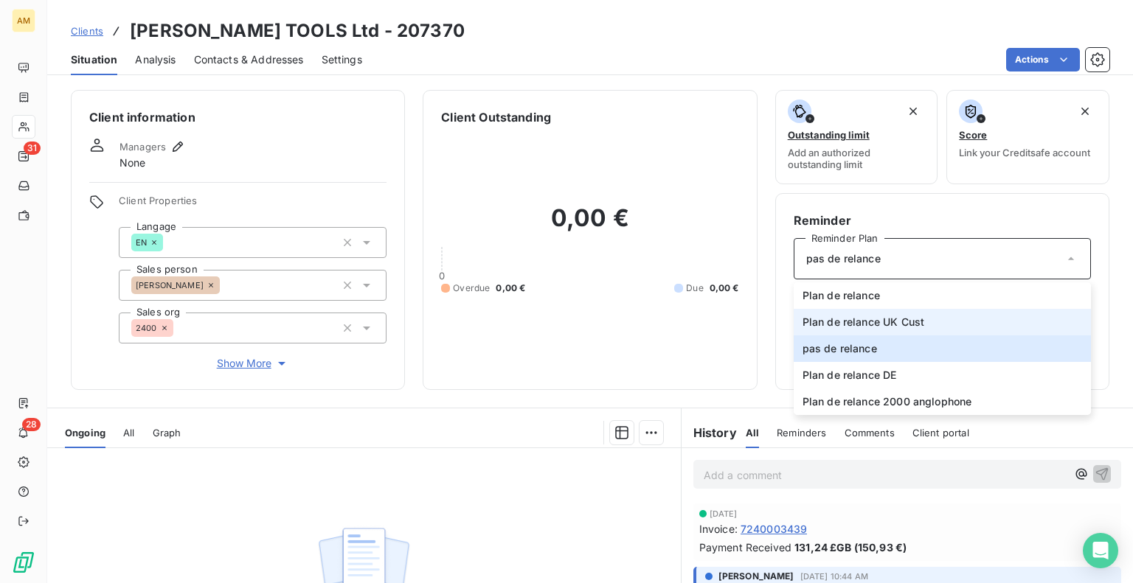
click at [850, 316] on span "Plan de relance UK Cust" at bounding box center [863, 322] width 122 height 15
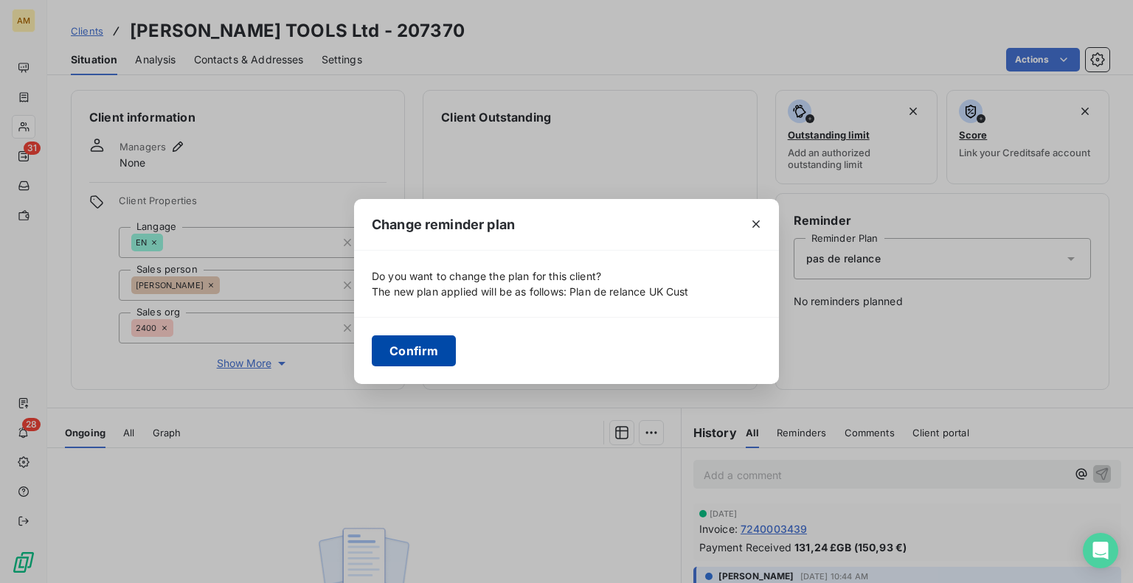
click at [428, 355] on button "Confirm" at bounding box center [414, 351] width 84 height 31
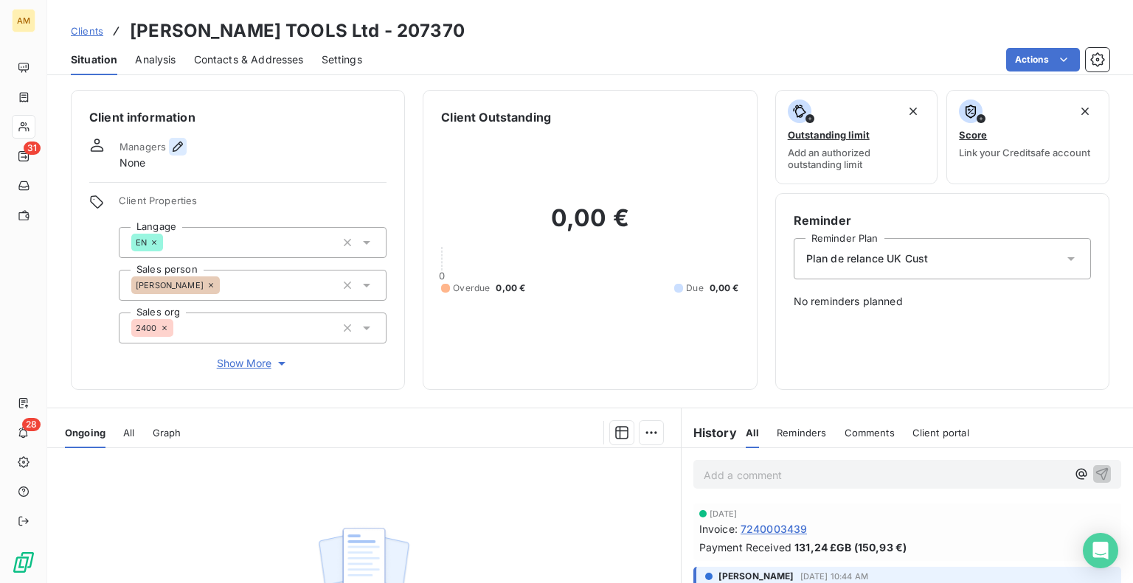
click at [178, 142] on icon "button" at bounding box center [178, 147] width 10 height 10
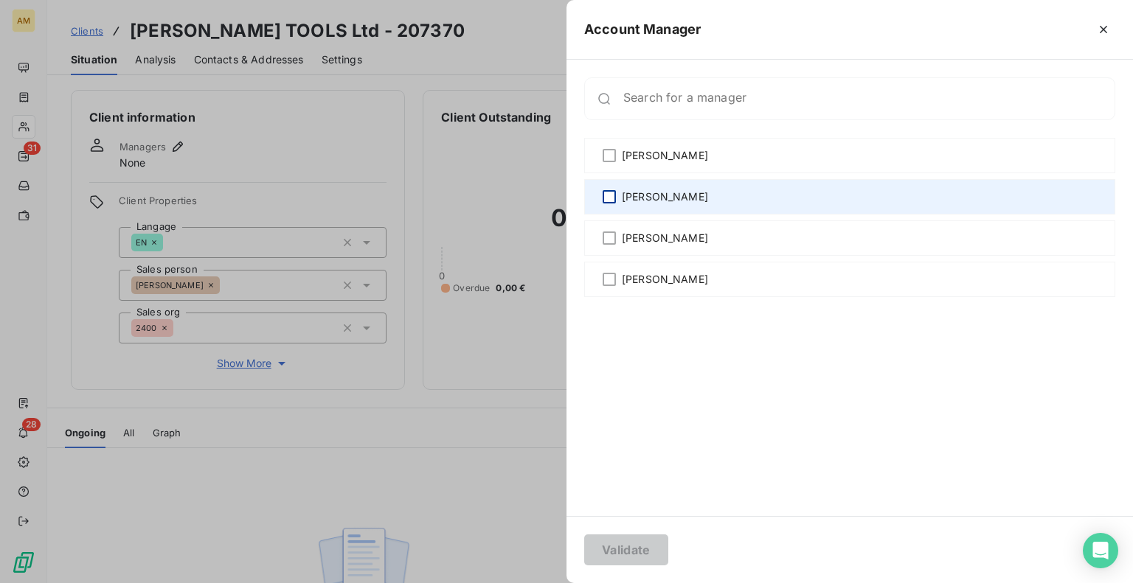
click at [614, 198] on div at bounding box center [608, 196] width 13 height 13
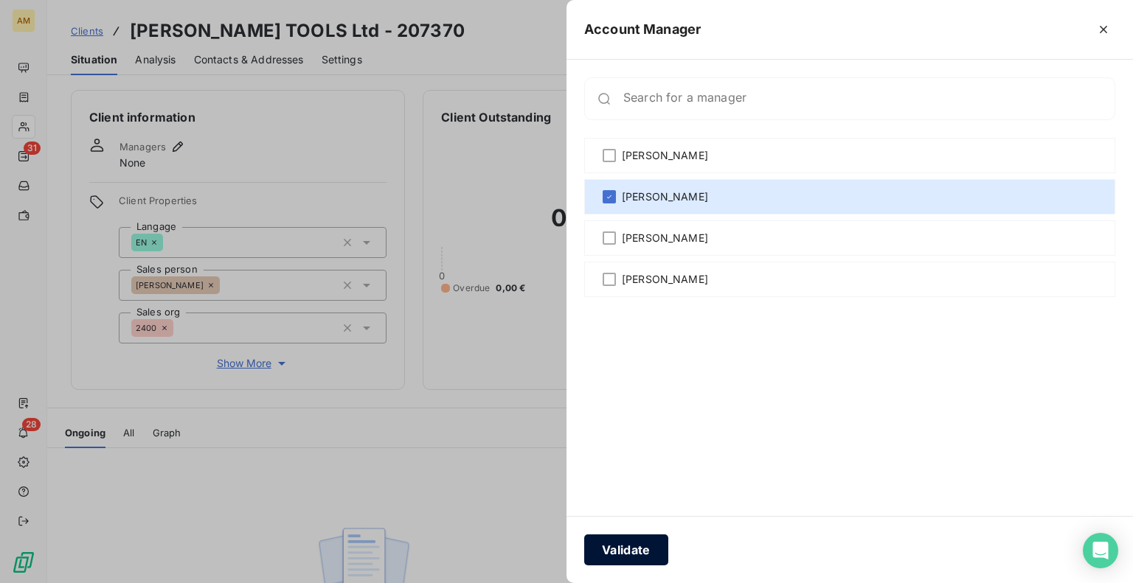
click at [633, 546] on button "Validate" at bounding box center [626, 550] width 84 height 31
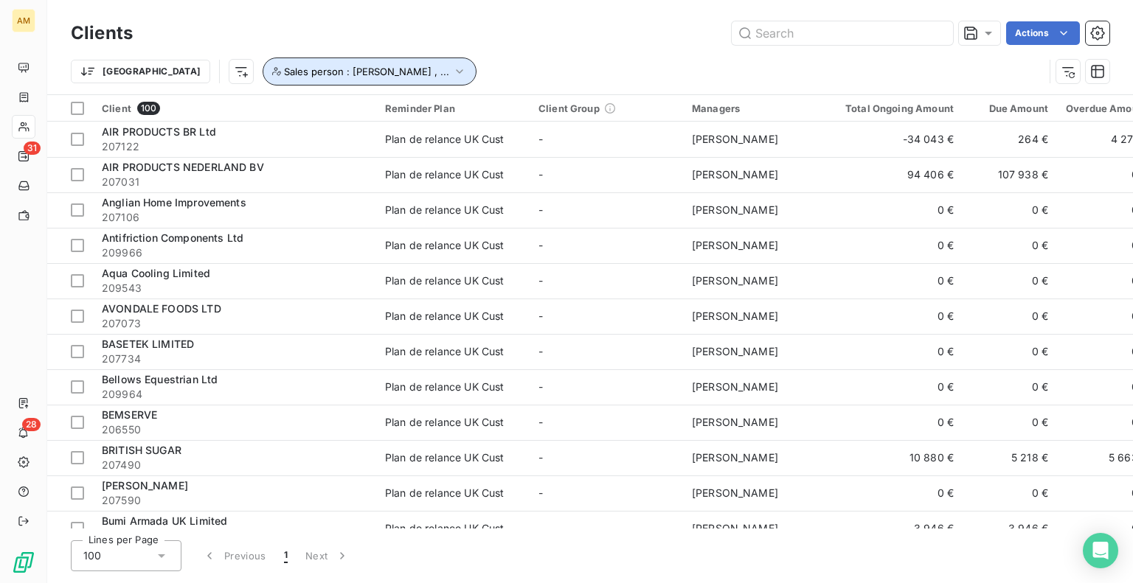
click at [452, 74] on icon "button" at bounding box center [459, 71] width 15 height 15
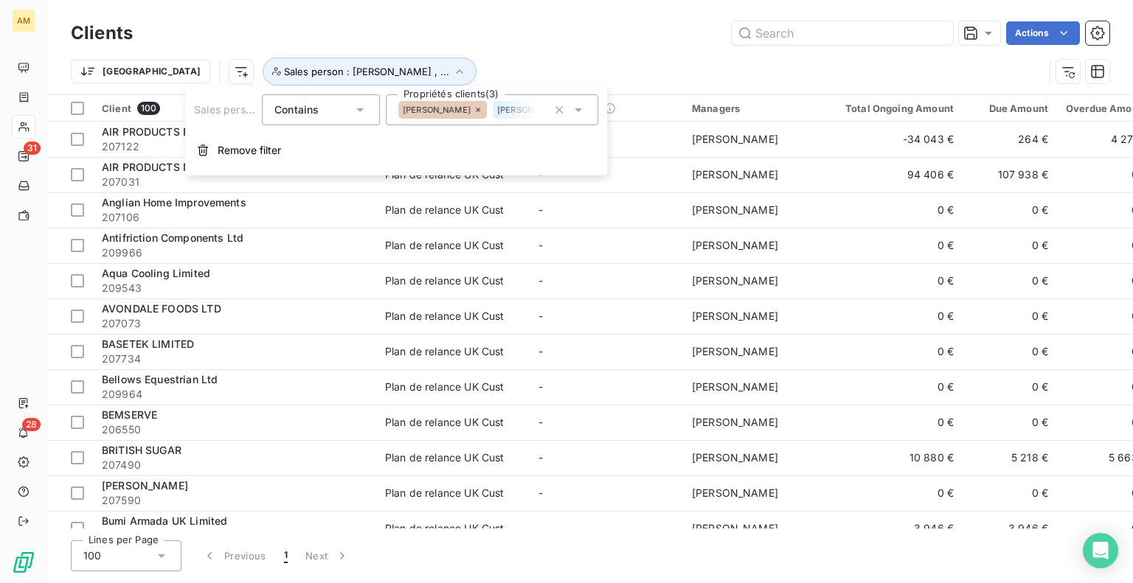
click at [436, 109] on span "[PERSON_NAME]" at bounding box center [437, 109] width 68 height 9
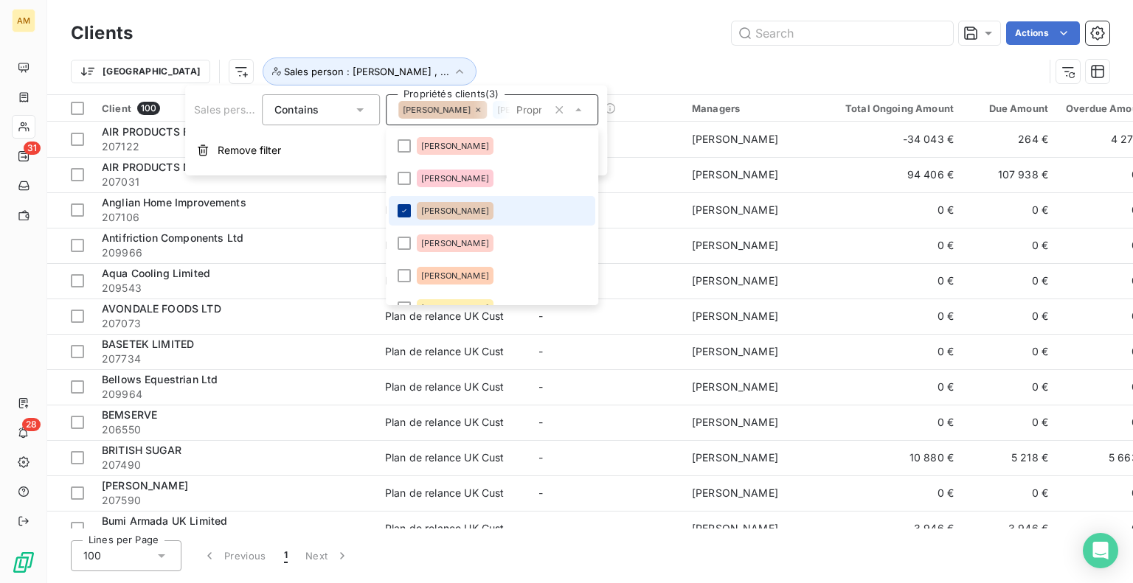
drag, startPoint x: 406, startPoint y: 209, endPoint x: 400, endPoint y: 222, distance: 14.2
click at [406, 209] on icon at bounding box center [404, 210] width 9 height 9
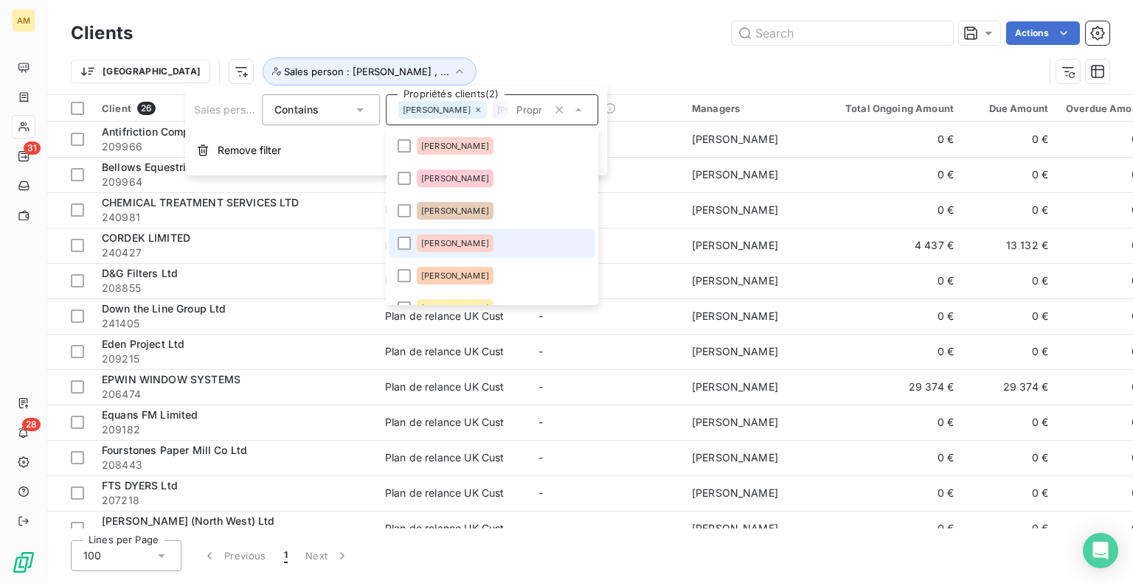
scroll to position [74, 0]
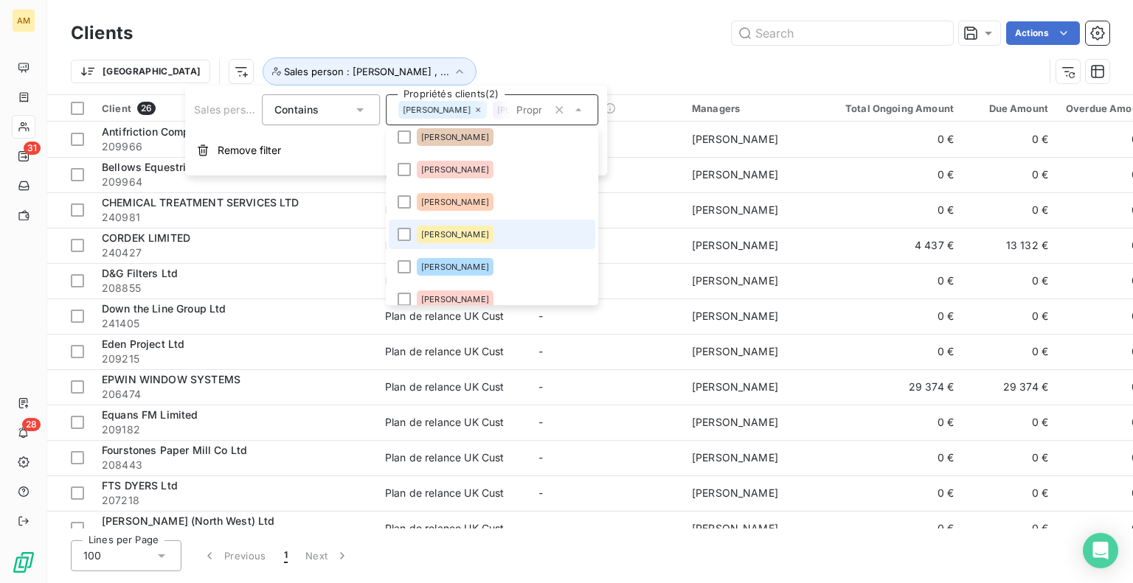
click at [403, 241] on li "[PERSON_NAME]" at bounding box center [492, 234] width 206 height 29
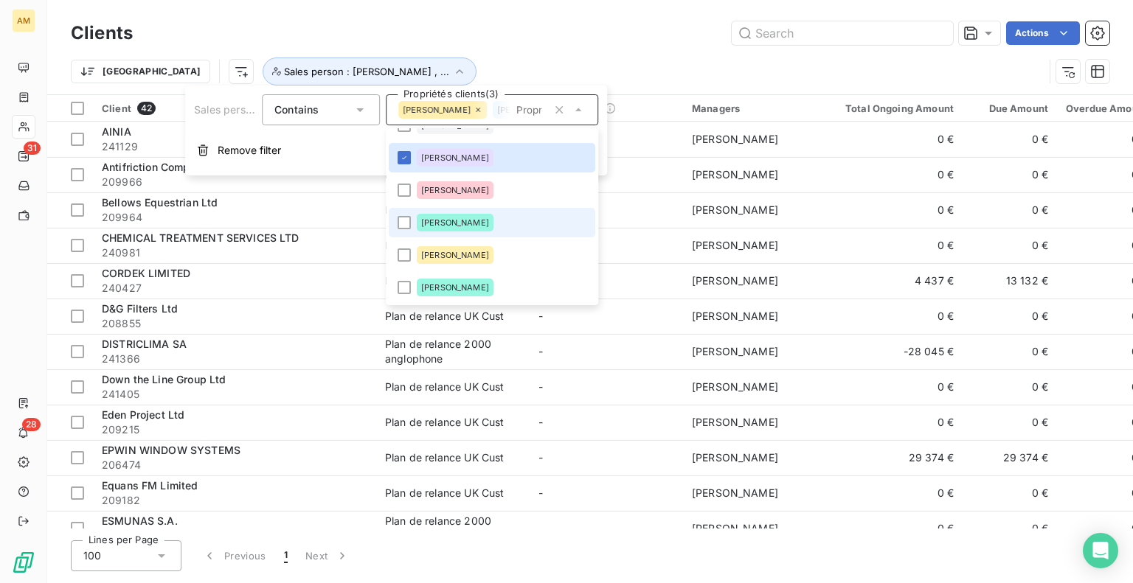
scroll to position [239, 0]
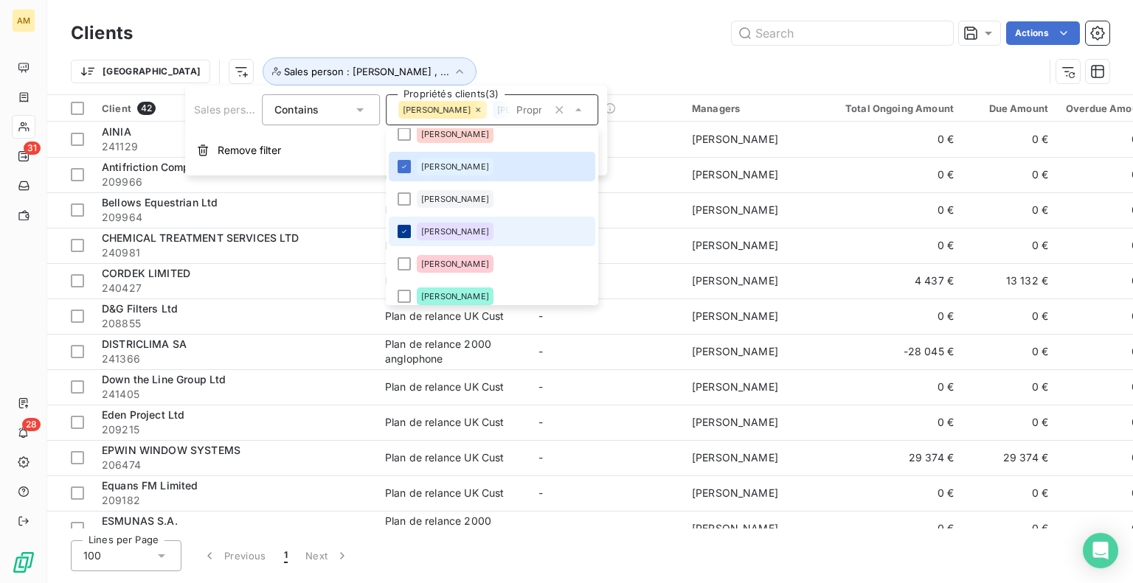
click at [401, 235] on icon at bounding box center [404, 231] width 9 height 9
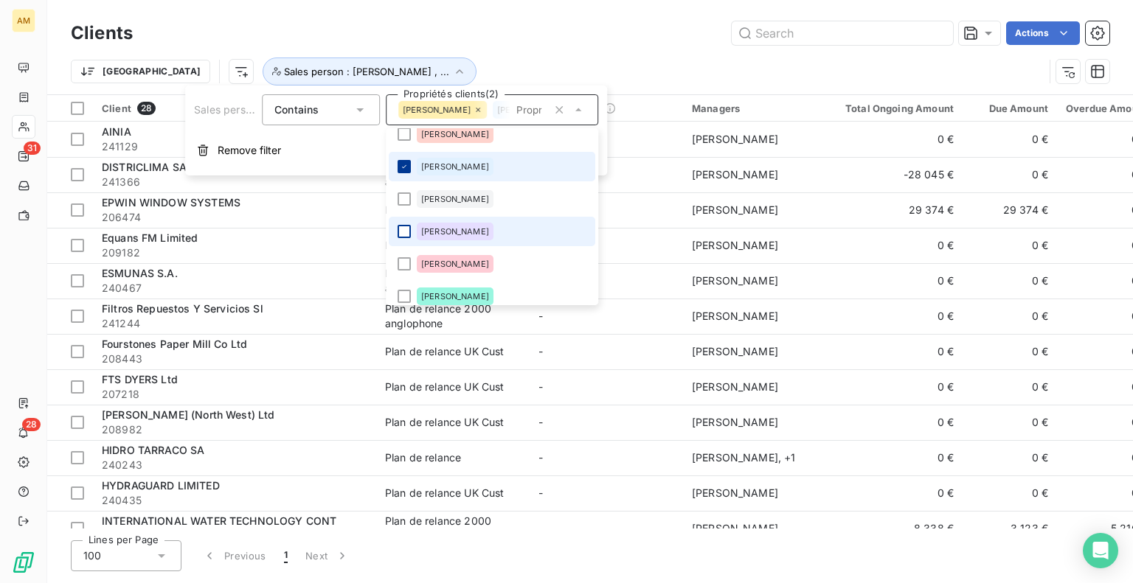
click at [407, 160] on div at bounding box center [403, 166] width 13 height 13
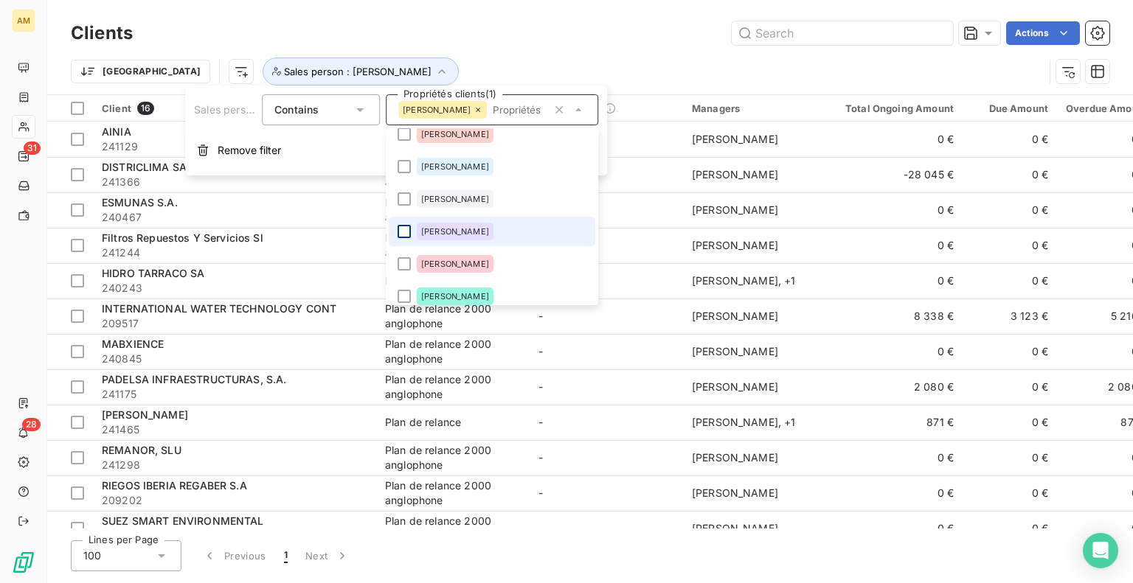
click at [646, 27] on div "Actions" at bounding box center [629, 33] width 959 height 24
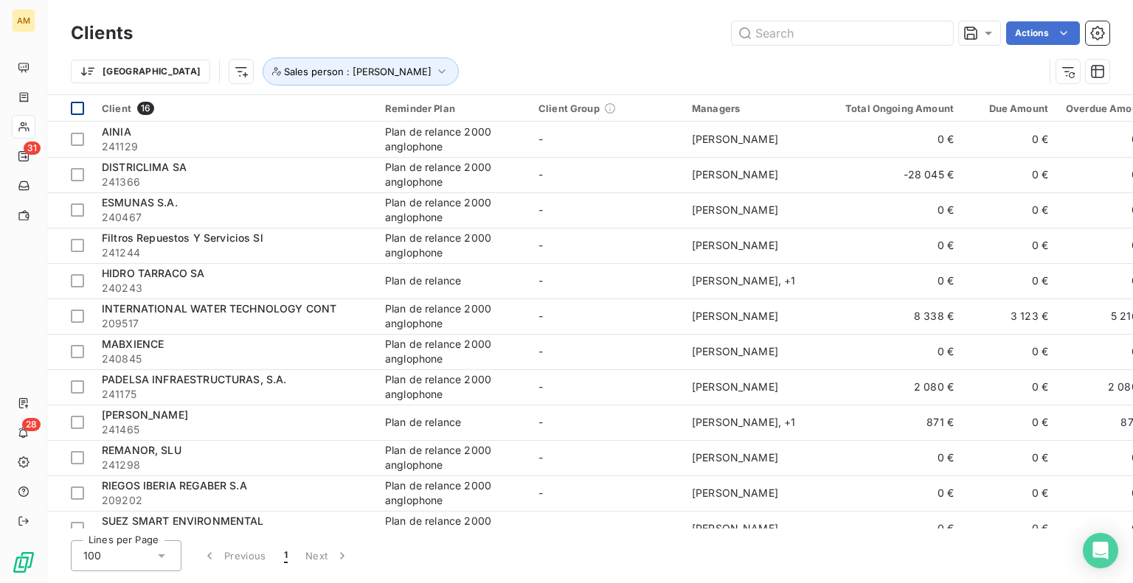
click at [80, 107] on div at bounding box center [77, 108] width 13 height 13
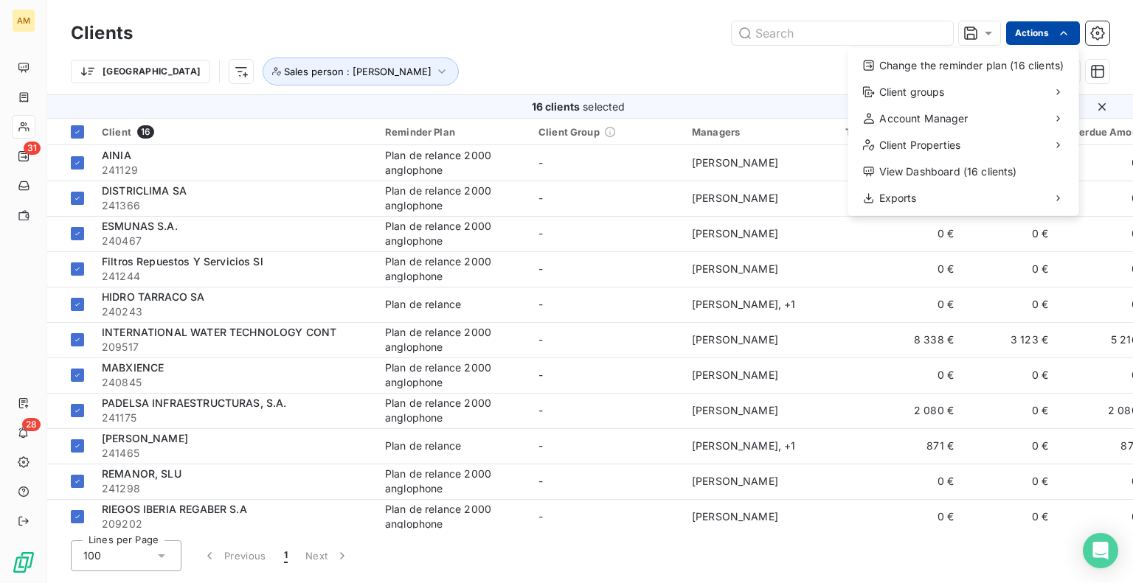
click at [1035, 36] on html "AM 31 28 Clients Actions Change the reminder plan (16 clients) Client groups Ac…" at bounding box center [566, 291] width 1133 height 583
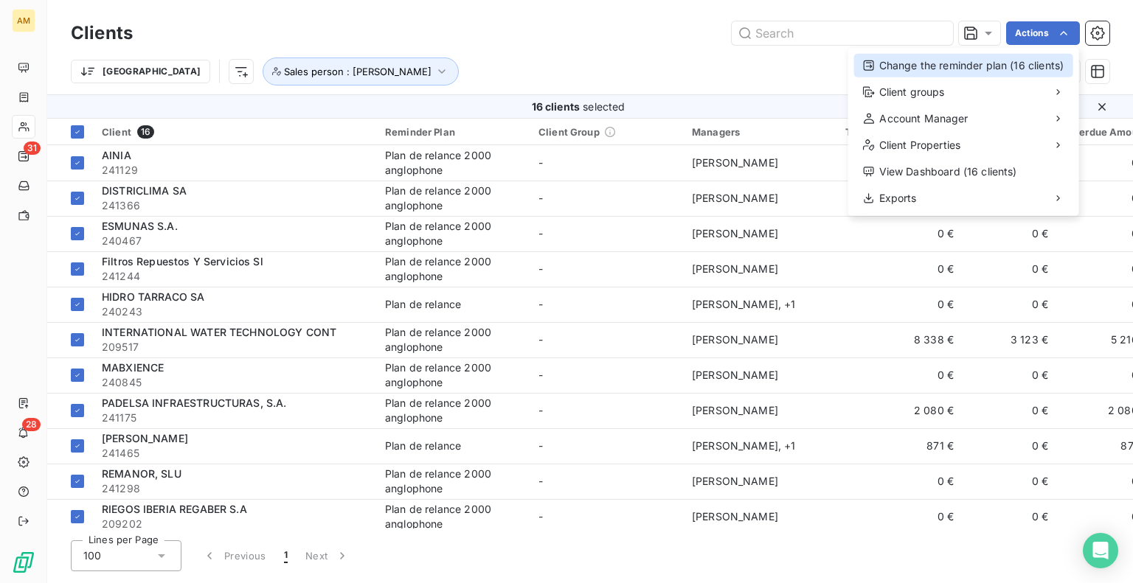
click at [912, 71] on div "Change the reminder plan (16 clients)" at bounding box center [963, 66] width 219 height 24
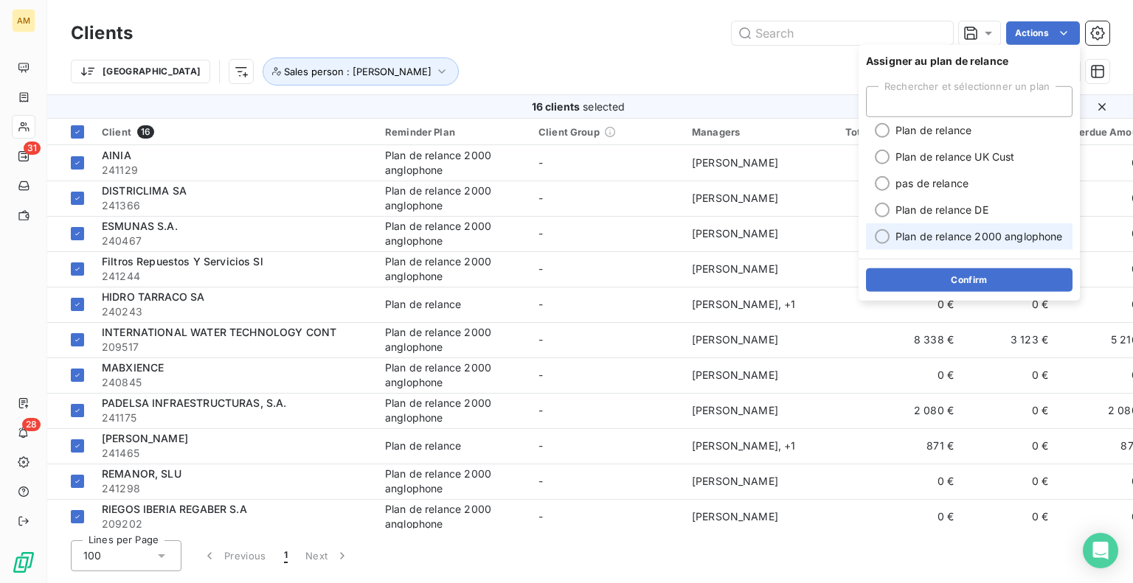
click at [880, 235] on div at bounding box center [882, 236] width 15 height 15
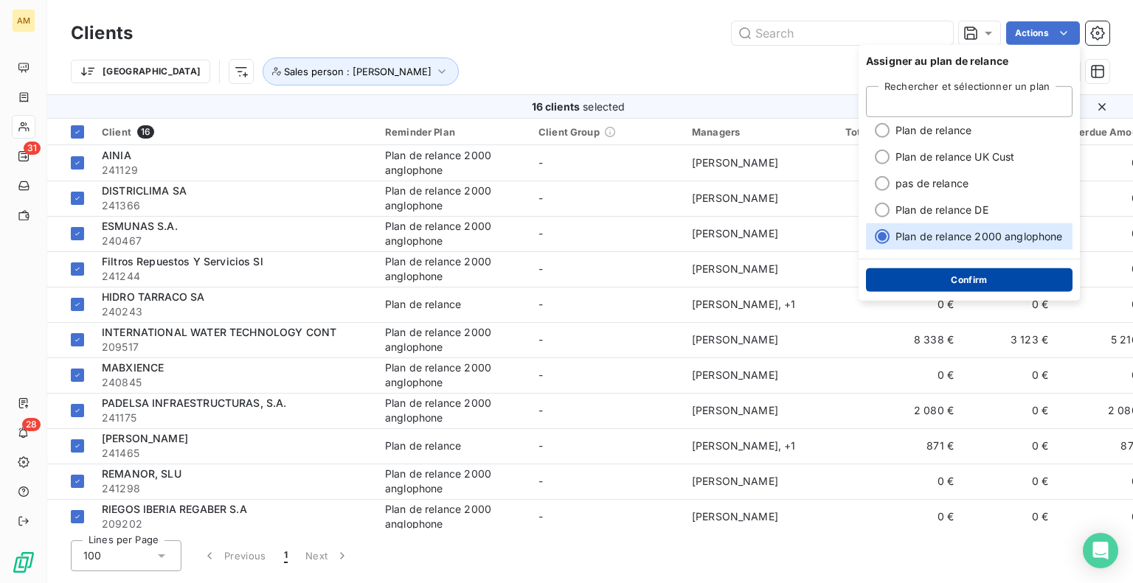
click at [897, 290] on button "Confirm" at bounding box center [969, 280] width 206 height 24
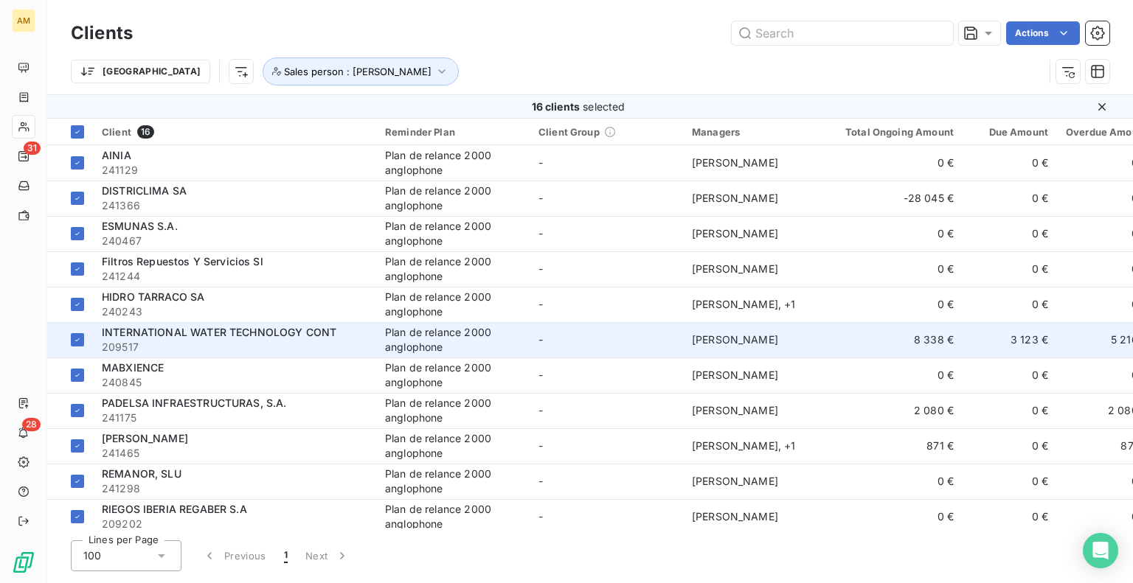
click at [737, 340] on span "[PERSON_NAME]" at bounding box center [735, 339] width 86 height 13
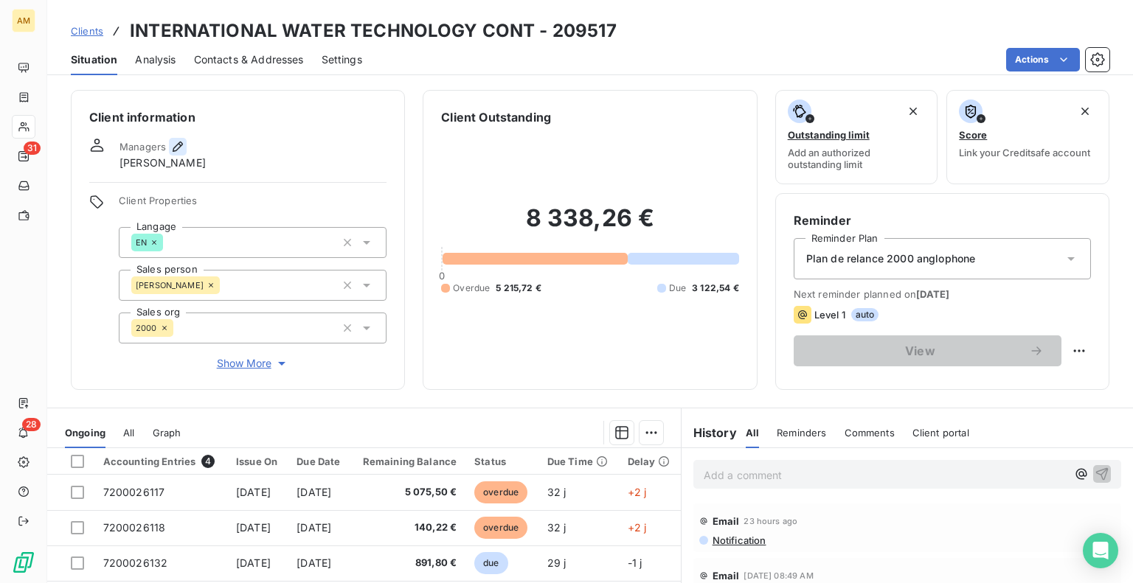
click at [180, 153] on icon "button" at bounding box center [177, 146] width 15 height 15
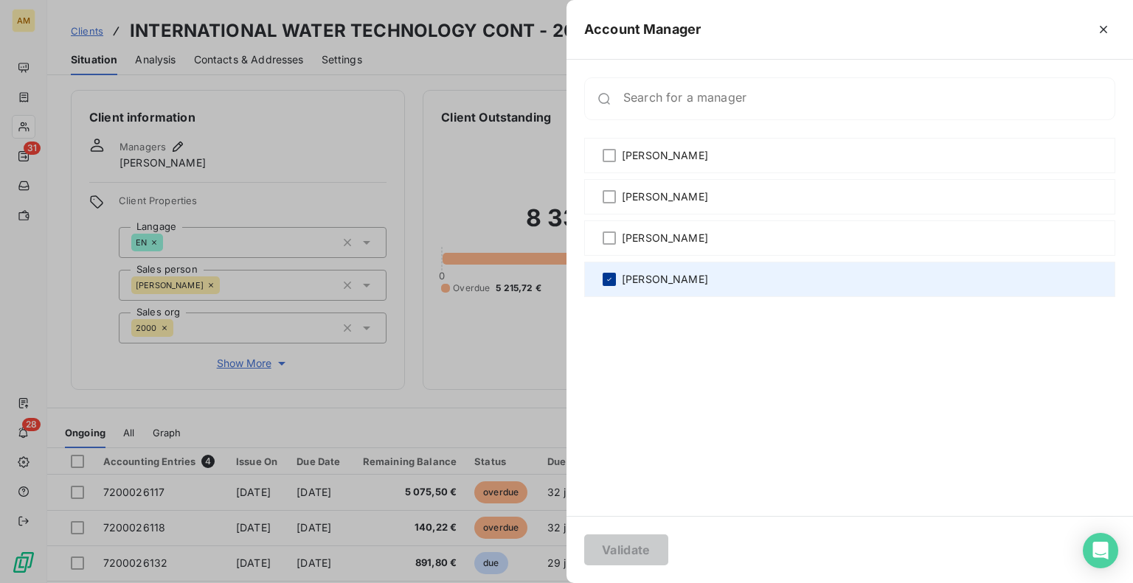
click at [611, 277] on icon at bounding box center [609, 279] width 9 height 9
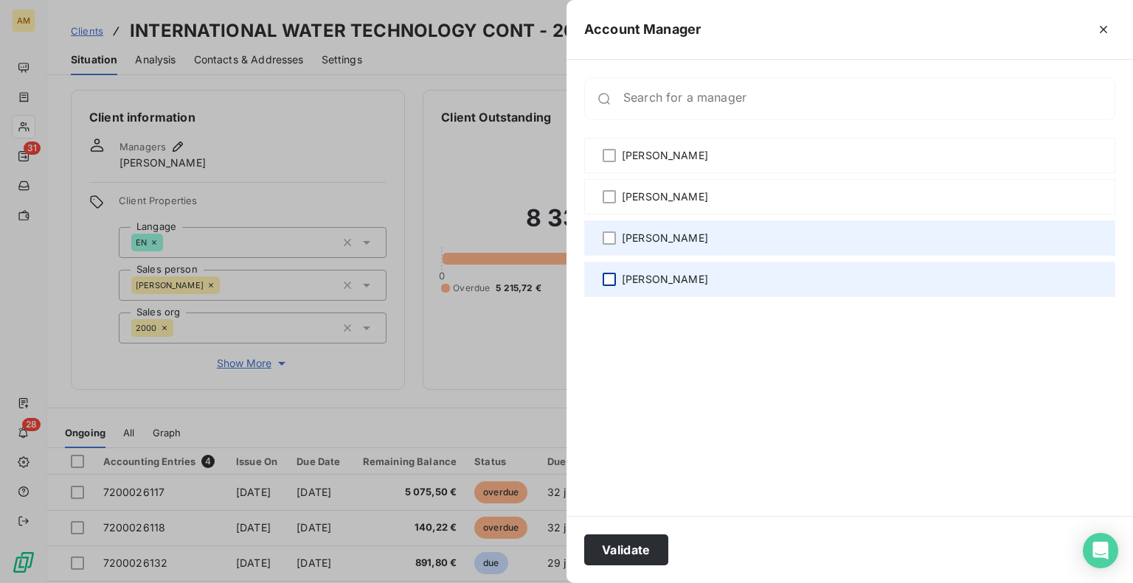
drag, startPoint x: 614, startPoint y: 158, endPoint x: 627, endPoint y: 249, distance: 91.6
click at [614, 158] on div at bounding box center [608, 155] width 13 height 13
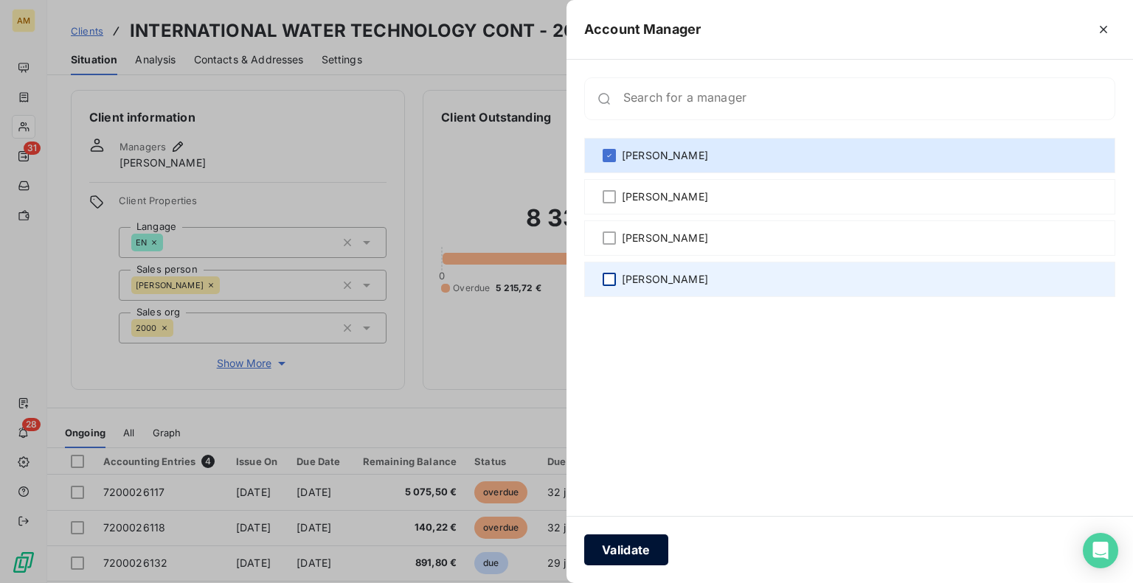
click at [624, 555] on button "Validate" at bounding box center [626, 550] width 84 height 31
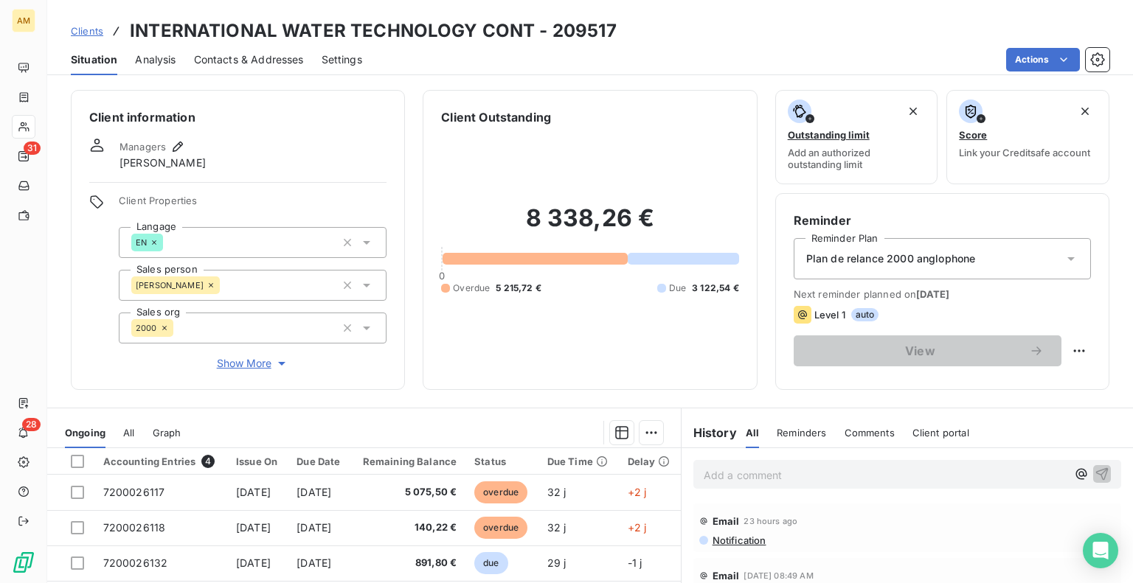
drag, startPoint x: 35, startPoint y: 2, endPoint x: 332, endPoint y: 194, distance: 353.0
click at [332, 194] on div "Client information Managers [PERSON_NAME] Client Properties Langage EN Sales pe…" at bounding box center [238, 240] width 334 height 300
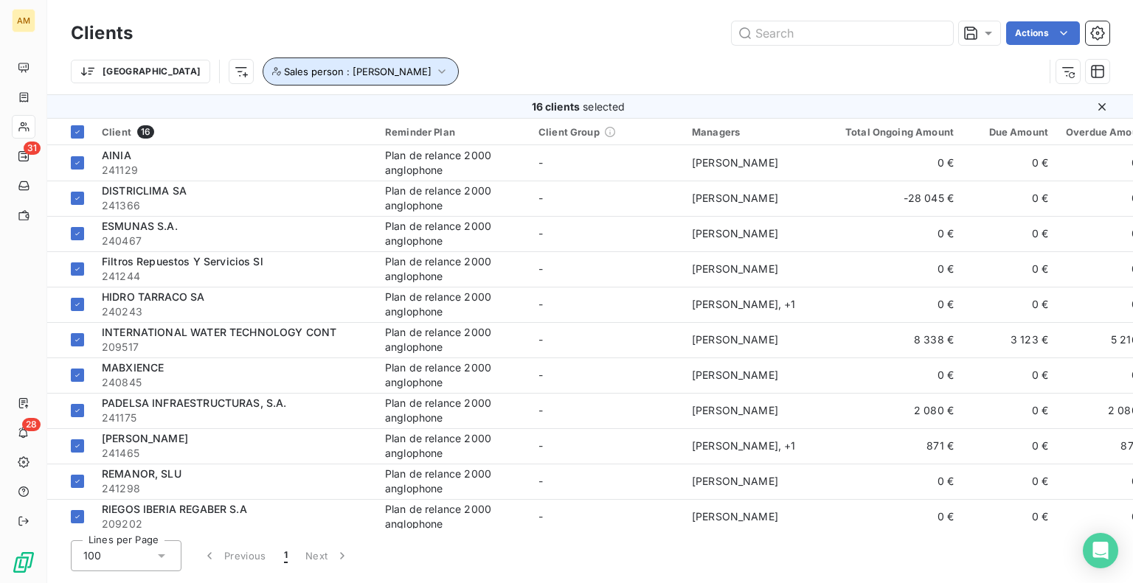
click at [333, 74] on span "Sales person : [PERSON_NAME]" at bounding box center [357, 72] width 147 height 12
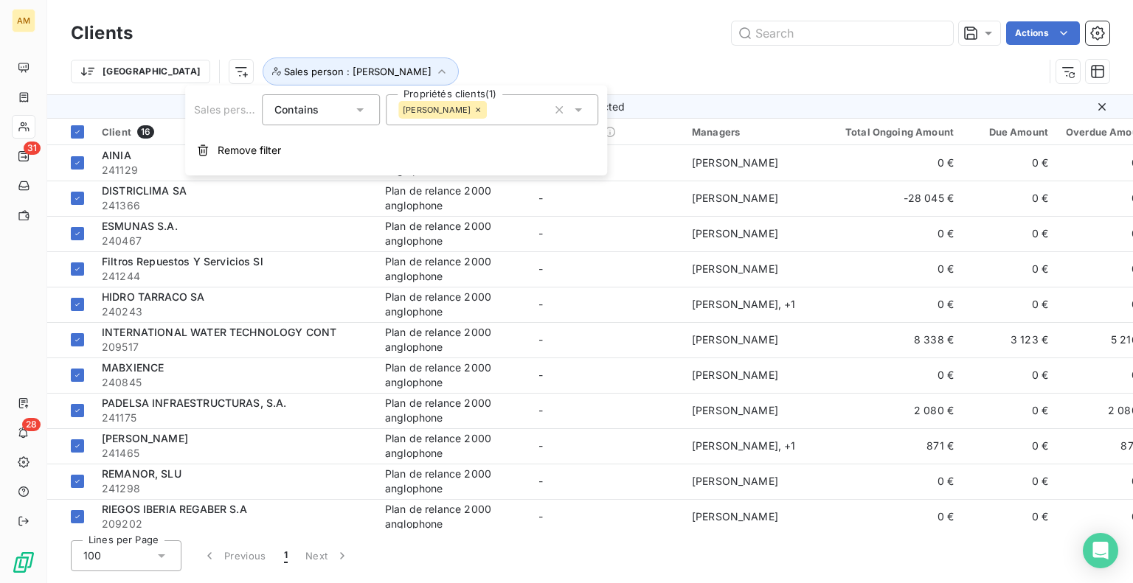
click at [426, 98] on div "[PERSON_NAME]" at bounding box center [492, 109] width 212 height 31
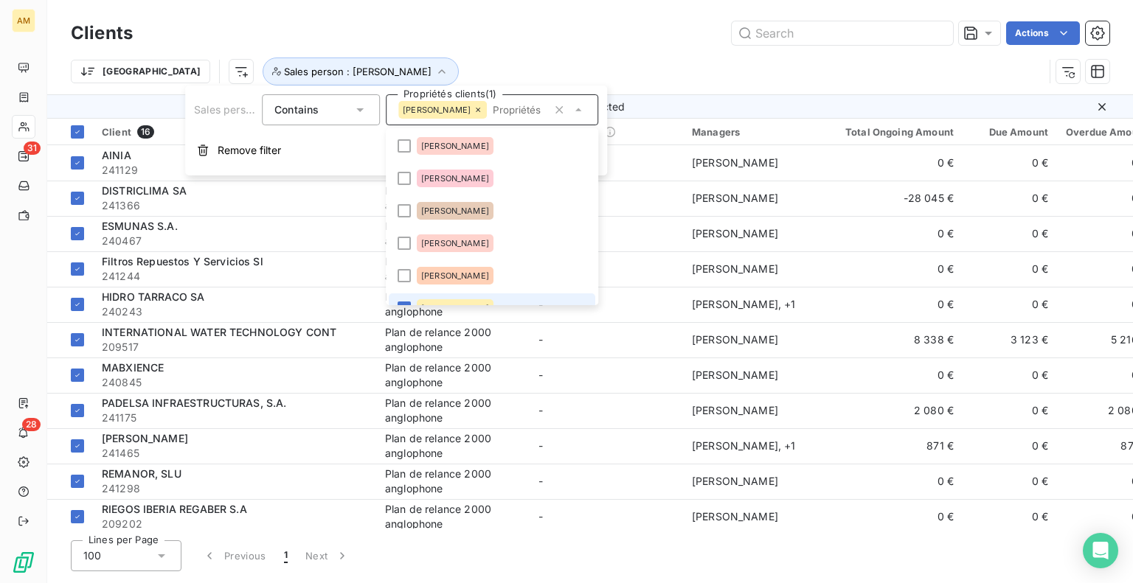
scroll to position [18, 0]
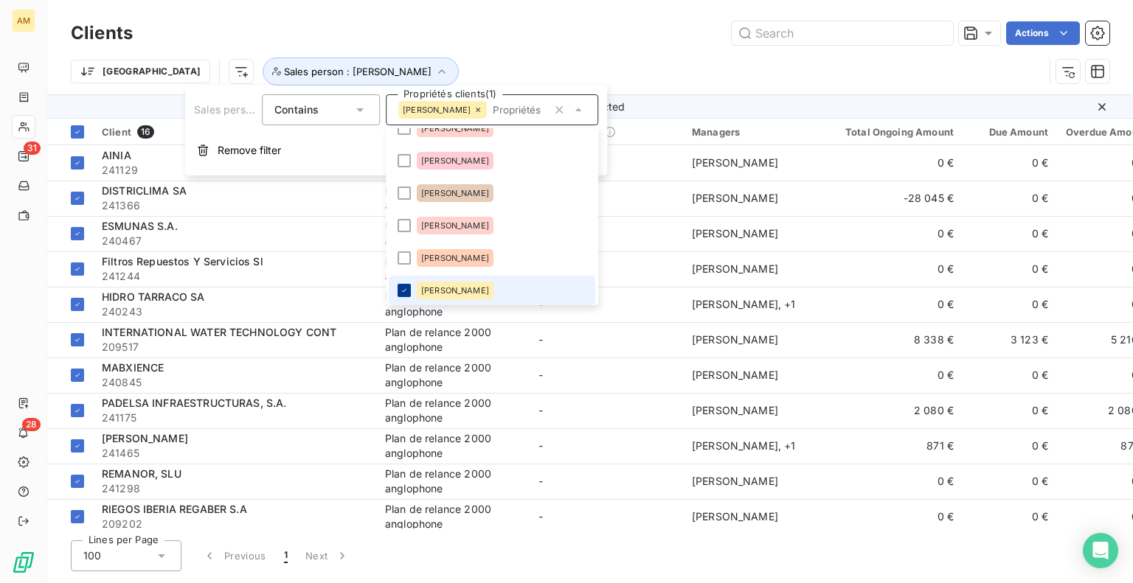
click at [404, 288] on icon at bounding box center [404, 290] width 9 height 9
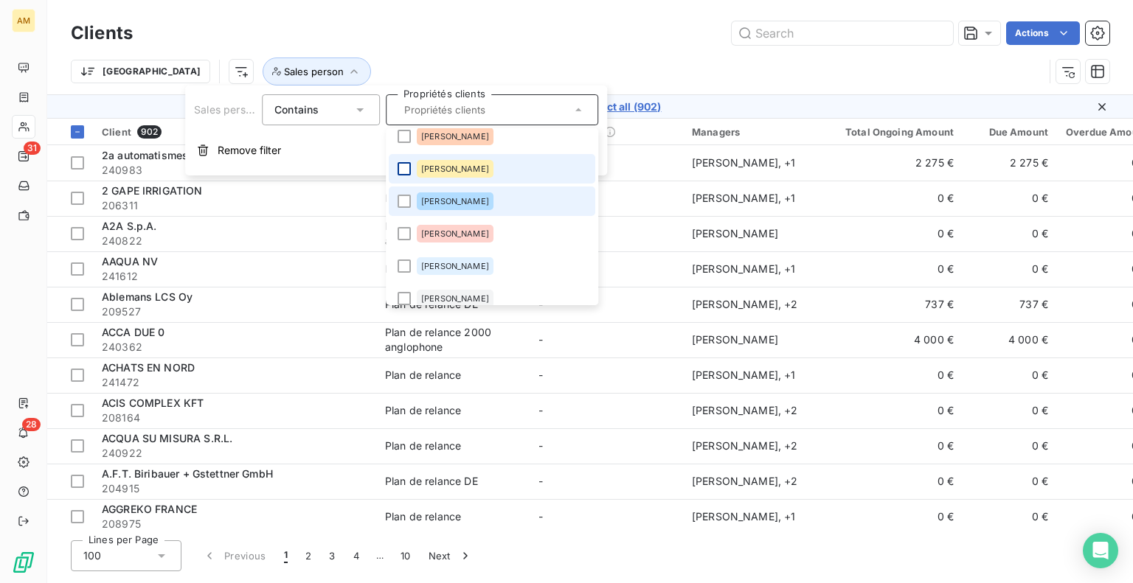
scroll to position [165, 0]
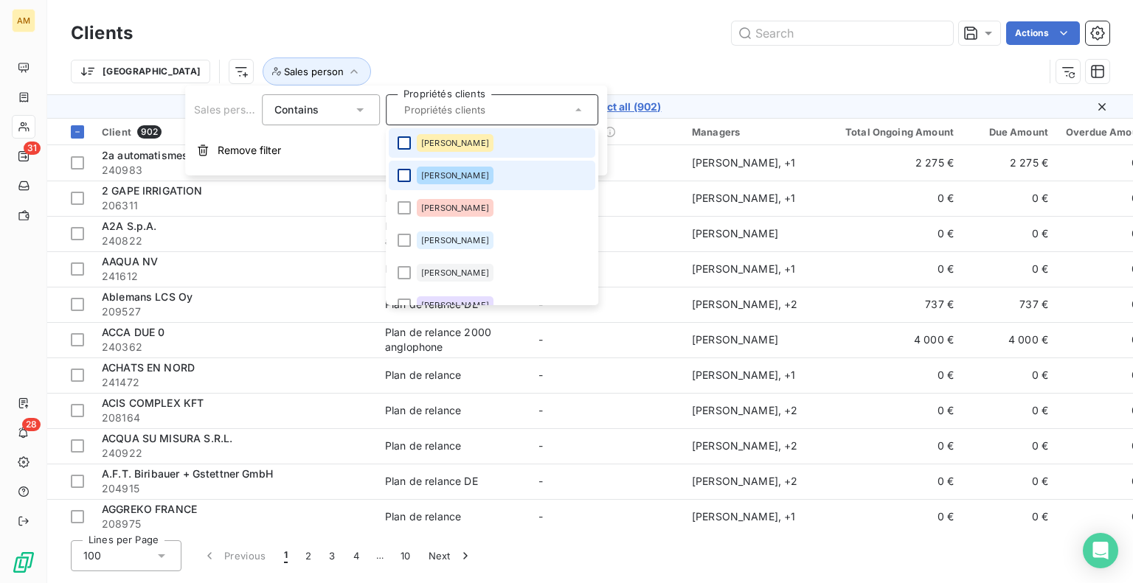
click at [403, 172] on div at bounding box center [403, 175] width 13 height 13
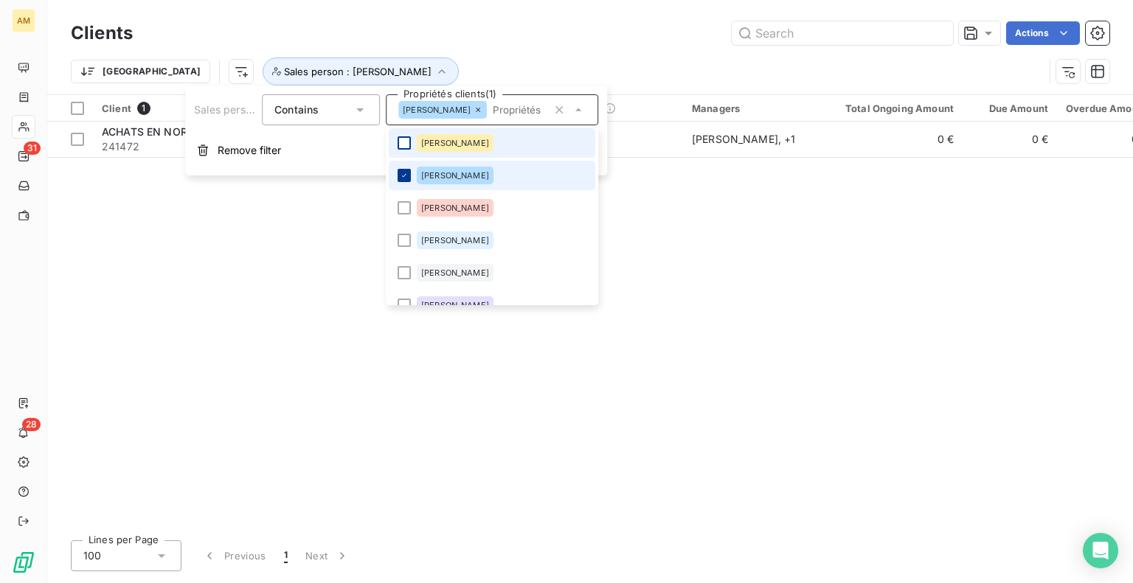
click at [407, 178] on icon at bounding box center [404, 175] width 9 height 9
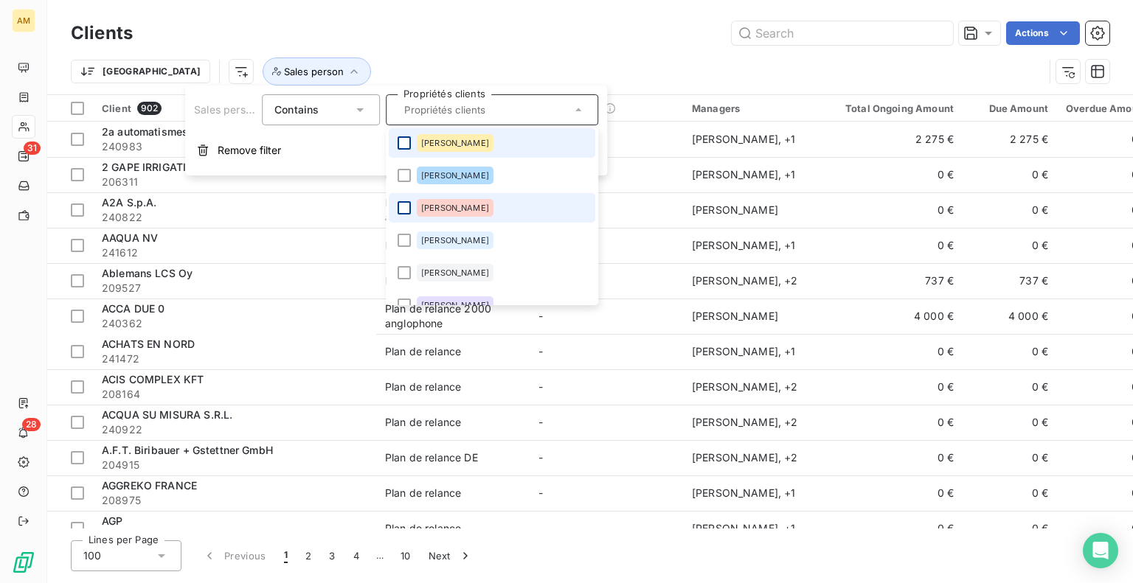
click at [402, 205] on div at bounding box center [403, 207] width 13 height 13
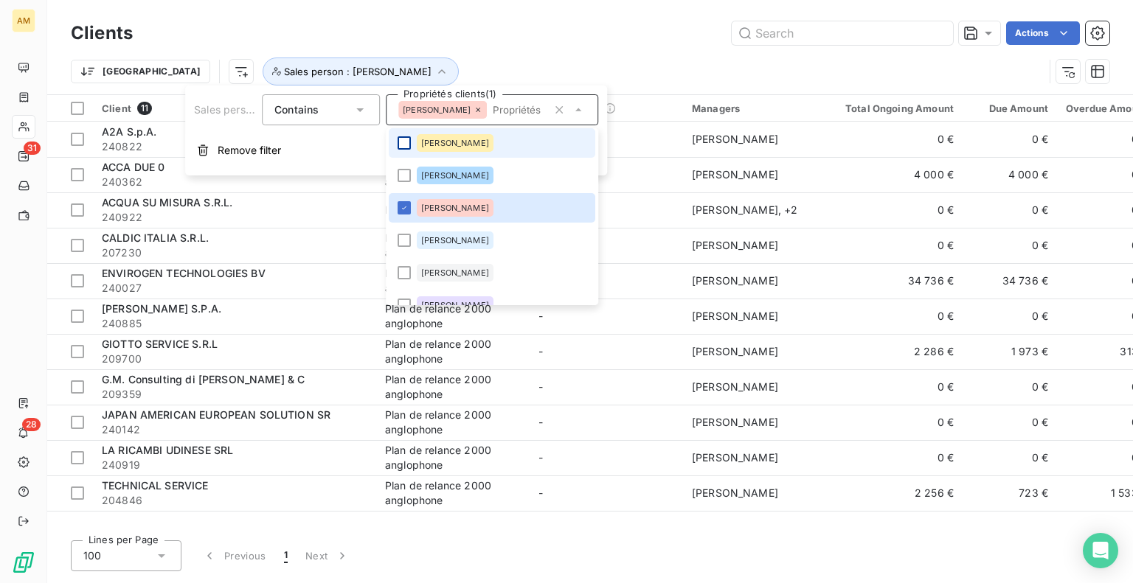
click at [642, 35] on div "Actions" at bounding box center [629, 33] width 959 height 24
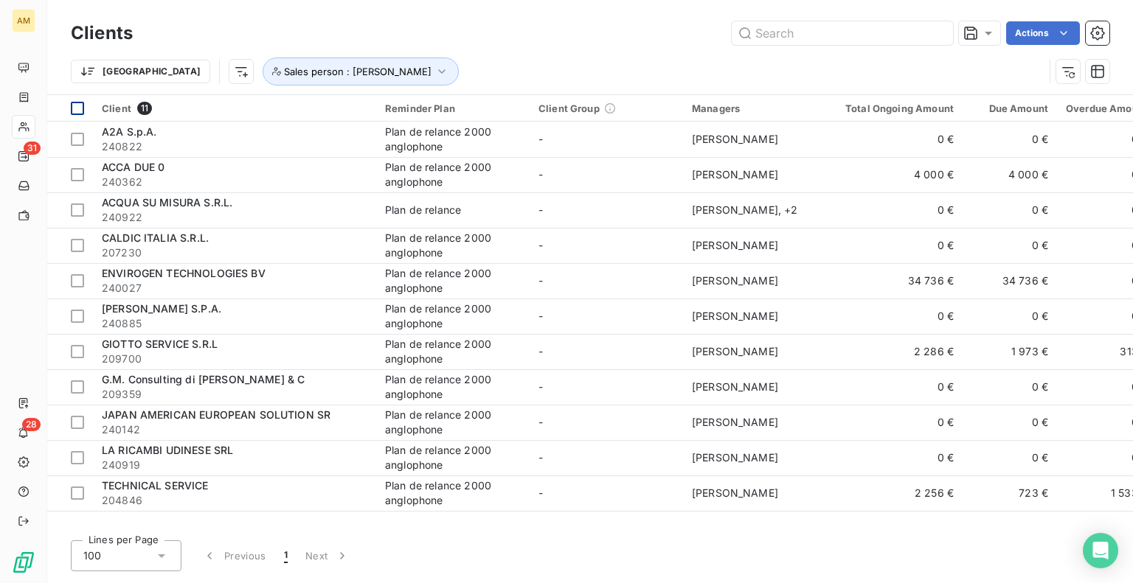
click at [76, 103] on div at bounding box center [77, 108] width 13 height 13
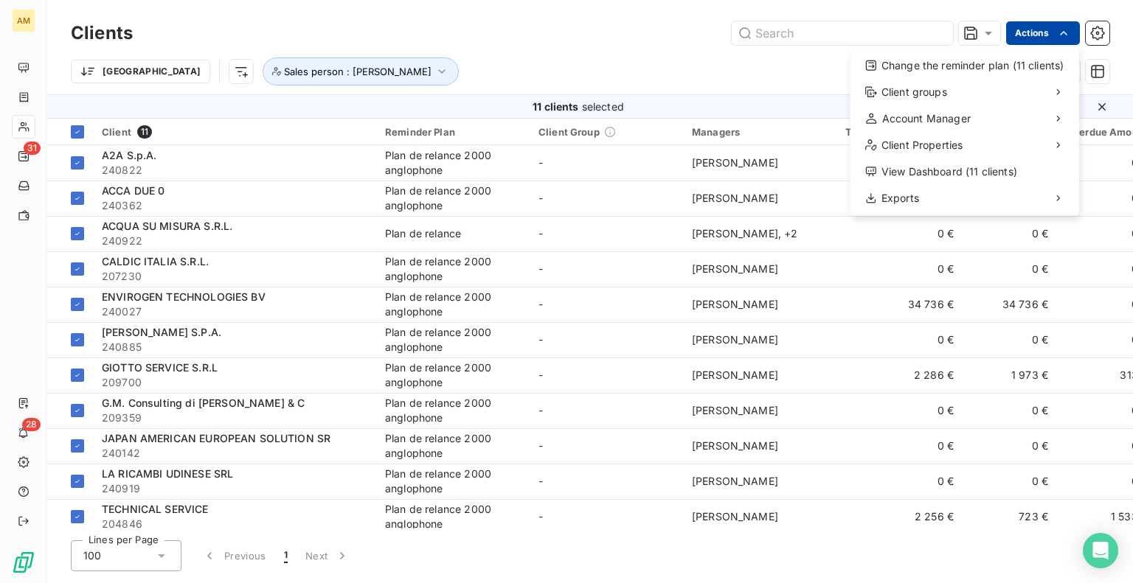
click at [1037, 38] on html "AM 31 28 Clients Actions Change the reminder plan (11 clients) Client groups Ac…" at bounding box center [566, 291] width 1133 height 583
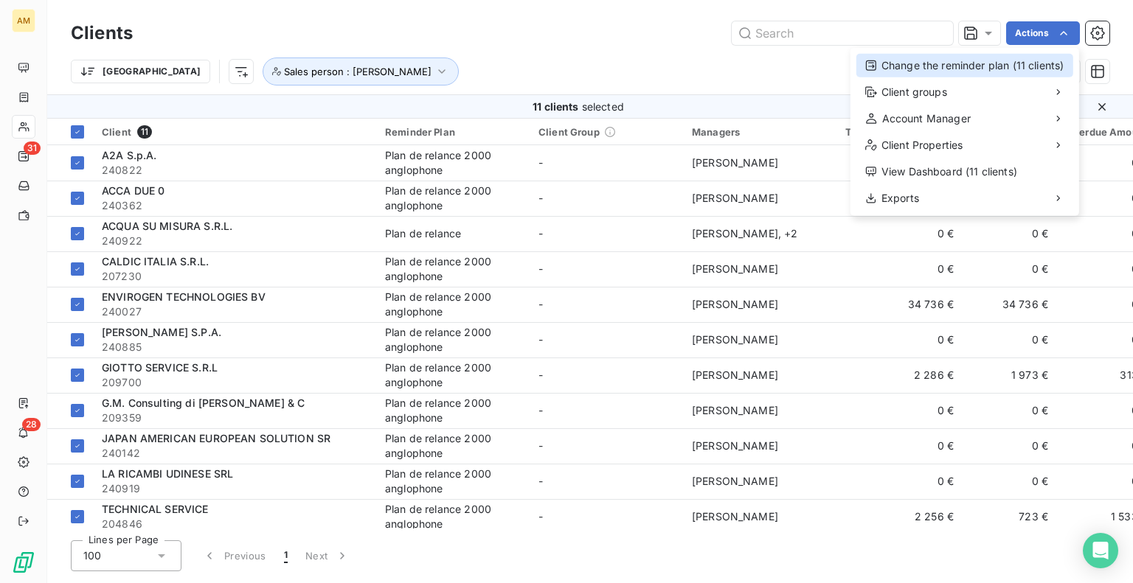
click at [897, 69] on div "Change the reminder plan (11 clients)" at bounding box center [964, 66] width 217 height 24
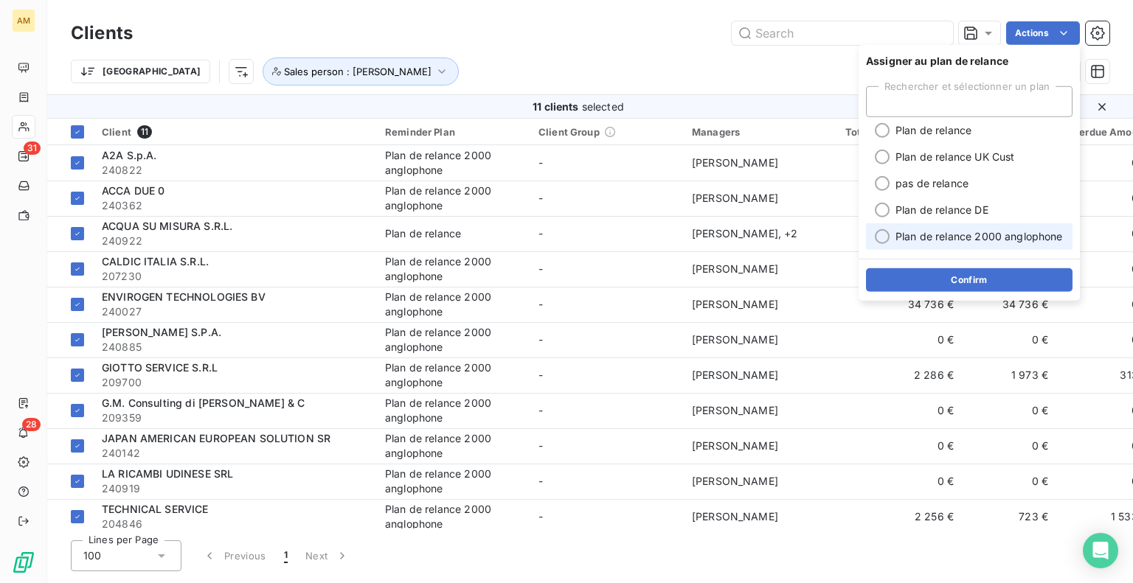
click at [903, 230] on span "Plan de relance 2000 anglophone" at bounding box center [978, 236] width 167 height 15
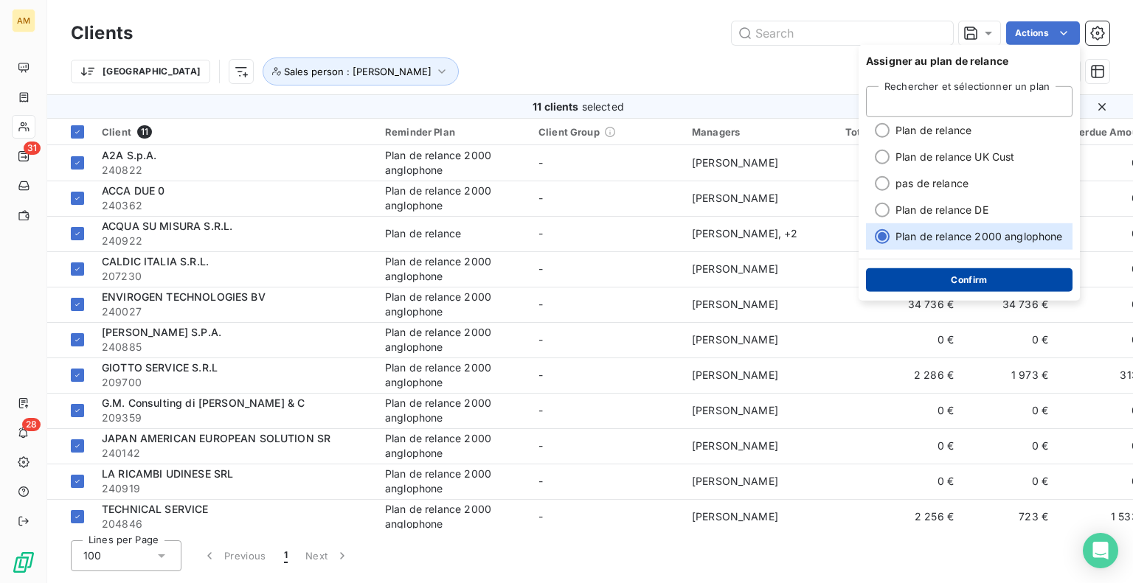
click at [908, 291] on button "Confirm" at bounding box center [969, 280] width 206 height 24
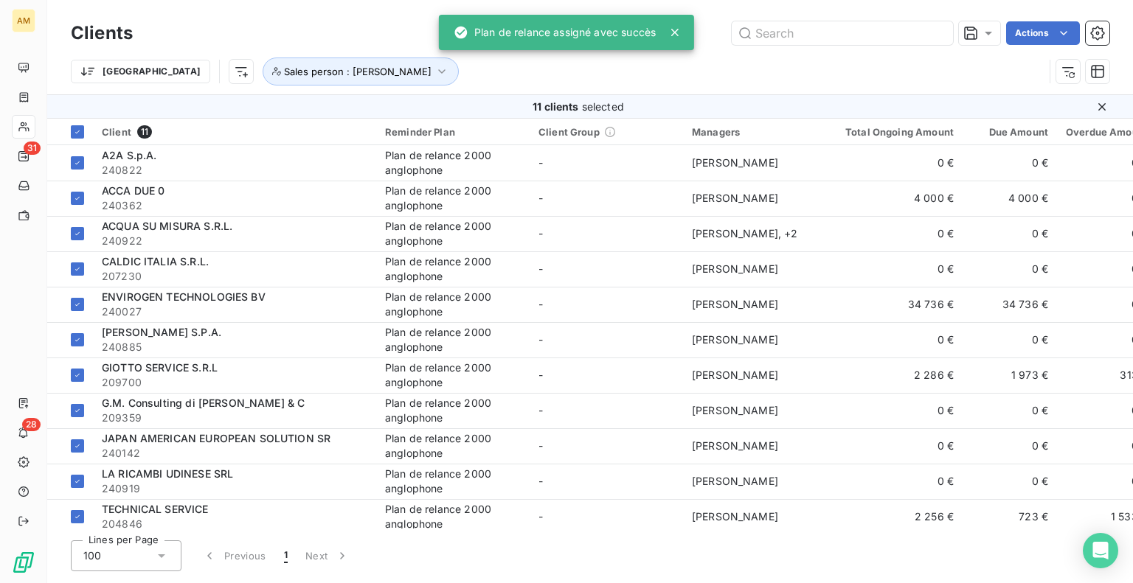
click at [270, 12] on div "Clients Actions Trier Sales person : [PERSON_NAME]" at bounding box center [590, 47] width 1086 height 94
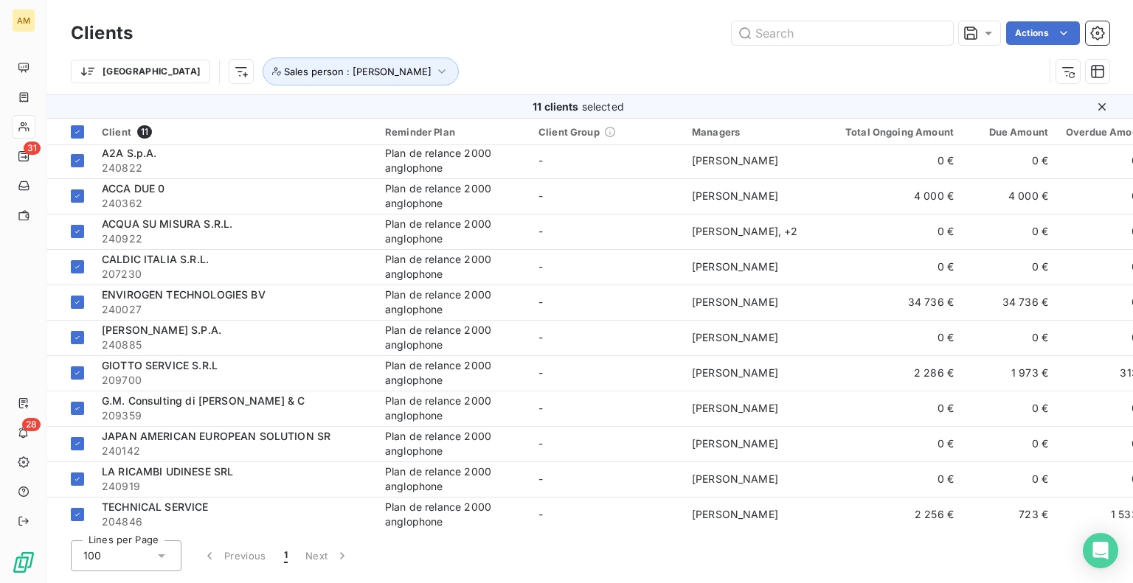
scroll to position [0, 0]
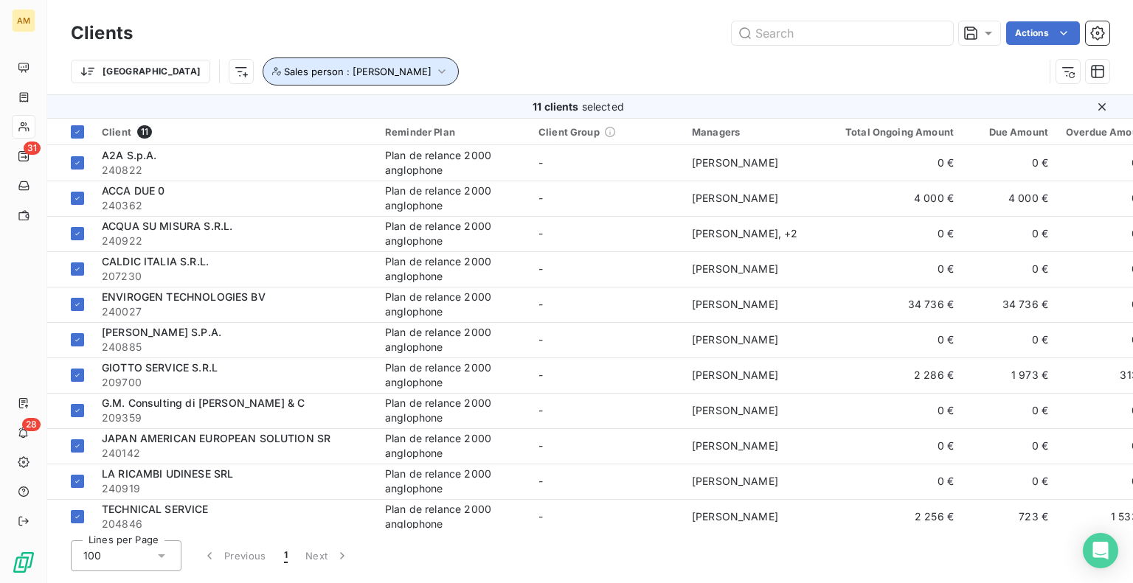
click at [315, 80] on button "Sales person : [PERSON_NAME]" at bounding box center [361, 72] width 196 height 28
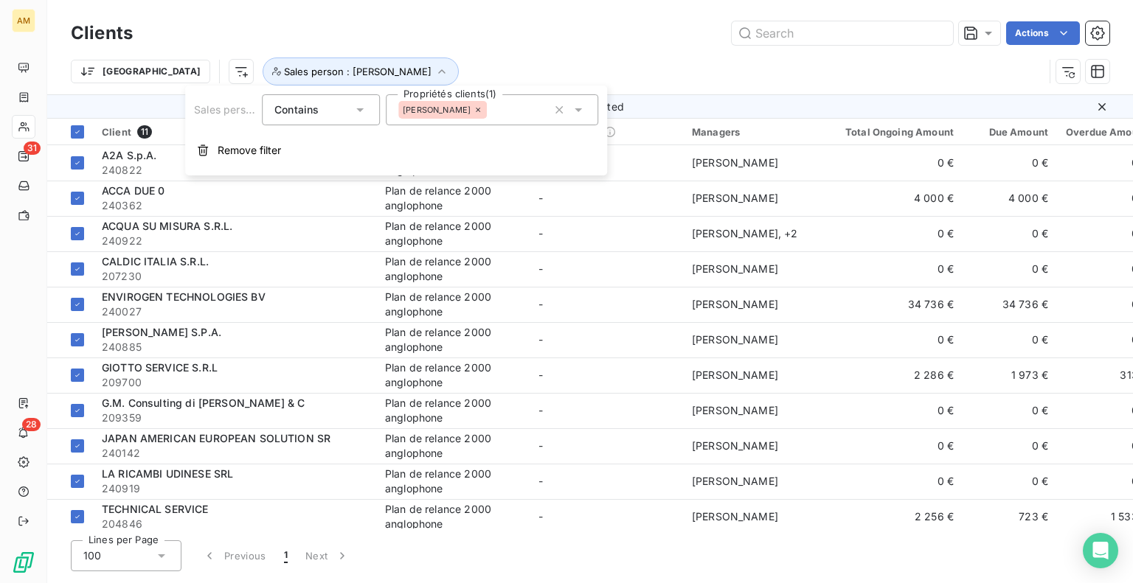
click at [435, 111] on span "[PERSON_NAME]" at bounding box center [437, 109] width 68 height 9
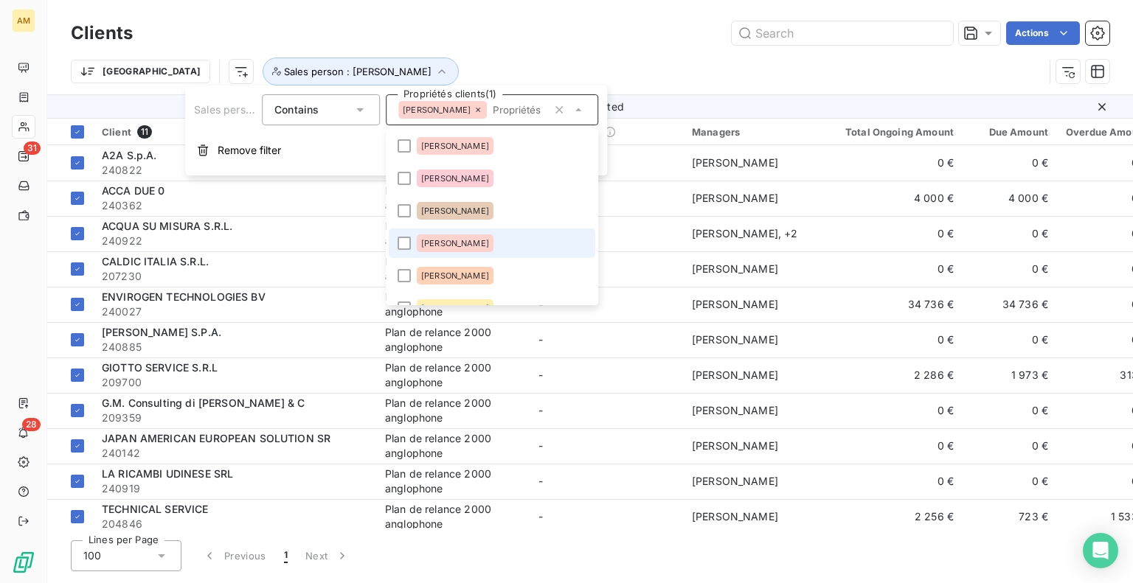
scroll to position [83, 0]
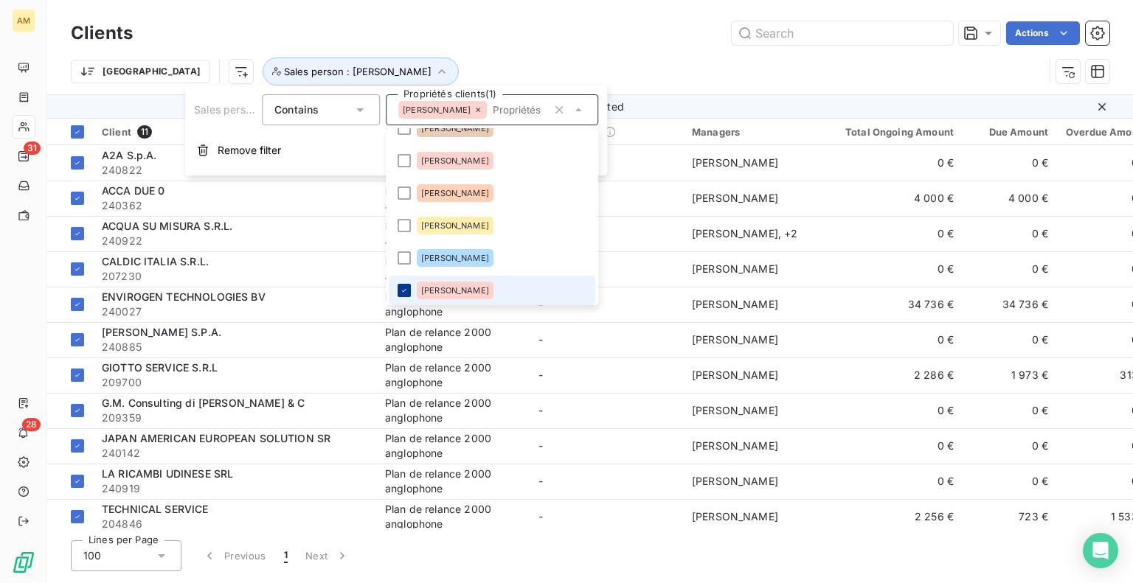
click at [403, 285] on div at bounding box center [403, 290] width 13 height 13
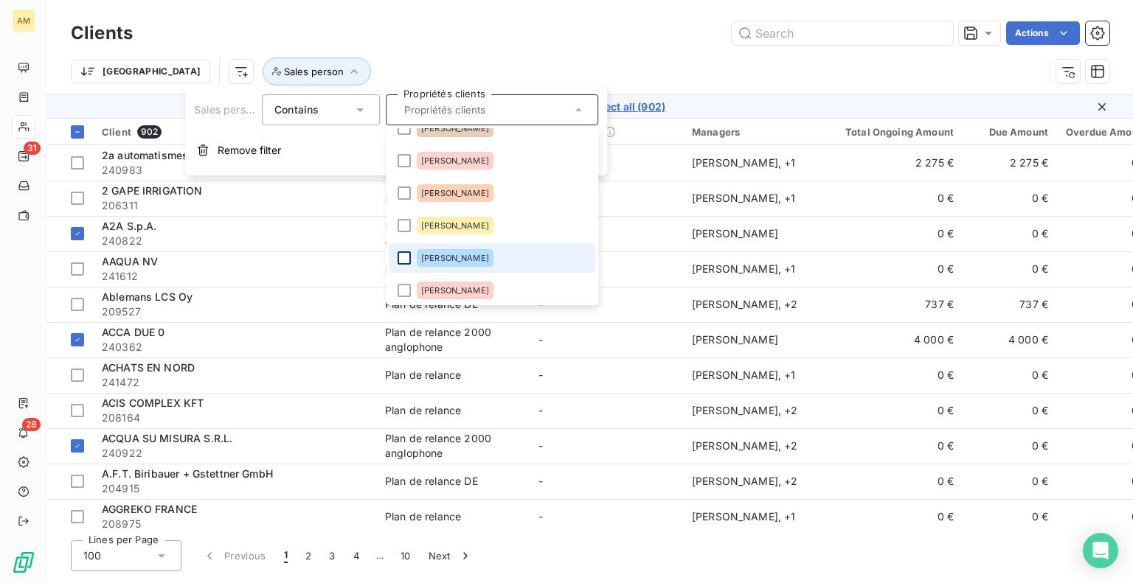
click at [403, 259] on div at bounding box center [403, 257] width 13 height 13
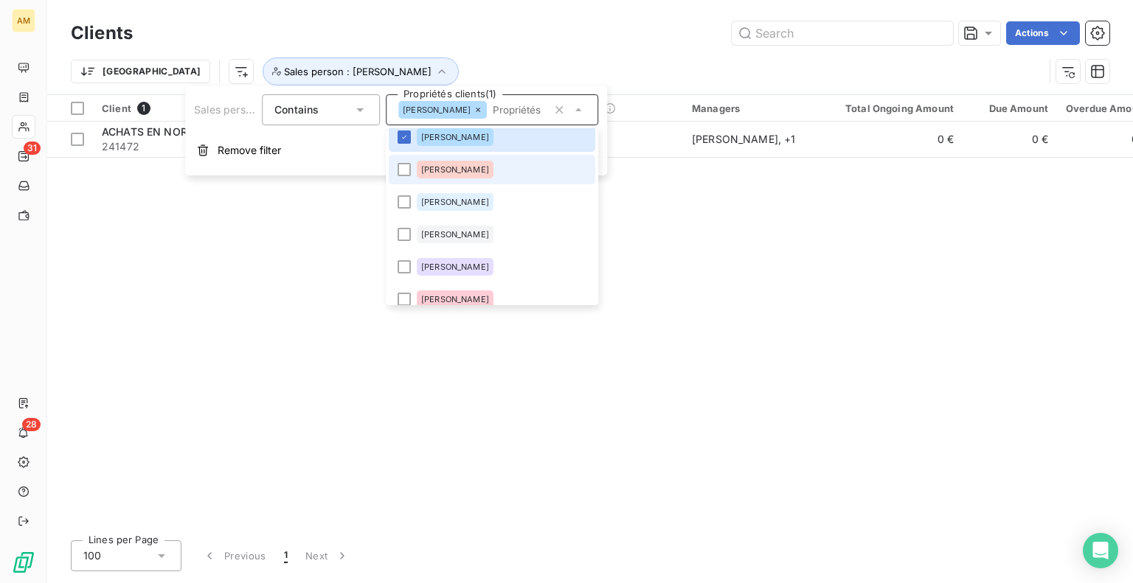
scroll to position [230, 0]
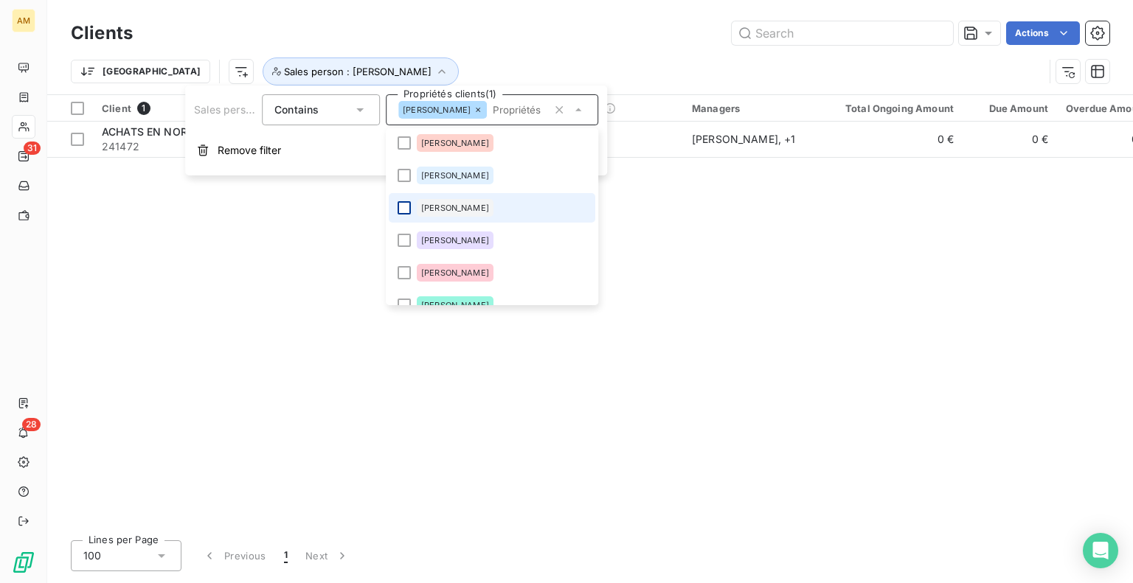
click at [404, 207] on div at bounding box center [403, 207] width 13 height 13
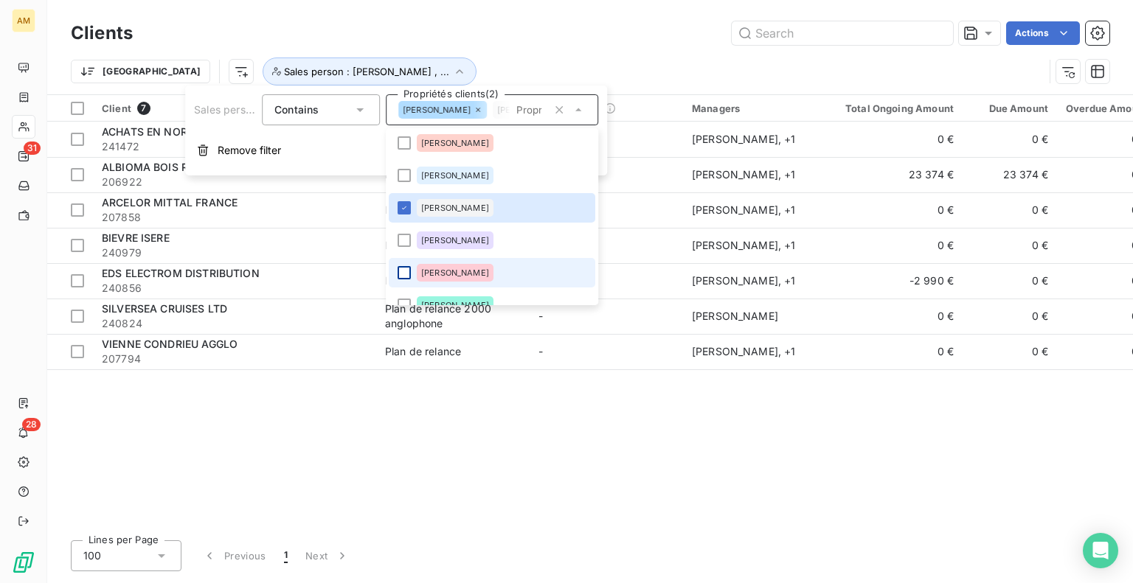
click at [403, 272] on div at bounding box center [403, 272] width 13 height 13
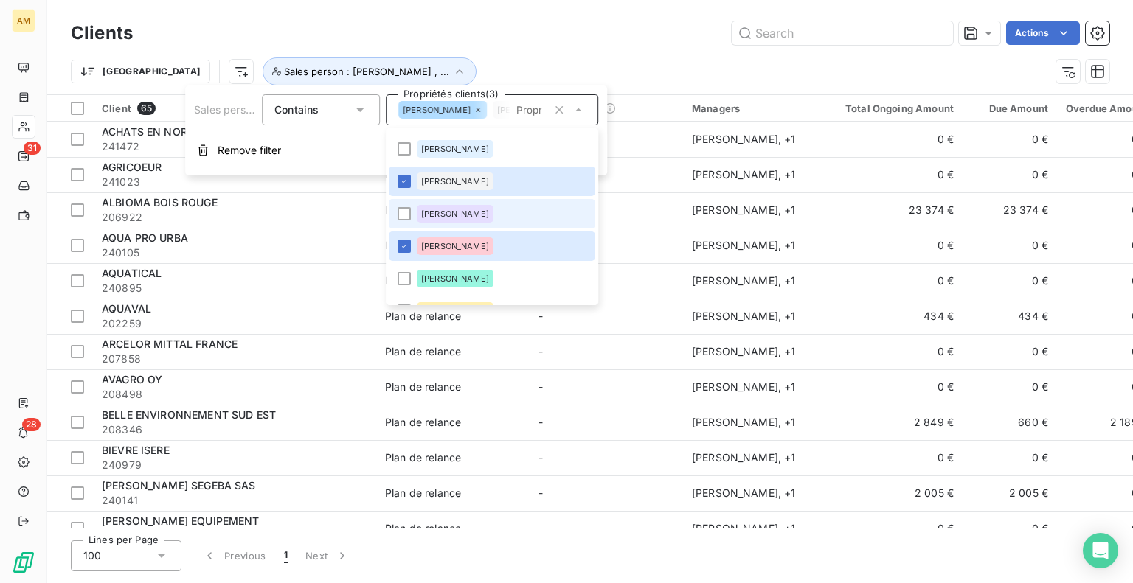
scroll to position [304, 0]
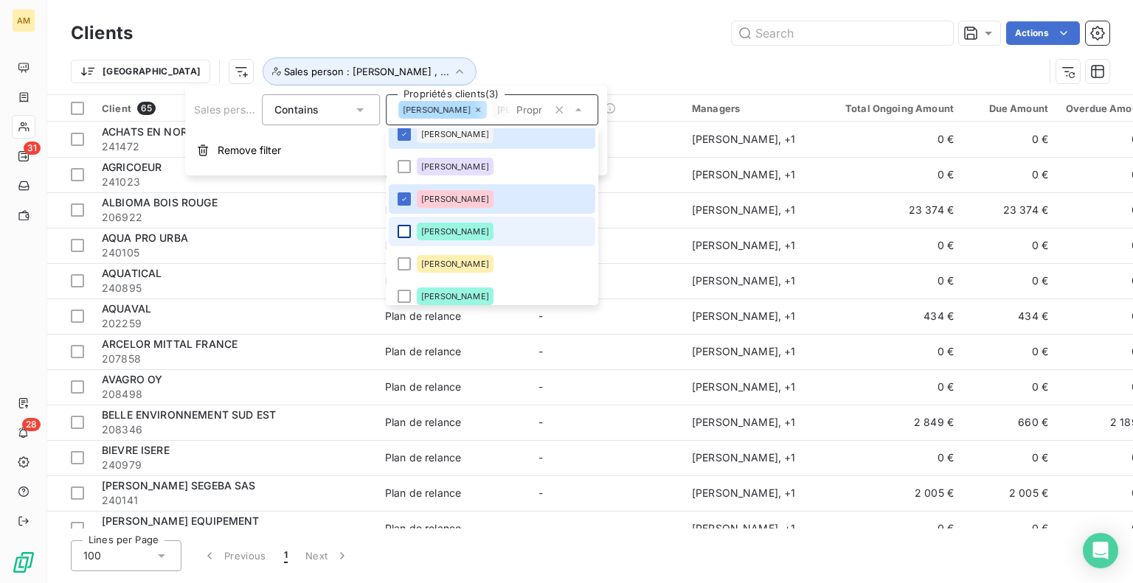
click at [402, 229] on div at bounding box center [403, 231] width 13 height 13
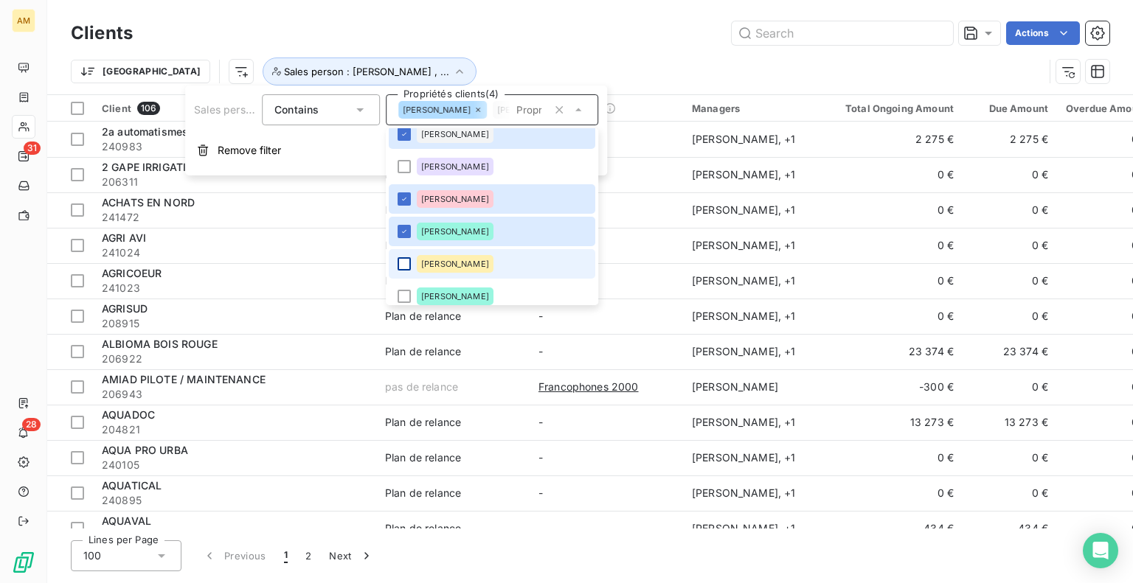
click at [409, 262] on div at bounding box center [403, 263] width 13 height 13
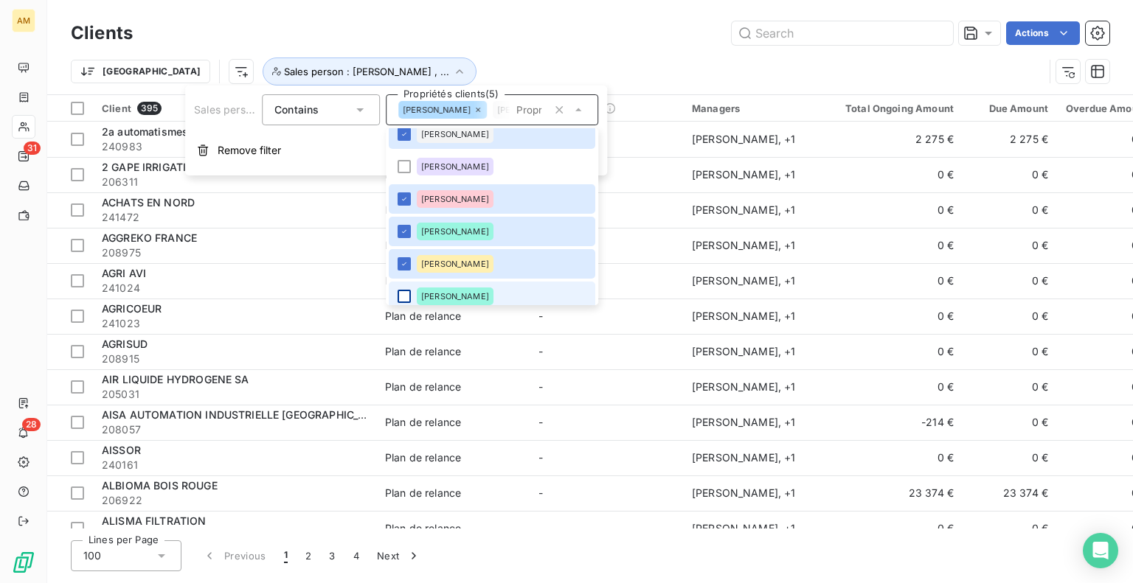
scroll to position [313, 0]
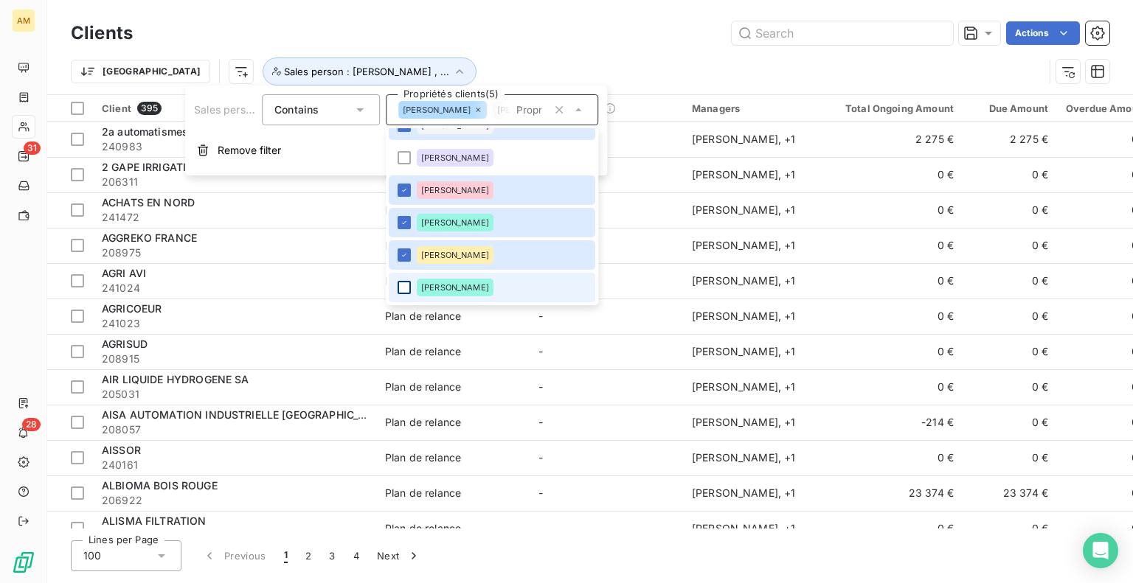
click at [403, 293] on div at bounding box center [403, 287] width 13 height 13
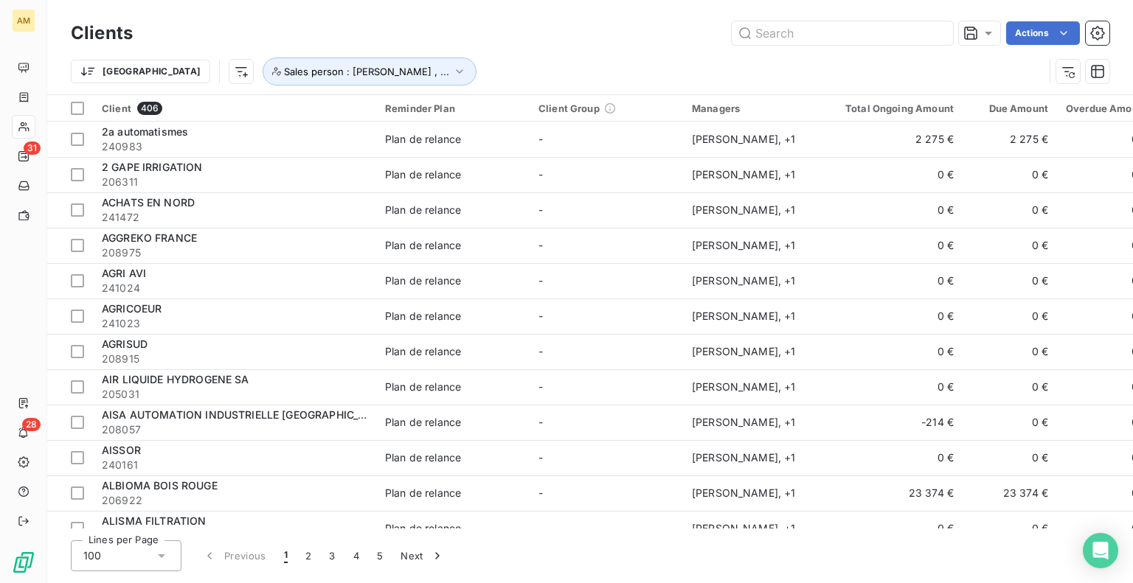
click at [576, 22] on div "Actions" at bounding box center [629, 33] width 959 height 24
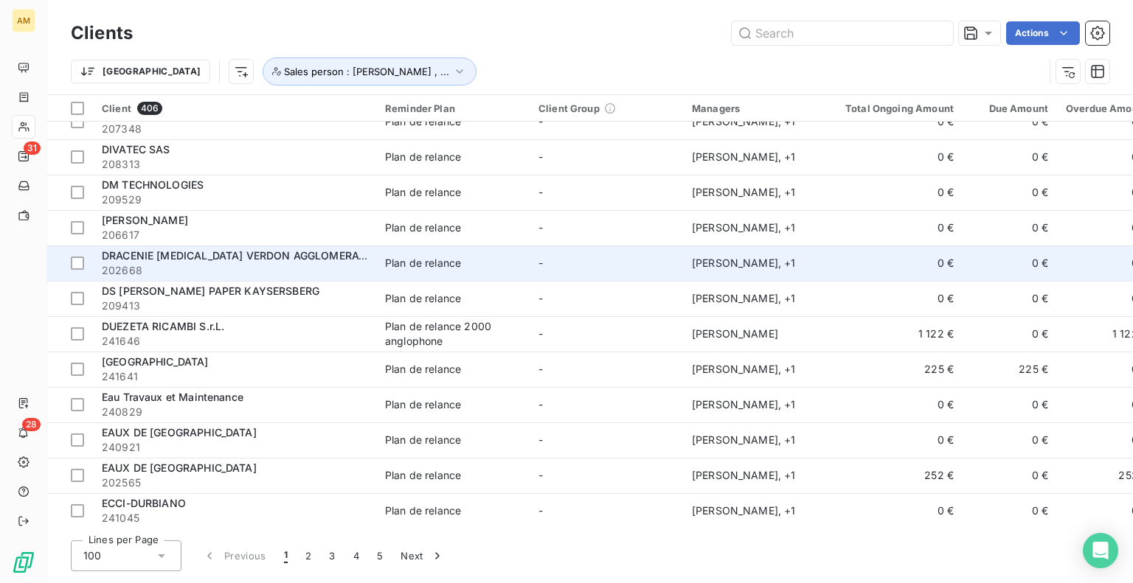
scroll to position [3139, 0]
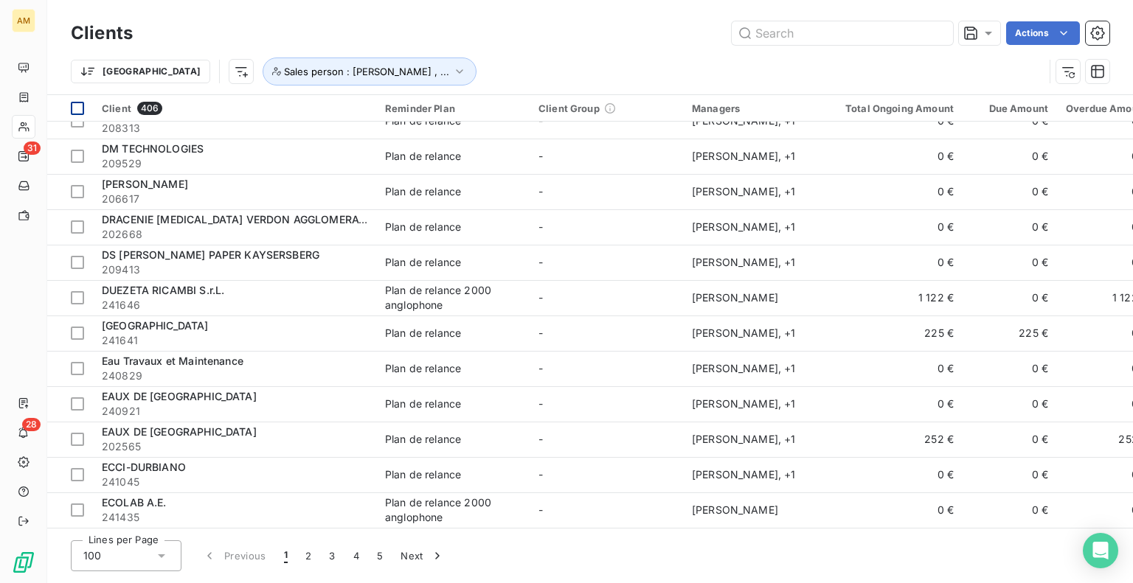
click at [74, 103] on div at bounding box center [77, 108] width 13 height 13
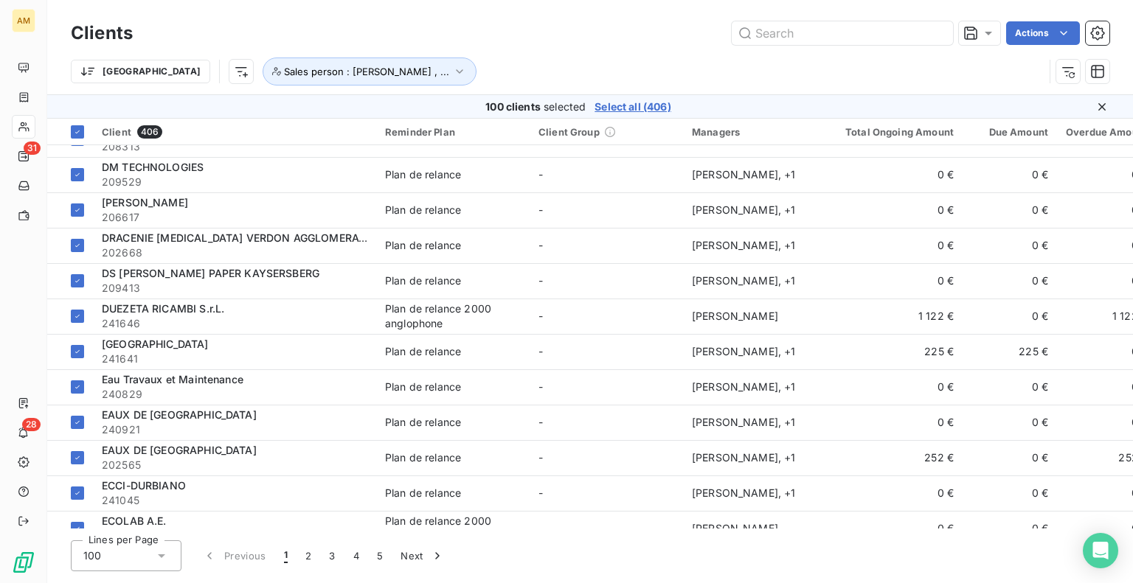
click at [614, 108] on span "Select all (406)" at bounding box center [632, 107] width 76 height 15
click at [1035, 30] on html "AM 31 28 Clients Actions Trier Sales person : [PERSON_NAME] , ... 406 clients s…" at bounding box center [566, 291] width 1133 height 583
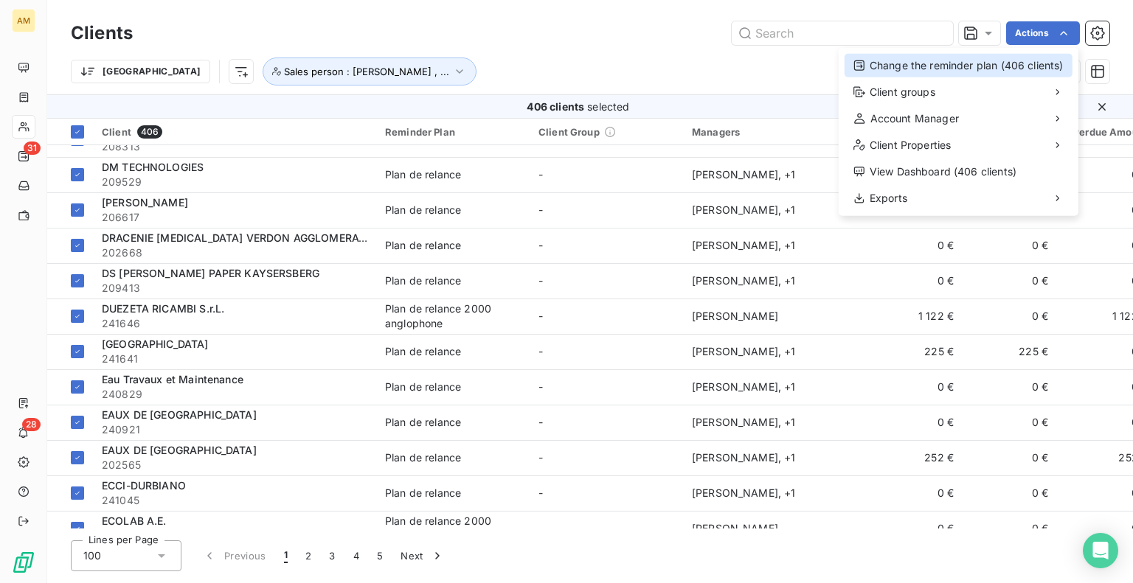
click at [959, 60] on div "Change the reminder plan (406 clients)" at bounding box center [958, 66] width 228 height 24
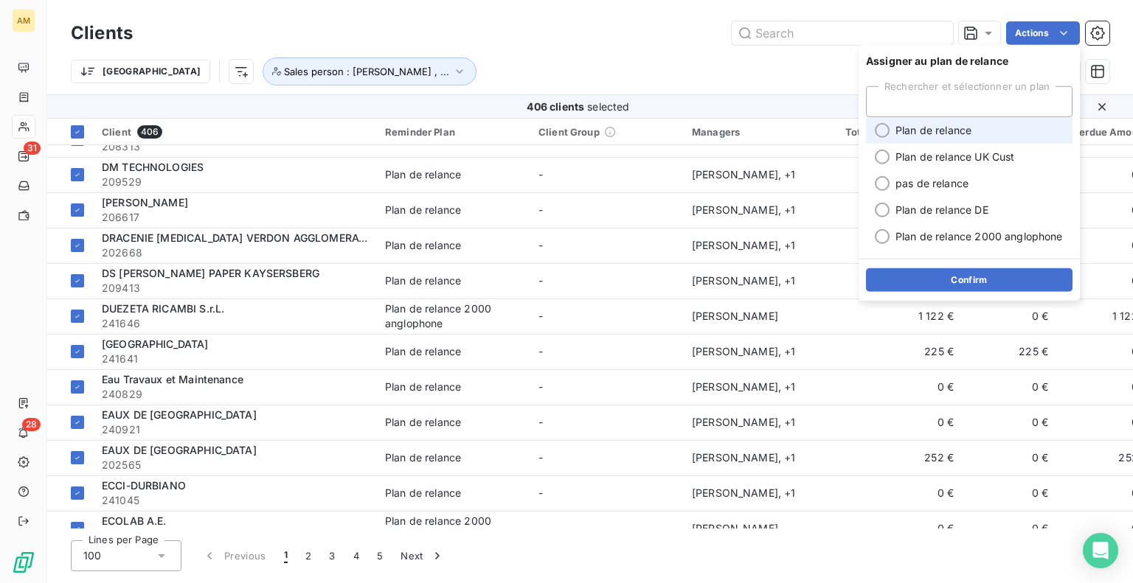
click at [931, 135] on span "Plan de relance" at bounding box center [933, 130] width 76 height 15
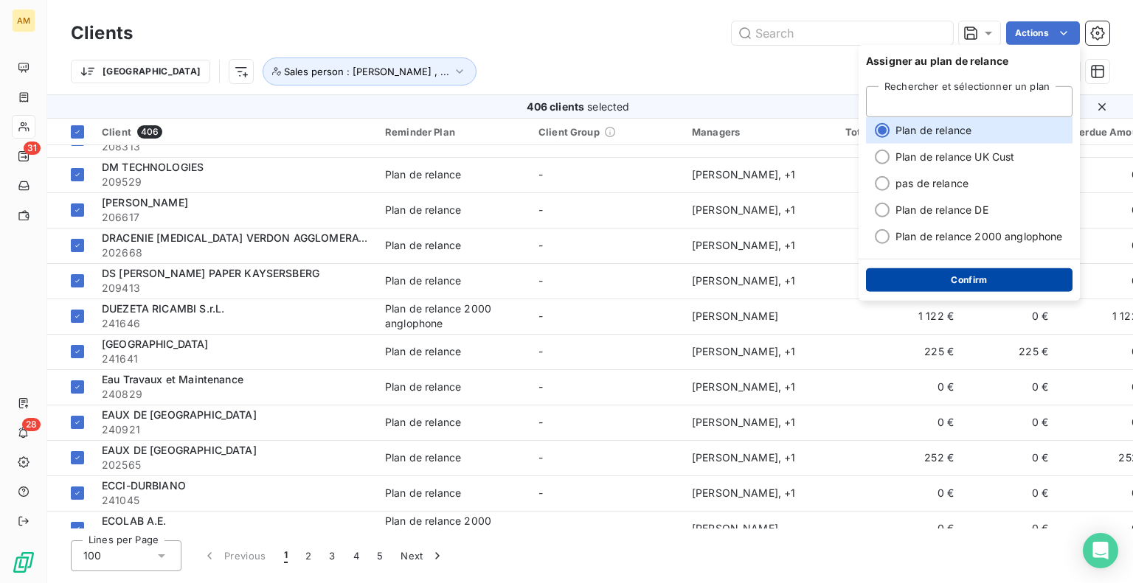
click at [931, 279] on button "Confirm" at bounding box center [969, 280] width 206 height 24
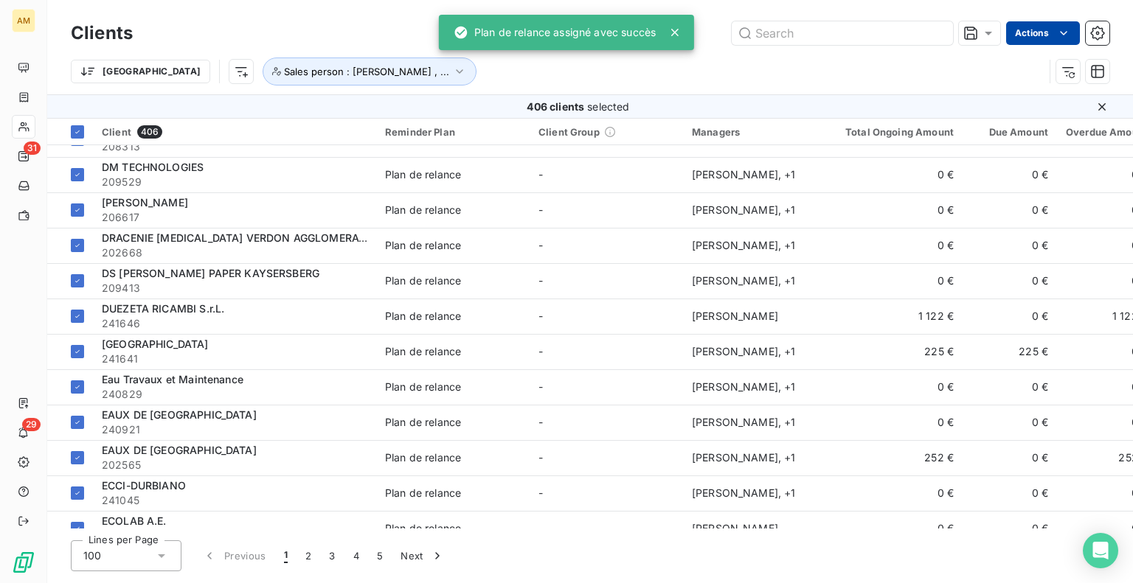
click at [1040, 35] on html "AM 31 29 Clients Actions Trier Sales person : [PERSON_NAME] , ... 406 clients s…" at bounding box center [566, 291] width 1133 height 583
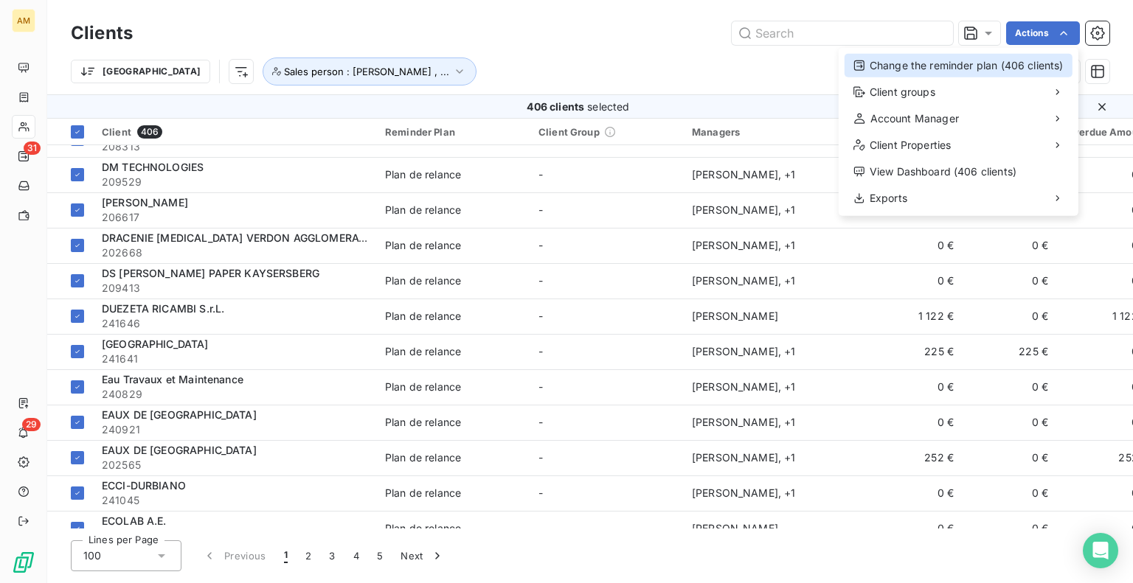
click at [923, 70] on div "Change the reminder plan (406 clients)" at bounding box center [958, 66] width 228 height 24
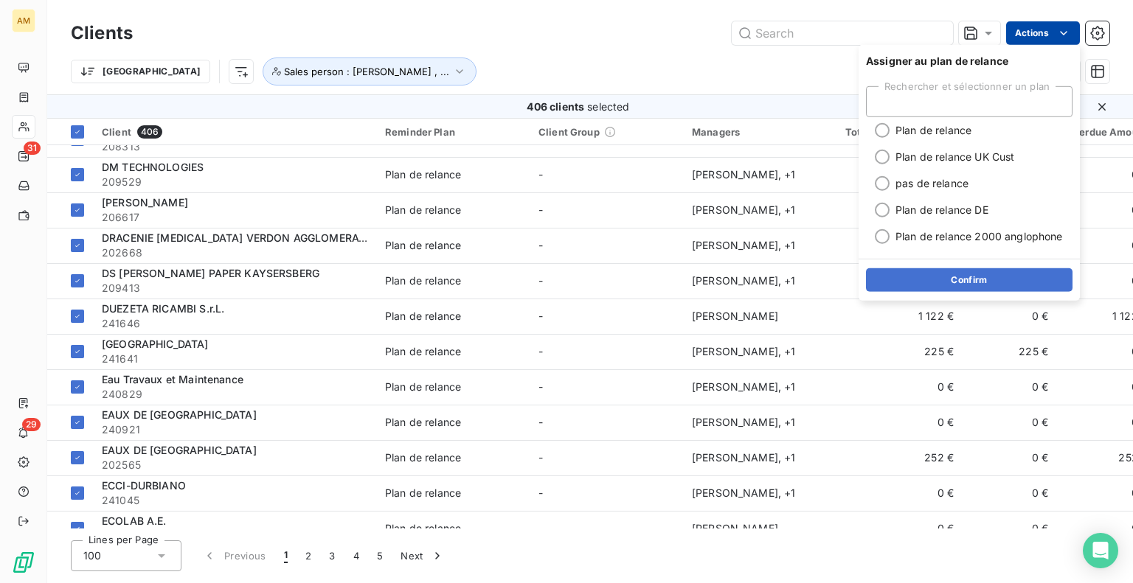
click at [1043, 35] on html "AM 31 29 Clients Actions Trier Sales person : [PERSON_NAME] , ... 406 clients s…" at bounding box center [566, 291] width 1133 height 583
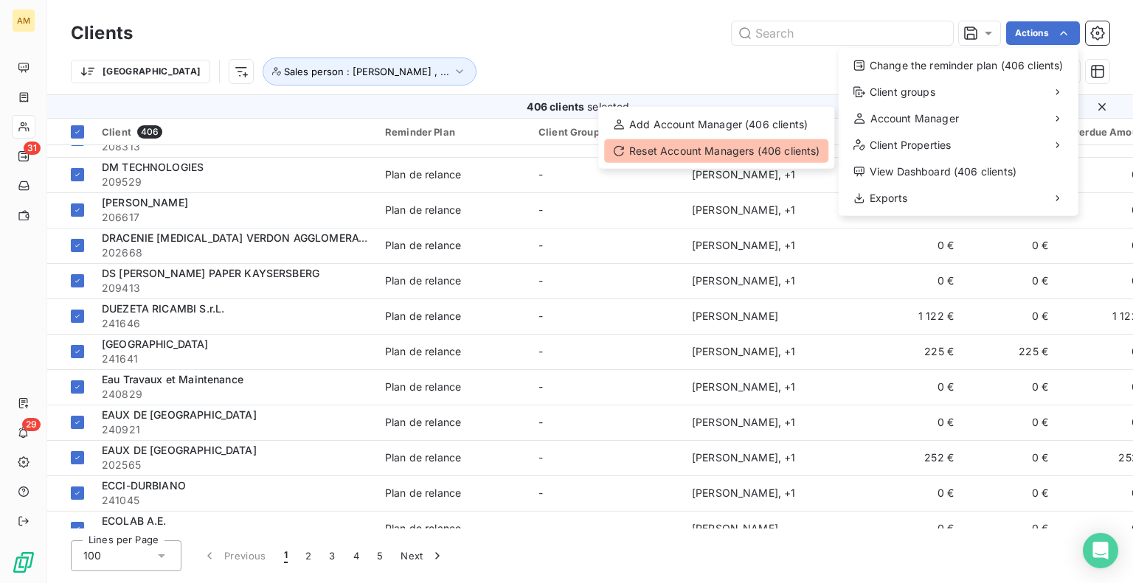
click at [750, 146] on div "Reset Account Managers (406 clients)" at bounding box center [716, 151] width 224 height 24
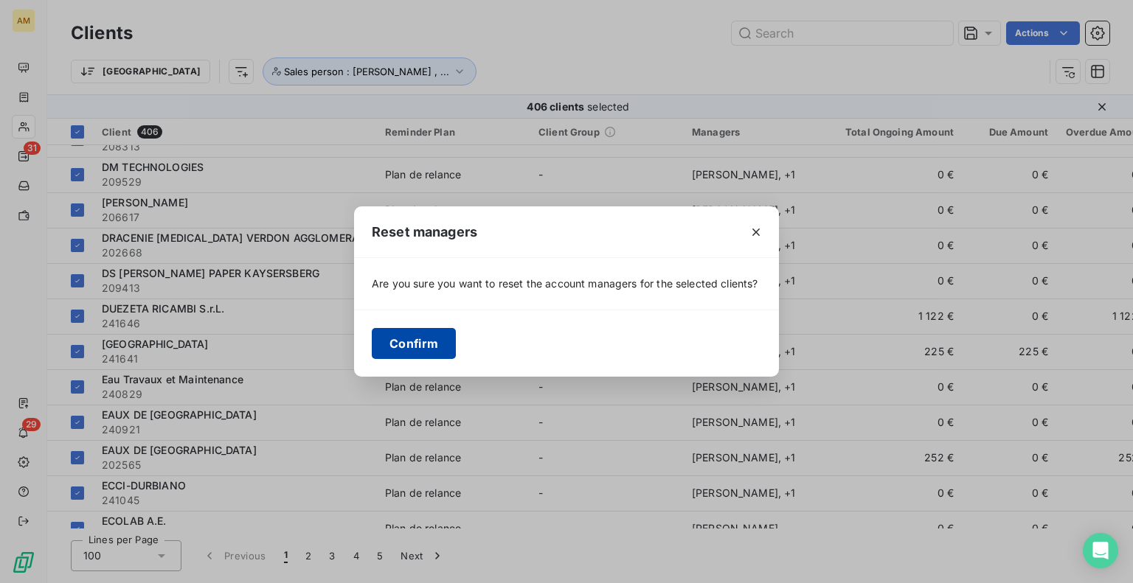
click at [434, 336] on button "Confirm" at bounding box center [414, 343] width 84 height 31
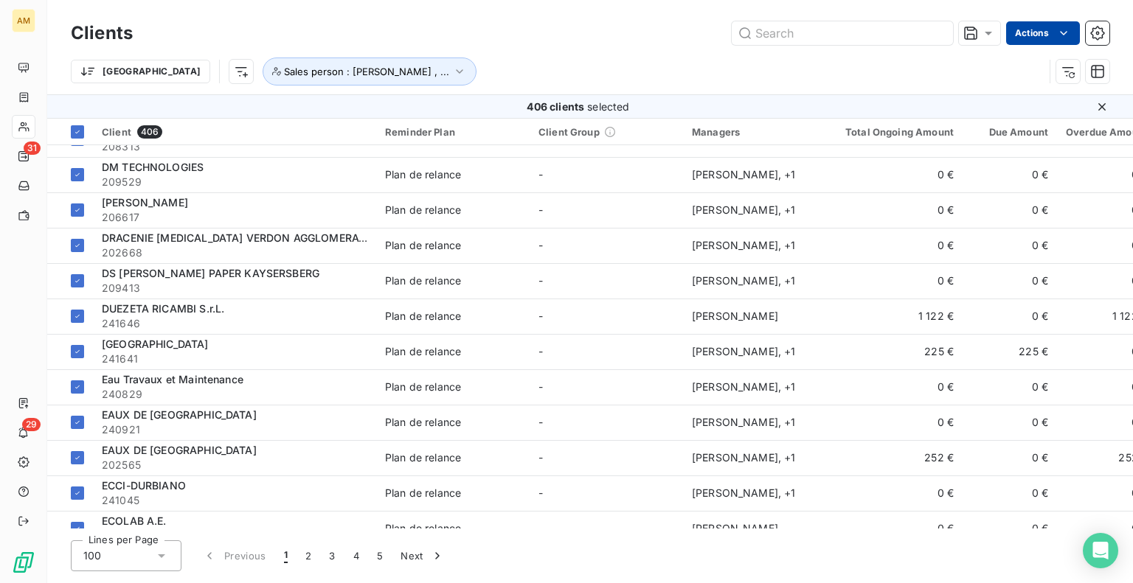
click at [1032, 40] on html "AM 31 29 Clients Actions Trier Sales person : [PERSON_NAME] , ... 406 clients s…" at bounding box center [566, 291] width 1133 height 583
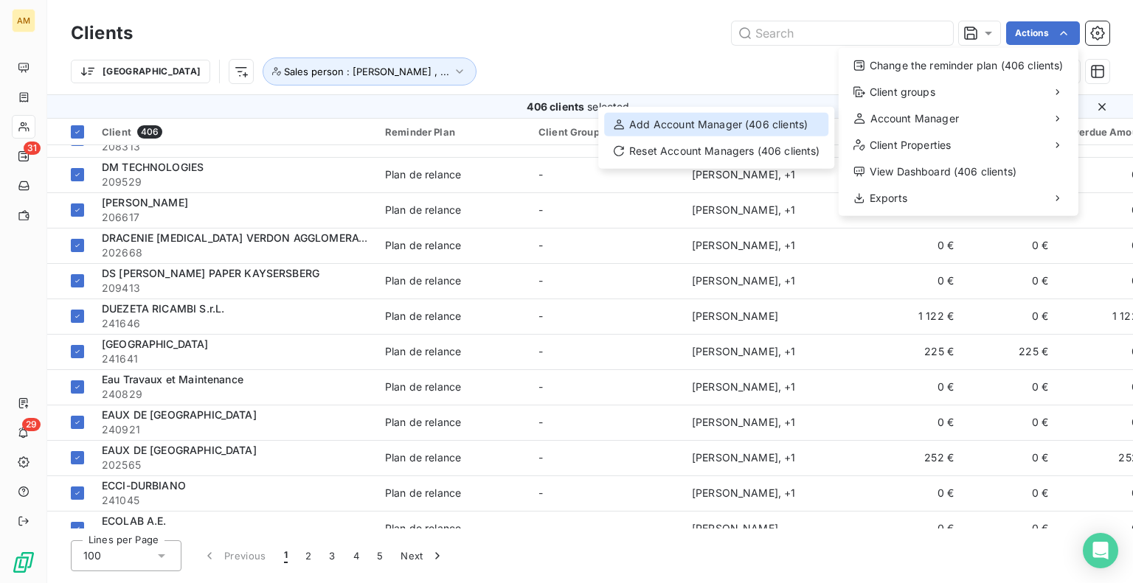
click at [788, 122] on div "Add Account Manager (406 clients)" at bounding box center [716, 125] width 224 height 24
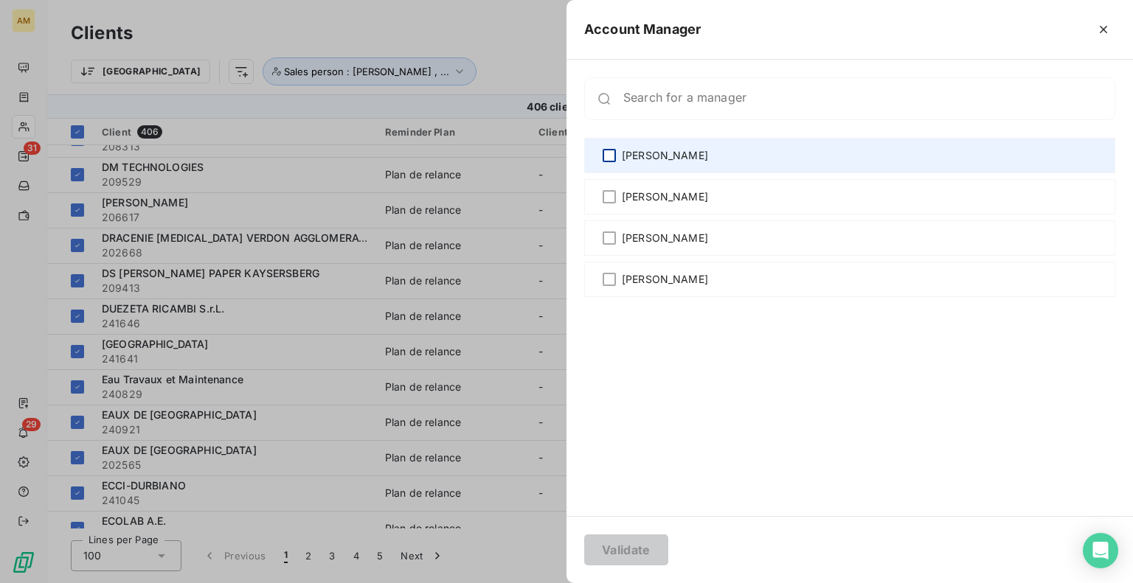
click at [614, 154] on div at bounding box center [608, 155] width 13 height 13
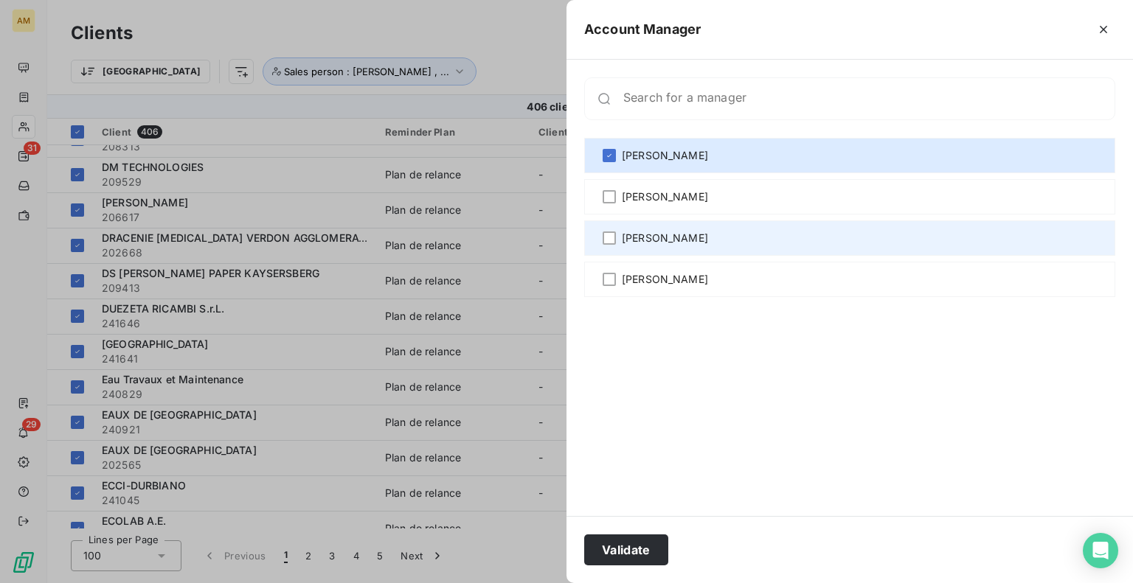
drag, startPoint x: 610, startPoint y: 237, endPoint x: 611, endPoint y: 245, distance: 7.5
click at [611, 237] on div at bounding box center [608, 238] width 13 height 13
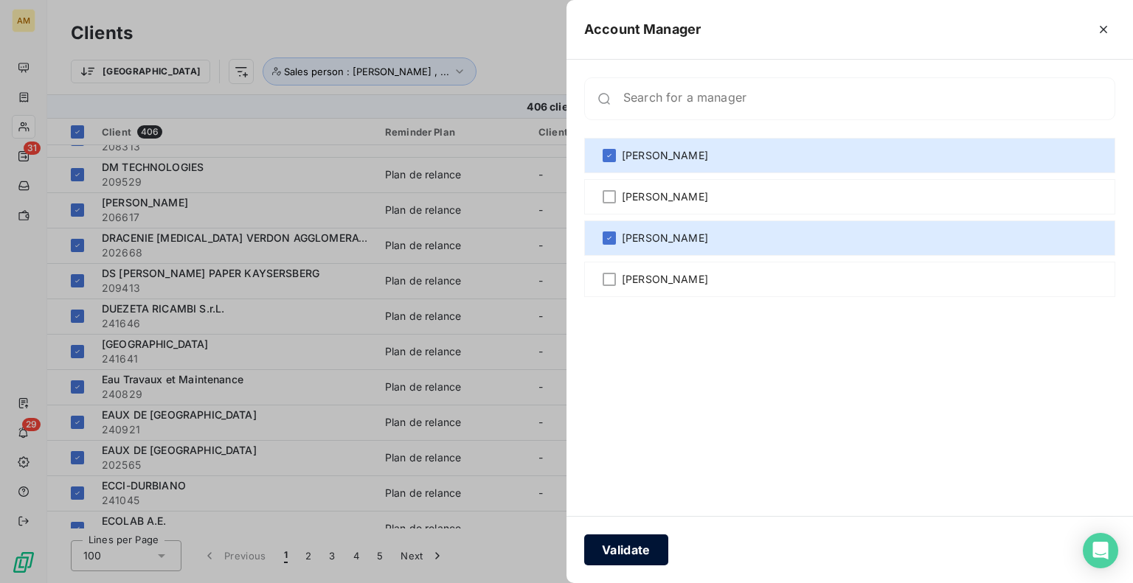
click at [611, 546] on button "Validate" at bounding box center [626, 550] width 84 height 31
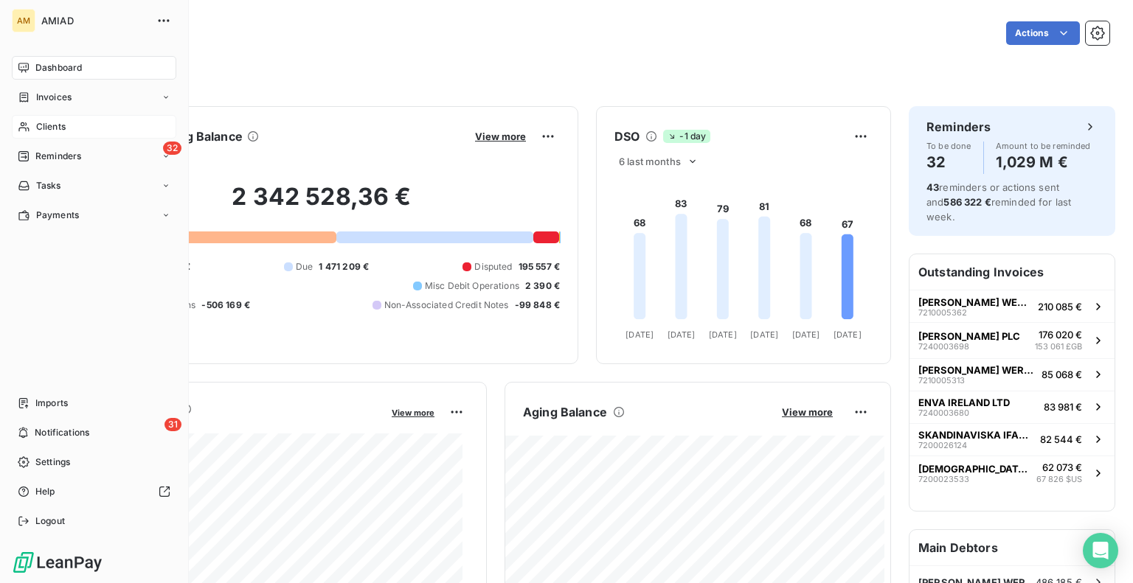
click at [21, 117] on div "Clients" at bounding box center [94, 127] width 164 height 24
click at [38, 129] on span "Clients" at bounding box center [50, 126] width 29 height 13
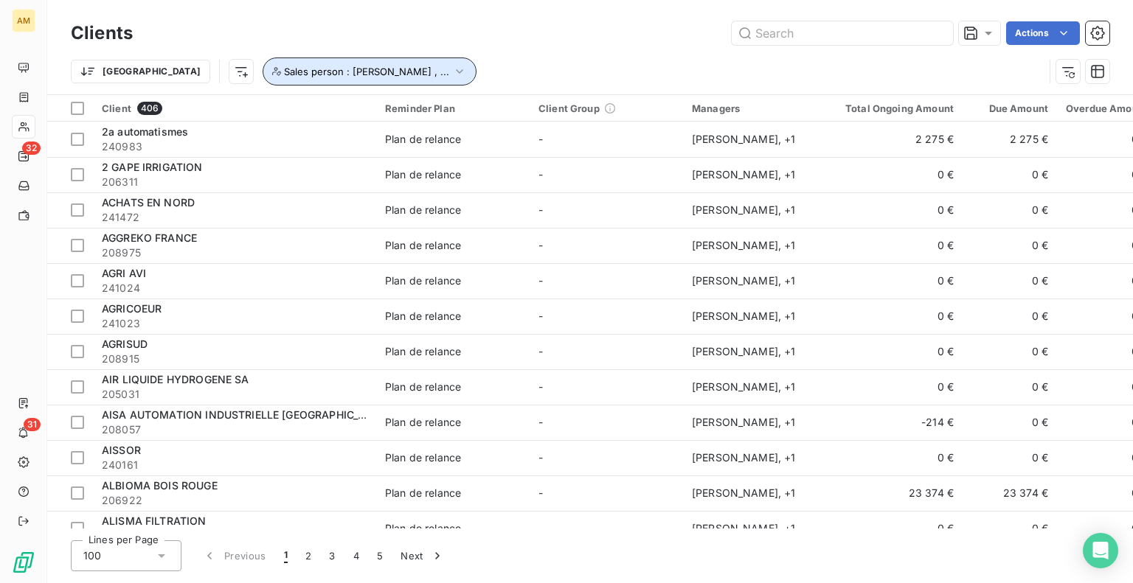
click at [356, 63] on button "Sales person : [PERSON_NAME] , ..." at bounding box center [370, 72] width 214 height 28
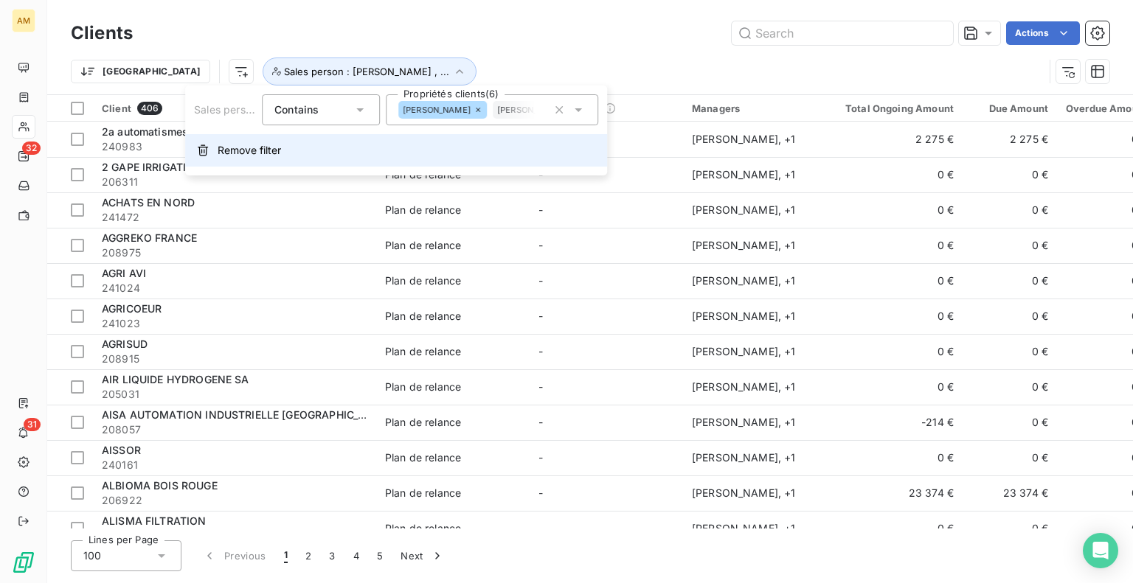
click at [246, 151] on span "Remove filter" at bounding box center [249, 150] width 63 height 15
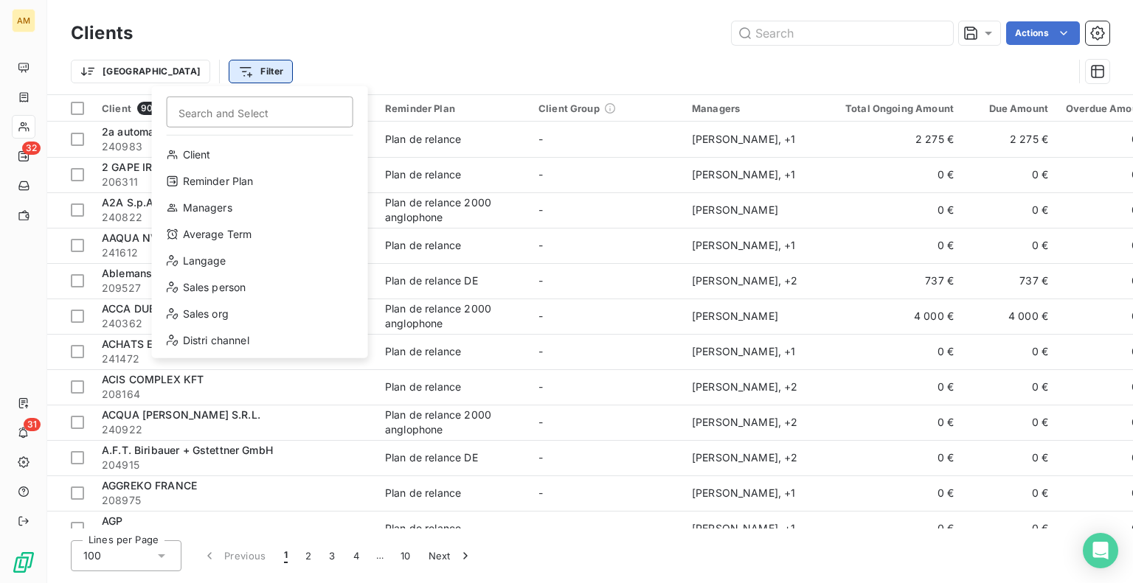
click at [180, 74] on html "AM 32 31 Clients Actions Trier Filter Search and Select Client Reminder Plan Ma…" at bounding box center [566, 291] width 1133 height 583
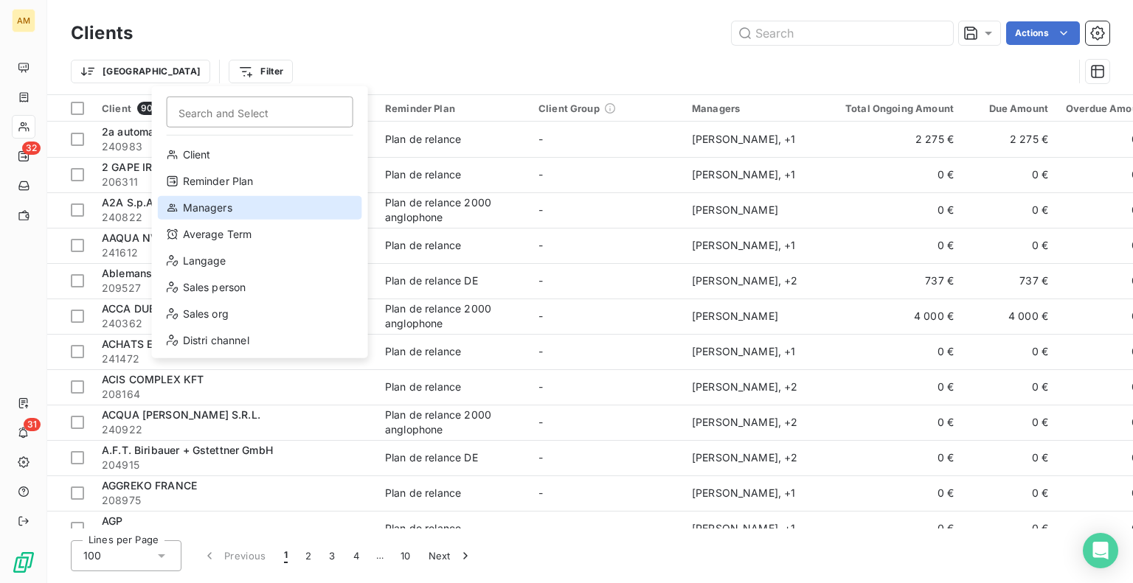
click at [206, 209] on div "Managers" at bounding box center [260, 208] width 204 height 24
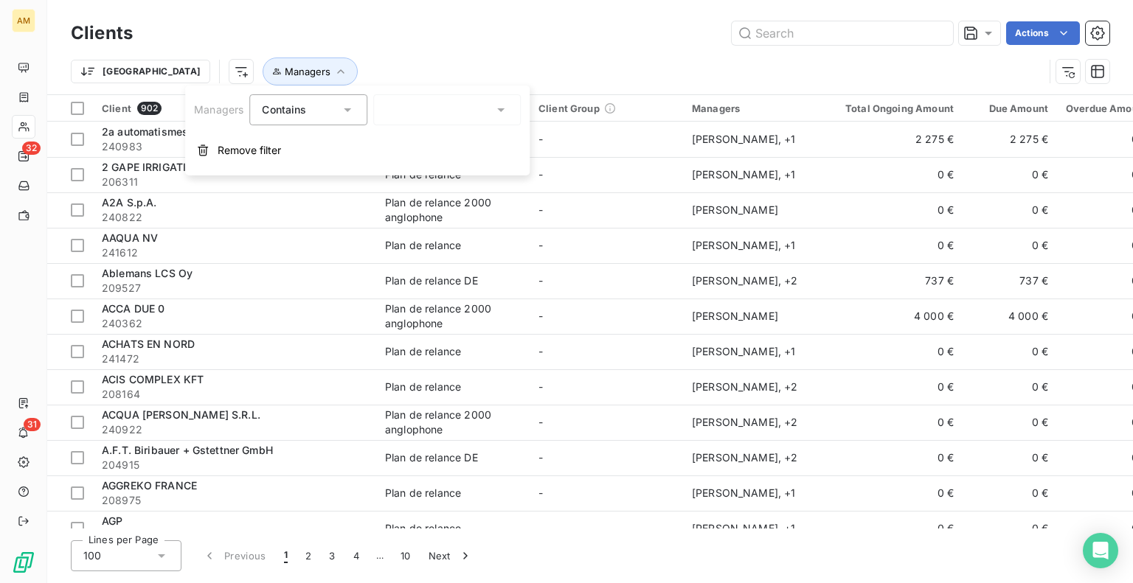
click at [322, 108] on div "Contains" at bounding box center [301, 110] width 78 height 21
click at [263, 80] on button "Managers" at bounding box center [310, 72] width 95 height 28
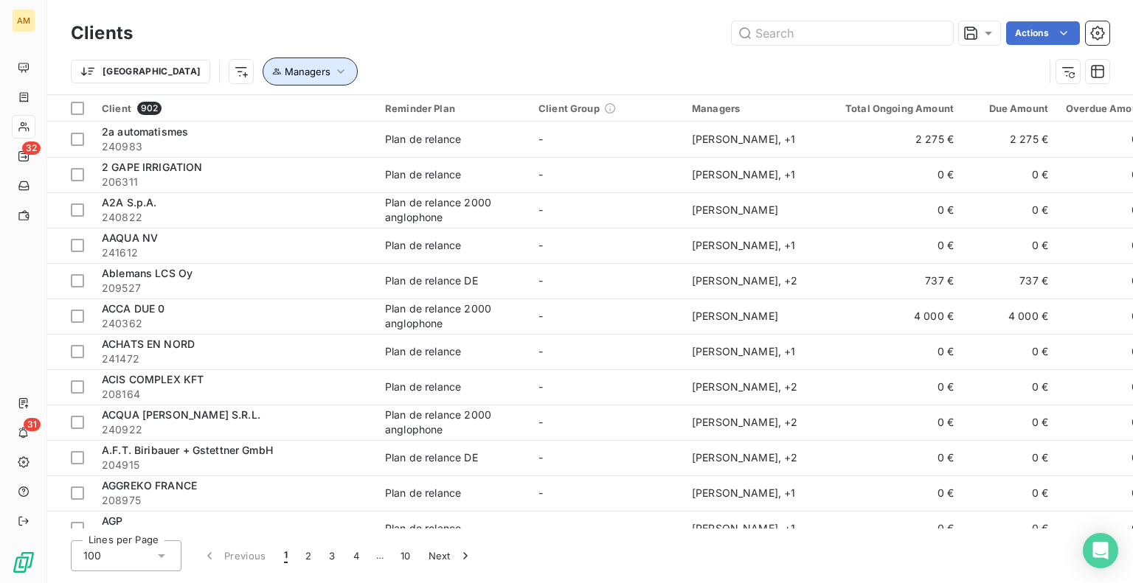
click at [285, 67] on span "Managers" at bounding box center [308, 72] width 46 height 12
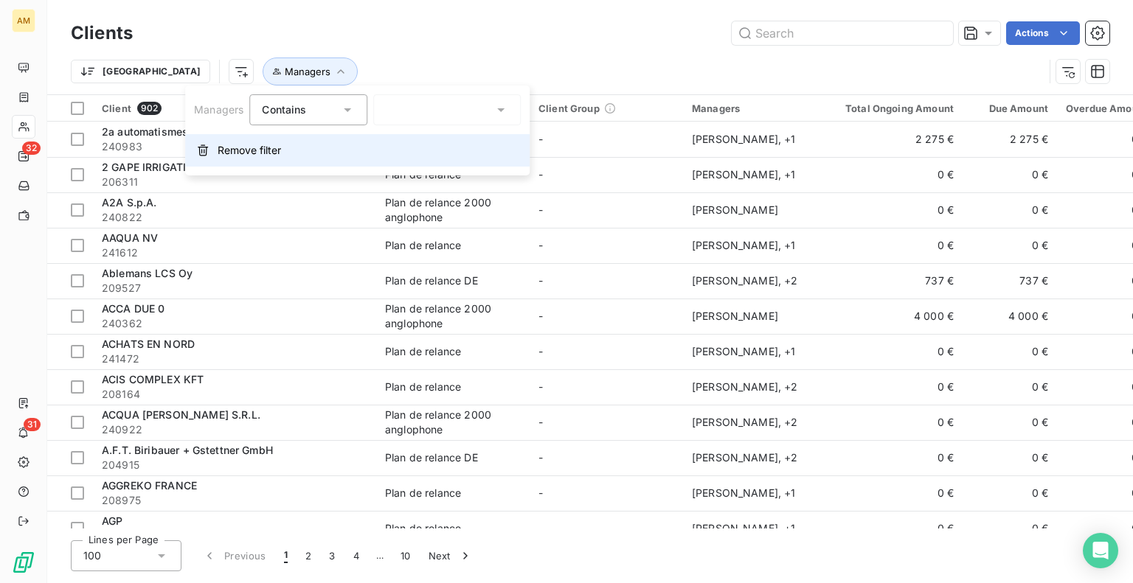
click at [232, 148] on span "Remove filter" at bounding box center [249, 150] width 63 height 15
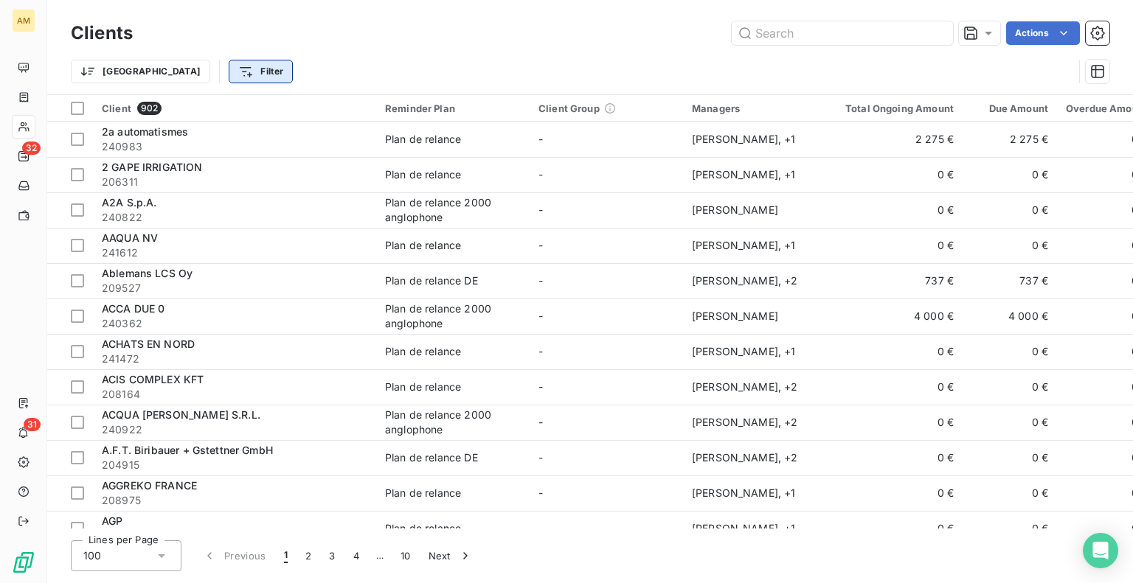
click at [183, 73] on html "AM 32 31 Clients Actions Trier Filter Client 902 Reminder Plan Client Group Man…" at bounding box center [566, 291] width 1133 height 583
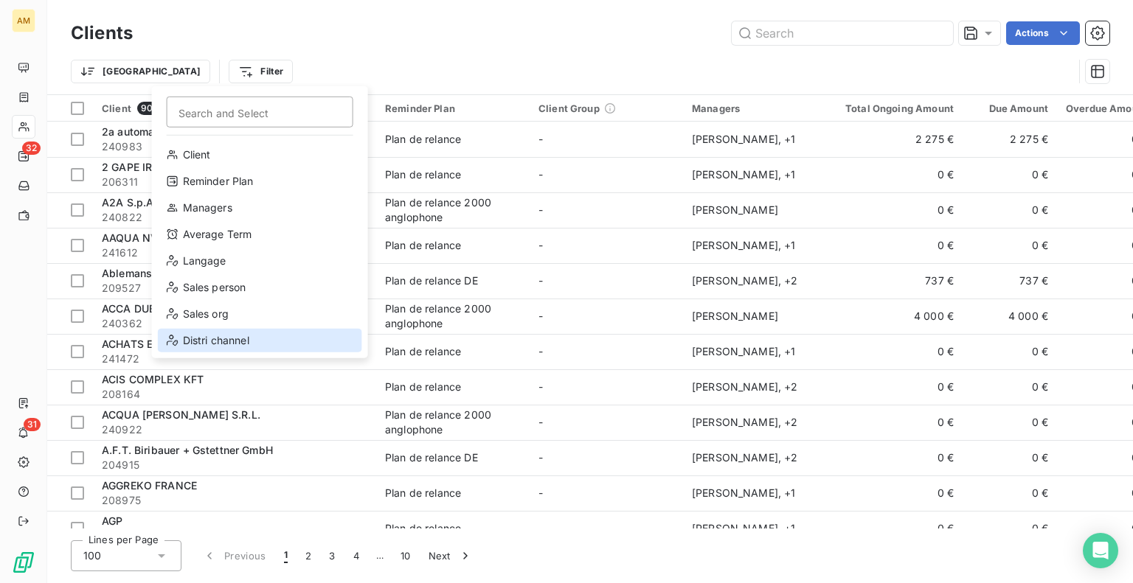
click at [195, 333] on div "Distri channel" at bounding box center [260, 341] width 204 height 24
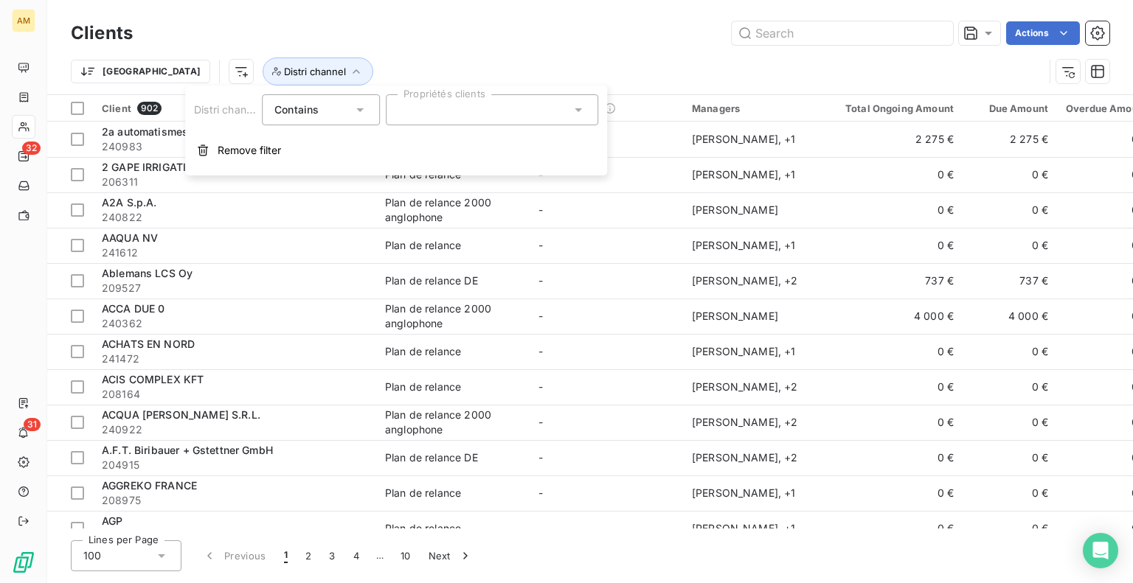
click at [422, 29] on div "Actions" at bounding box center [629, 33] width 959 height 24
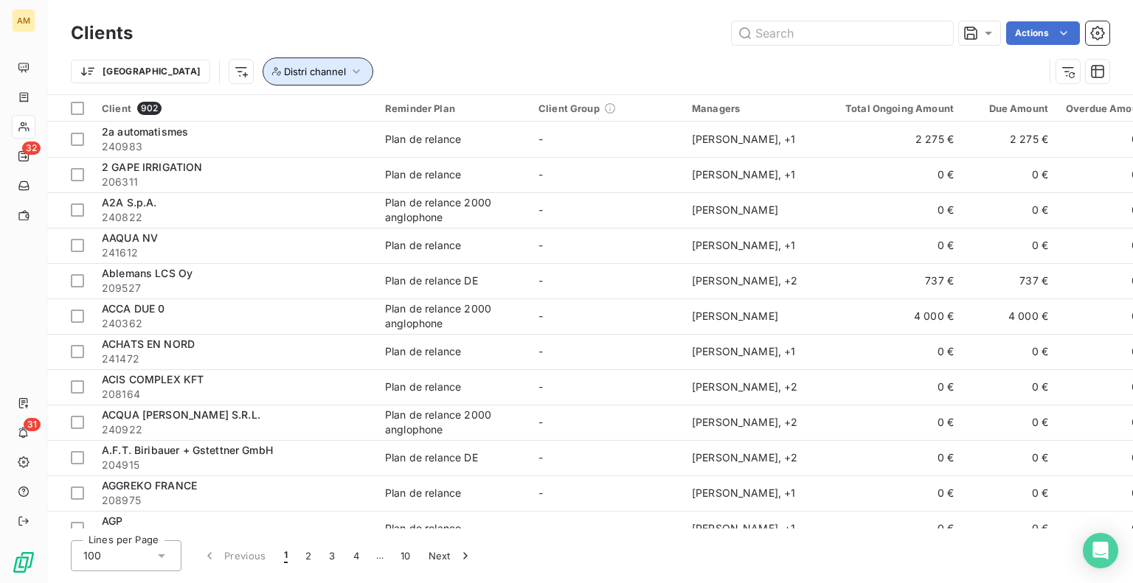
click at [284, 69] on span "Distri channel" at bounding box center [315, 72] width 62 height 12
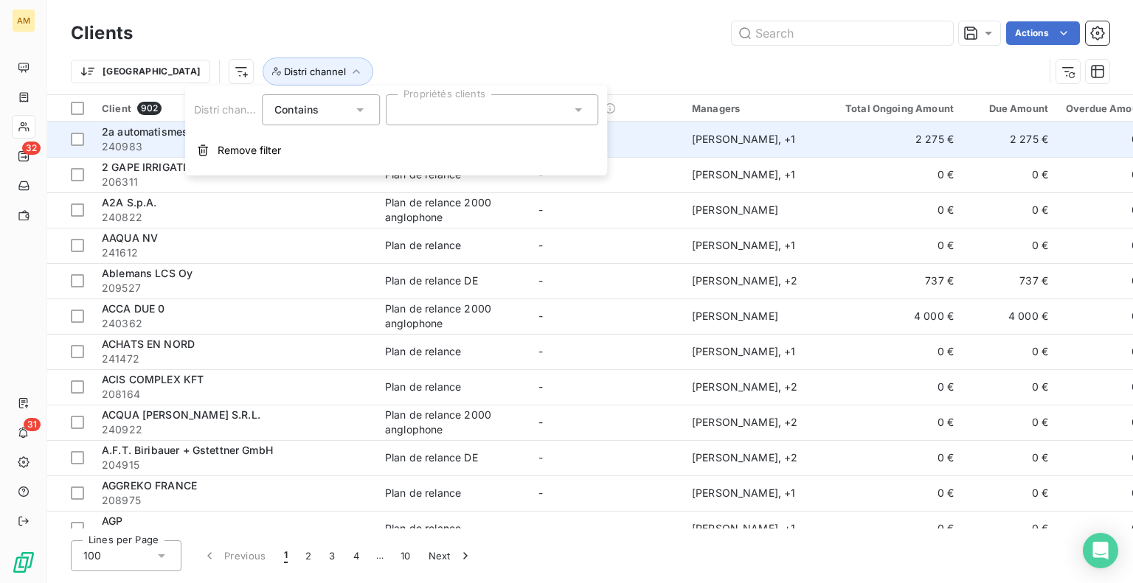
click at [234, 154] on span "Remove filter" at bounding box center [249, 150] width 63 height 15
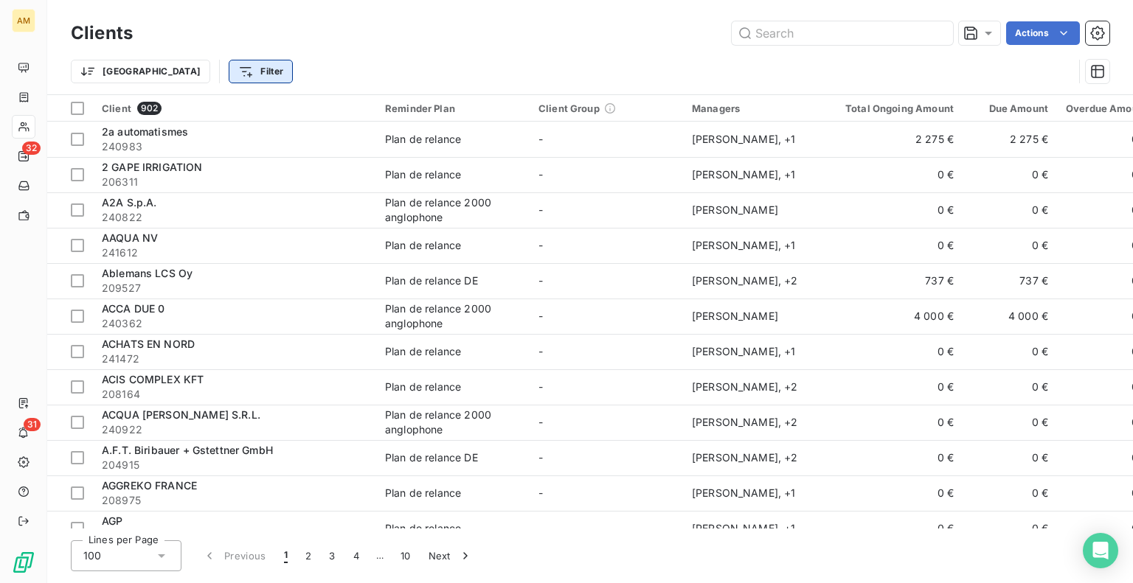
click at [209, 71] on html "AM 32 31 Clients Actions Trier Filter Client 902 Reminder Plan Client Group Man…" at bounding box center [566, 291] width 1133 height 583
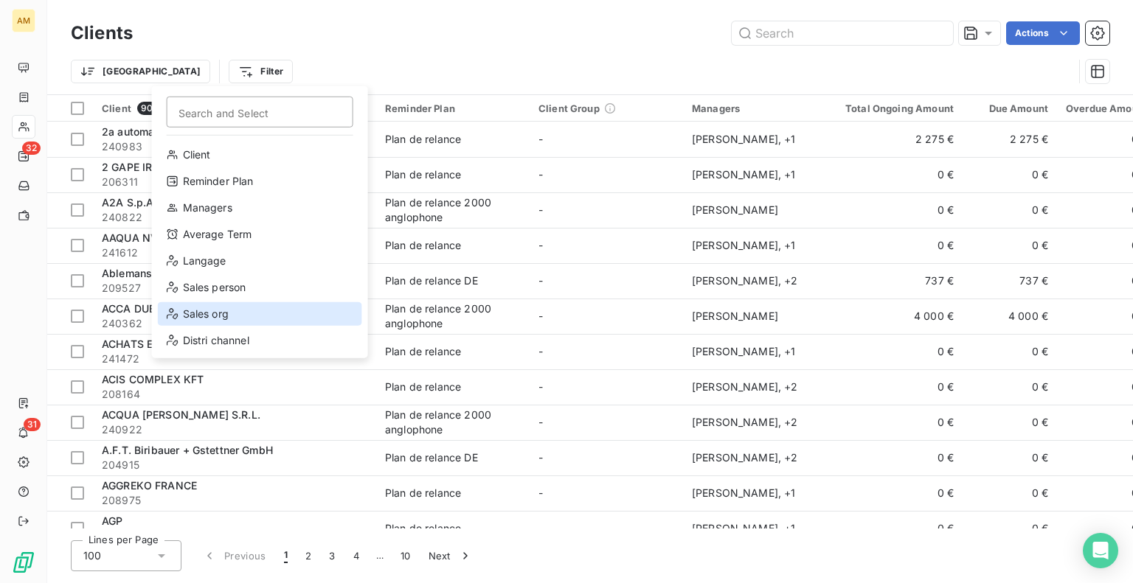
click at [221, 318] on div "Sales org" at bounding box center [260, 314] width 204 height 24
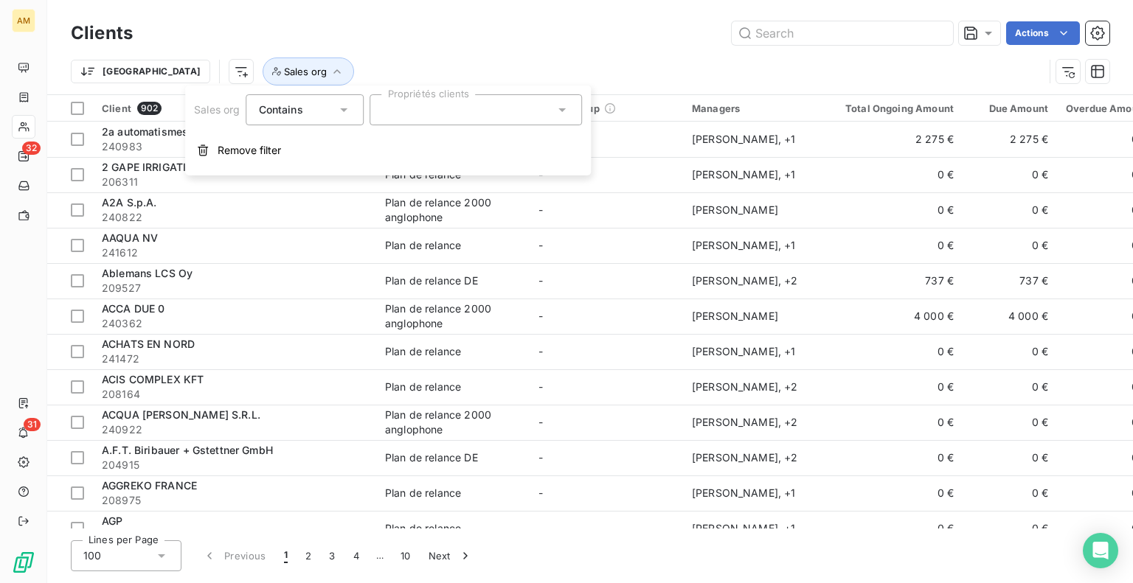
click at [381, 111] on div at bounding box center [476, 109] width 212 height 31
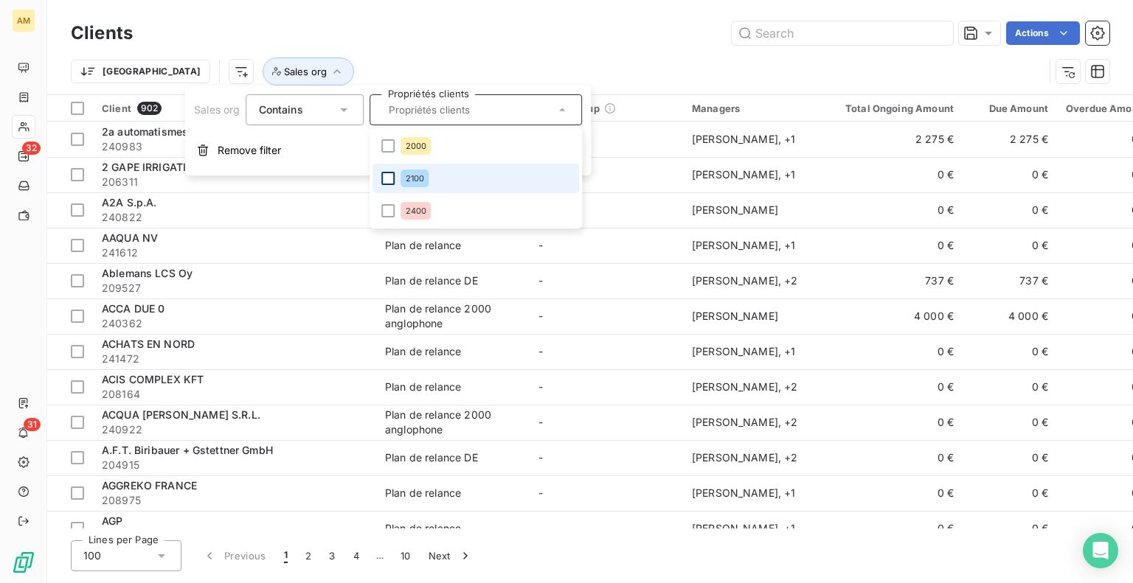
click at [391, 179] on div at bounding box center [388, 178] width 13 height 13
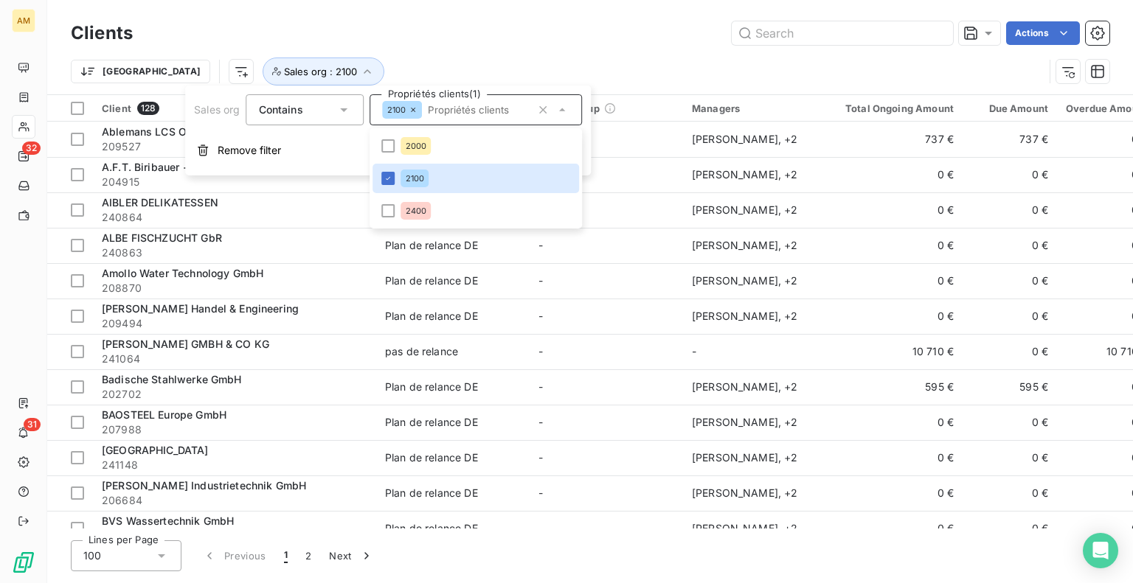
click at [569, 5] on div "Clients Actions Trier Sales org : 2100" at bounding box center [590, 47] width 1086 height 94
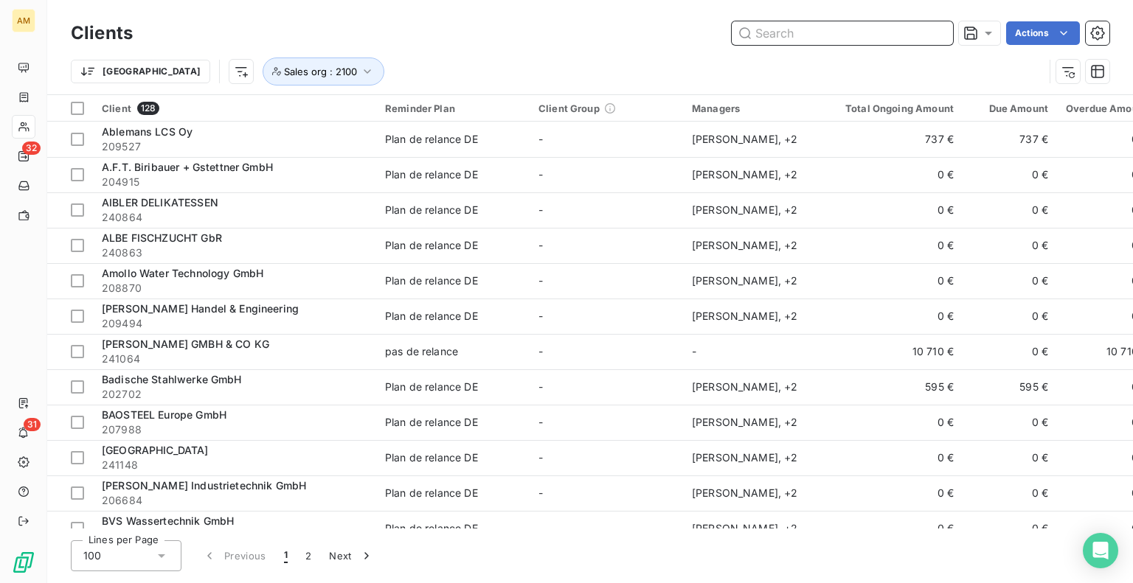
click at [808, 43] on input "text" at bounding box center [842, 33] width 221 height 24
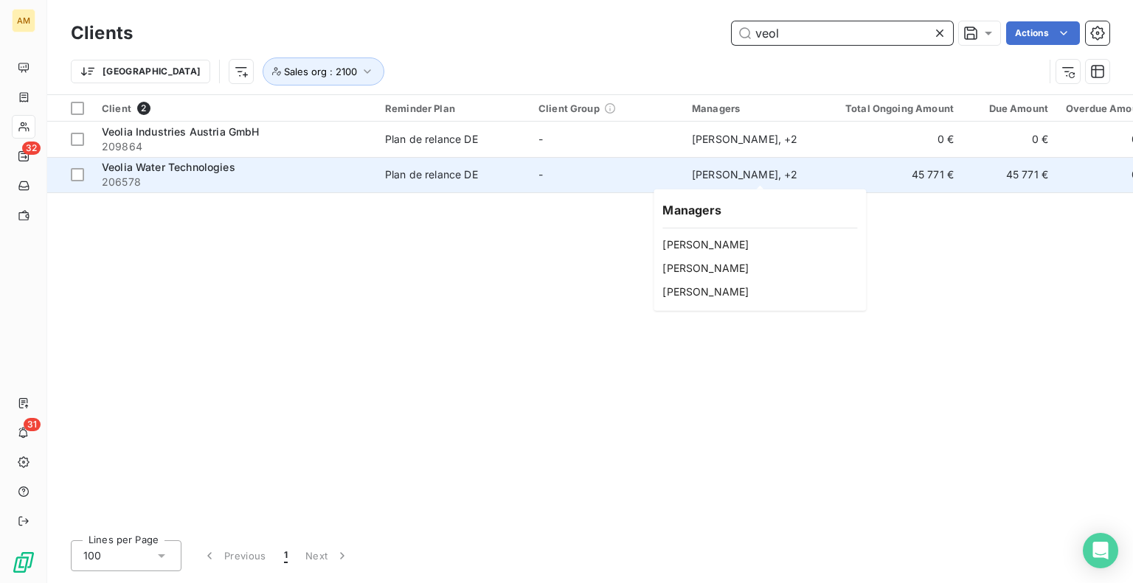
type input "veol"
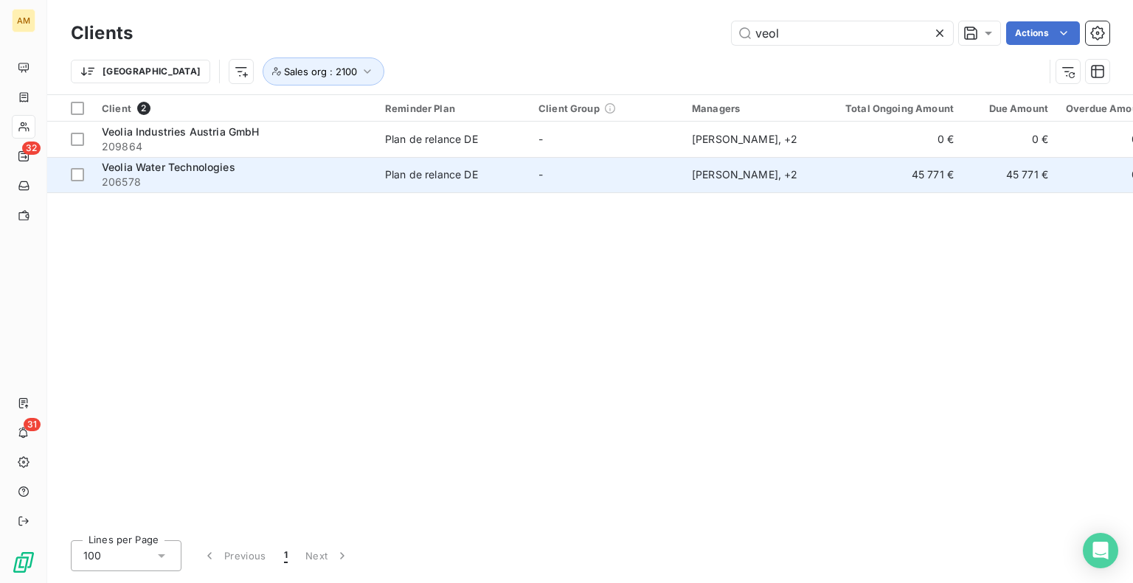
click at [719, 181] on div "[PERSON_NAME] , + 2" at bounding box center [760, 174] width 136 height 15
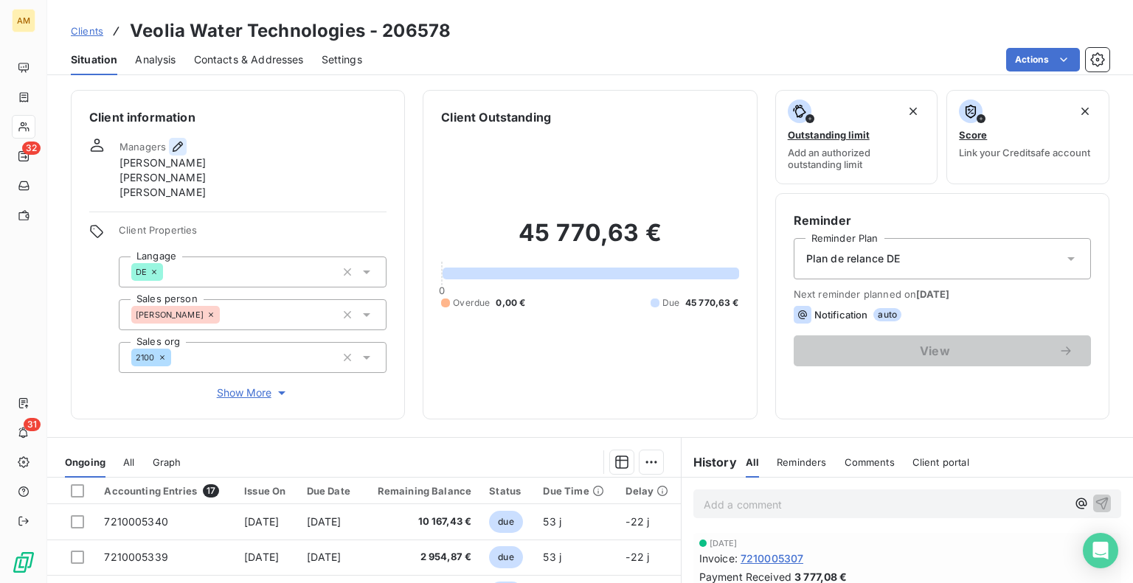
click at [176, 148] on icon "button" at bounding box center [177, 146] width 15 height 15
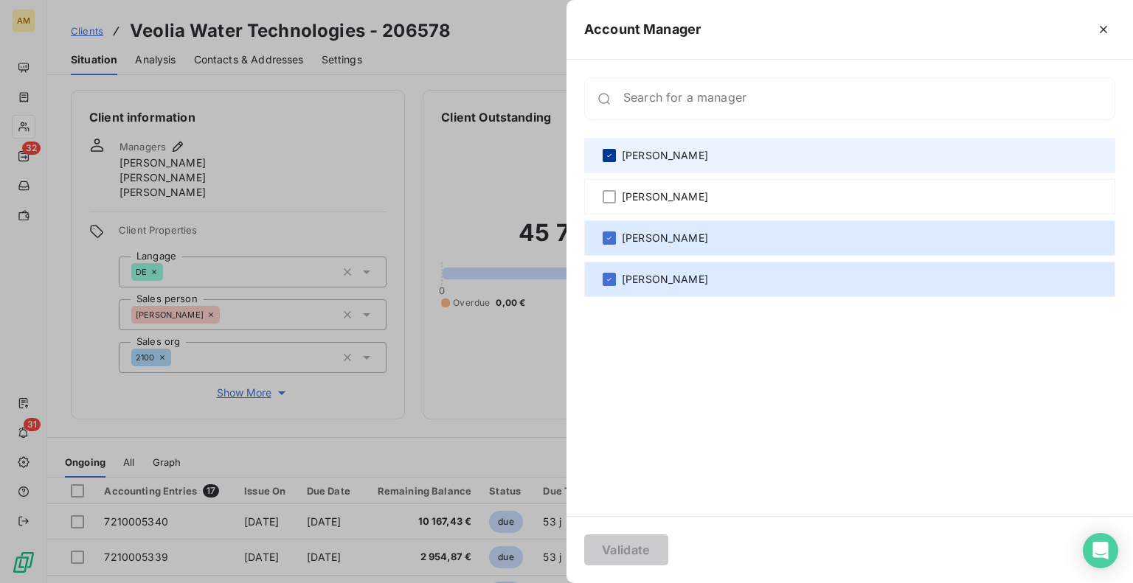
click at [607, 153] on icon at bounding box center [609, 155] width 9 height 9
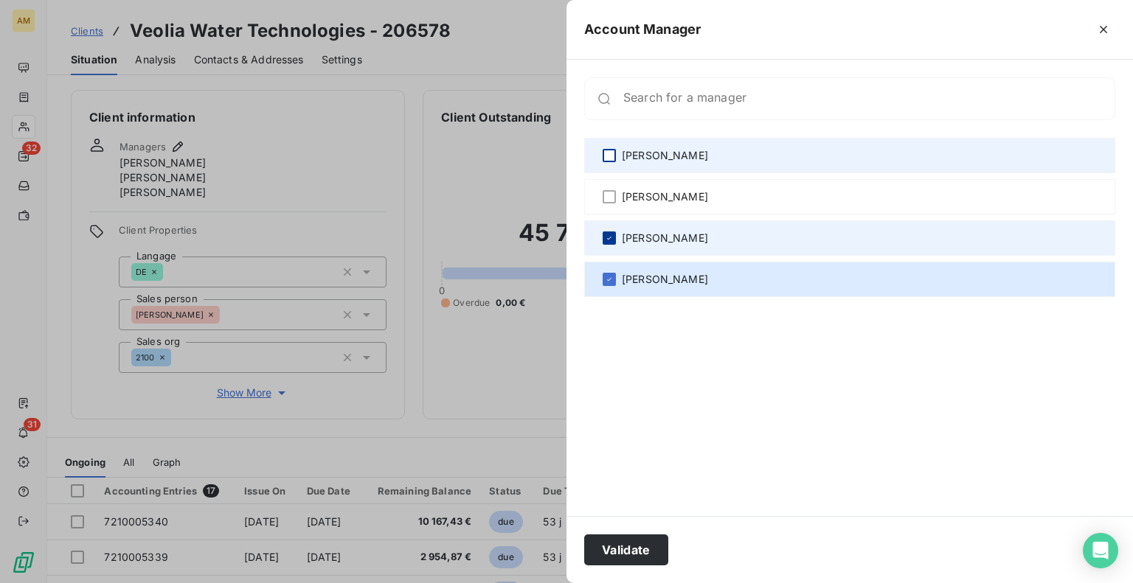
click at [612, 241] on icon at bounding box center [609, 238] width 9 height 9
click at [650, 548] on button "Validate" at bounding box center [626, 550] width 84 height 31
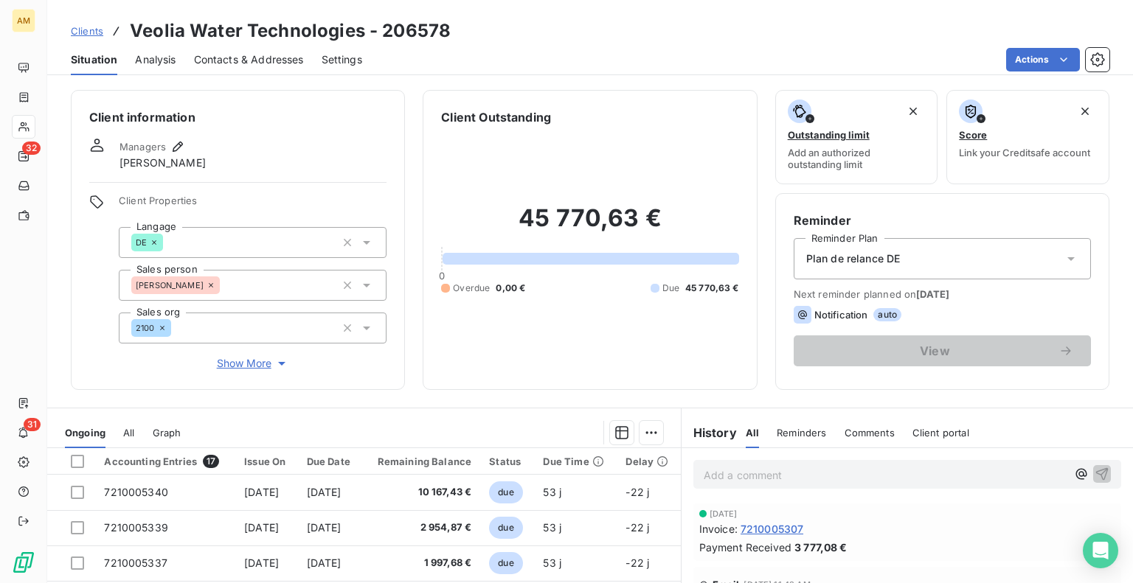
click at [89, 26] on span "Clients" at bounding box center [87, 31] width 32 height 12
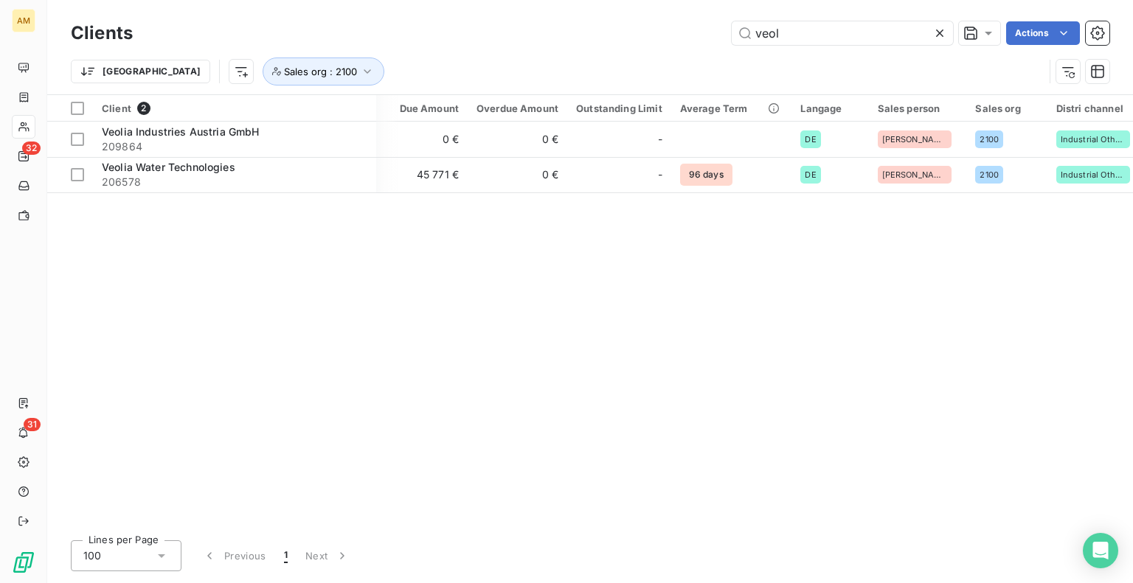
scroll to position [0, 599]
